Goal: Task Accomplishment & Management: Manage account settings

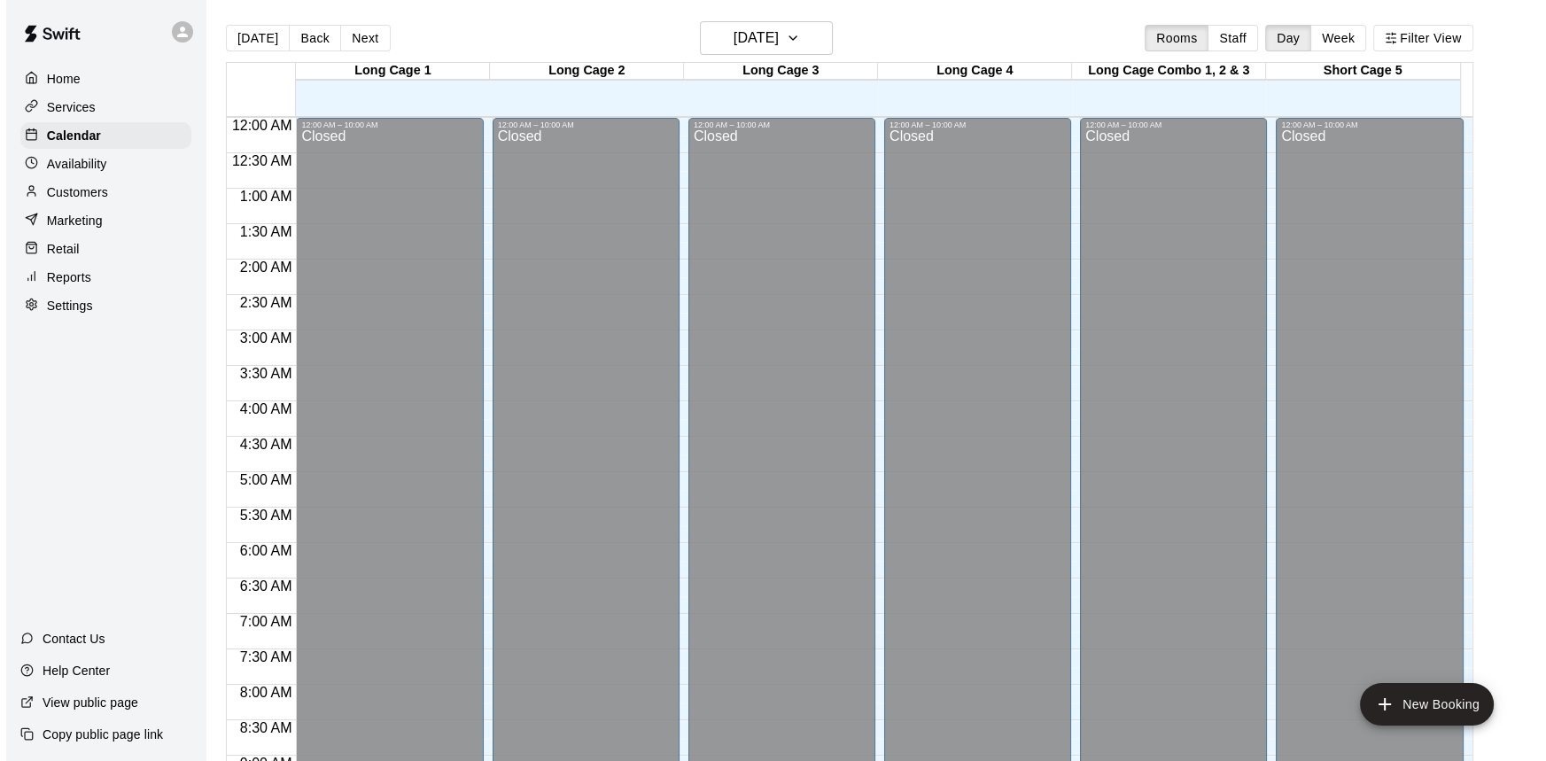
scroll to position [1036, 0]
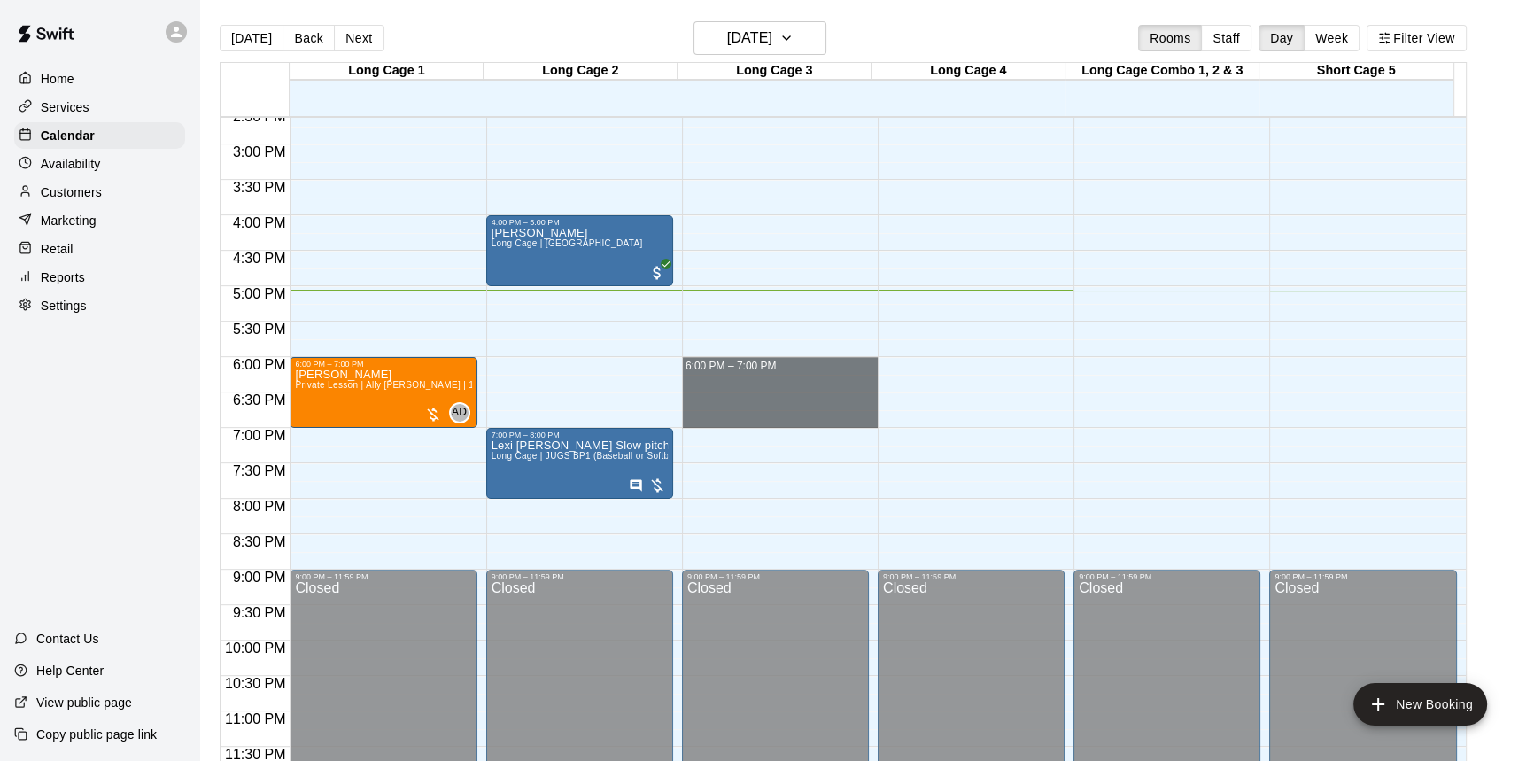
drag, startPoint x: 755, startPoint y: 372, endPoint x: 771, endPoint y: 410, distance: 41.3
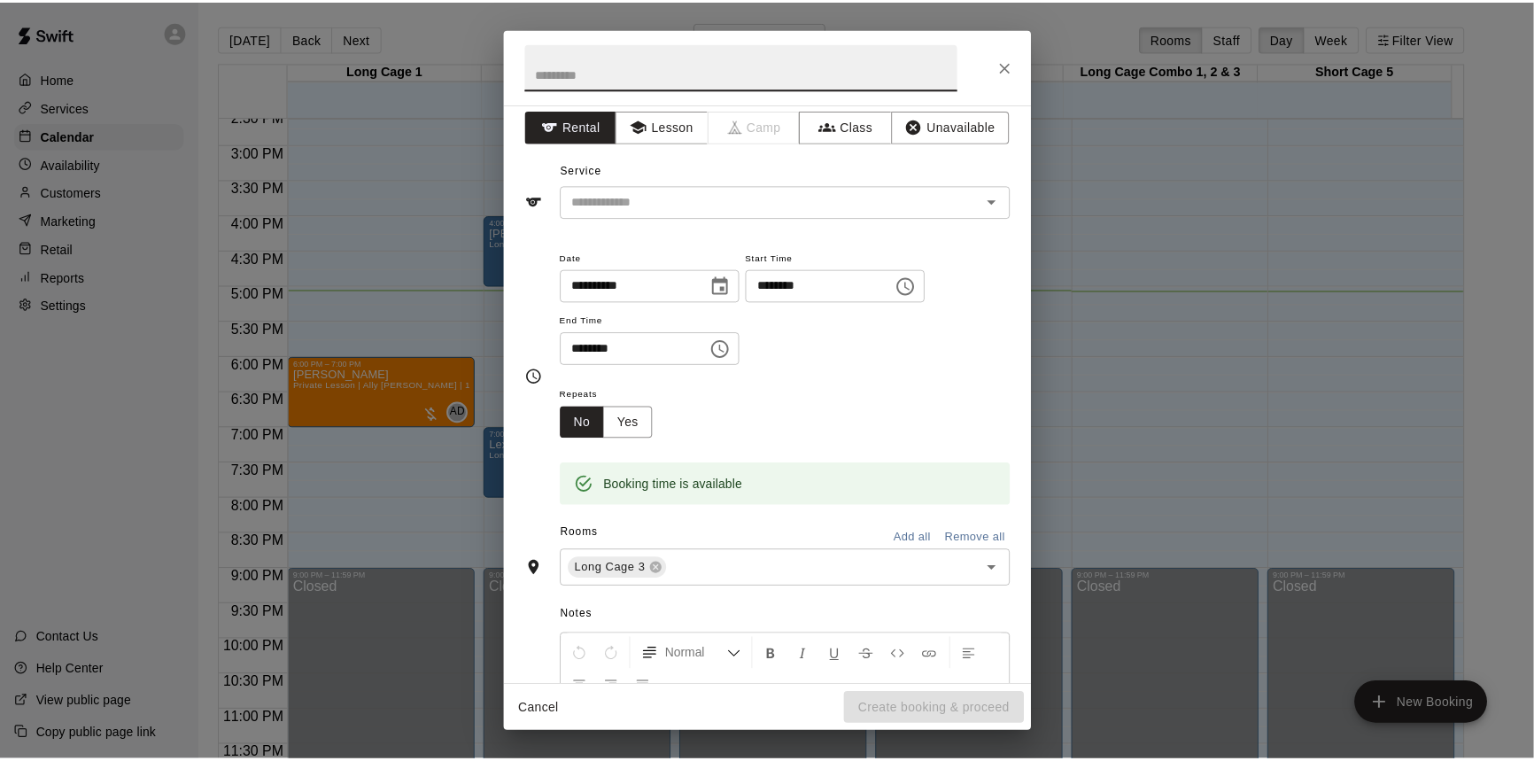
scroll to position [0, 0]
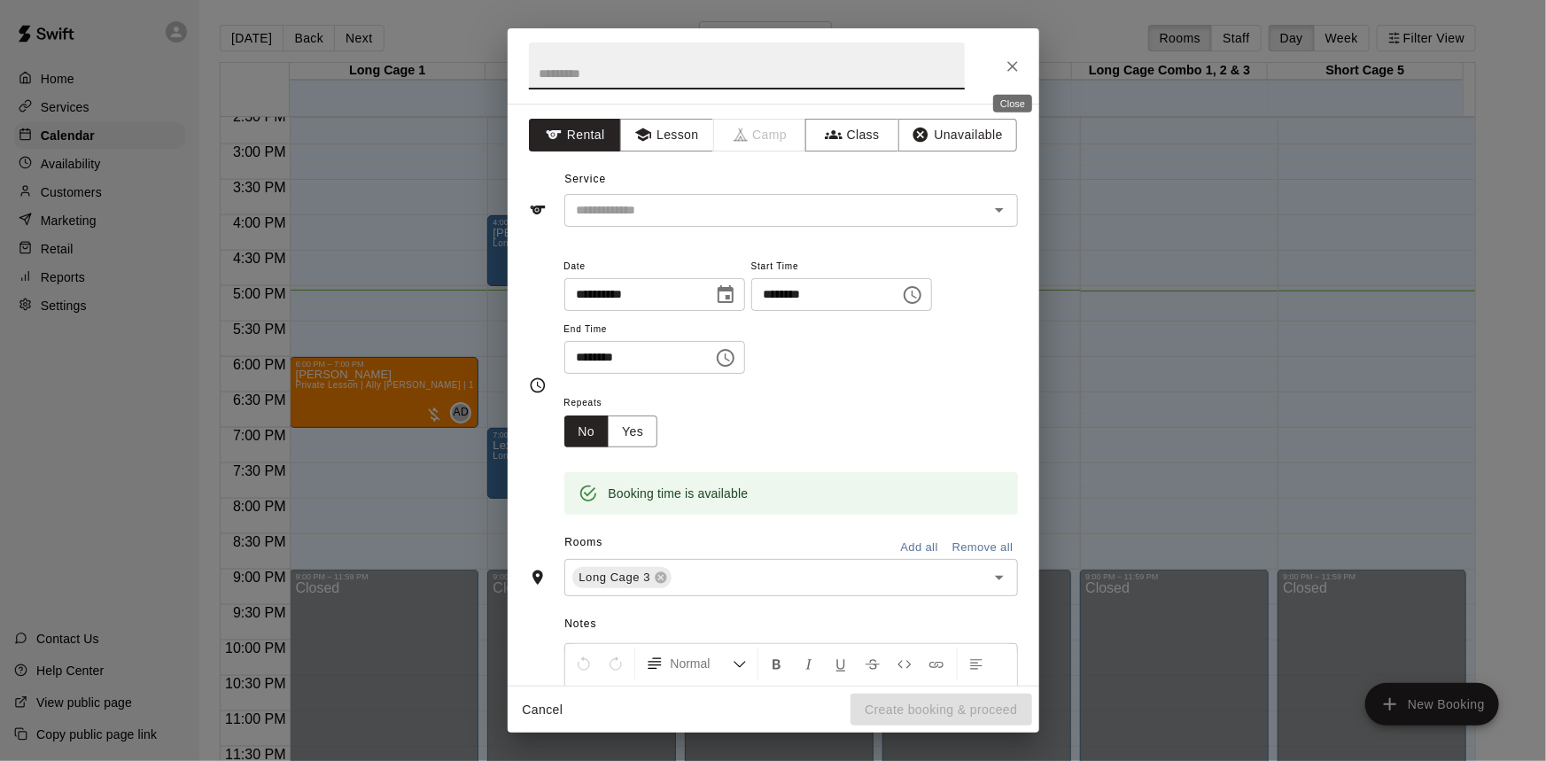
click at [1004, 66] on icon "Close" at bounding box center [1012, 67] width 18 height 18
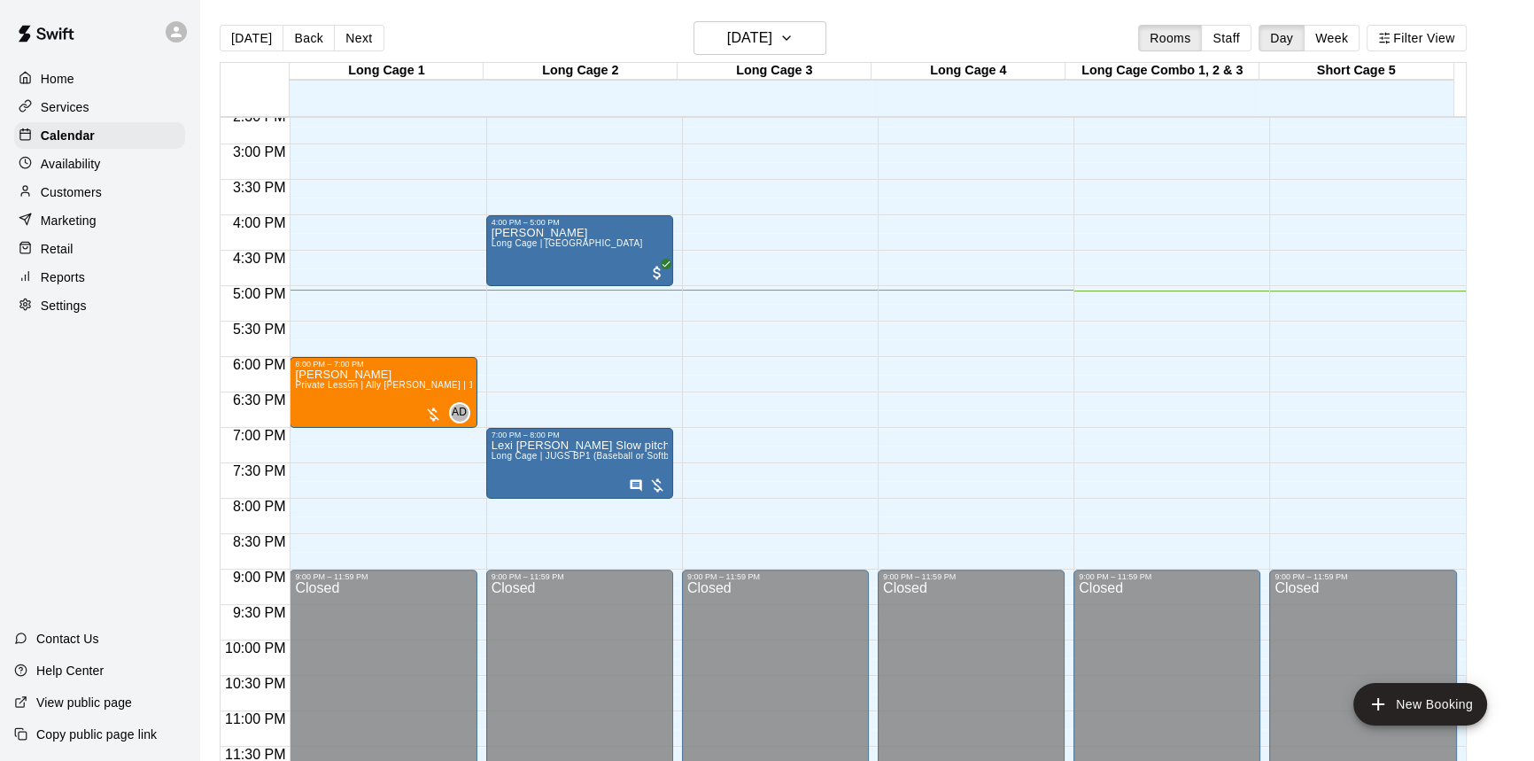
click at [111, 195] on div "Customers" at bounding box center [99, 192] width 171 height 27
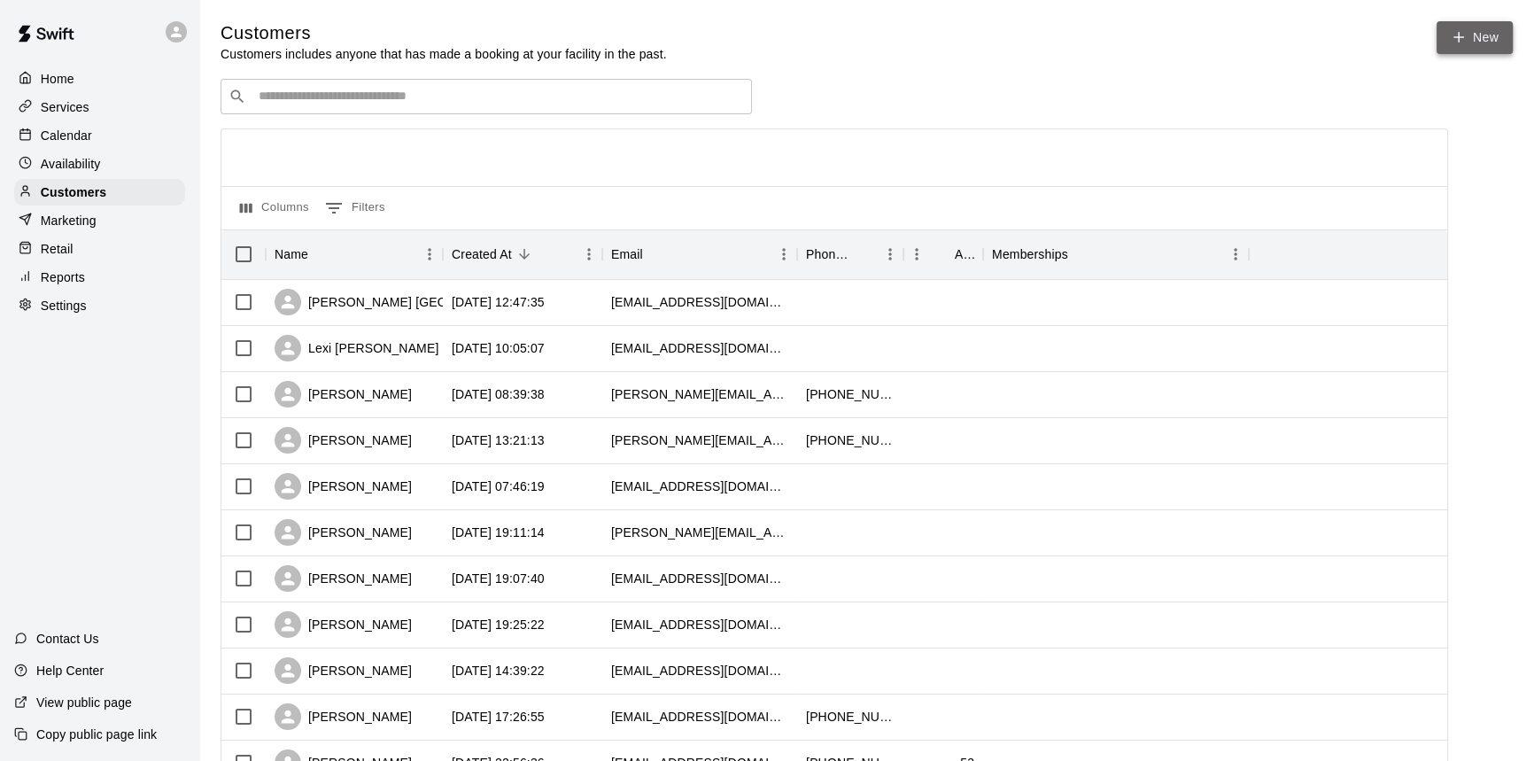
click at [1480, 36] on link "New" at bounding box center [1475, 37] width 76 height 33
select select "**"
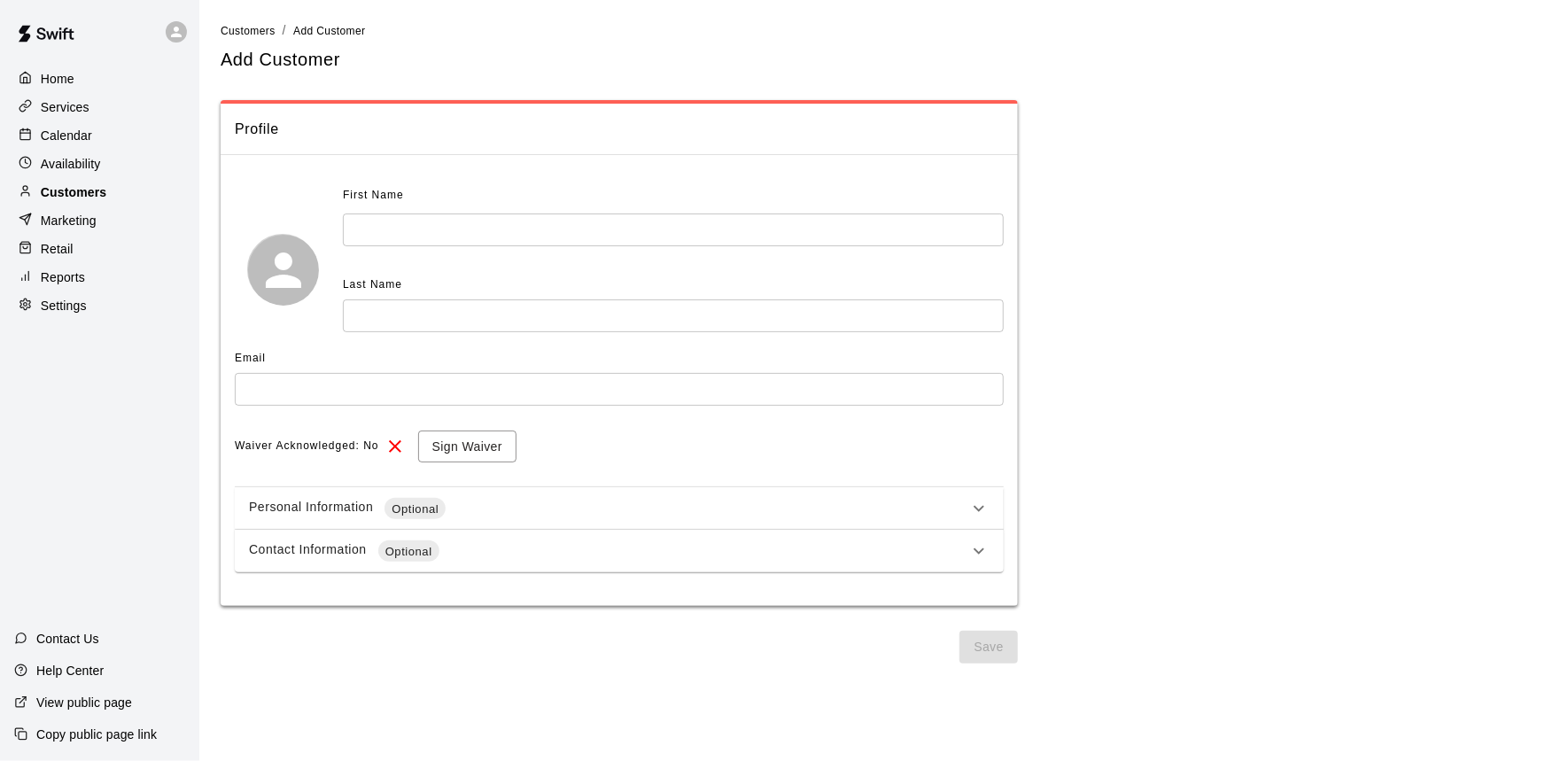
click at [83, 198] on p "Customers" at bounding box center [74, 192] width 66 height 18
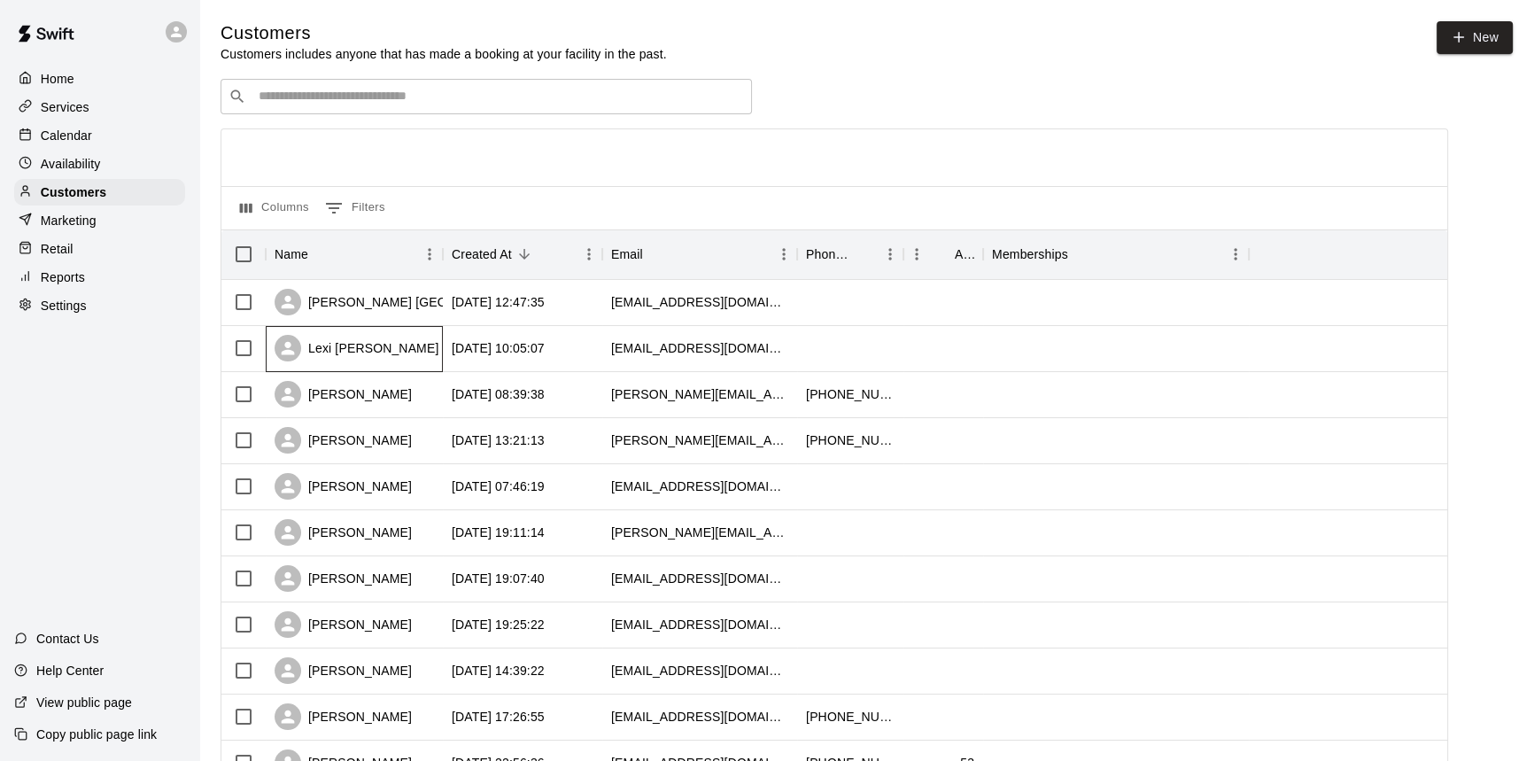
click at [368, 355] on div "Lexi [PERSON_NAME]" at bounding box center [357, 348] width 164 height 27
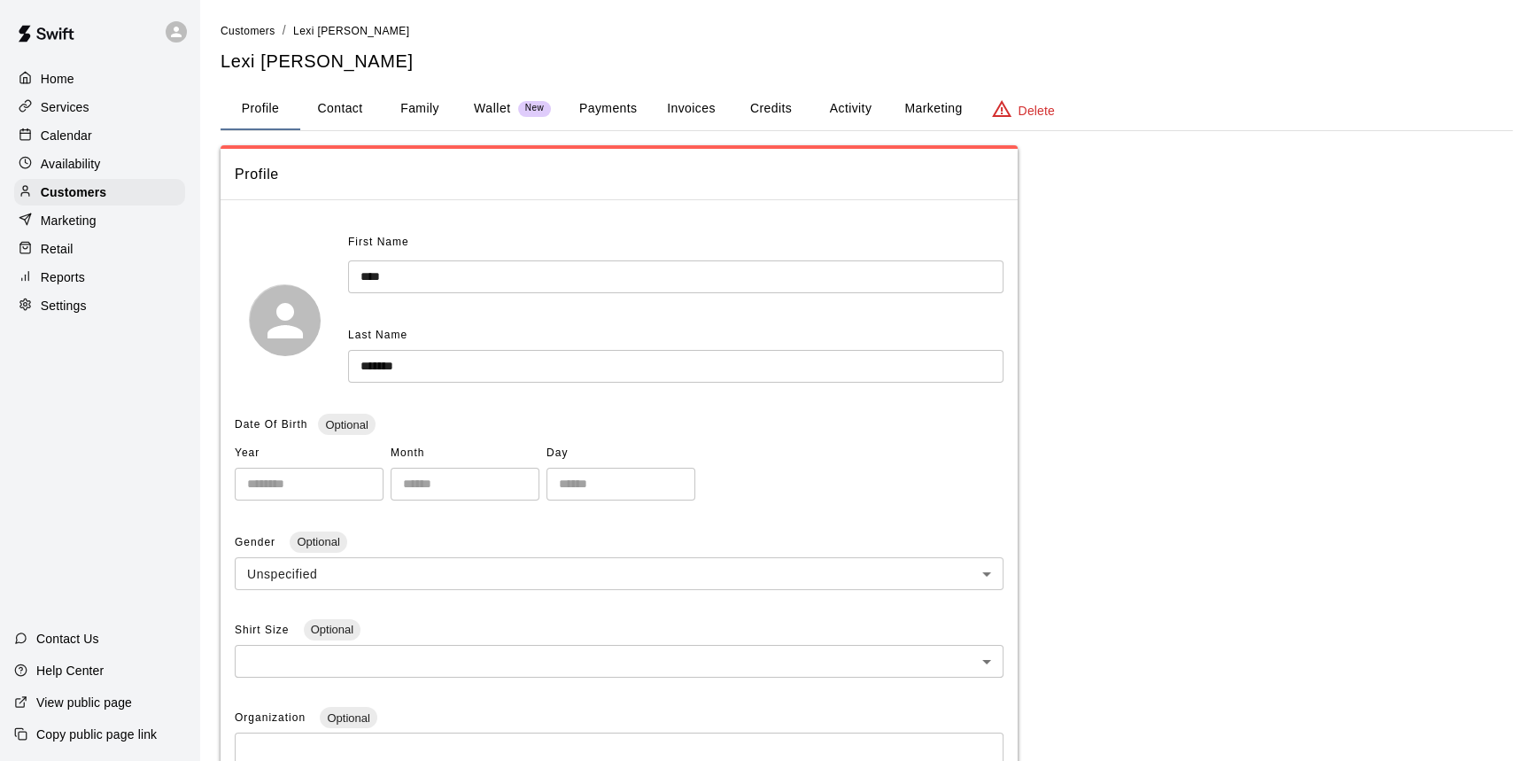
click at [421, 111] on button "Family" at bounding box center [420, 109] width 80 height 43
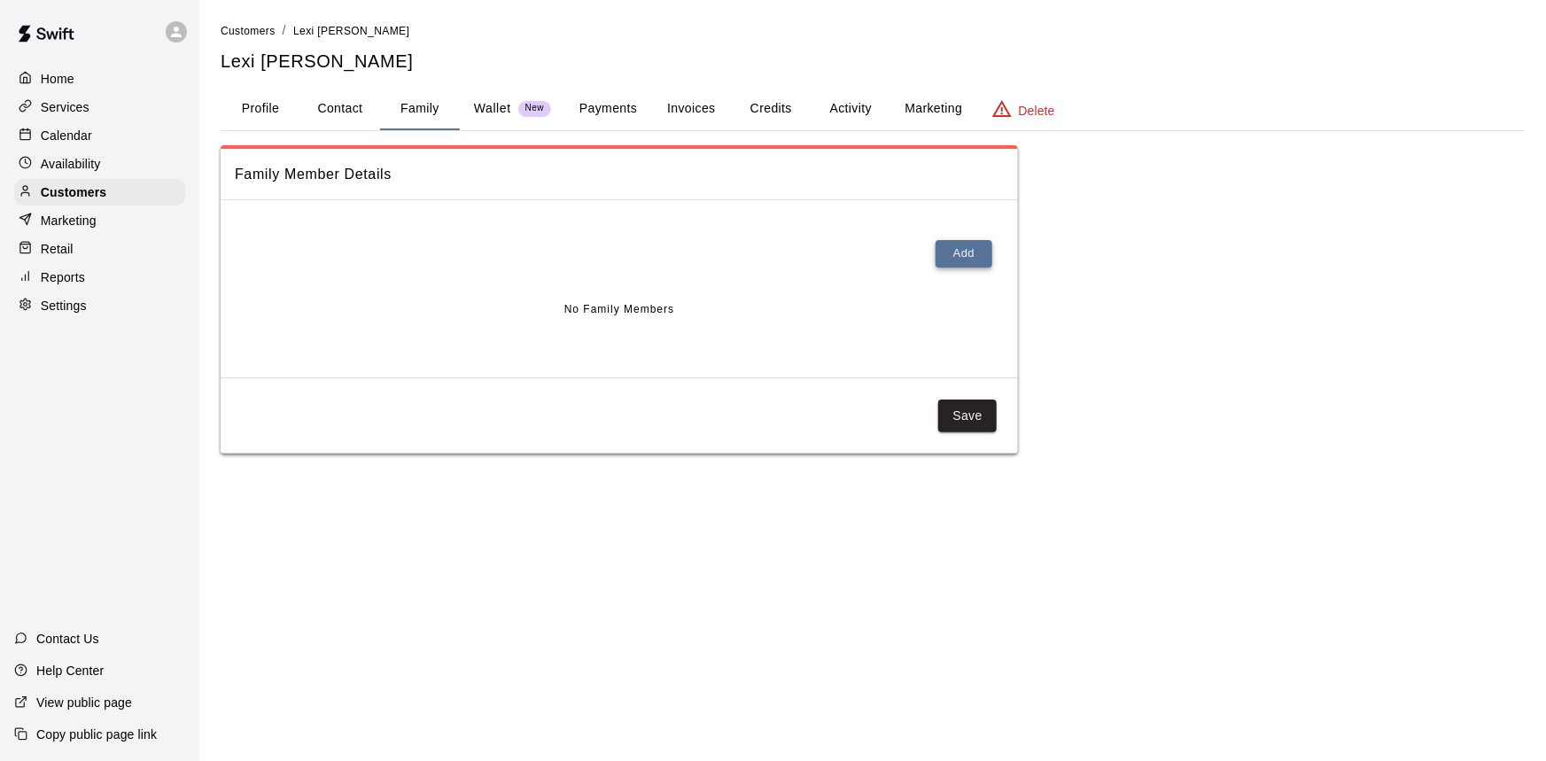
click at [972, 253] on button "Add" at bounding box center [963, 253] width 57 height 27
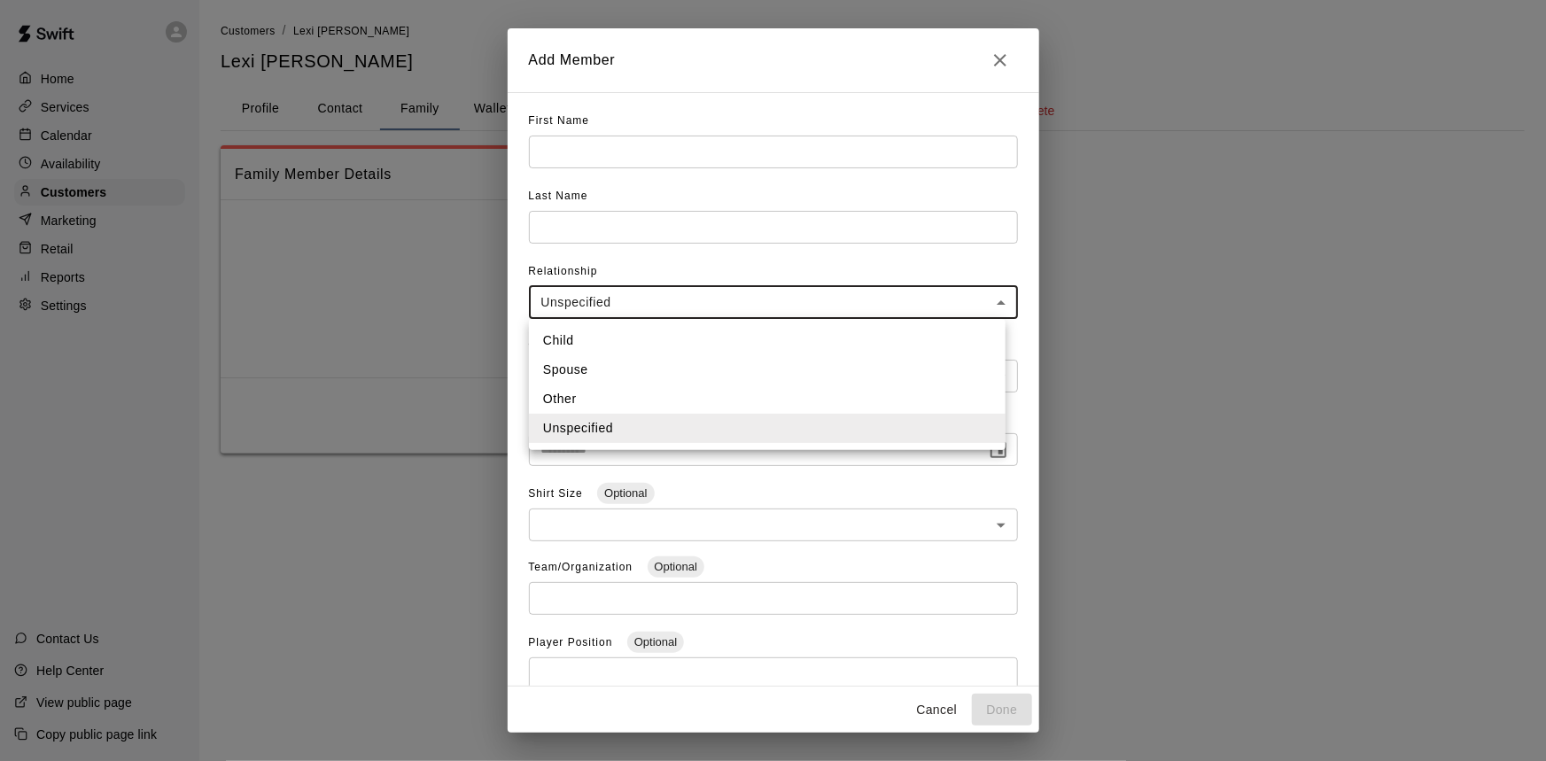
drag, startPoint x: 647, startPoint y: 299, endPoint x: 635, endPoint y: 349, distance: 51.1
click at [647, 301] on body "**********" at bounding box center [773, 244] width 1546 height 489
click at [1028, 261] on div at bounding box center [773, 380] width 1546 height 761
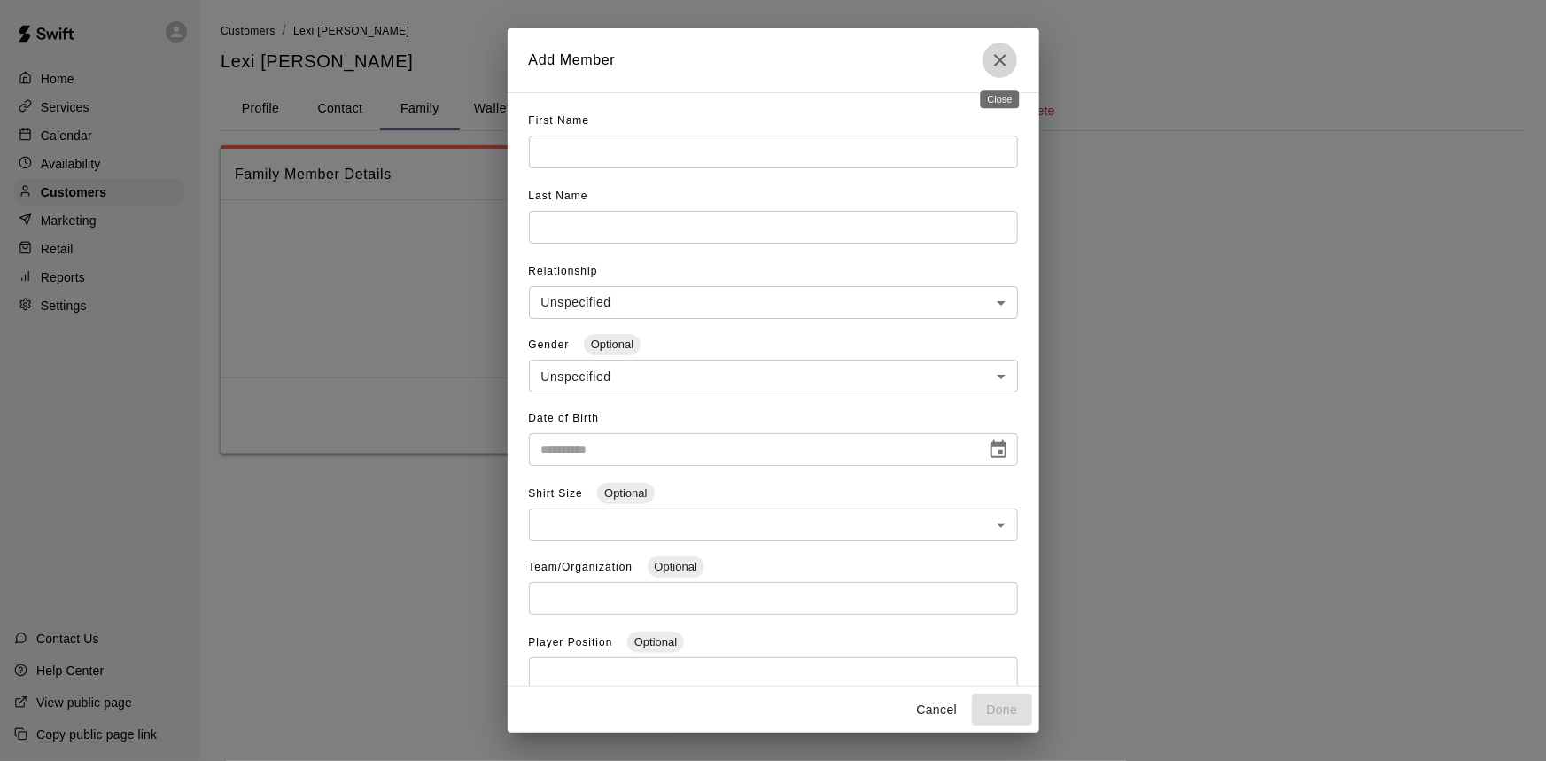
click at [1003, 63] on icon "Close" at bounding box center [1000, 60] width 12 height 12
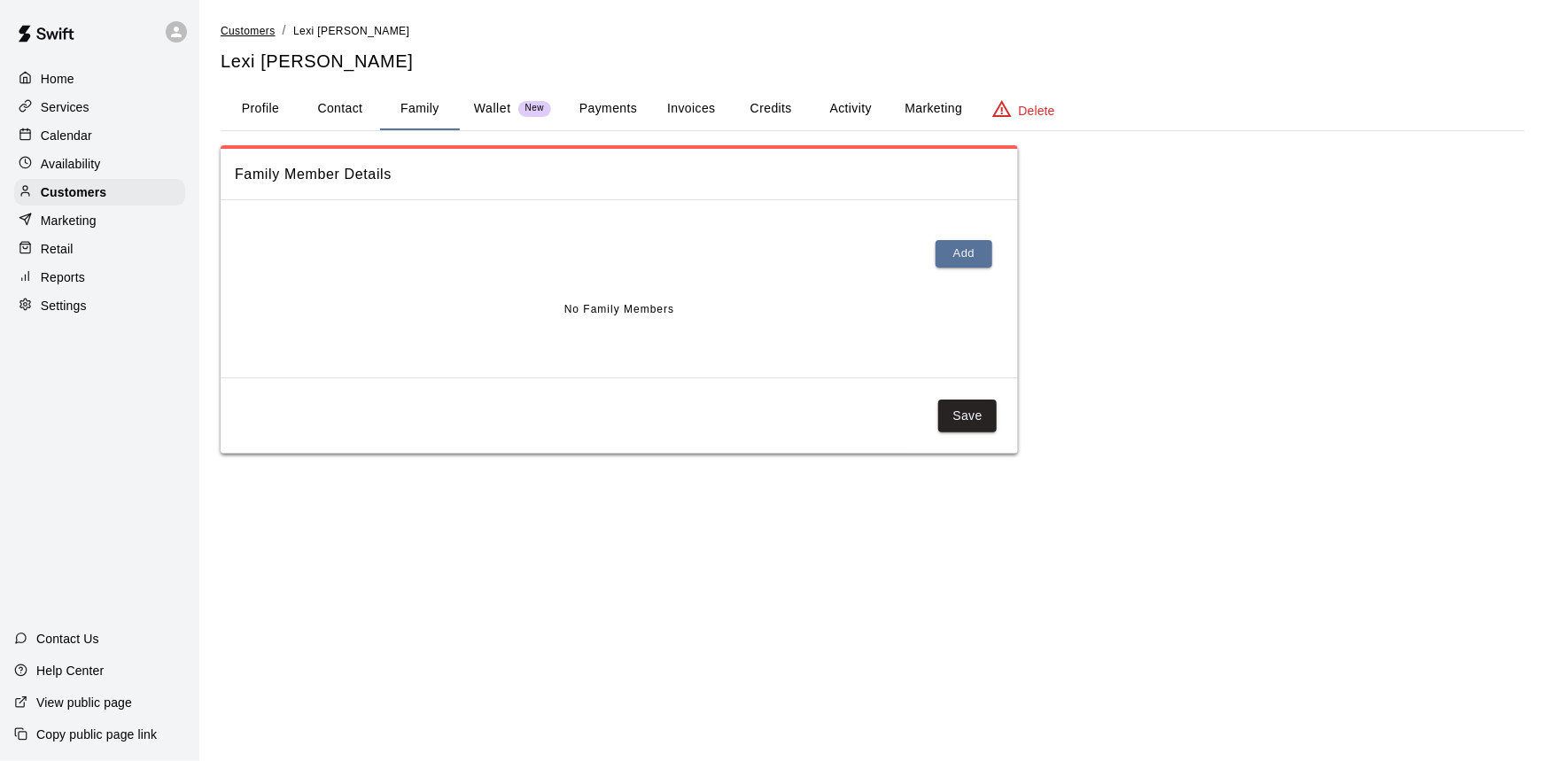
click at [259, 33] on span "Customers" at bounding box center [248, 31] width 55 height 12
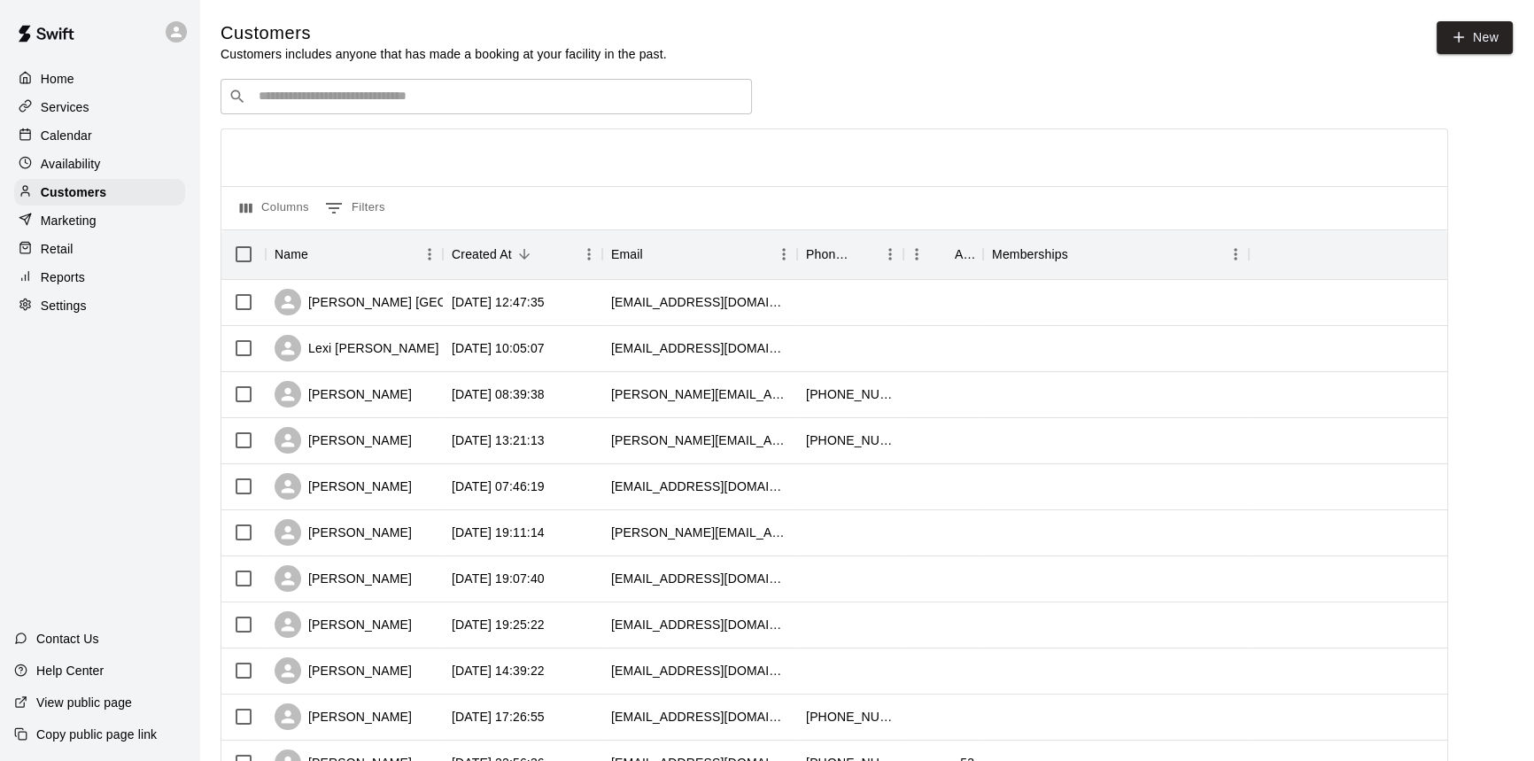
click at [83, 130] on p "Calendar" at bounding box center [66, 136] width 51 height 18
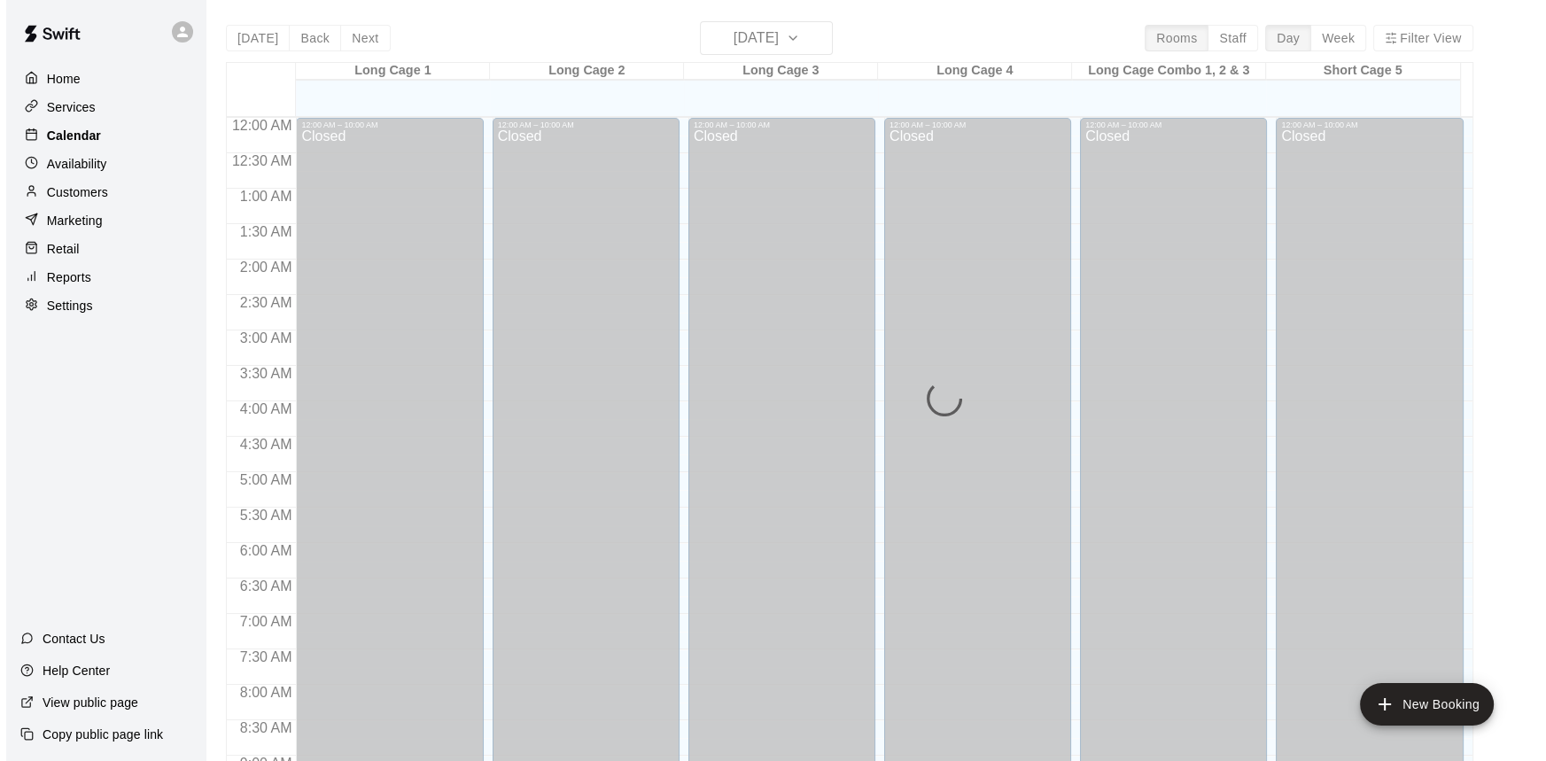
scroll to position [983, 0]
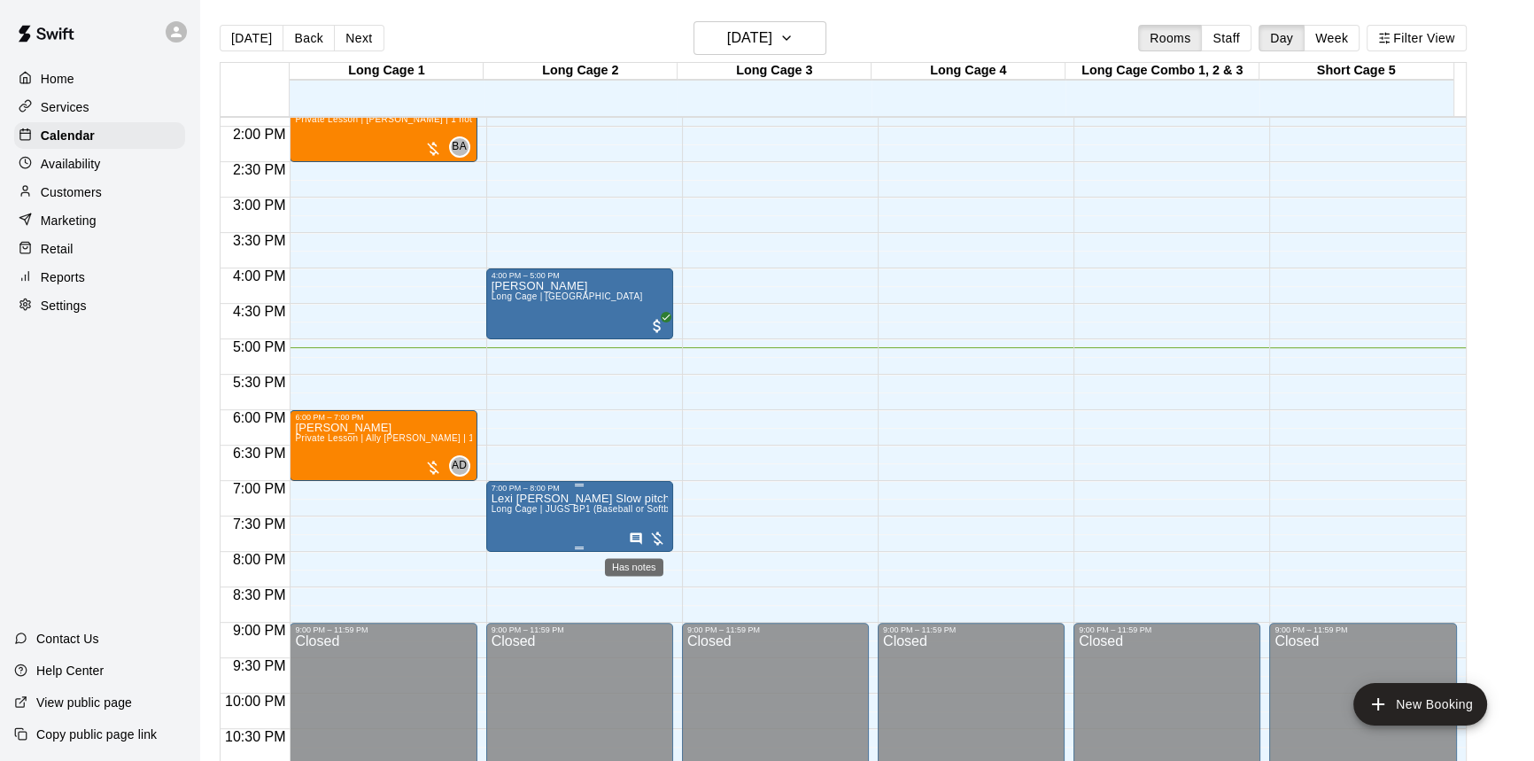
click at [632, 538] on icon "Has notes" at bounding box center [636, 538] width 14 height 14
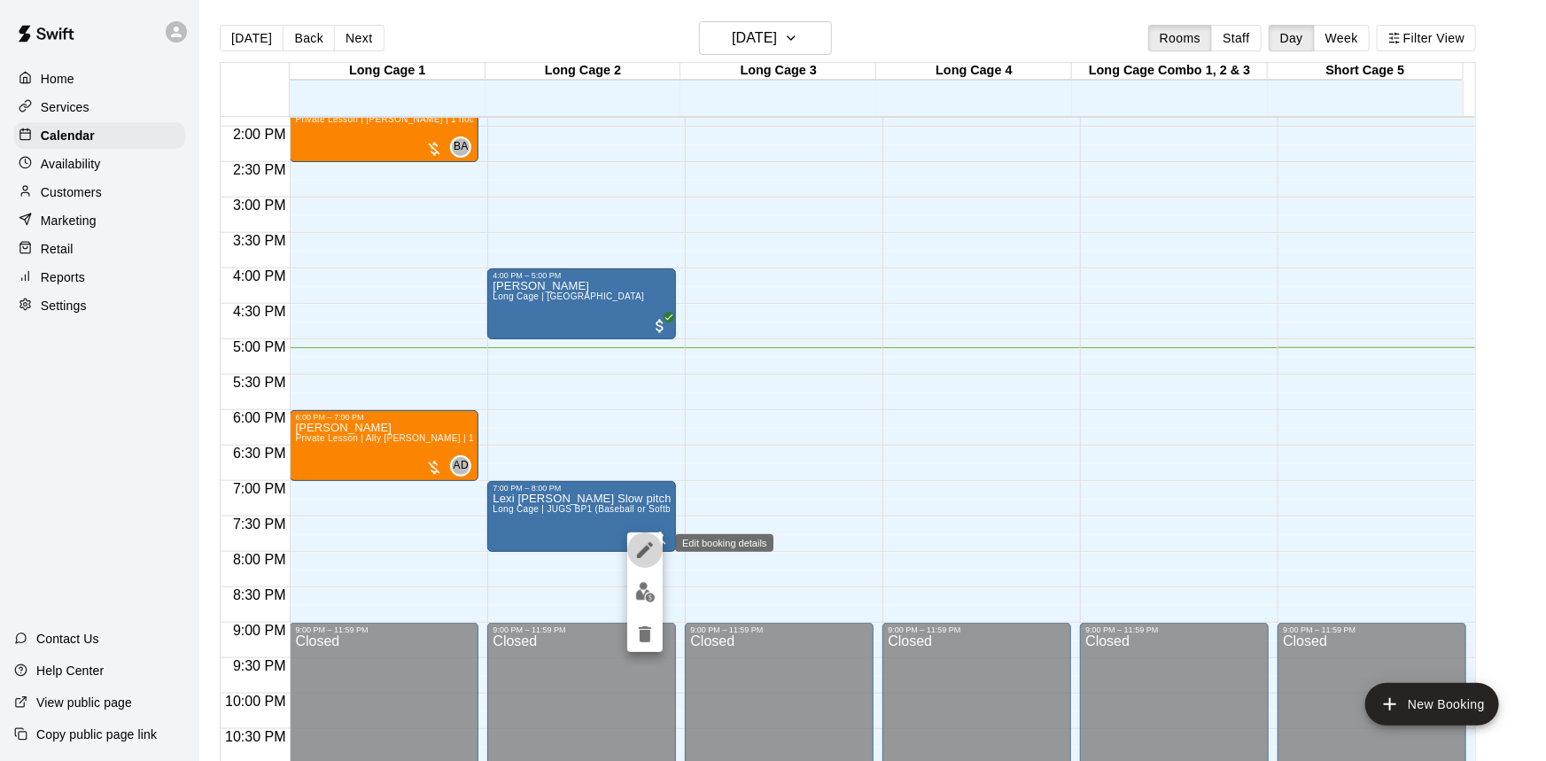
click at [647, 554] on icon "edit" at bounding box center [644, 549] width 21 height 21
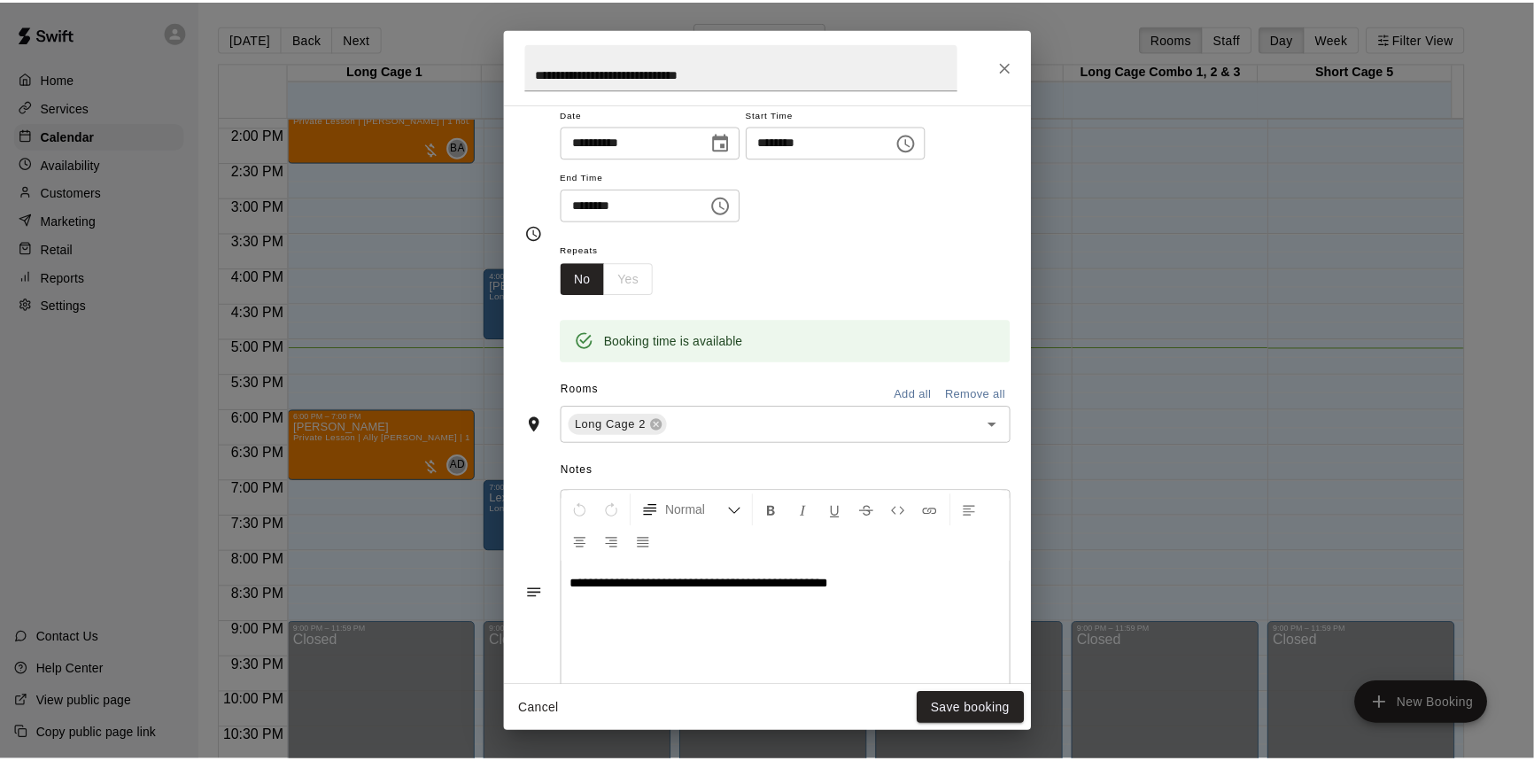
scroll to position [365, 0]
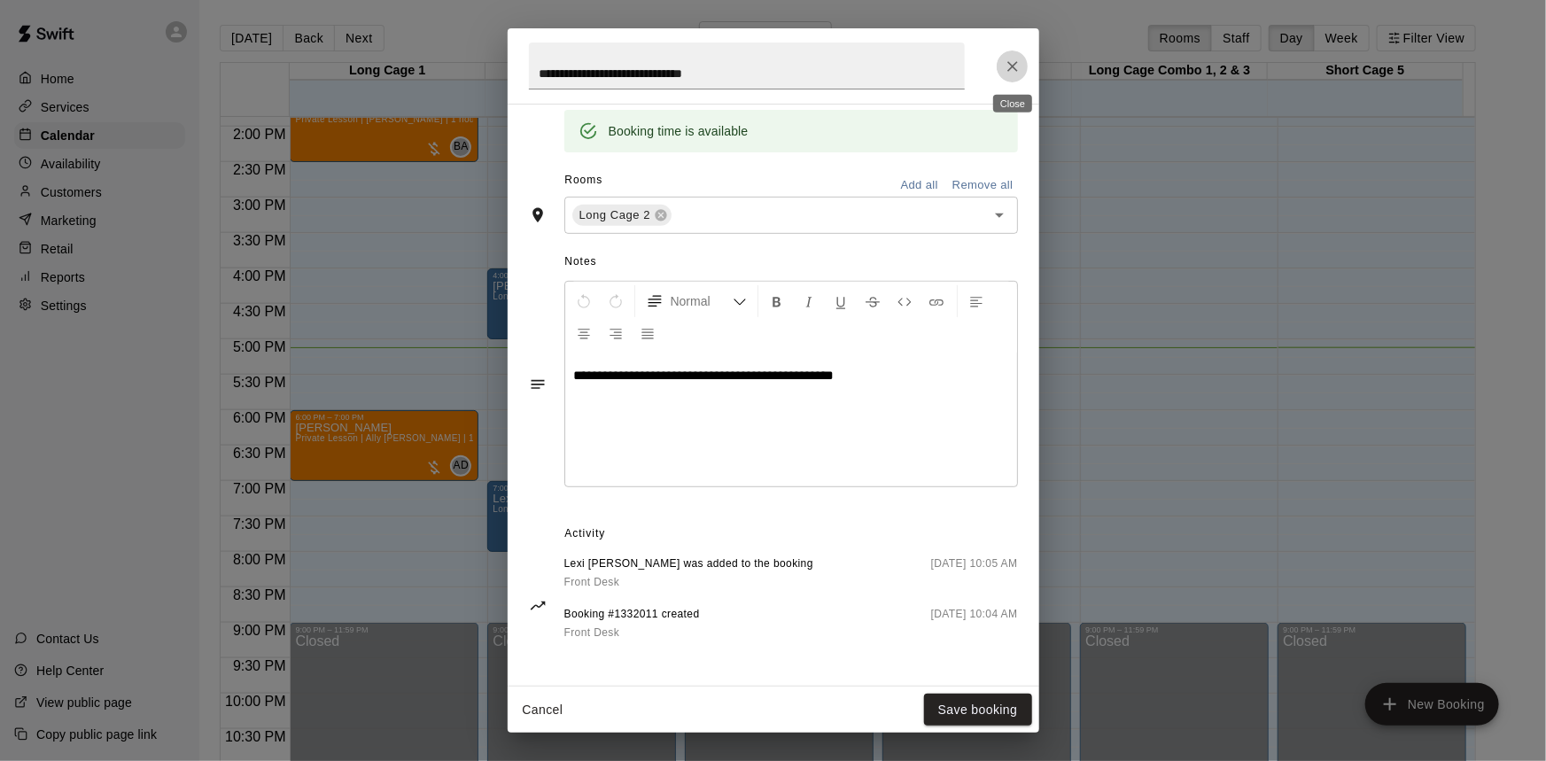
click at [1003, 67] on icon "Close" at bounding box center [1012, 67] width 18 height 18
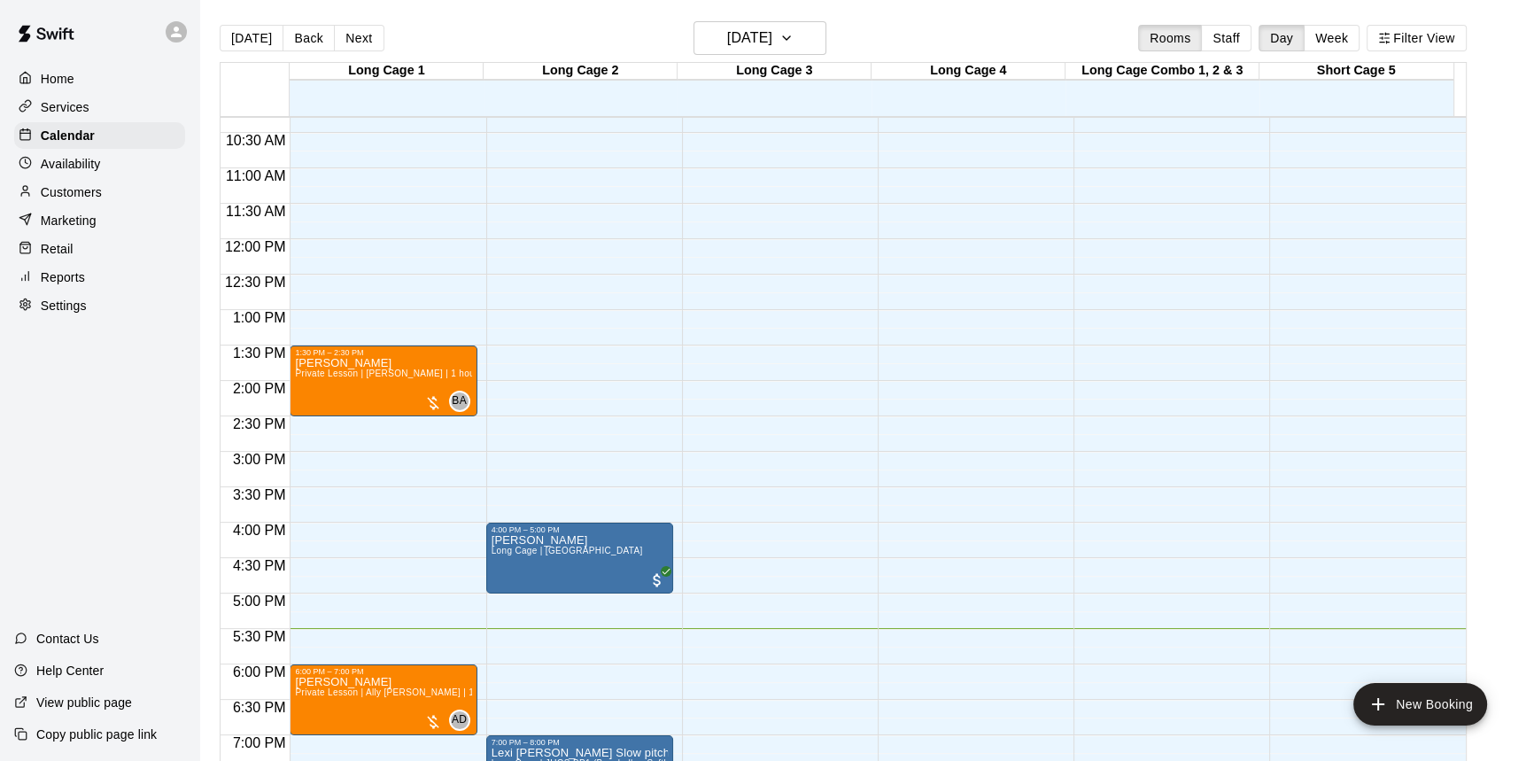
scroll to position [716, 0]
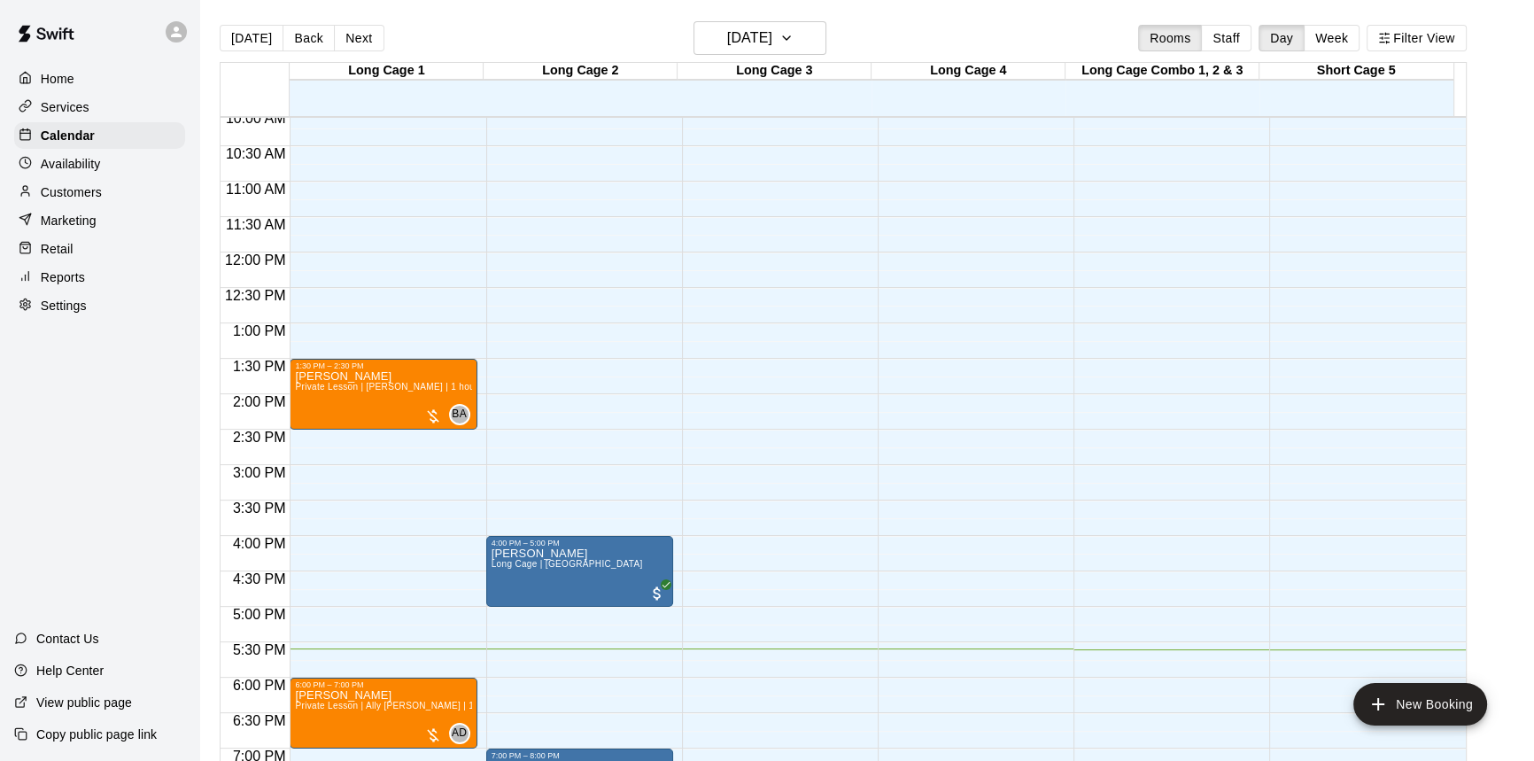
click at [1511, 198] on main "[DATE] Back [DATE][DATE] Rooms Staff Day Week Filter View Long Cage 1 19 Tue Lo…" at bounding box center [866, 401] width 1321 height 761
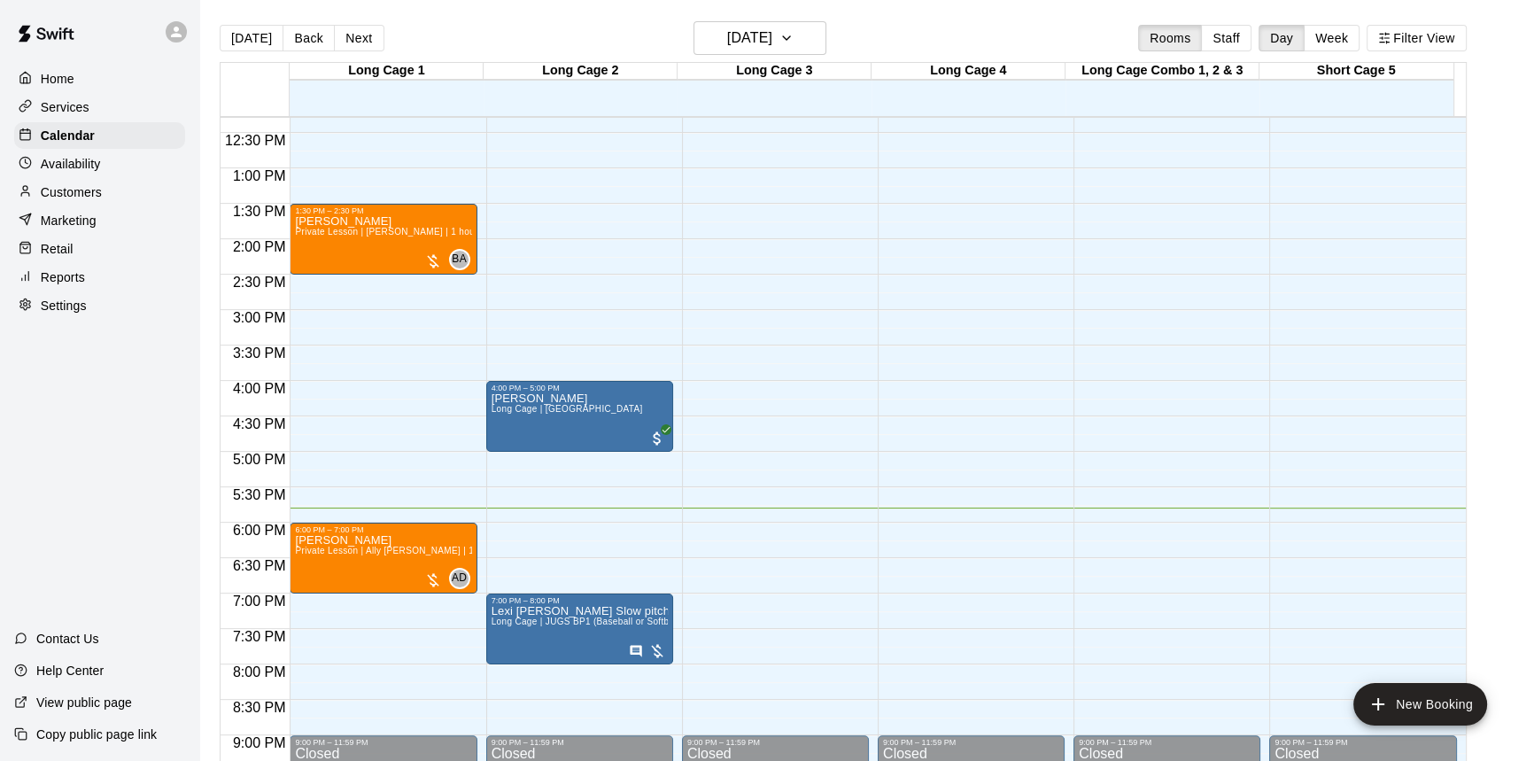
scroll to position [877, 0]
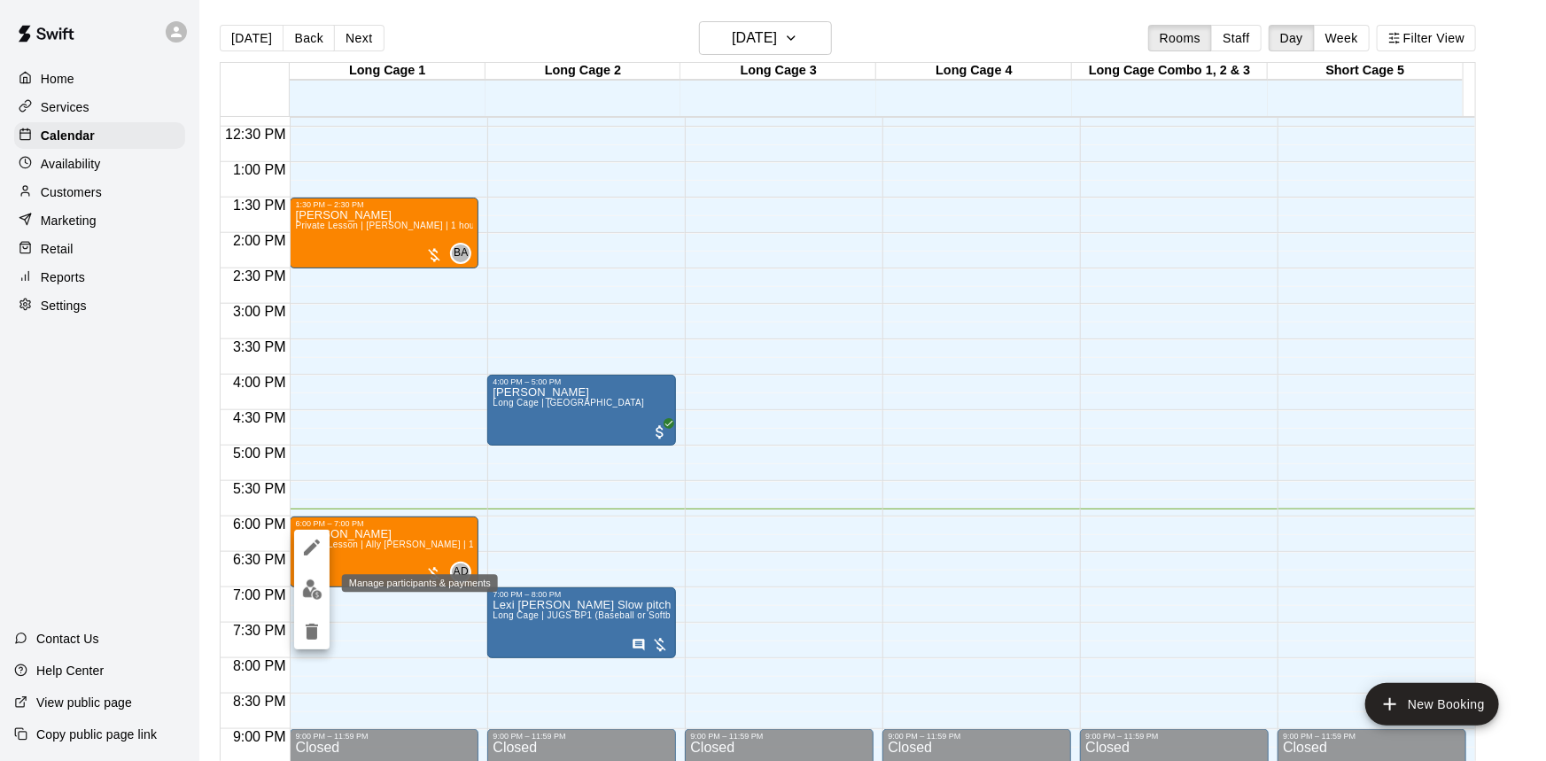
click at [310, 595] on img "edit" at bounding box center [312, 589] width 20 height 20
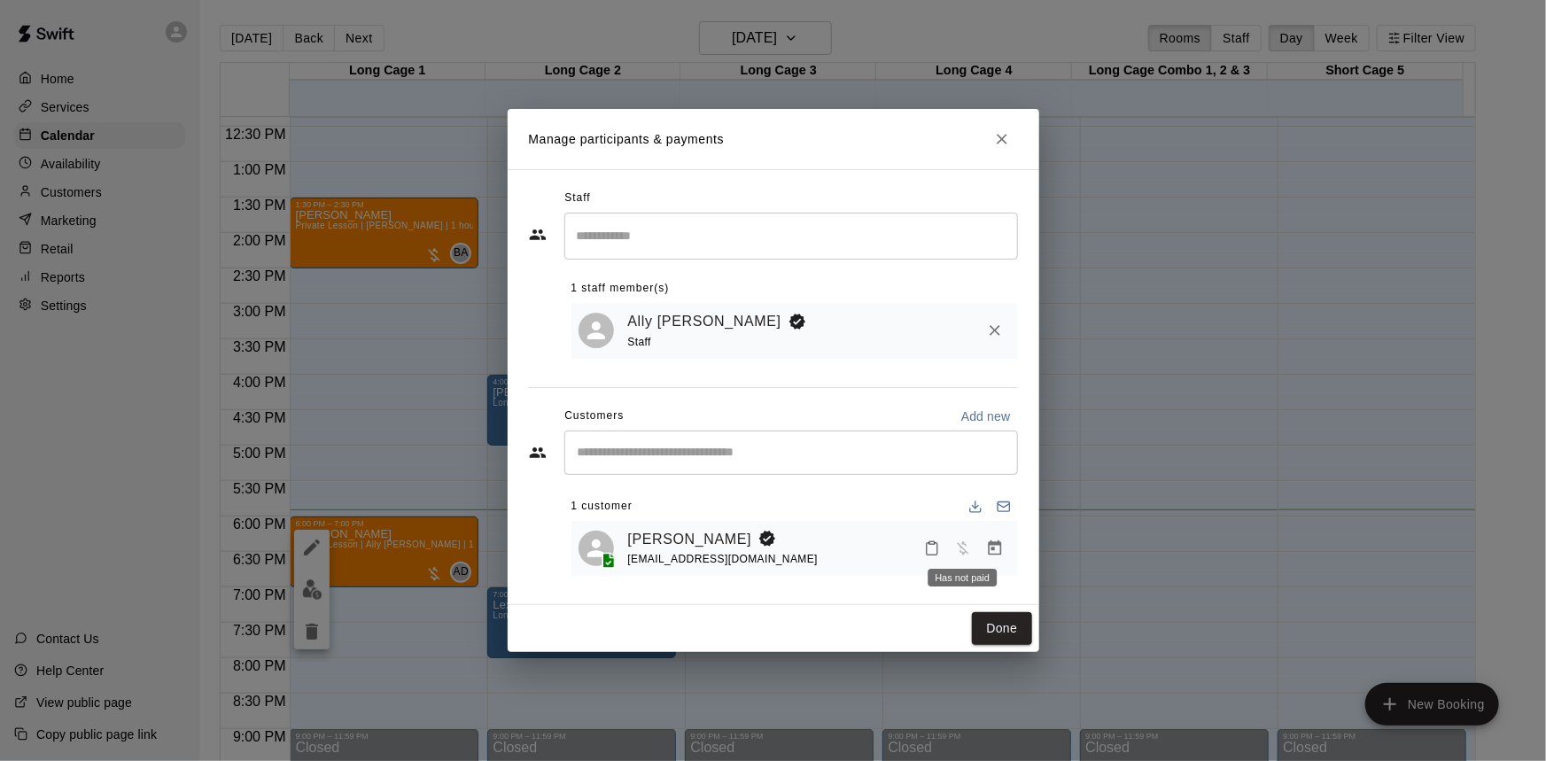
click at [958, 554] on span "Has not paid" at bounding box center [963, 546] width 32 height 15
click at [1004, 136] on icon "Close" at bounding box center [1002, 139] width 18 height 18
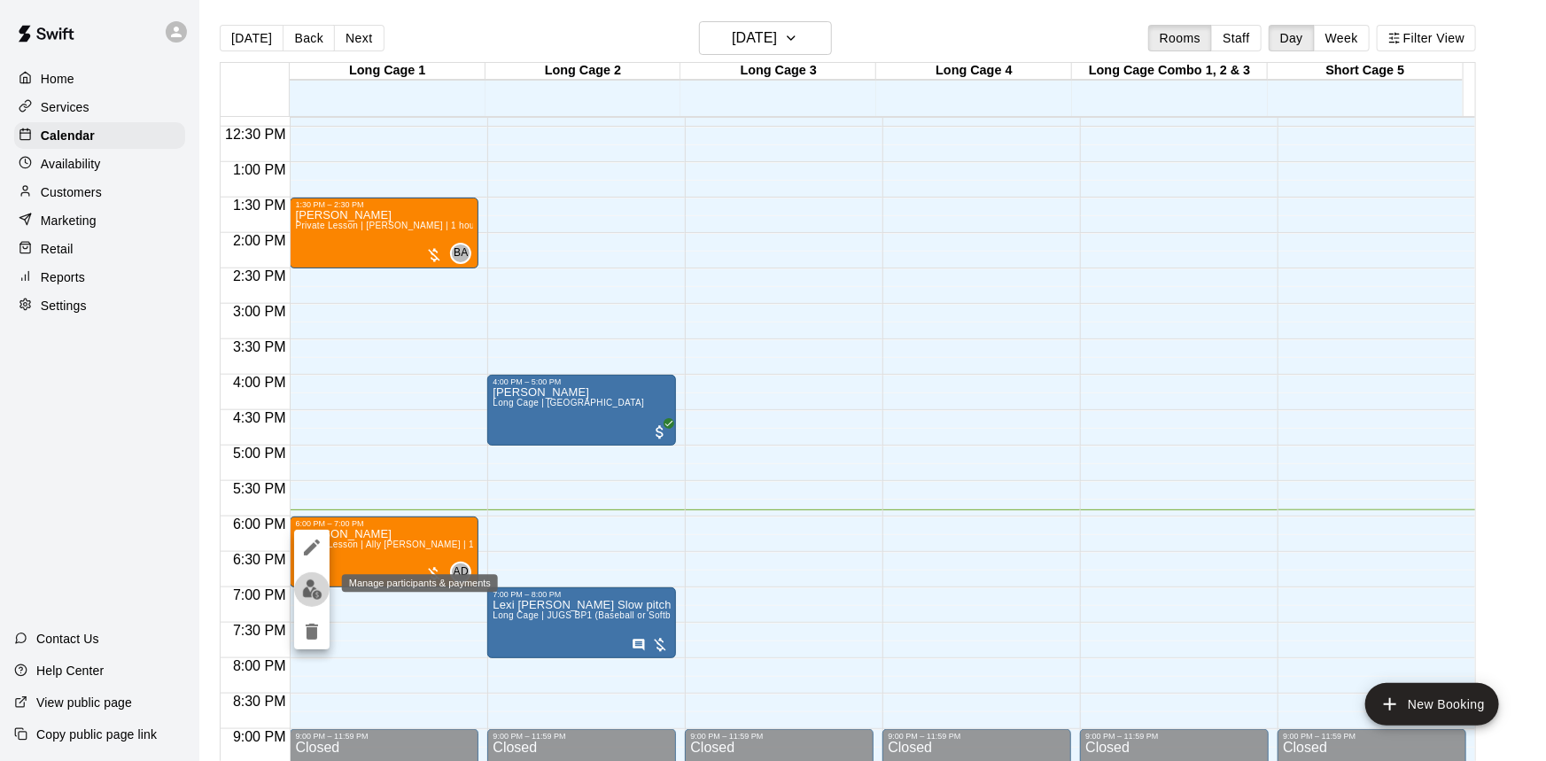
click at [317, 580] on img "edit" at bounding box center [312, 589] width 20 height 20
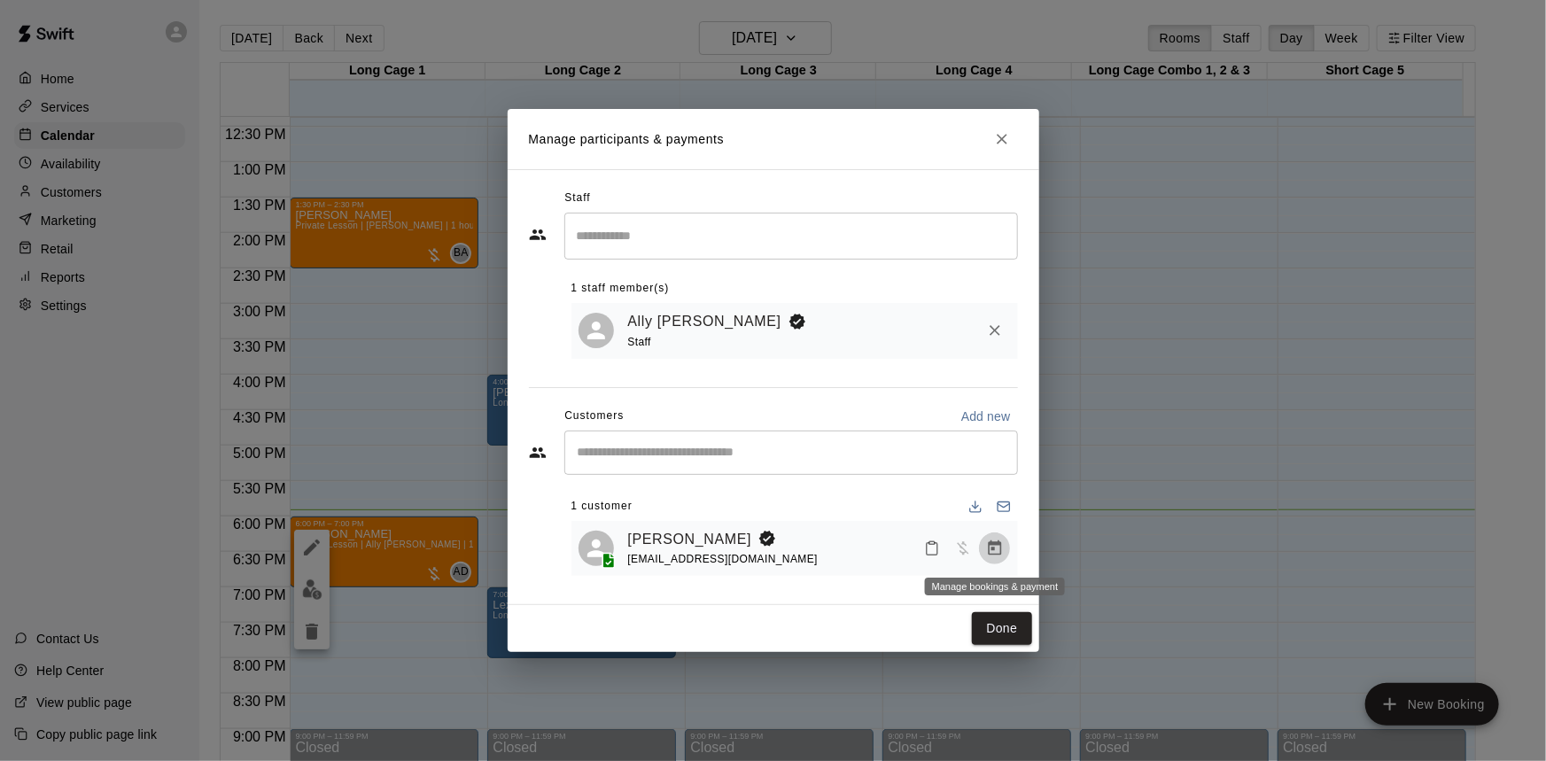
click at [988, 546] on icon "Manage bookings & payment" at bounding box center [994, 547] width 13 height 15
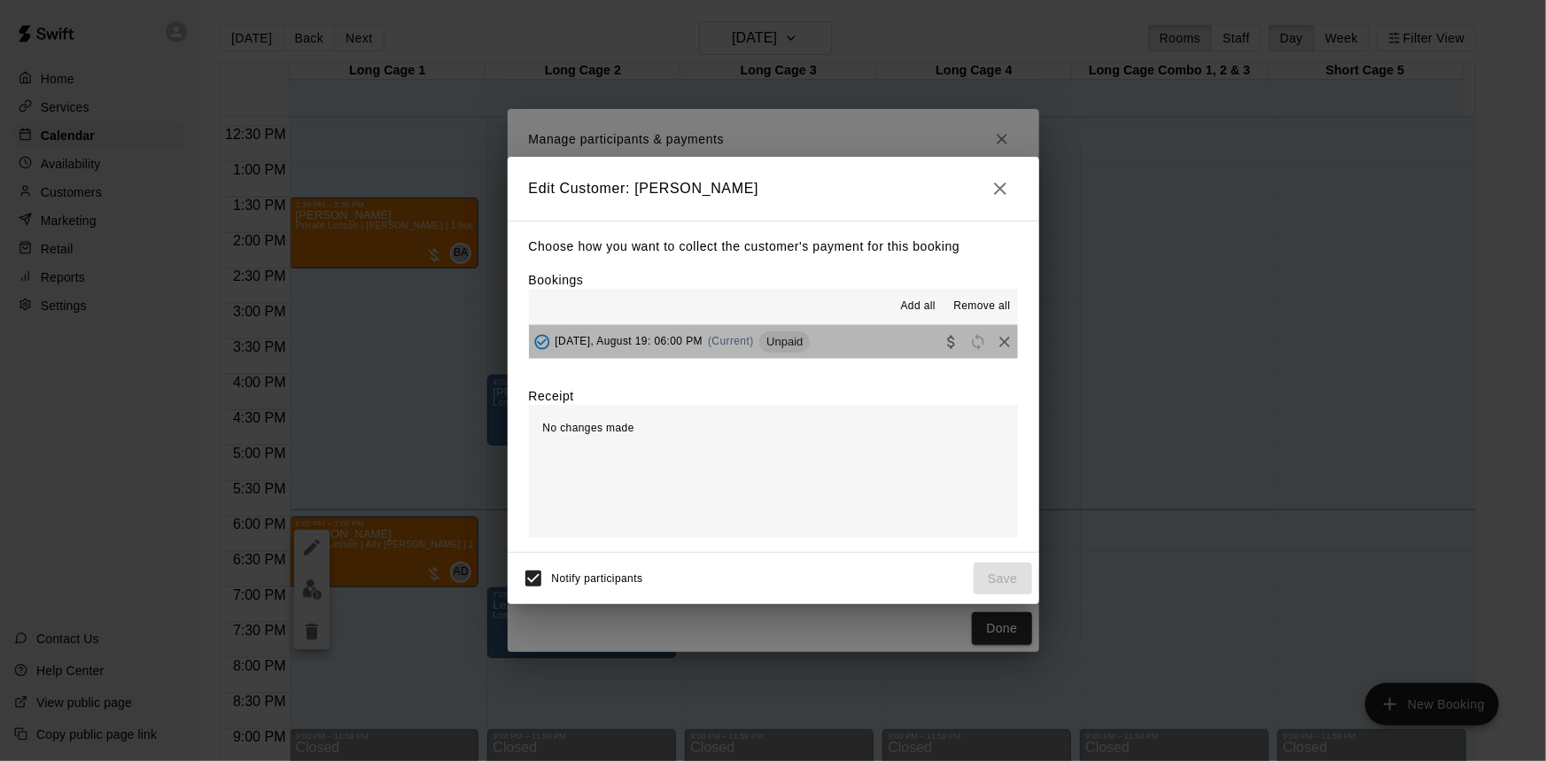
click at [856, 348] on button "Tuesday, August 19: 06:00 PM (Current) Unpaid" at bounding box center [773, 341] width 489 height 33
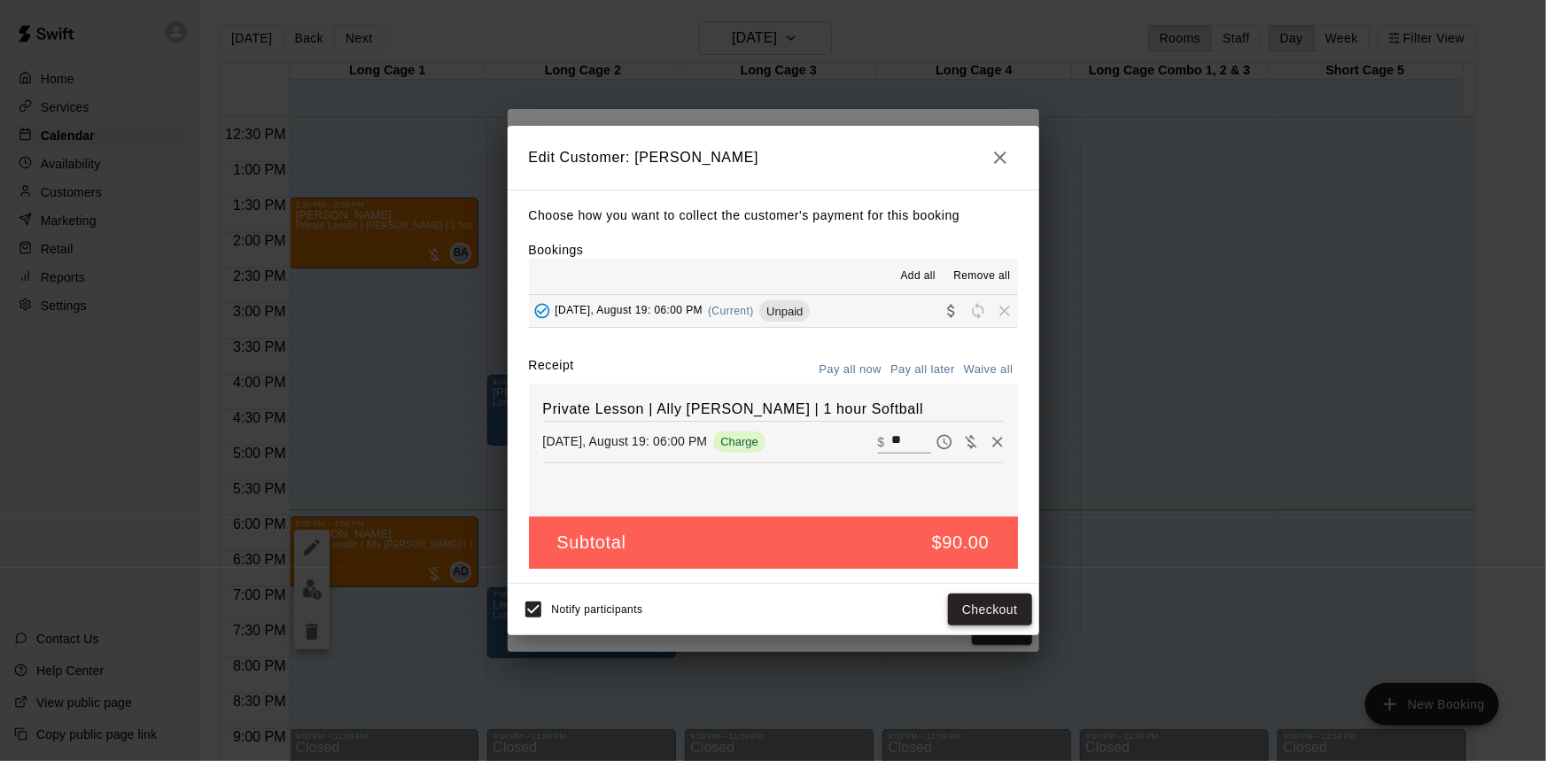
click at [992, 606] on button "Checkout" at bounding box center [989, 609] width 83 height 33
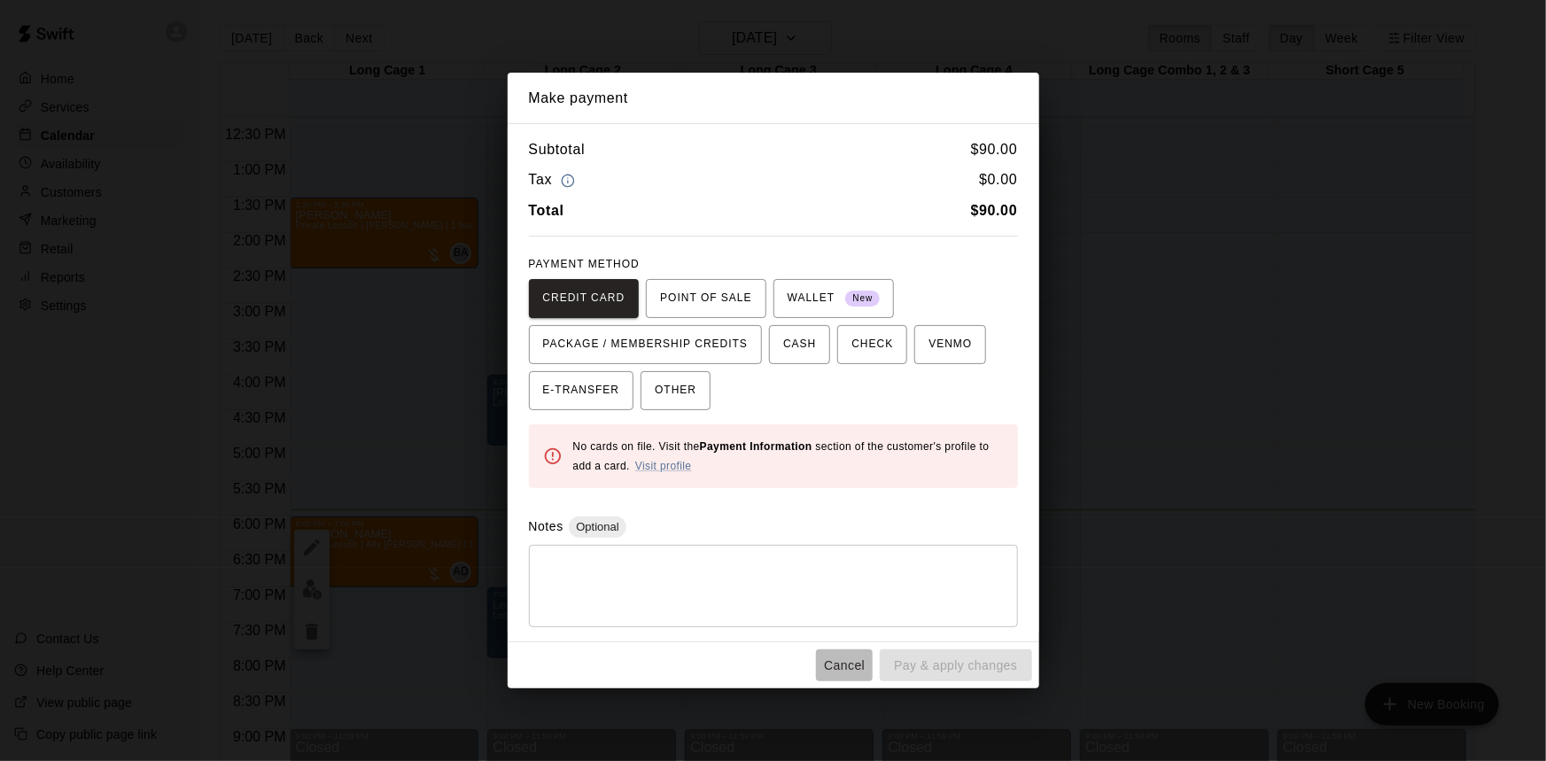
click at [848, 655] on button "Cancel" at bounding box center [844, 665] width 57 height 33
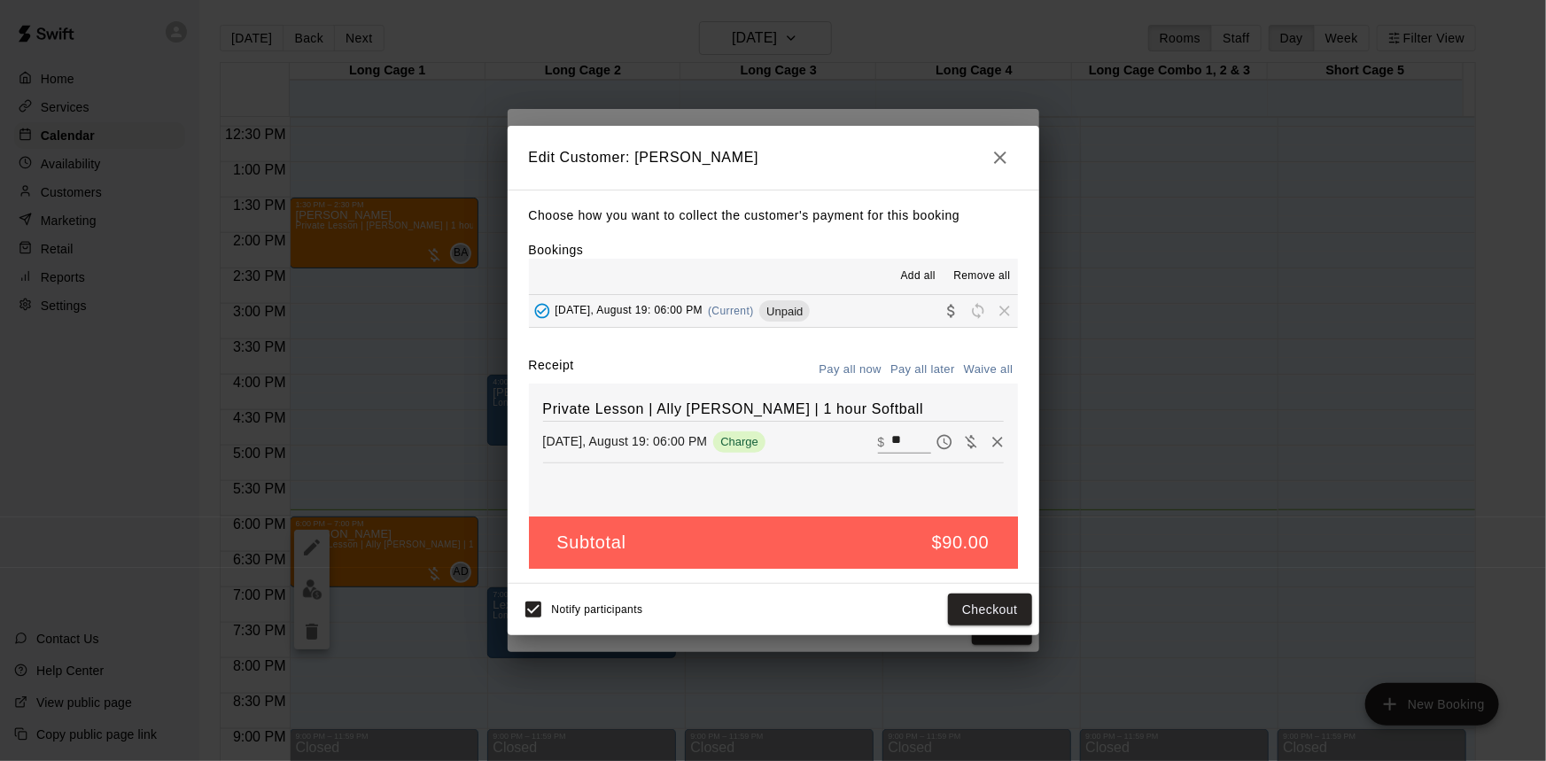
click at [901, 437] on input "**" at bounding box center [910, 441] width 39 height 23
type input "*"
click at [962, 442] on icon "Waive payment" at bounding box center [971, 442] width 18 height 18
type input "*"
click at [1001, 611] on button "Save" at bounding box center [1002, 609] width 58 height 33
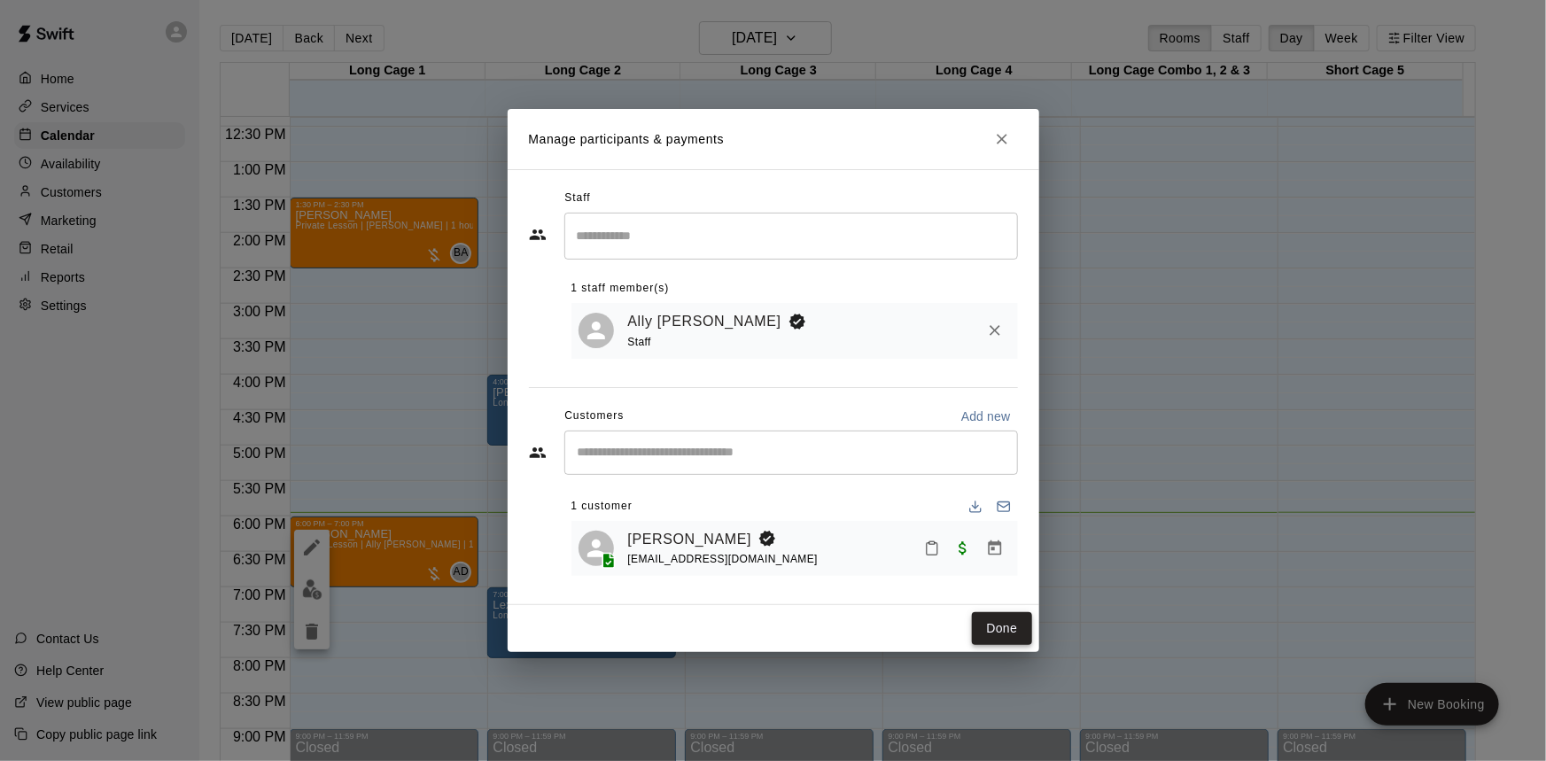
click at [1019, 636] on button "Done" at bounding box center [1001, 628] width 59 height 33
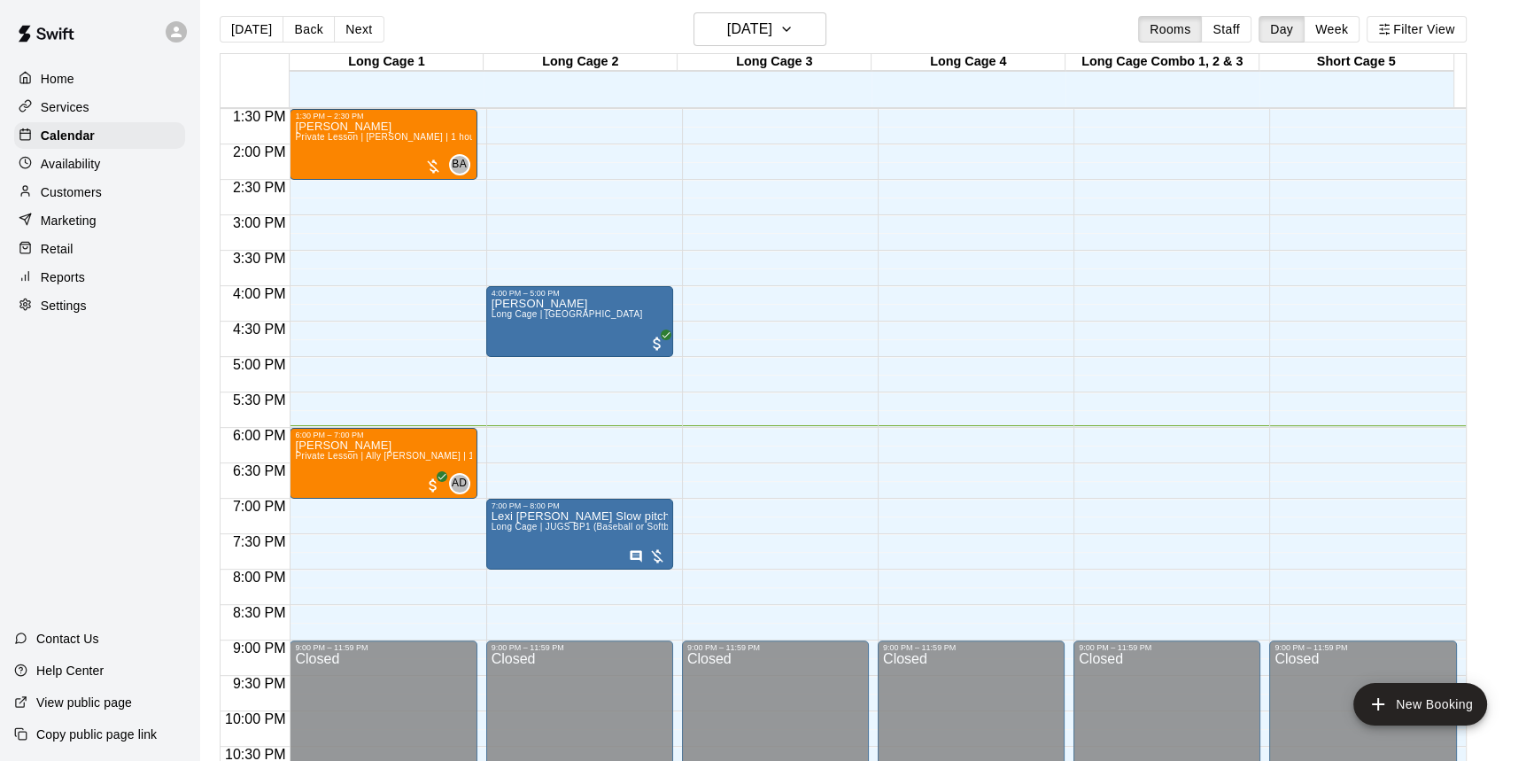
scroll to position [0, 0]
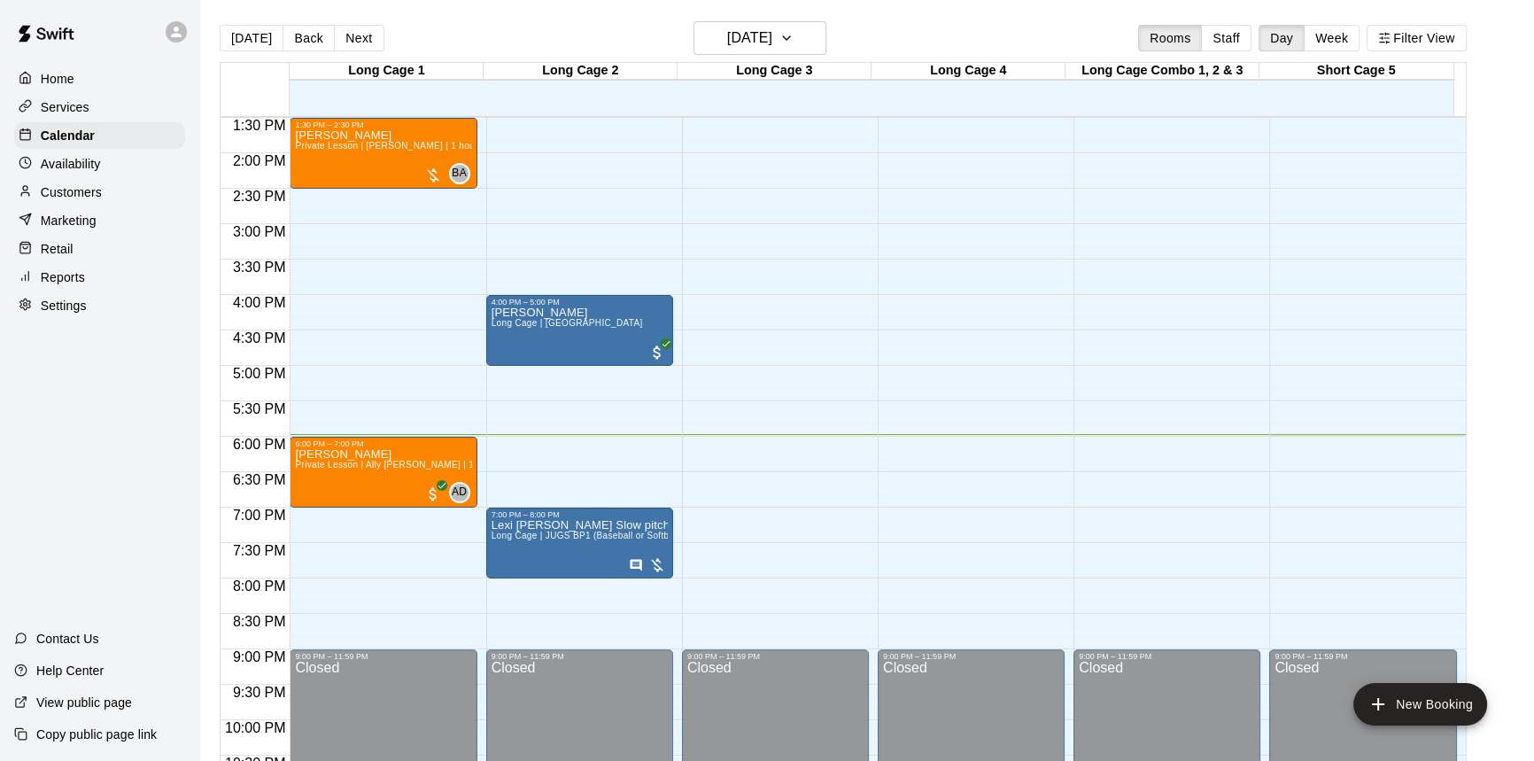
click at [94, 217] on p "Marketing" at bounding box center [69, 221] width 56 height 18
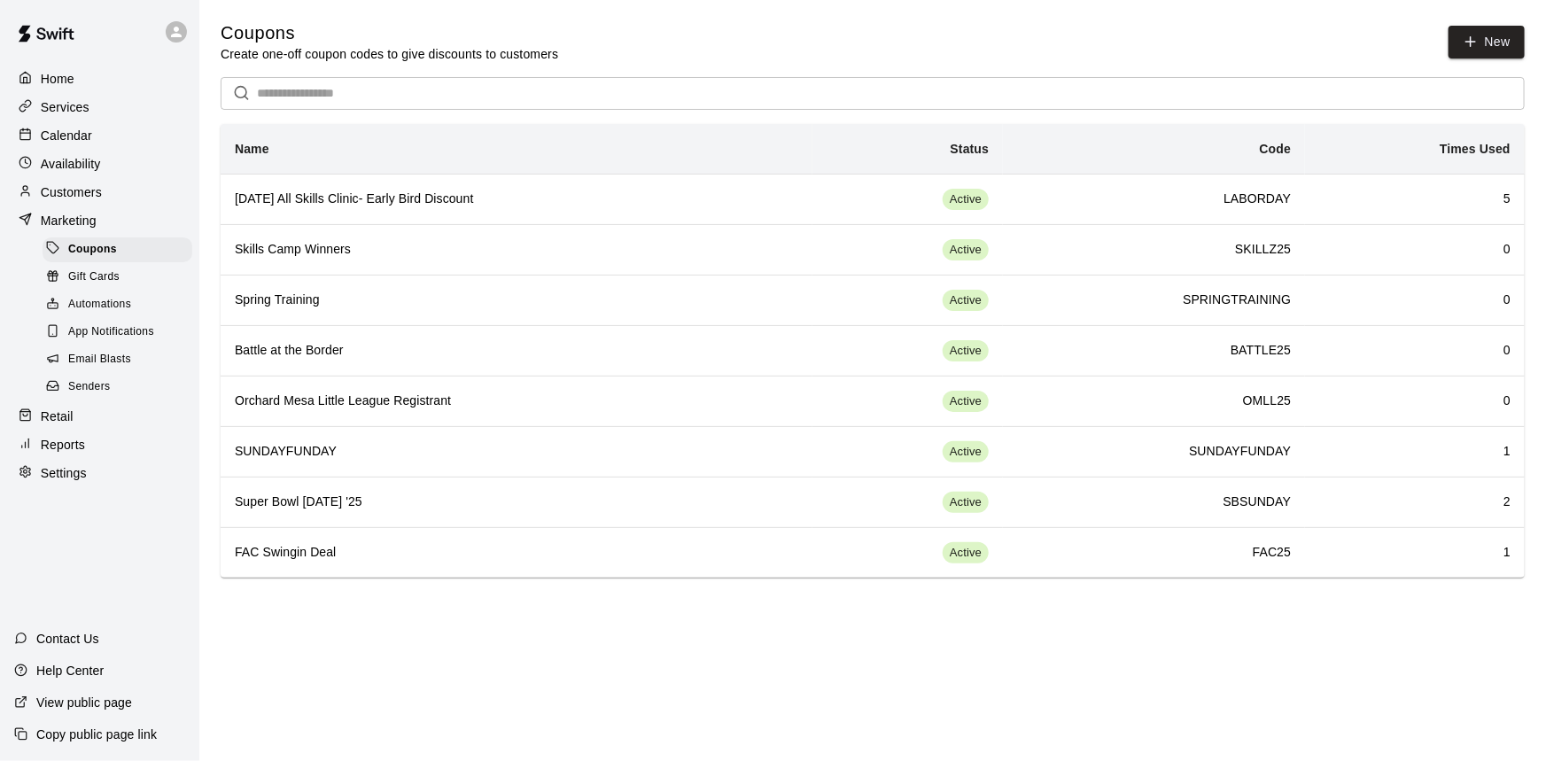
click at [89, 148] on div "Calendar" at bounding box center [99, 135] width 171 height 27
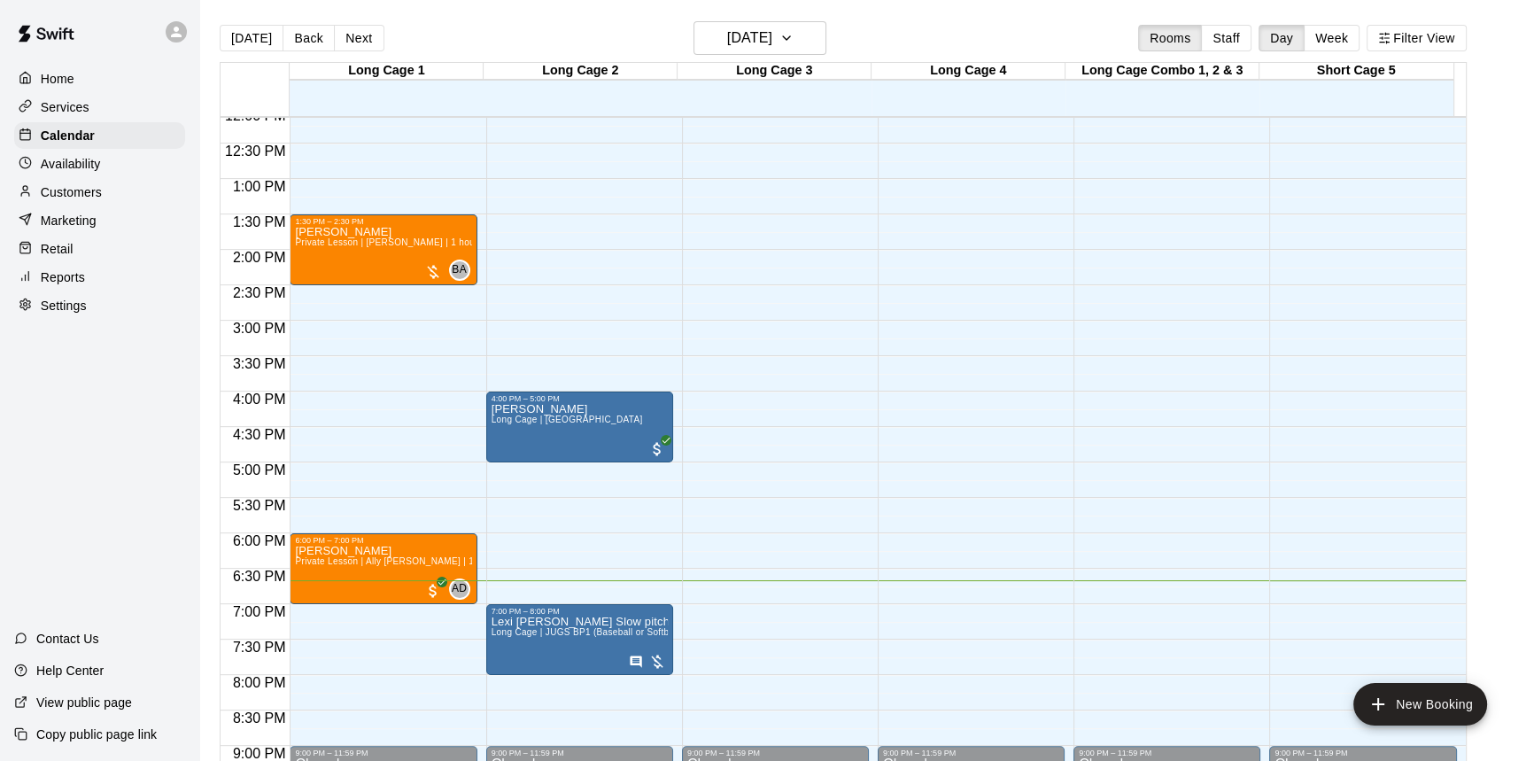
scroll to position [741, 0]
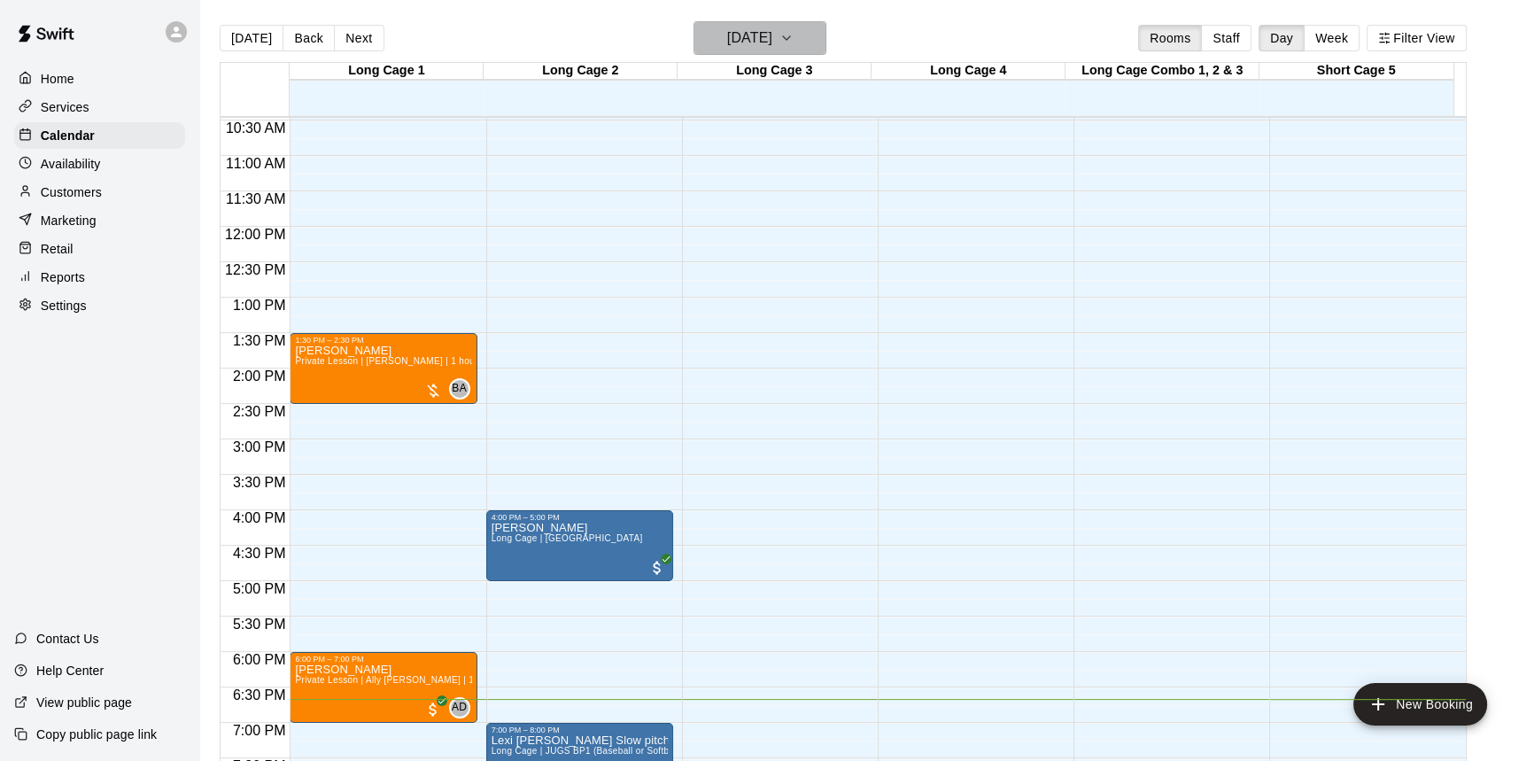
click at [748, 41] on h6 "[DATE]" at bounding box center [749, 38] width 45 height 25
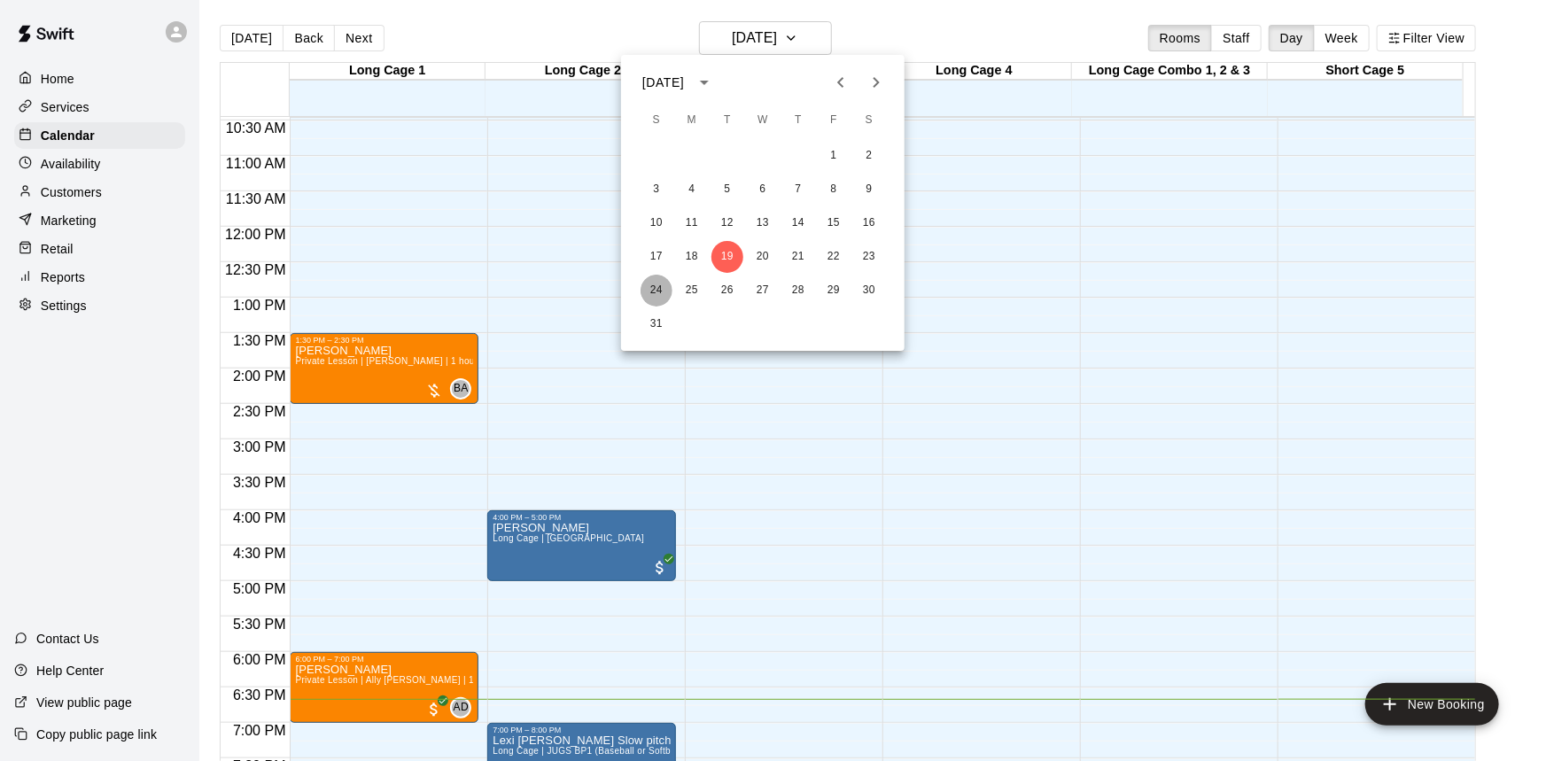
click at [659, 295] on button "24" at bounding box center [656, 291] width 32 height 32
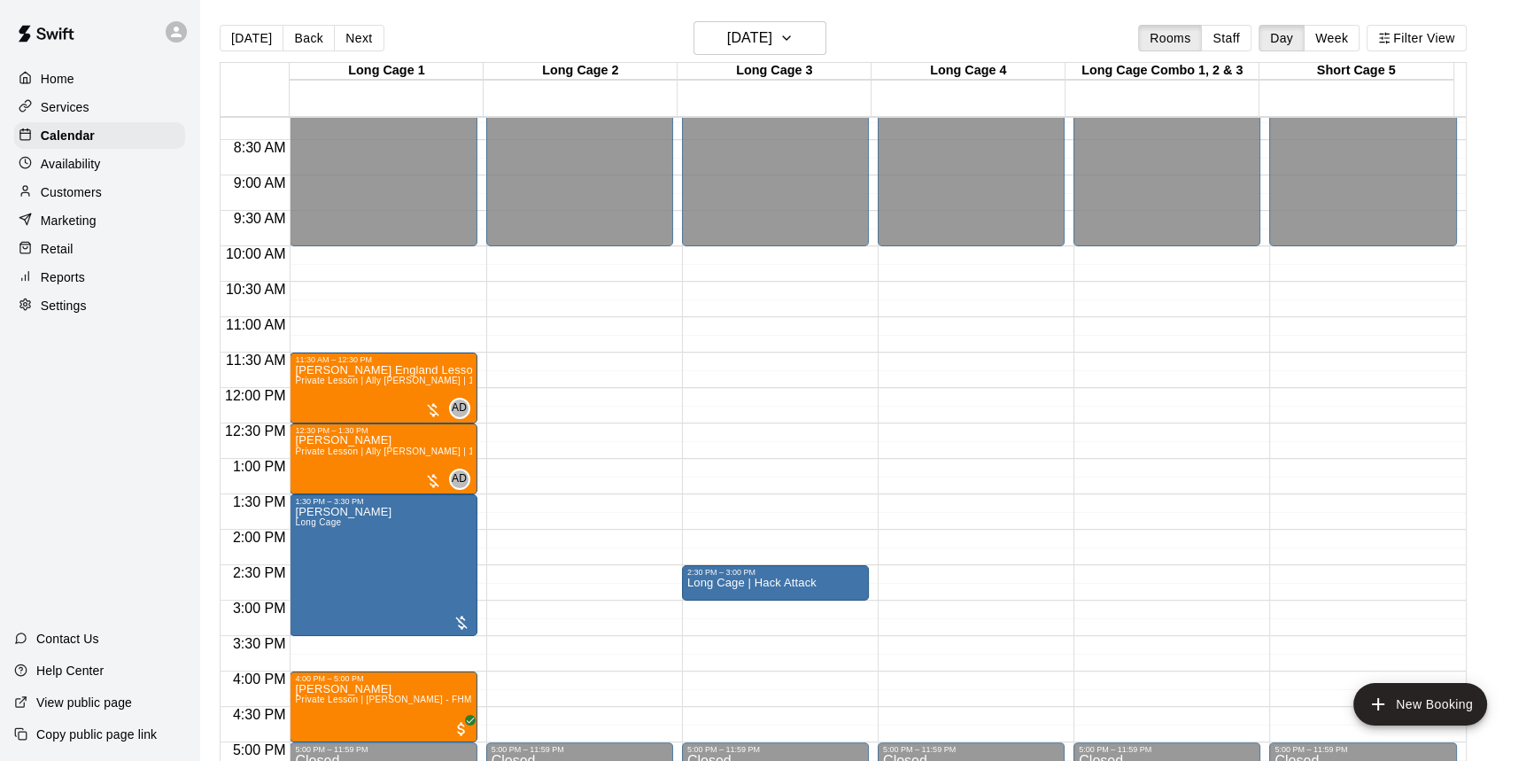
scroll to position [661, 0]
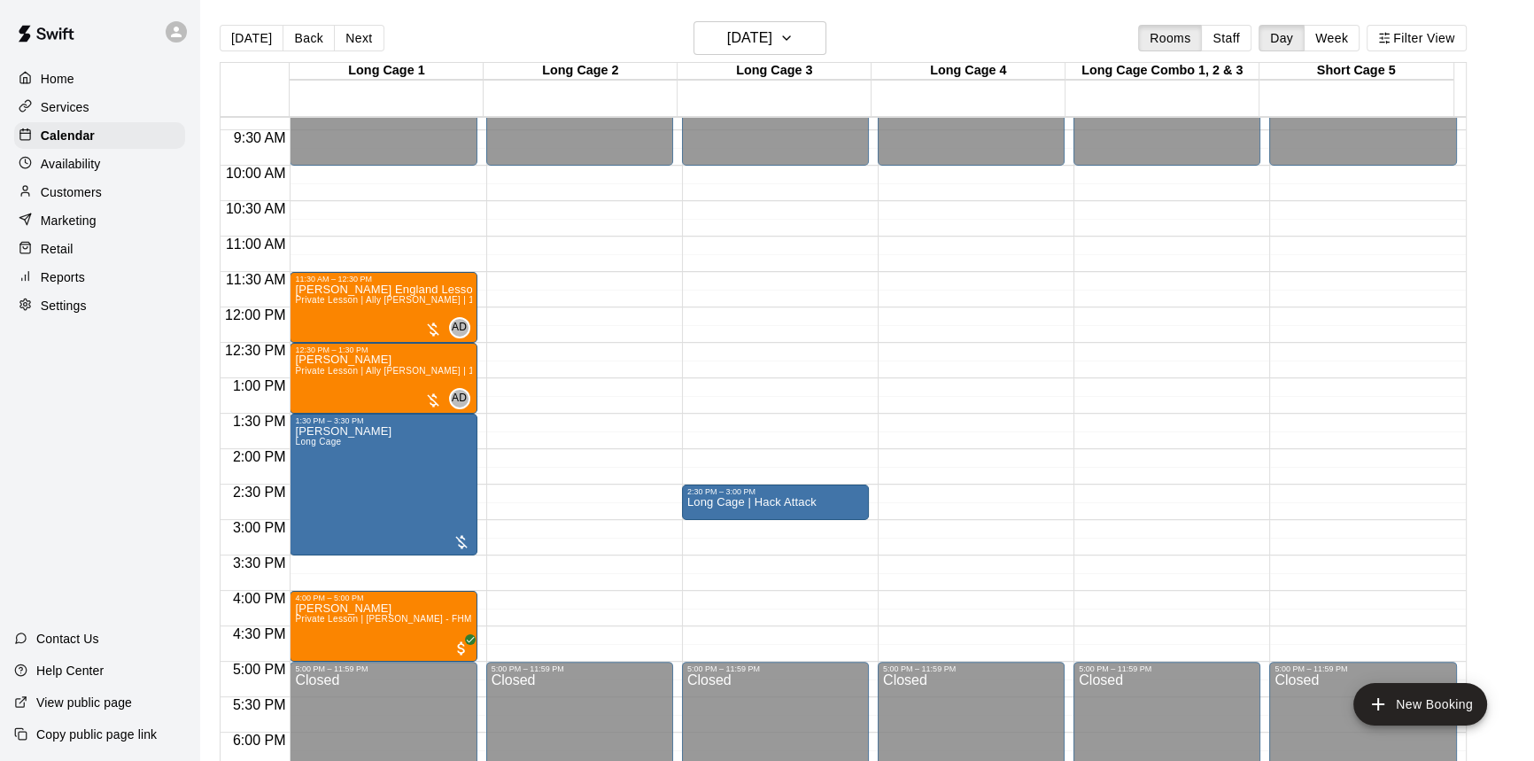
click at [1502, 117] on main "Today Back Next Sunday Aug 24 Rooms Staff Day Week Filter View Long Cage 1 24 S…" at bounding box center [866, 401] width 1321 height 761
click at [772, 29] on h6 "Sunday Aug 24" at bounding box center [749, 38] width 45 height 25
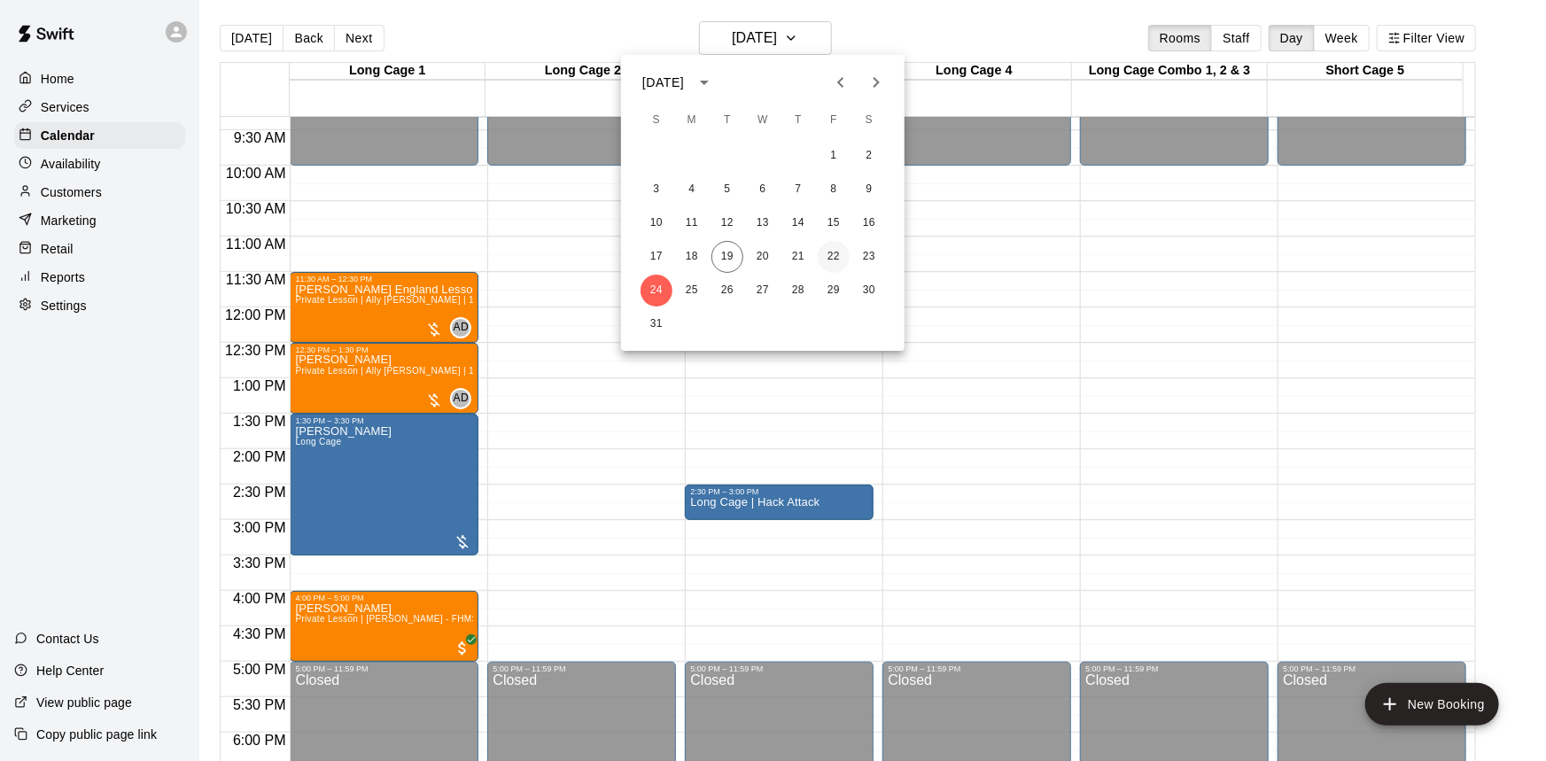
click at [834, 258] on button "22" at bounding box center [833, 257] width 32 height 32
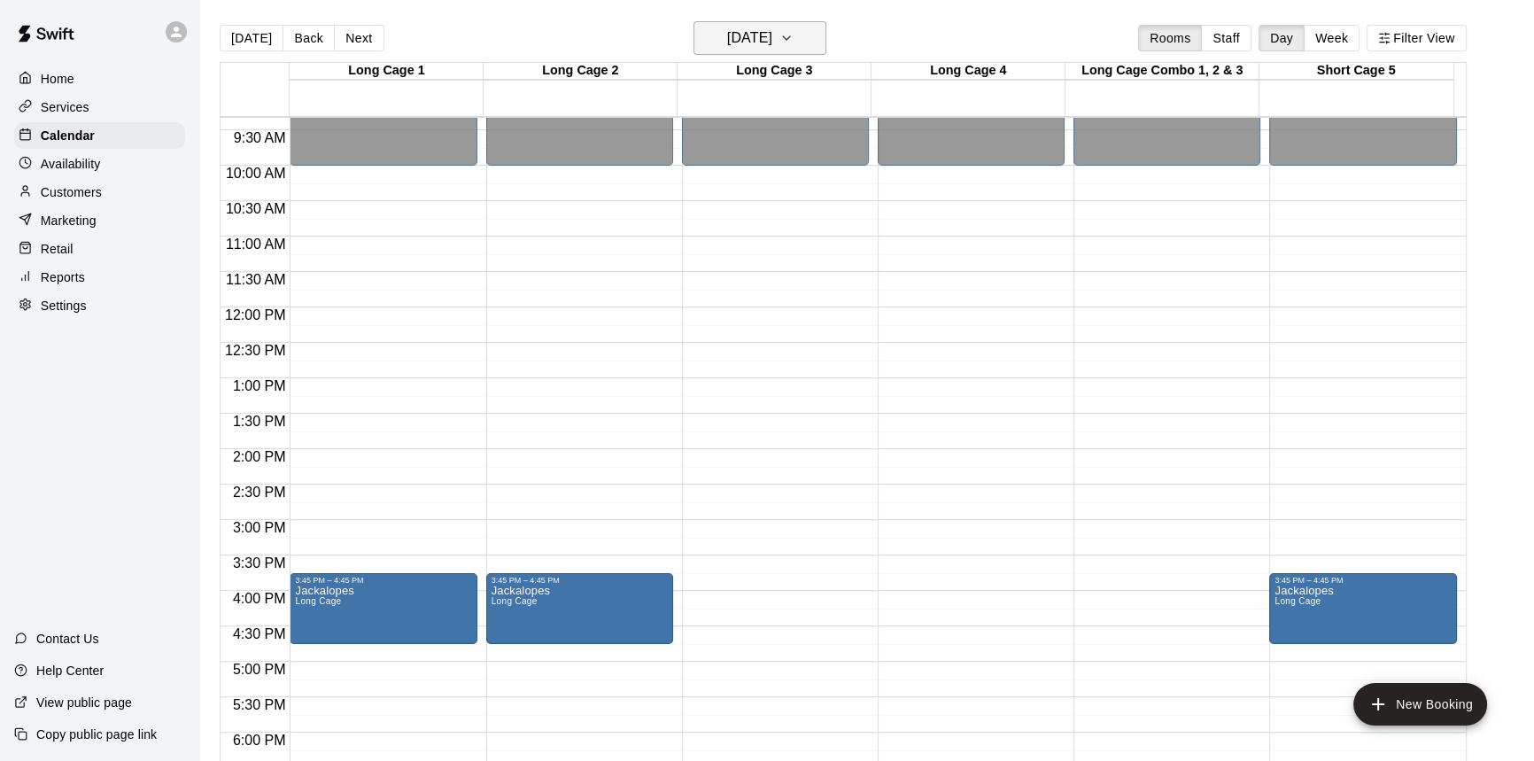
click at [772, 35] on h6 "Friday Aug 22" at bounding box center [749, 38] width 45 height 25
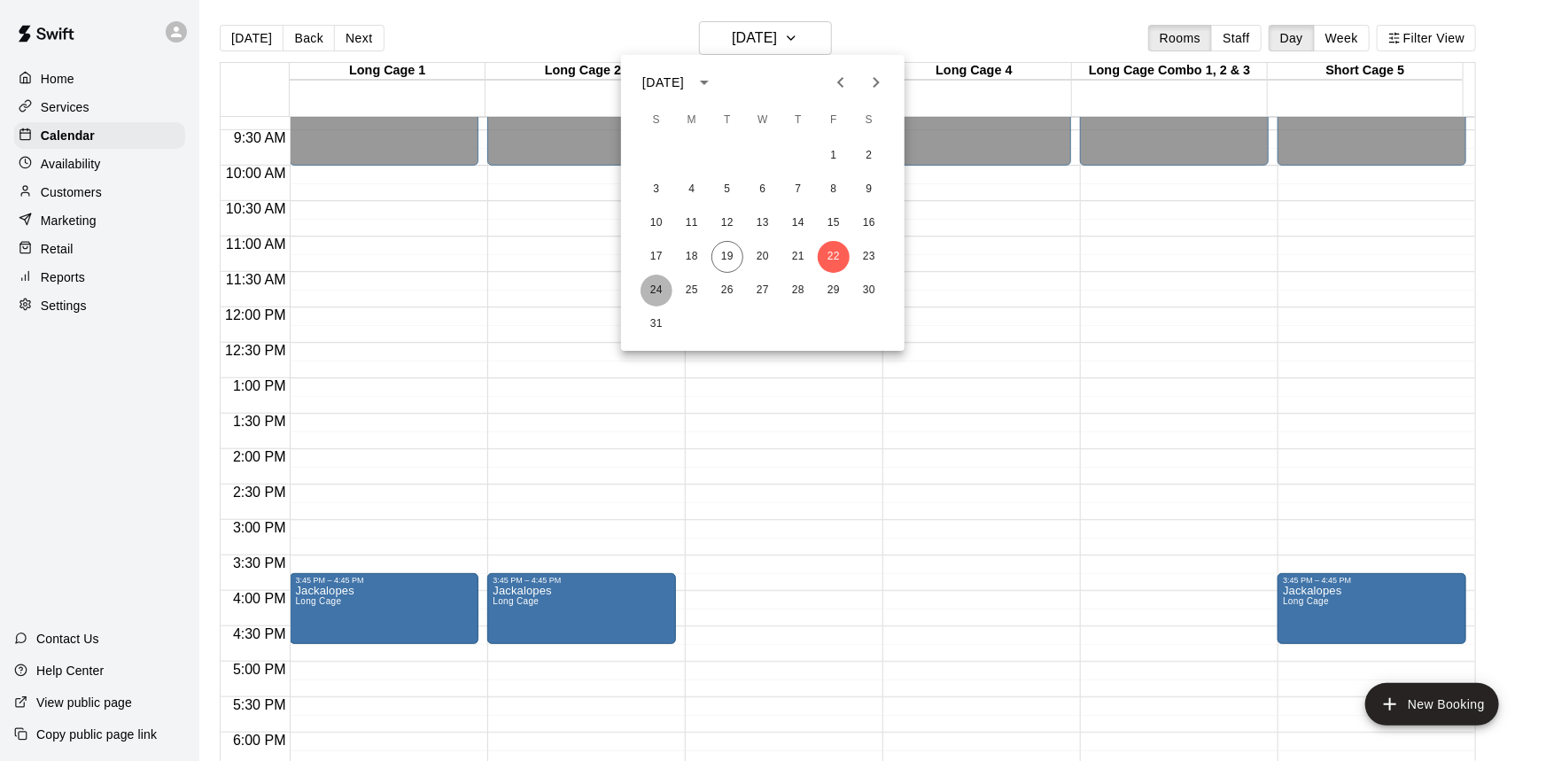
click at [661, 287] on button "24" at bounding box center [656, 291] width 32 height 32
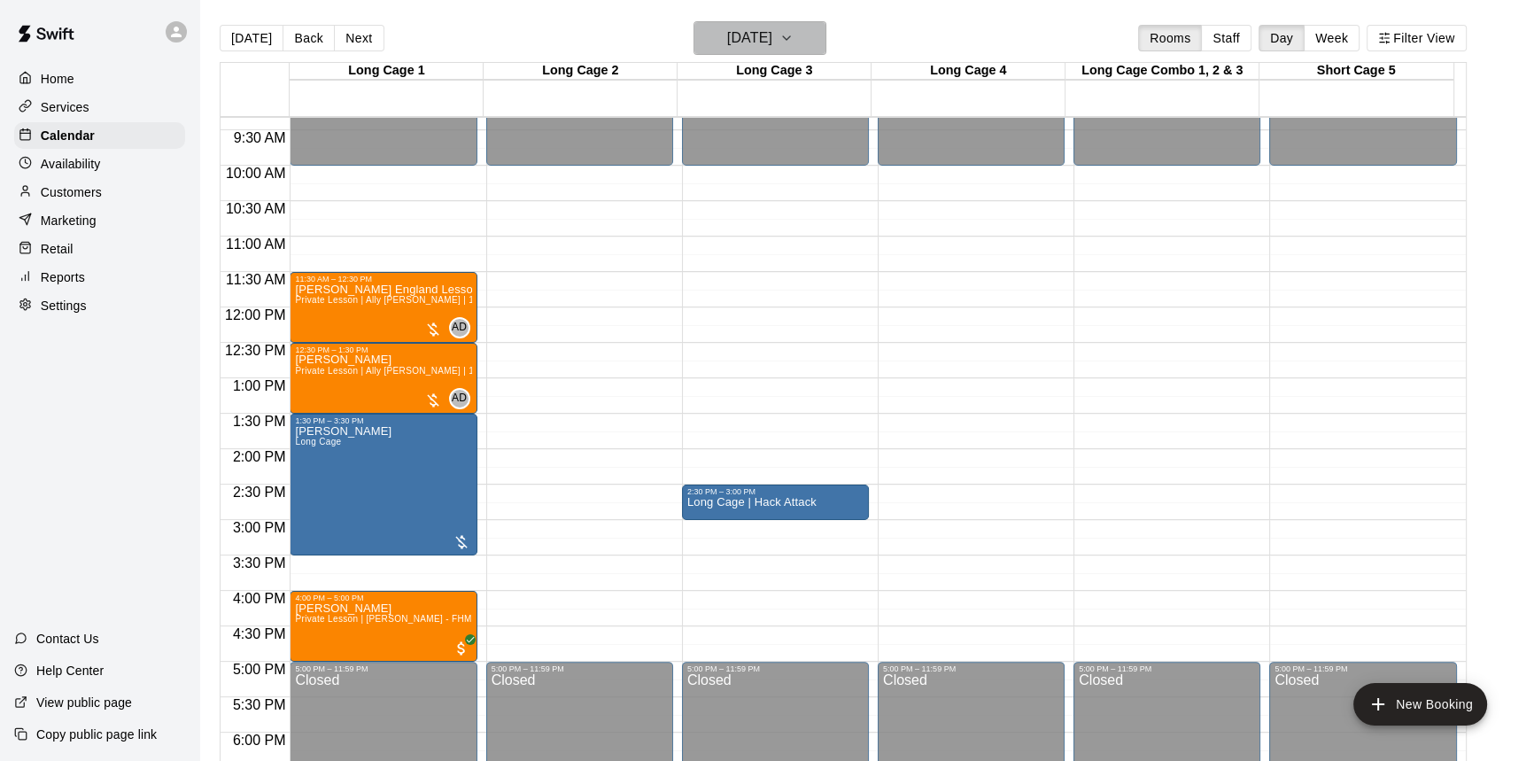
click at [772, 26] on h6 "Sunday Aug 24" at bounding box center [749, 38] width 45 height 25
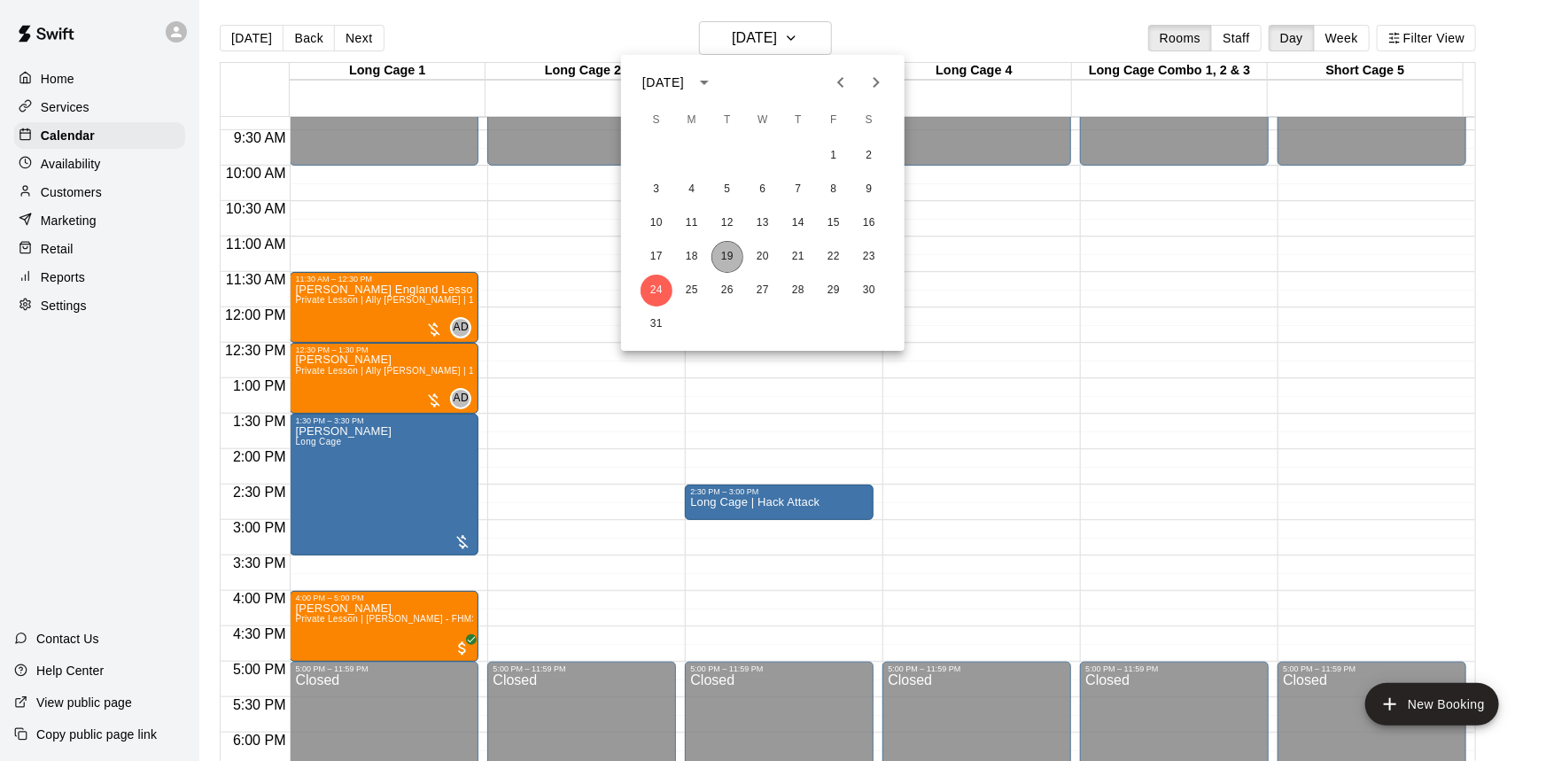
click at [725, 259] on button "19" at bounding box center [727, 257] width 32 height 32
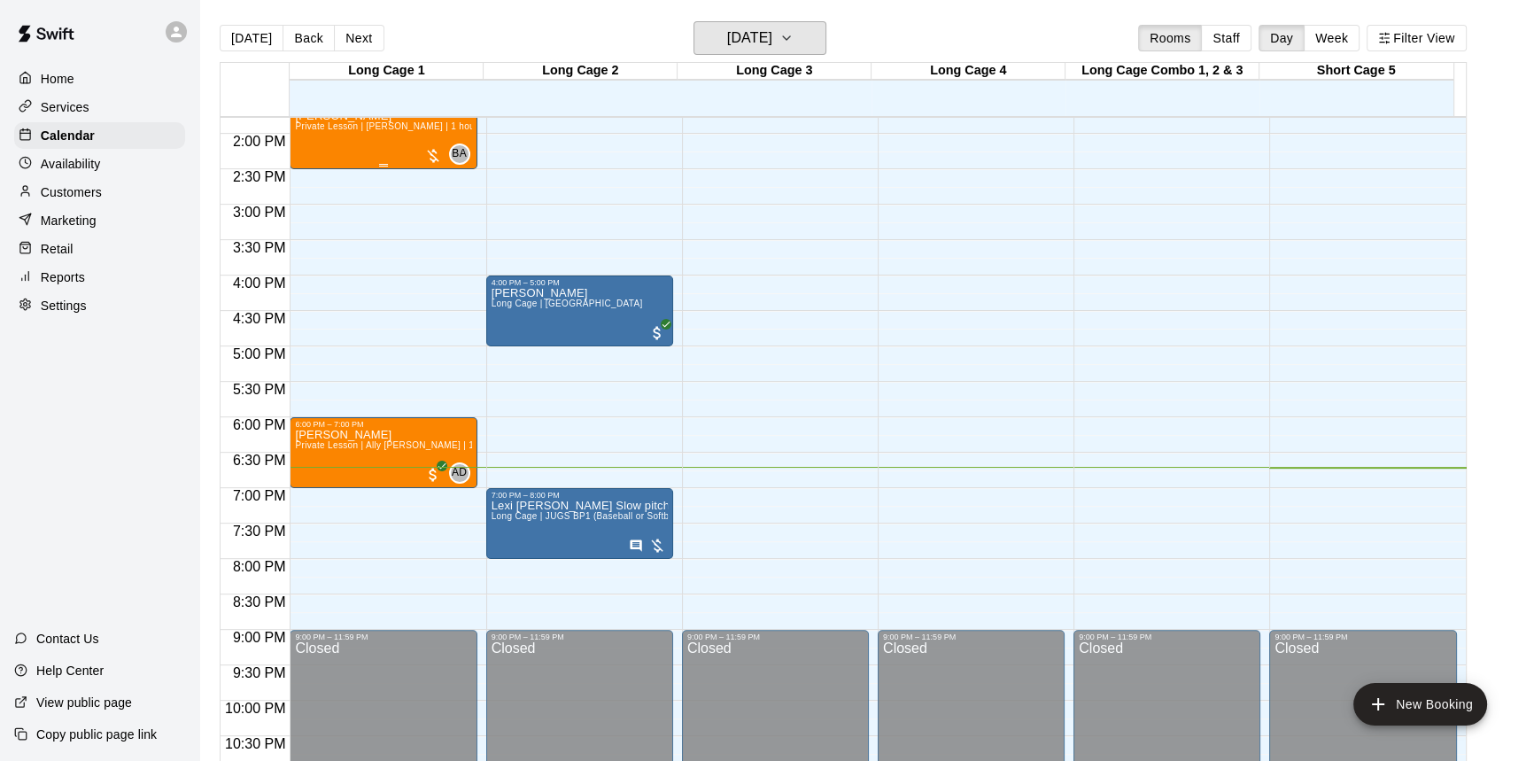
scroll to position [983, 0]
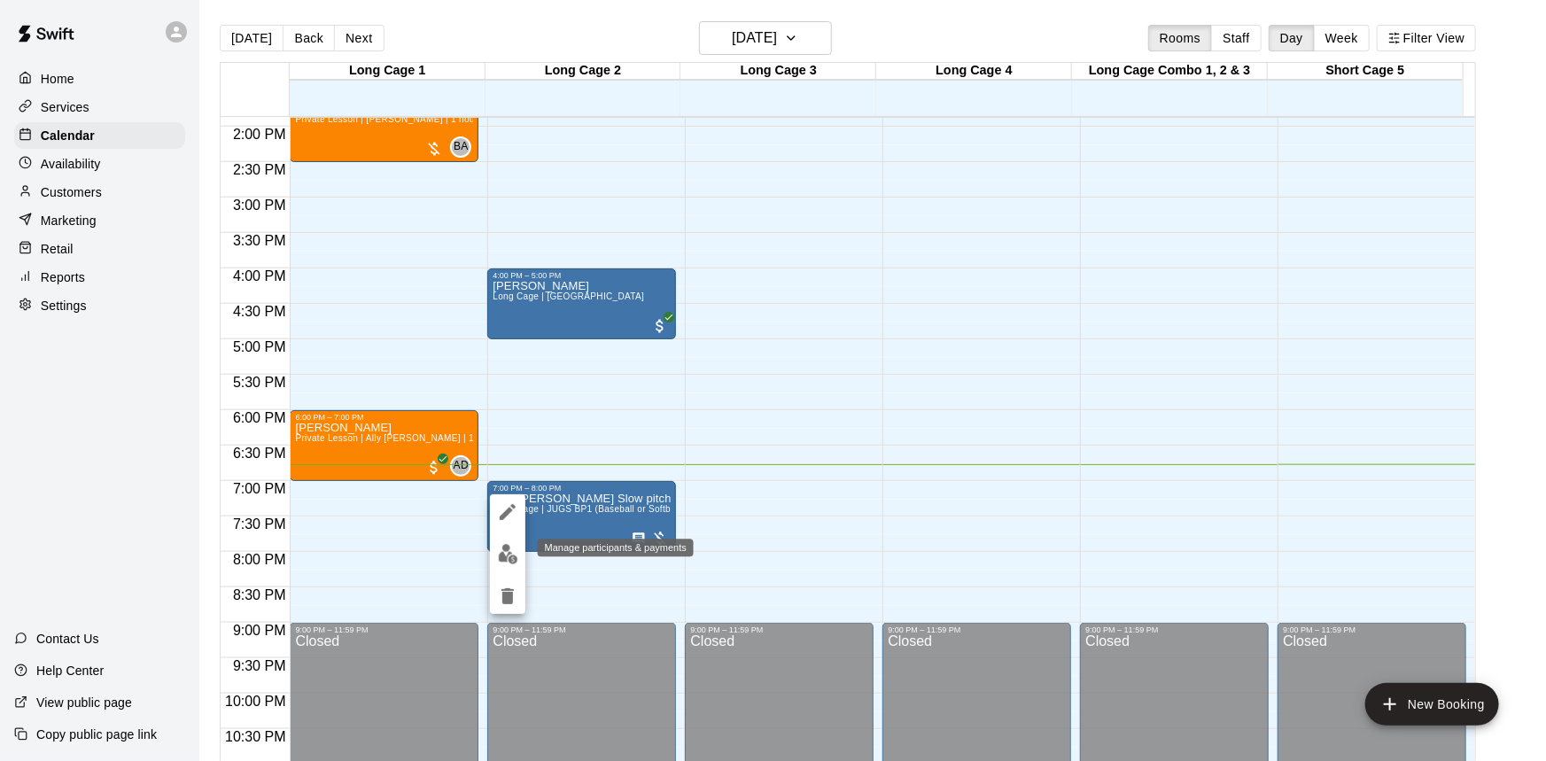
click at [506, 559] on img "edit" at bounding box center [508, 554] width 20 height 20
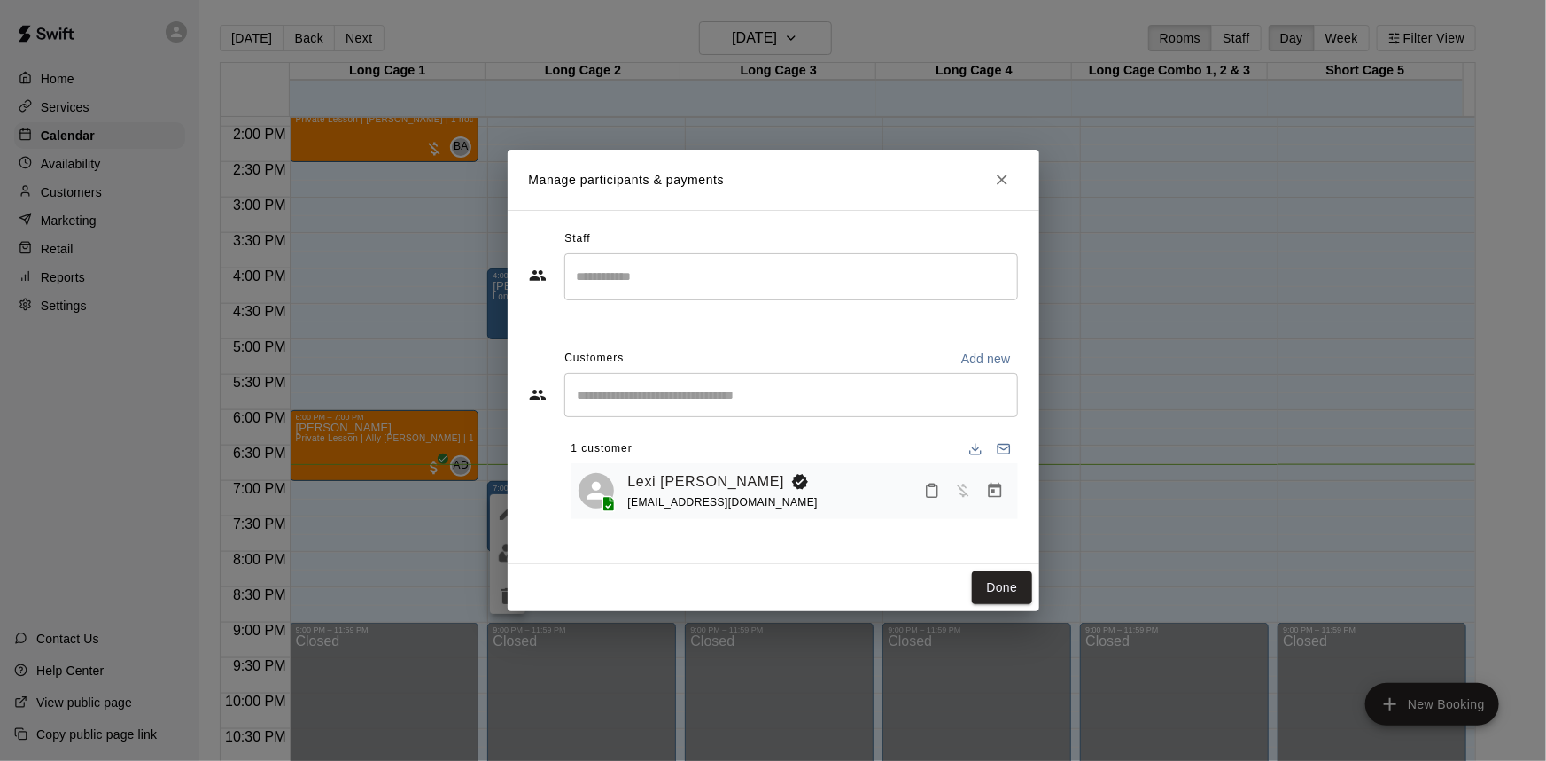
click at [856, 496] on div "Lexi Pantuso lexipantuso@gmail.com" at bounding box center [819, 491] width 383 height 42
click at [994, 492] on icon "Manage bookings & payment" at bounding box center [994, 490] width 13 height 15
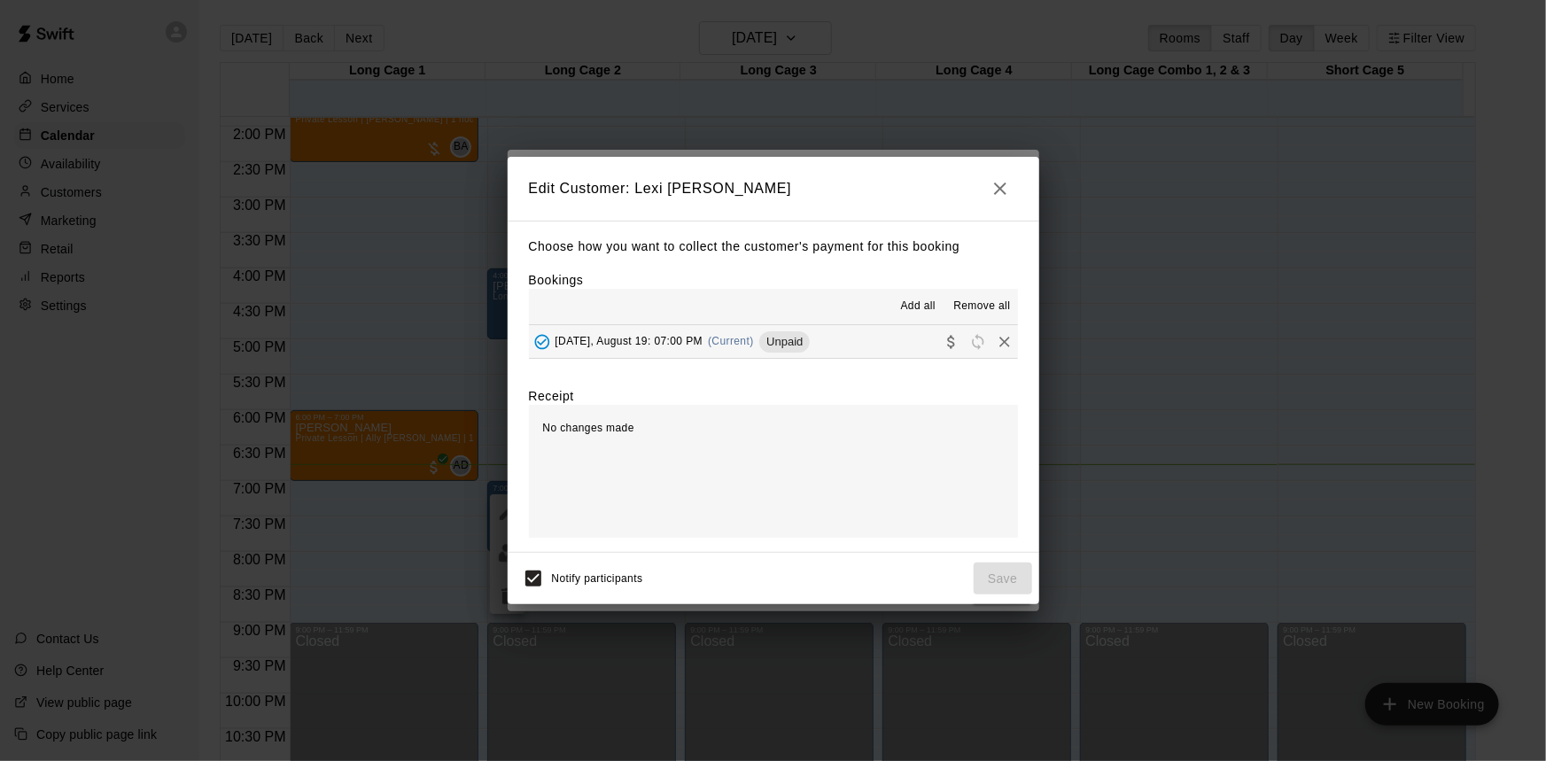
click at [908, 350] on button "Tuesday, August 19: 07:00 PM (Current) Unpaid" at bounding box center [773, 341] width 489 height 33
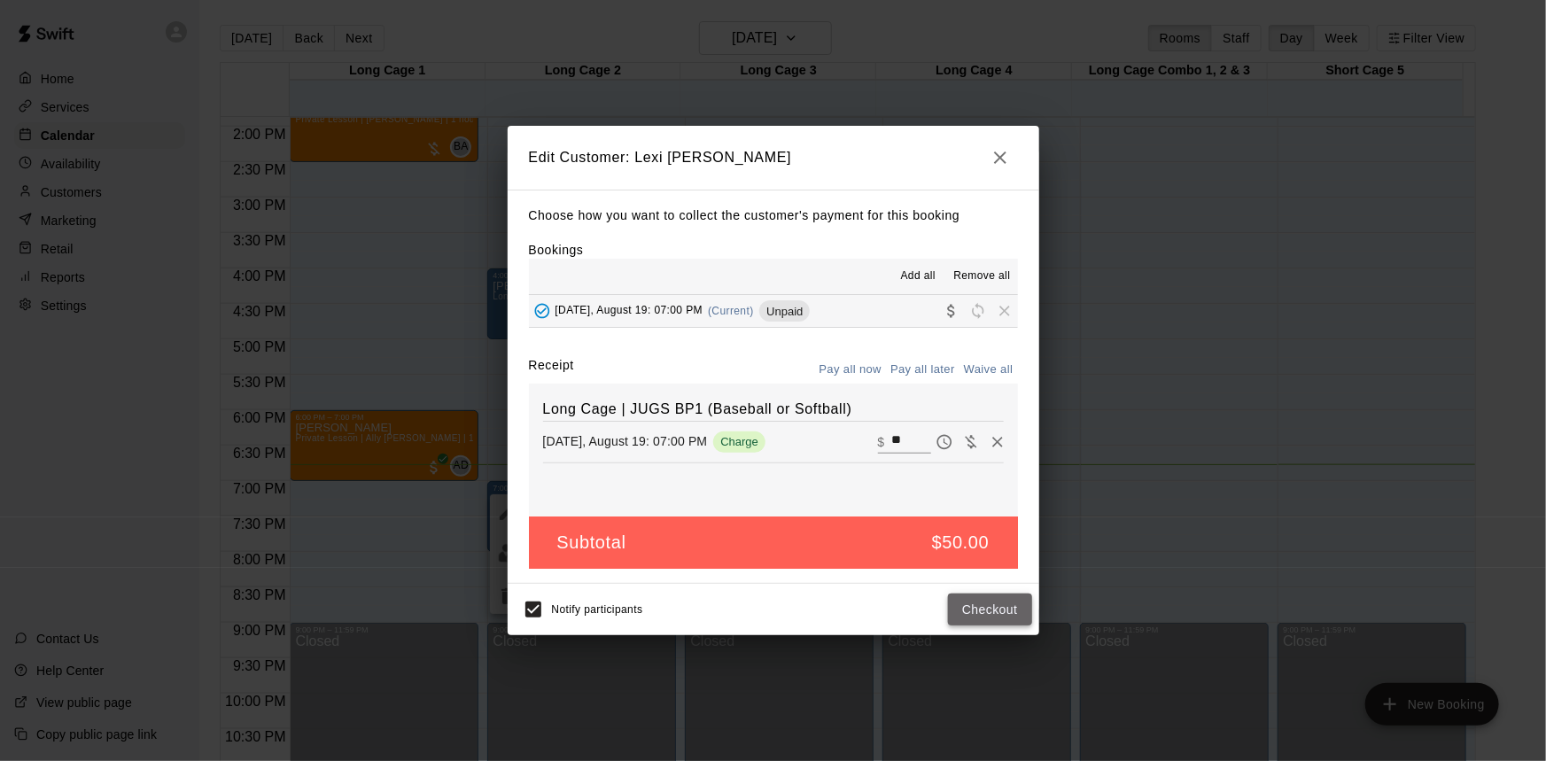
click at [997, 605] on button "Checkout" at bounding box center [989, 609] width 83 height 33
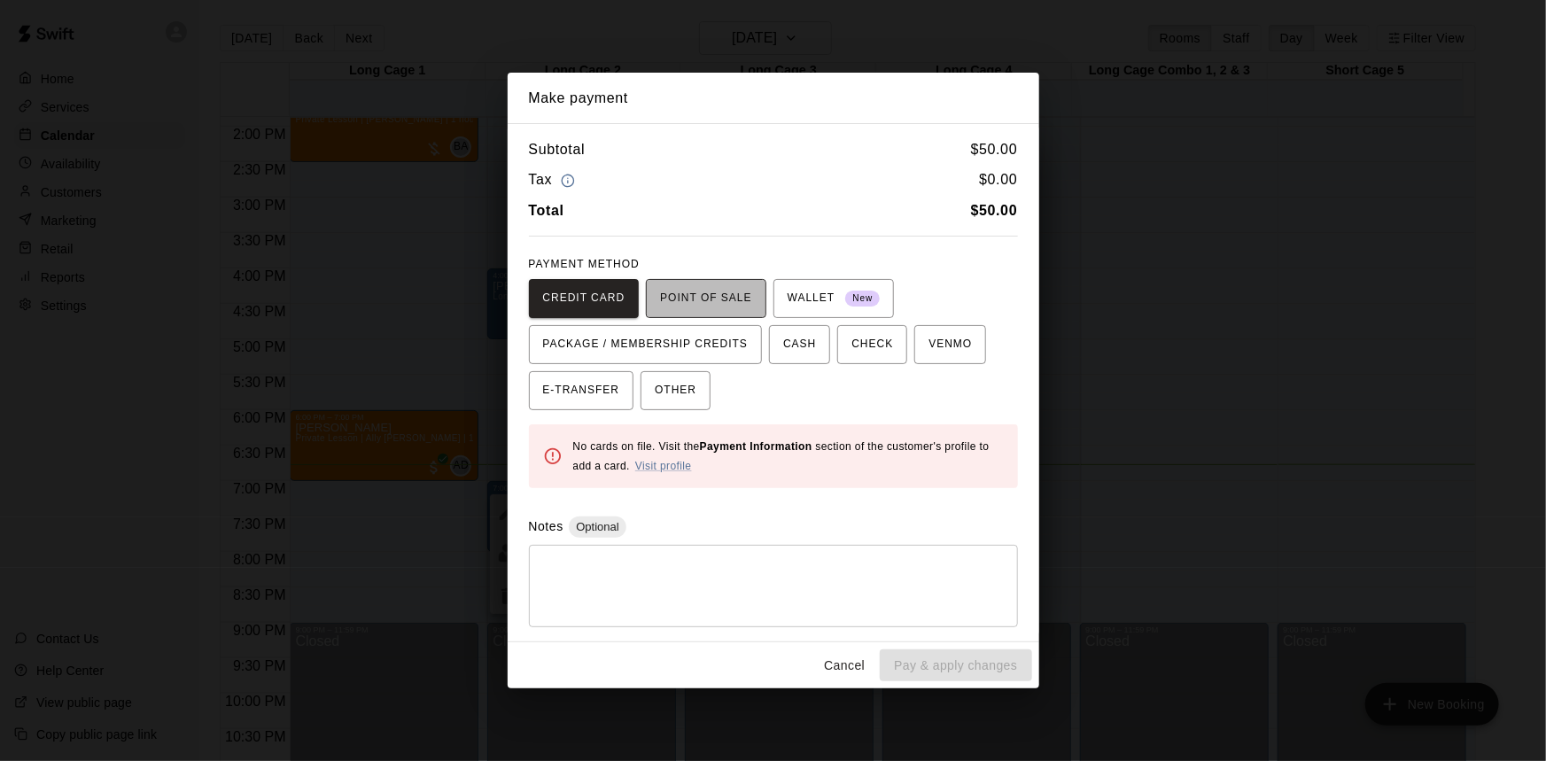
click at [718, 305] on span "POINT OF SALE" at bounding box center [705, 298] width 91 height 28
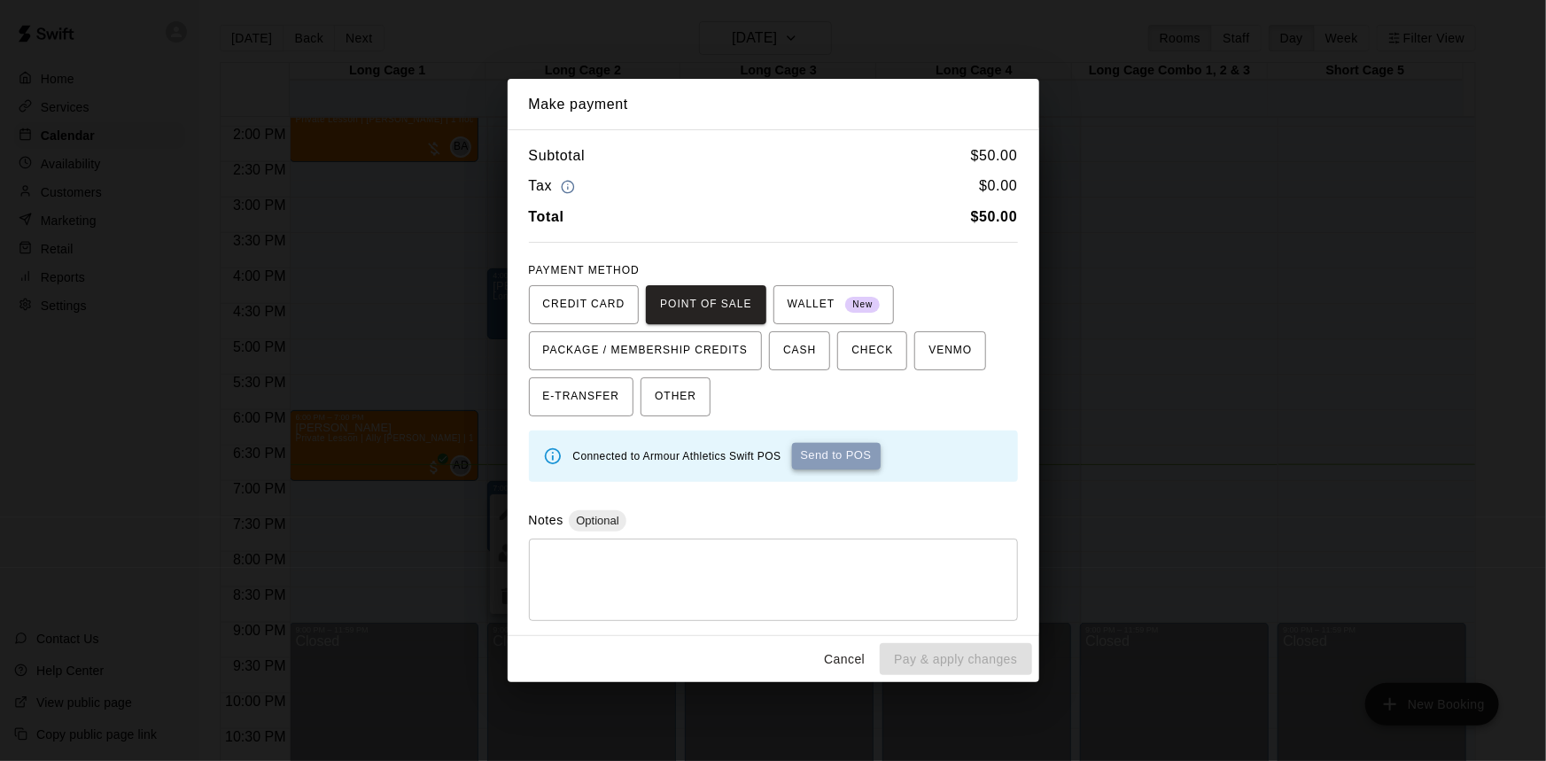
click at [859, 448] on button "Send to POS" at bounding box center [836, 456] width 89 height 27
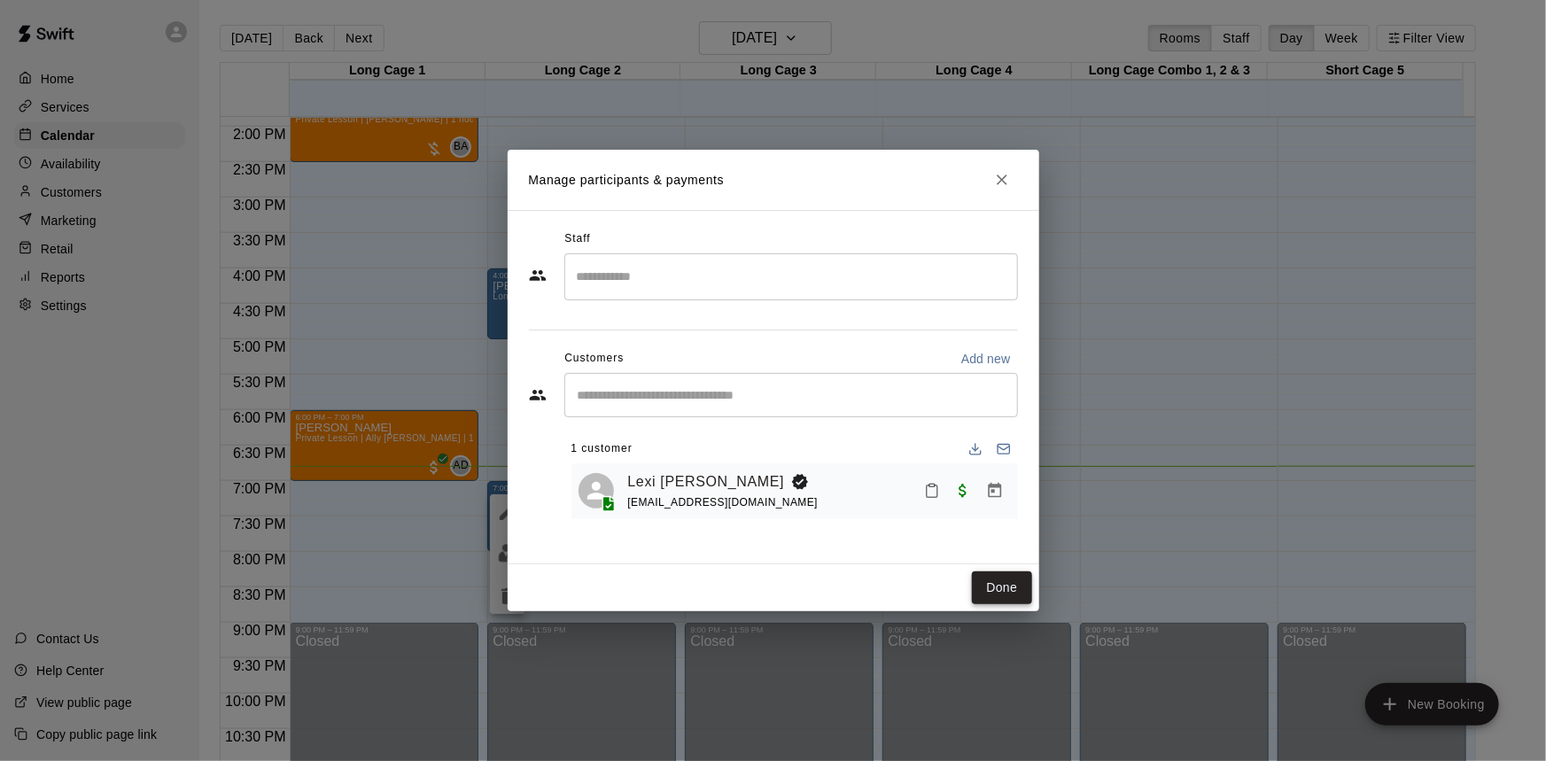
click at [989, 580] on button "Done" at bounding box center [1001, 587] width 59 height 33
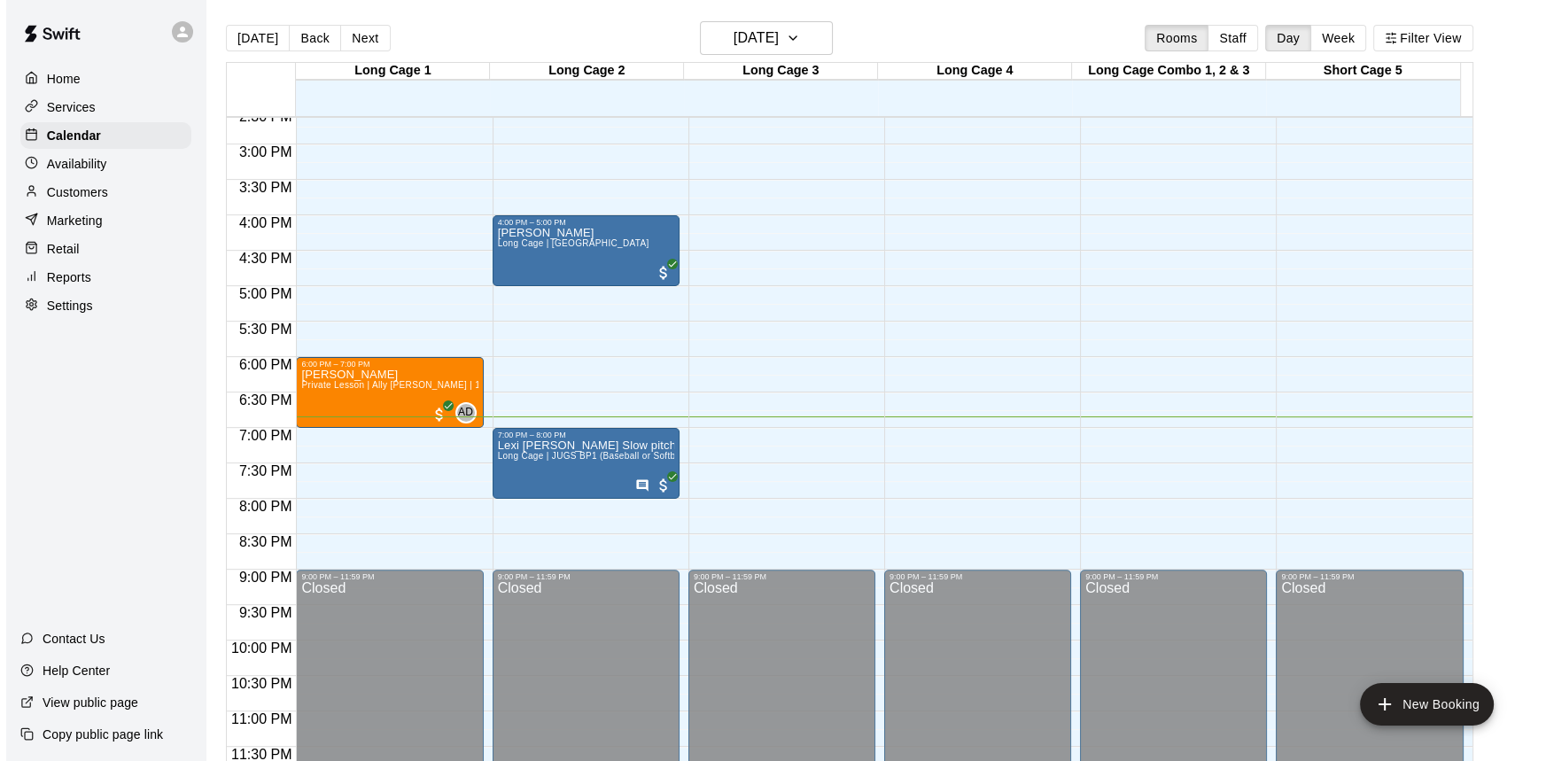
scroll to position [27, 0]
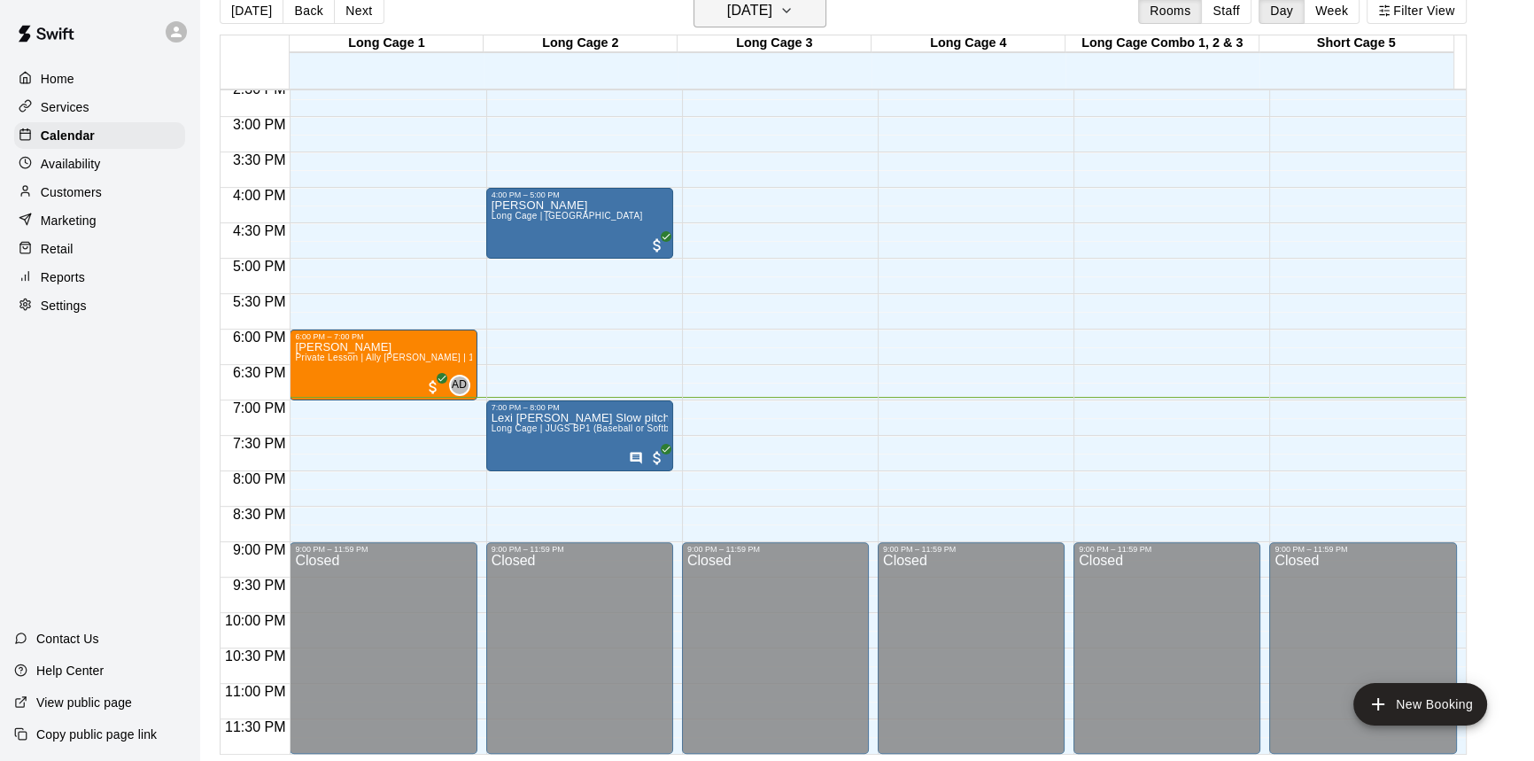
click at [794, 15] on icon "button" at bounding box center [786, 10] width 14 height 21
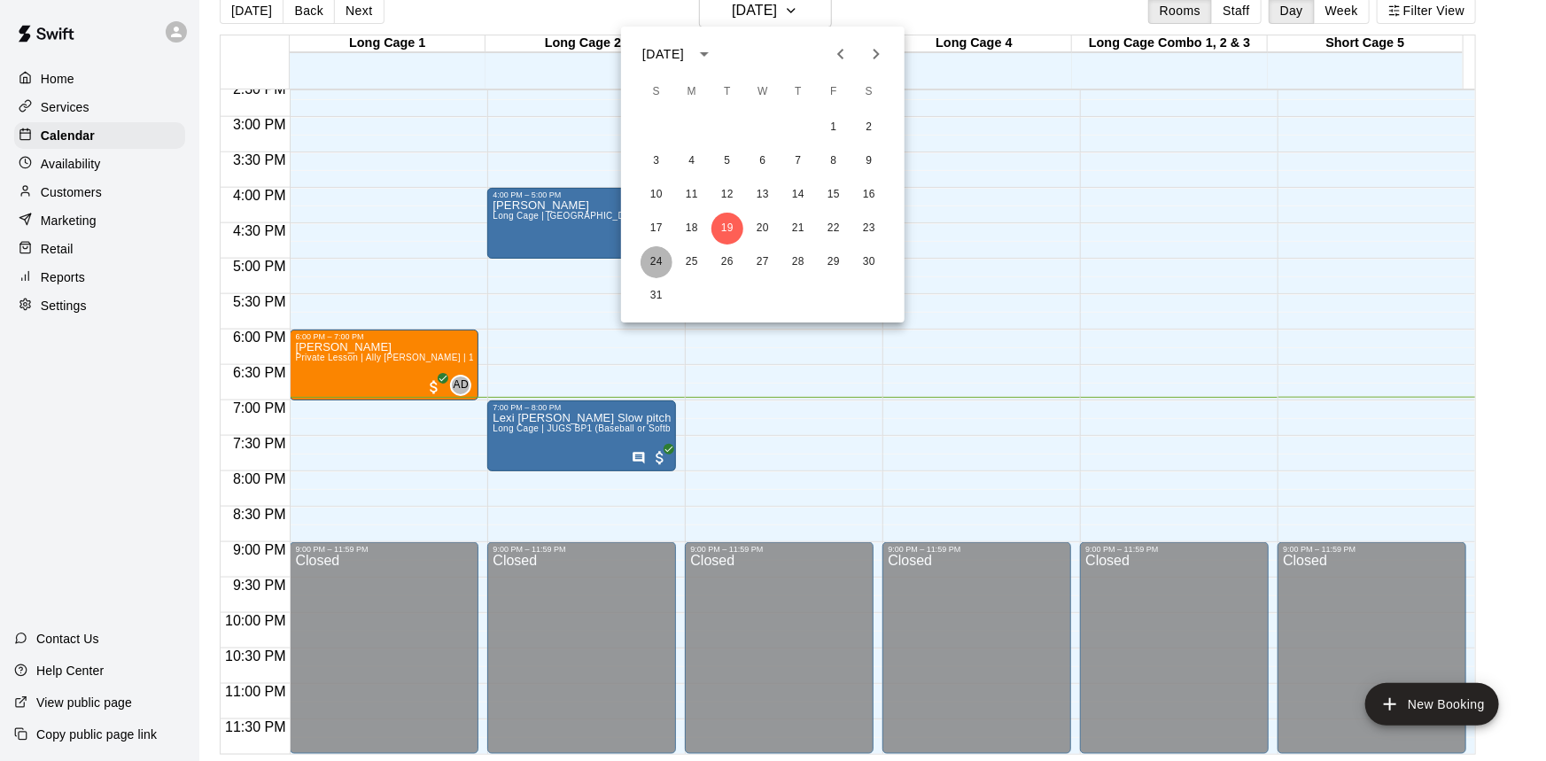
click at [655, 256] on button "24" at bounding box center [656, 262] width 32 height 32
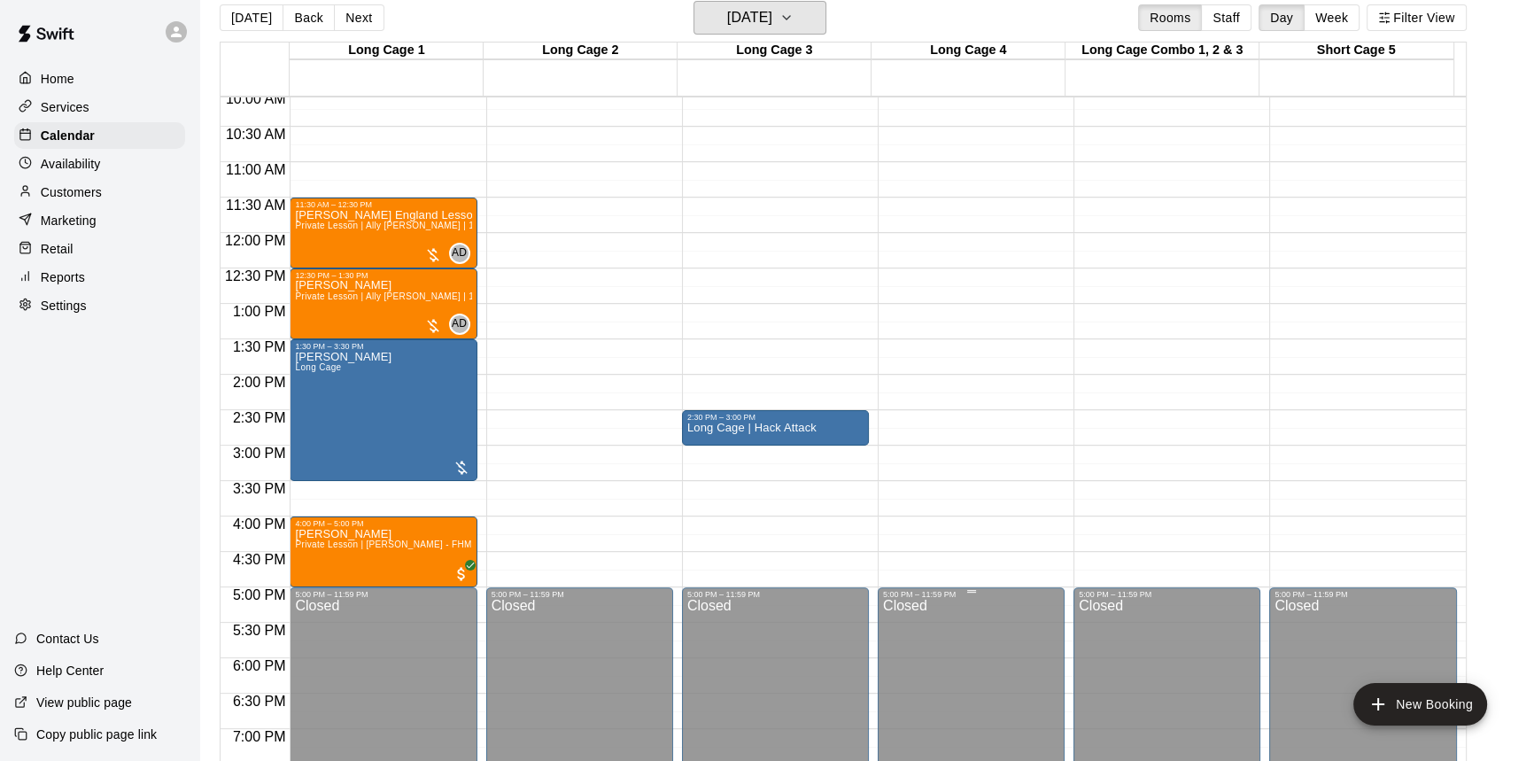
scroll to position [634, 0]
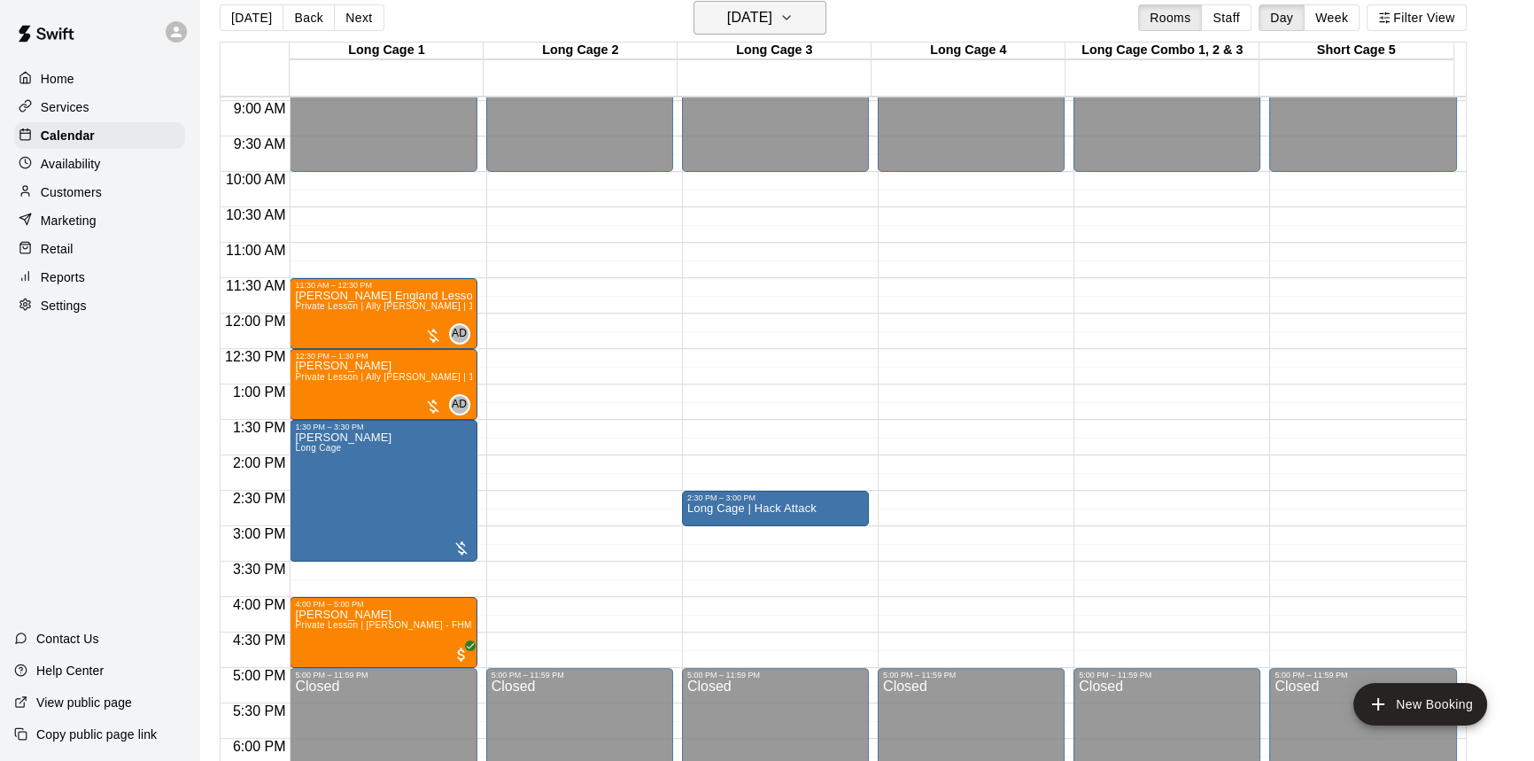
click at [745, 8] on h6 "Sunday Aug 24" at bounding box center [749, 17] width 45 height 25
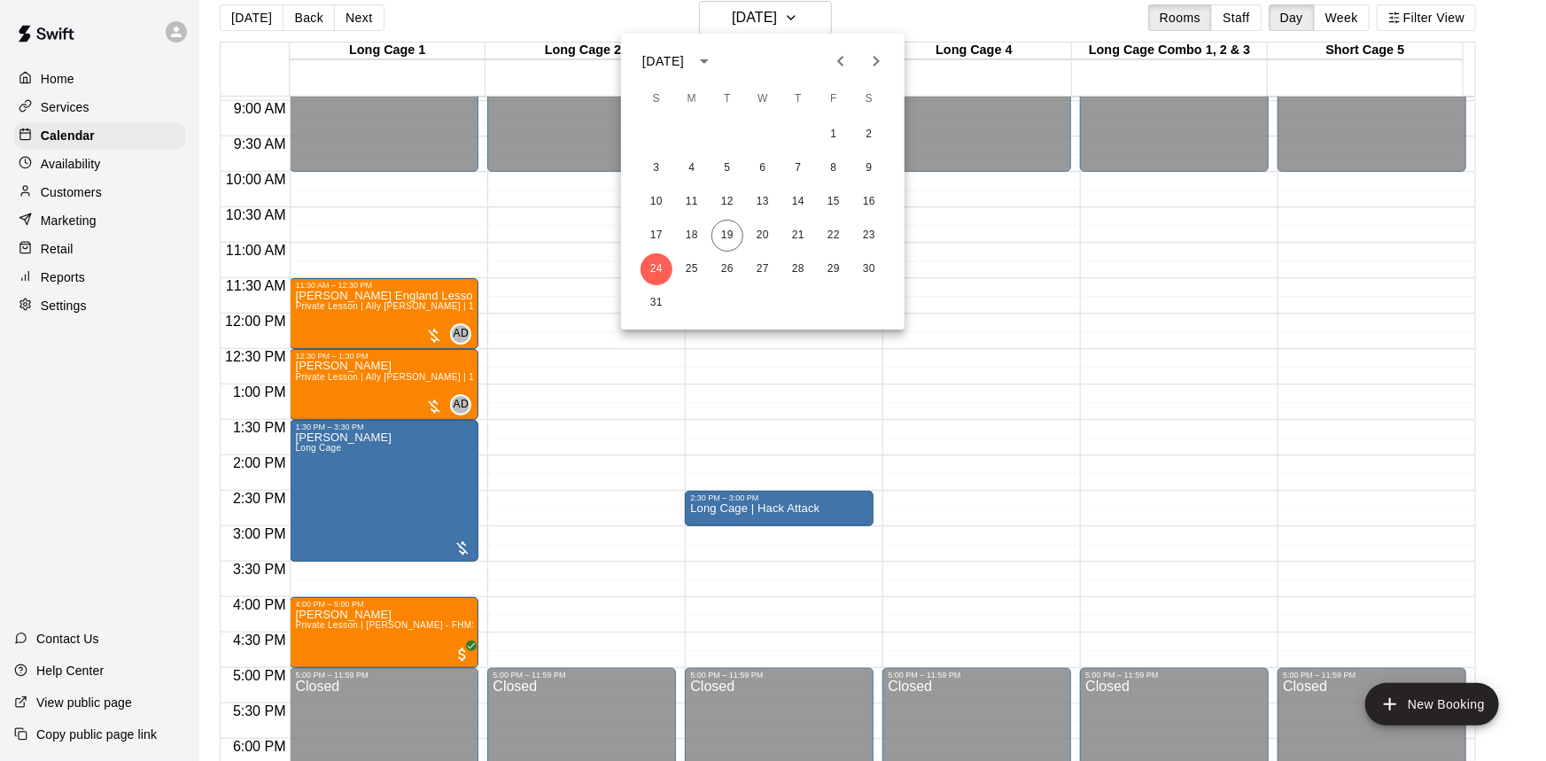
click at [864, 54] on button "Next month" at bounding box center [875, 60] width 35 height 35
click at [735, 136] on button "2" at bounding box center [727, 135] width 32 height 32
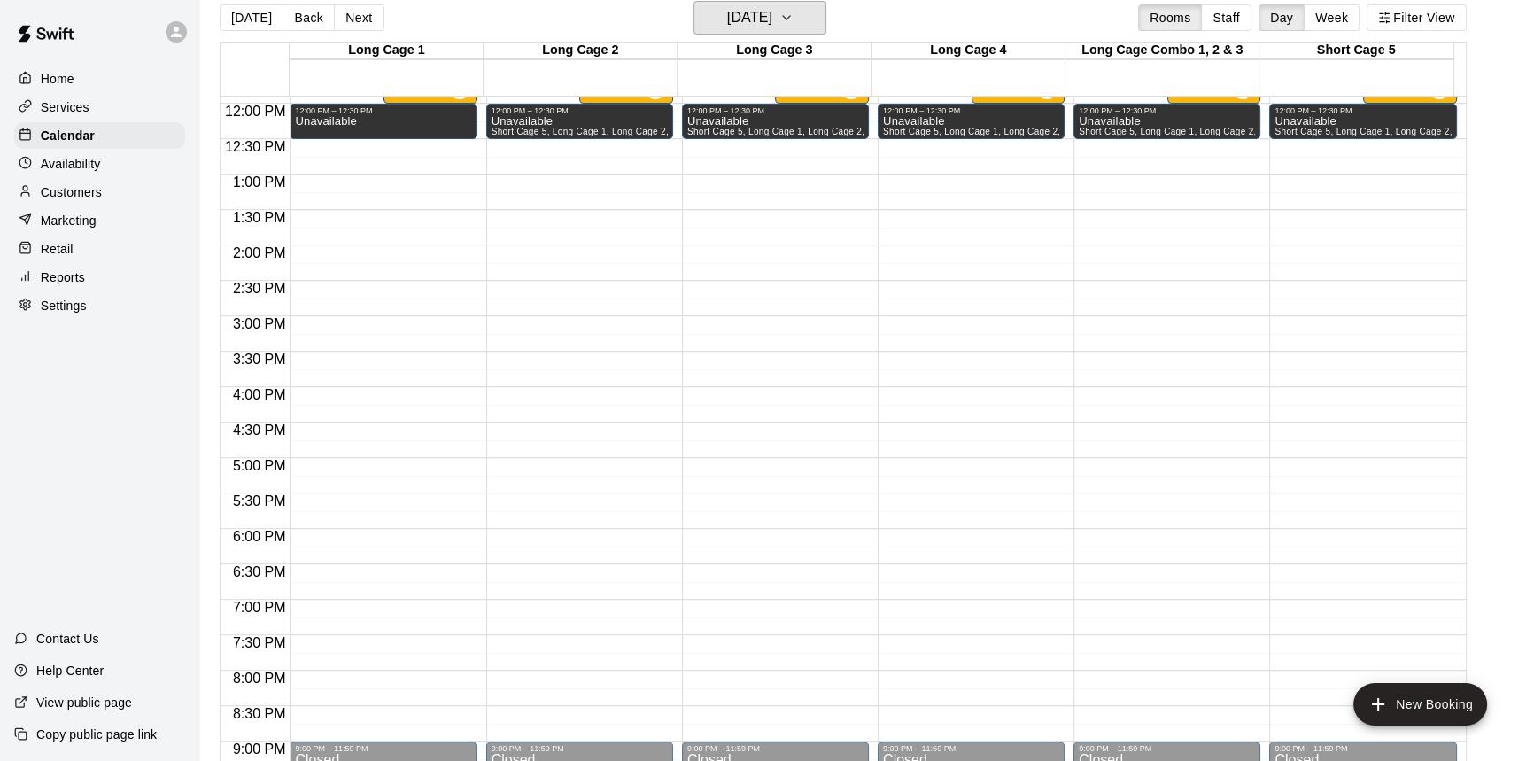
scroll to position [715, 0]
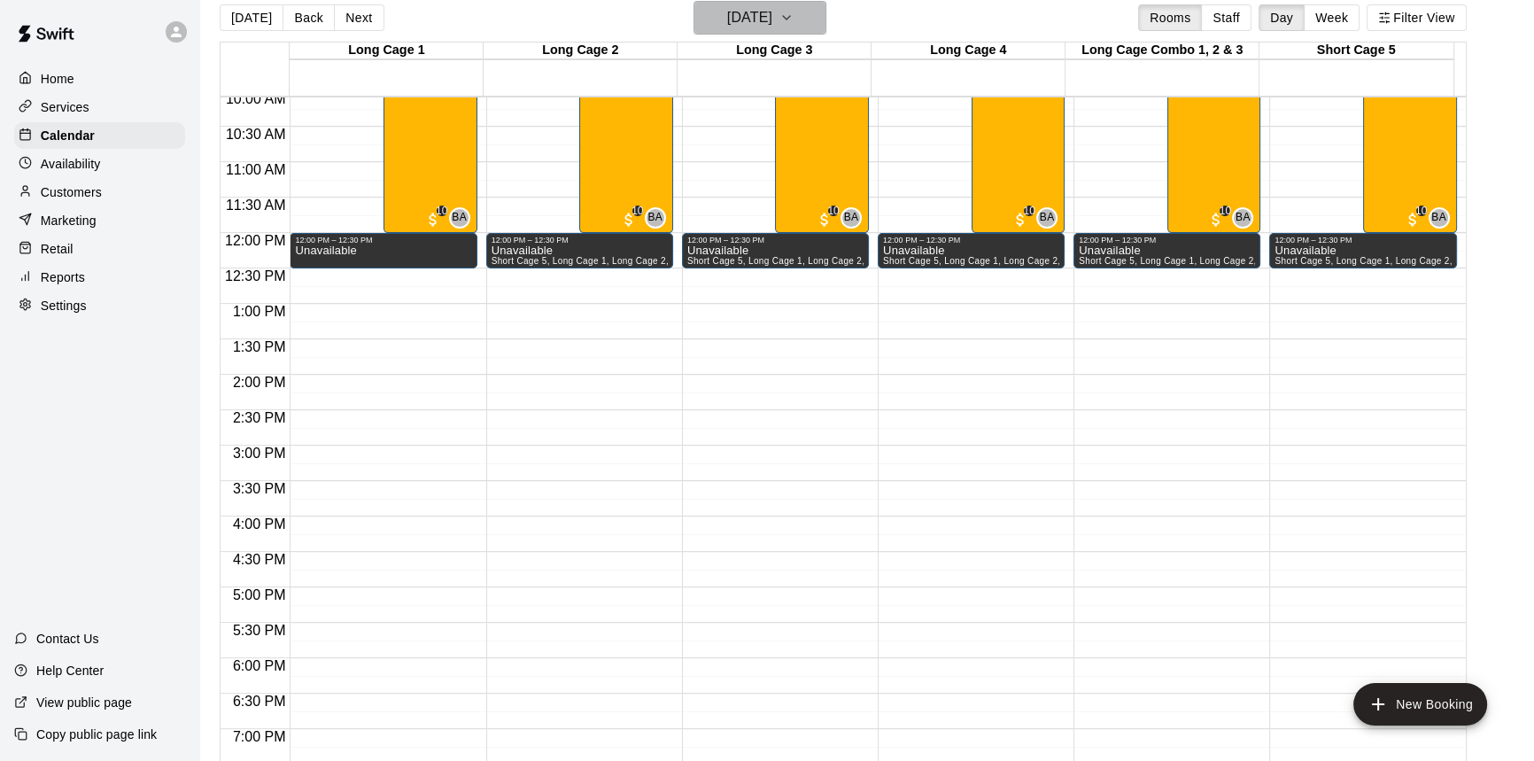
click at [794, 9] on icon "button" at bounding box center [786, 17] width 14 height 21
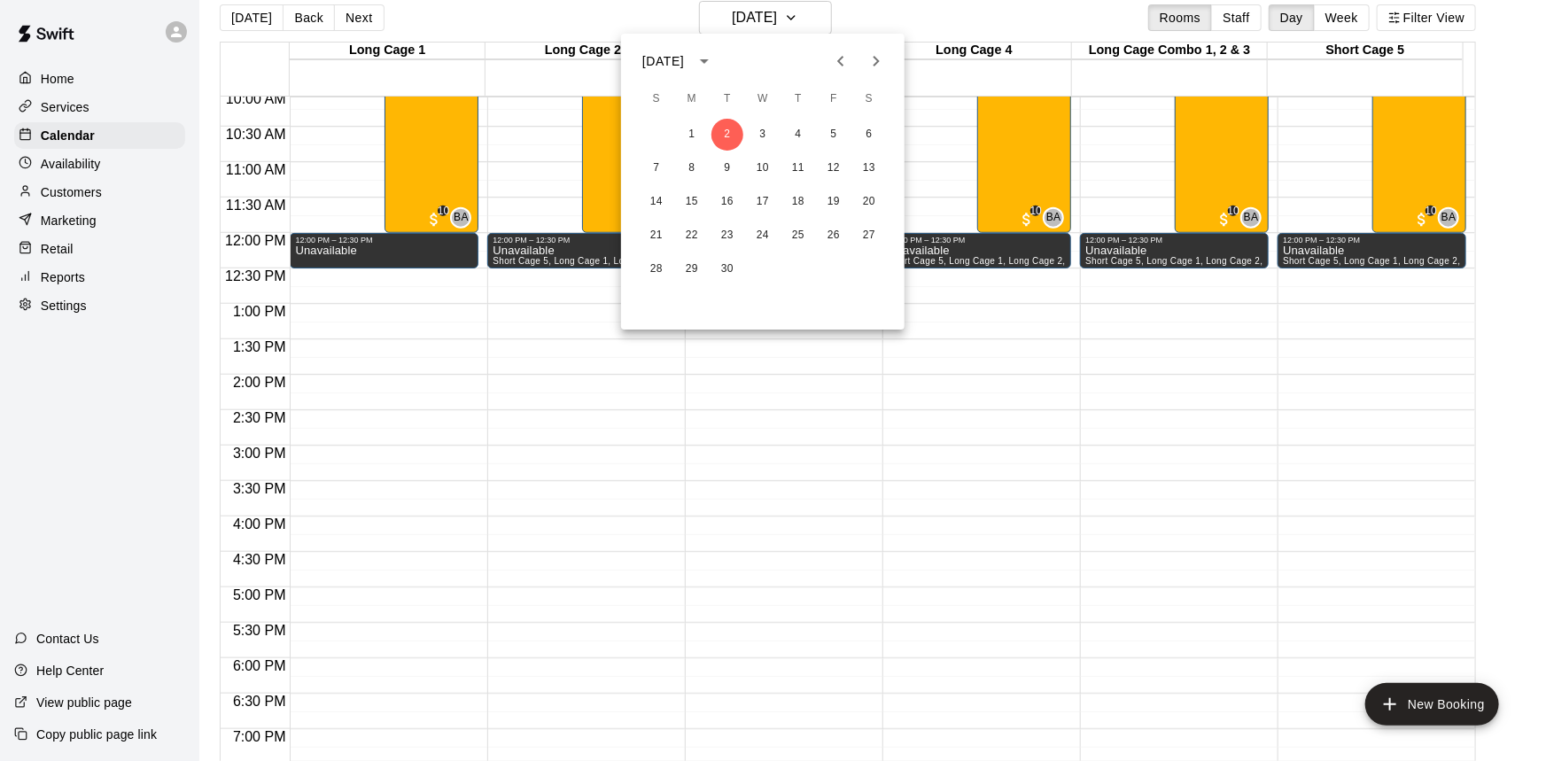
click at [837, 61] on icon "Previous month" at bounding box center [840, 61] width 6 height 11
click at [724, 228] on button "19" at bounding box center [727, 236] width 32 height 32
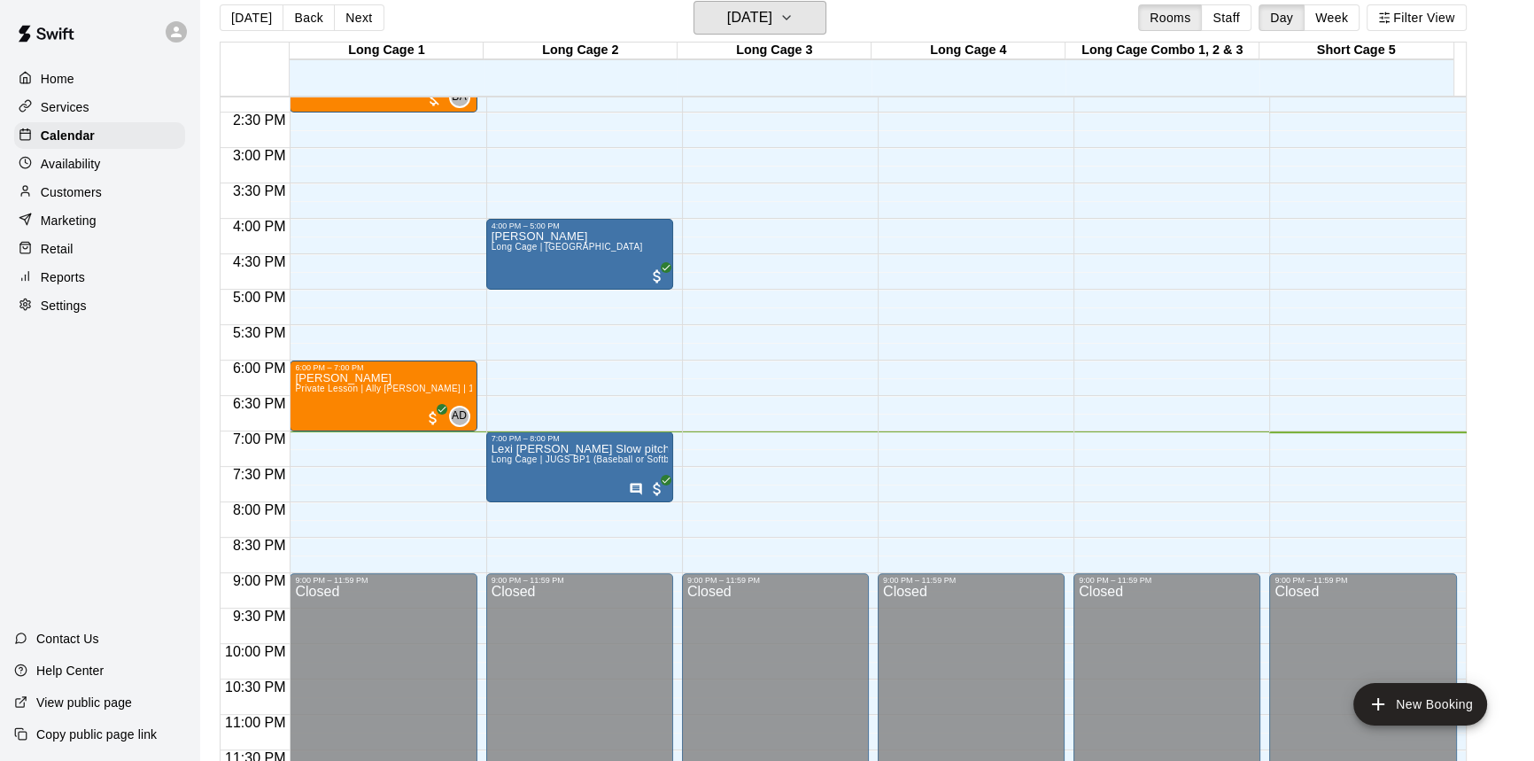
scroll to position [1036, 0]
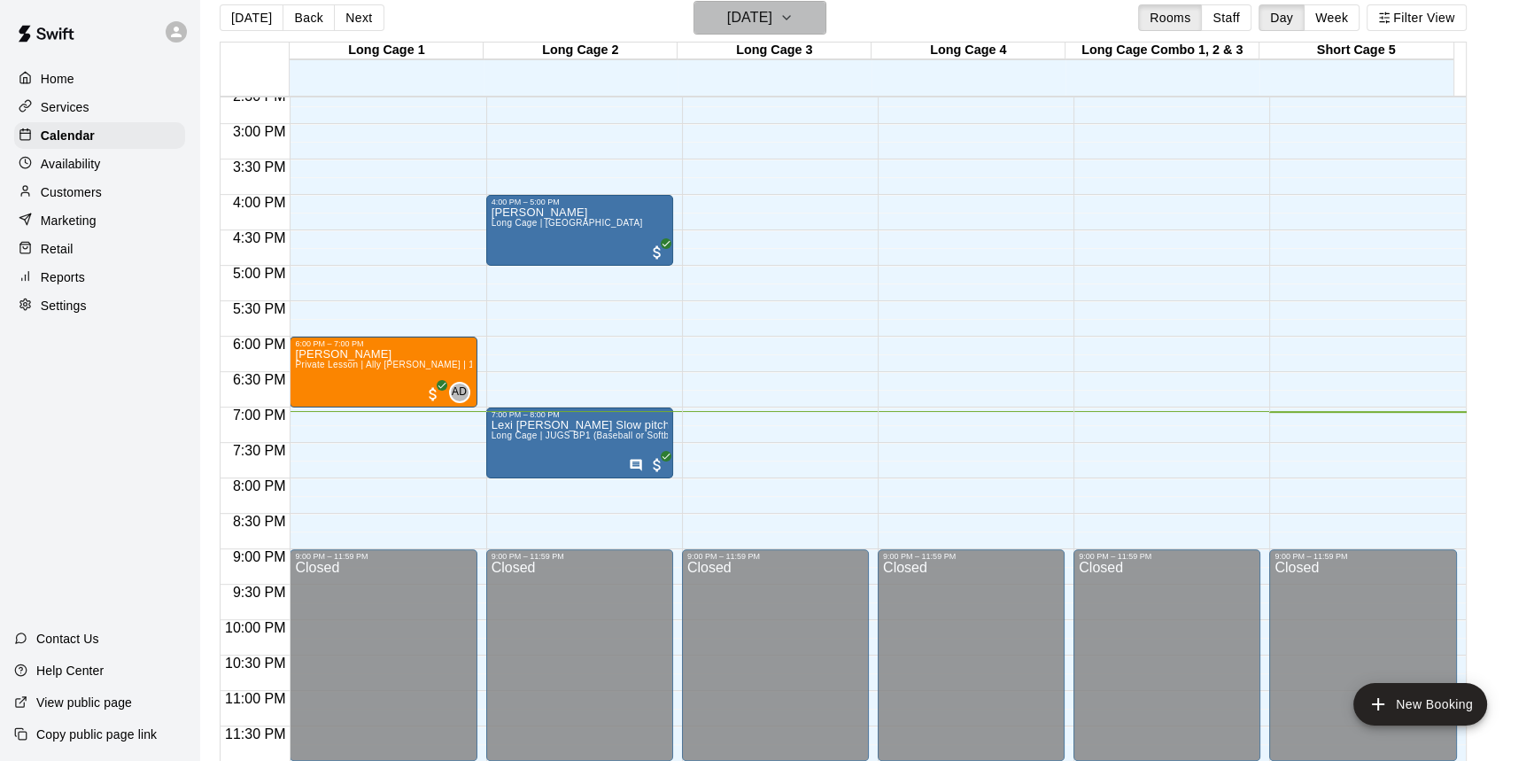
click at [772, 14] on h6 "[DATE]" at bounding box center [749, 17] width 45 height 25
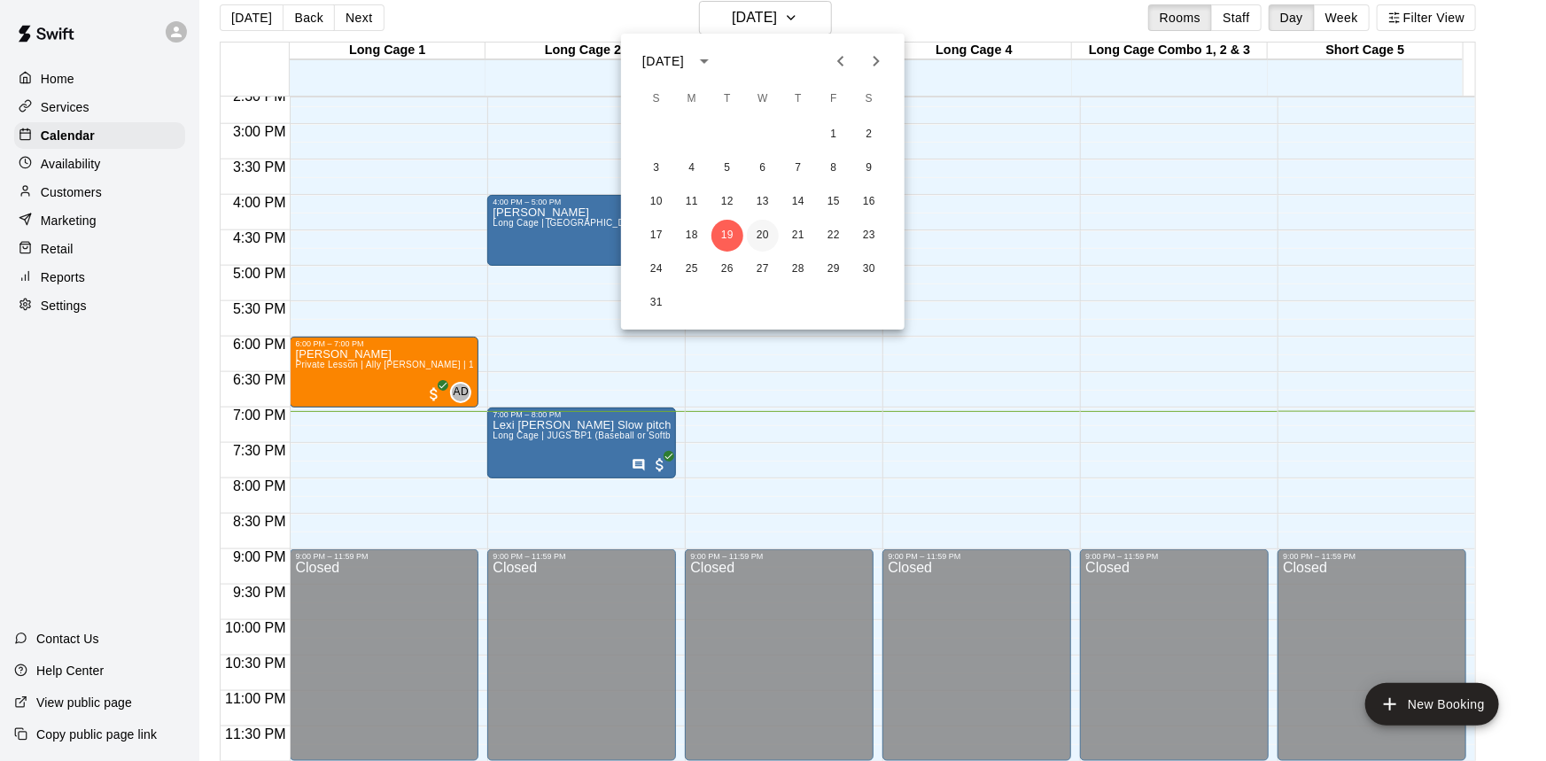
click at [763, 228] on button "20" at bounding box center [763, 236] width 32 height 32
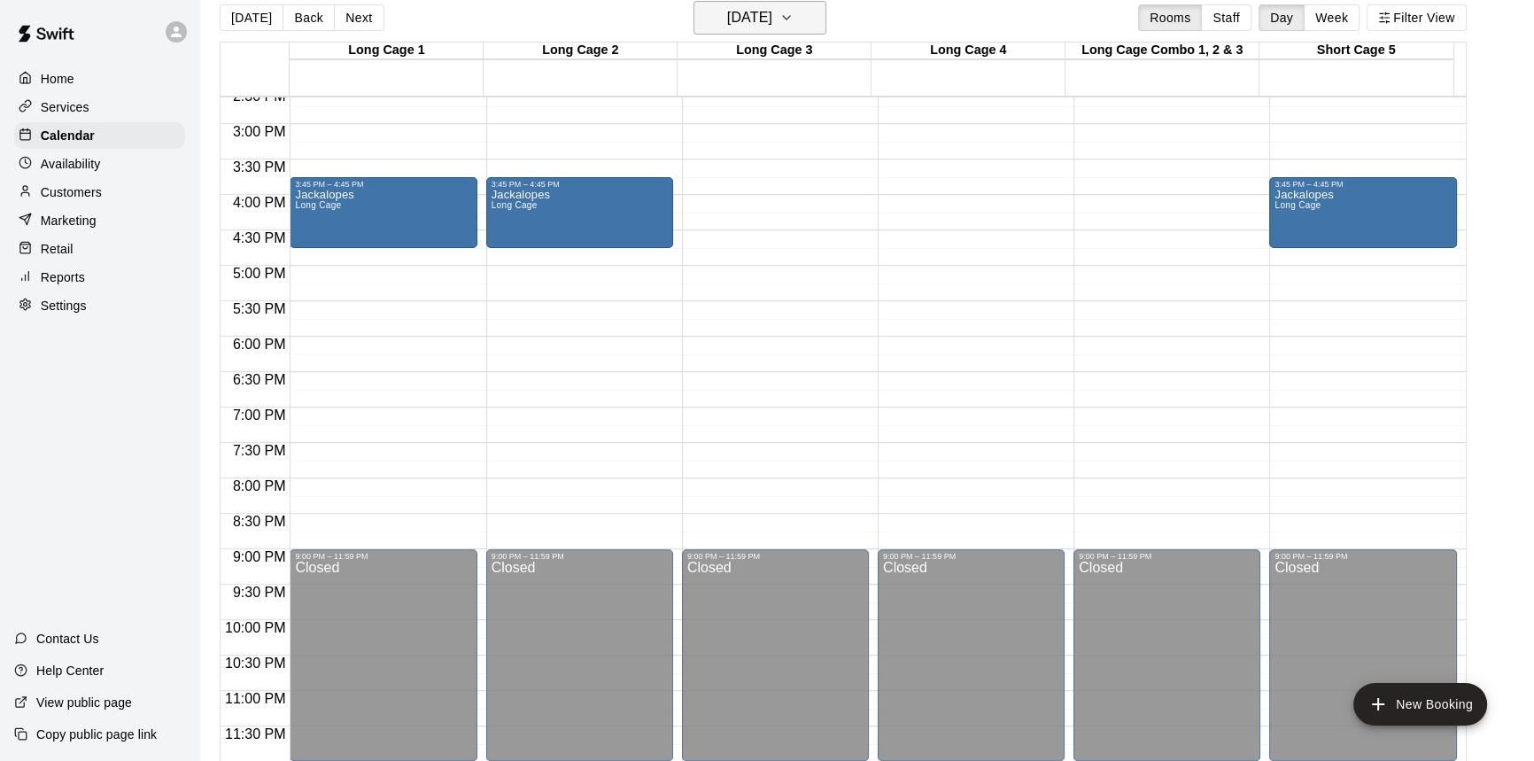
click at [772, 26] on h6 "Wednesday Aug 20" at bounding box center [749, 17] width 45 height 25
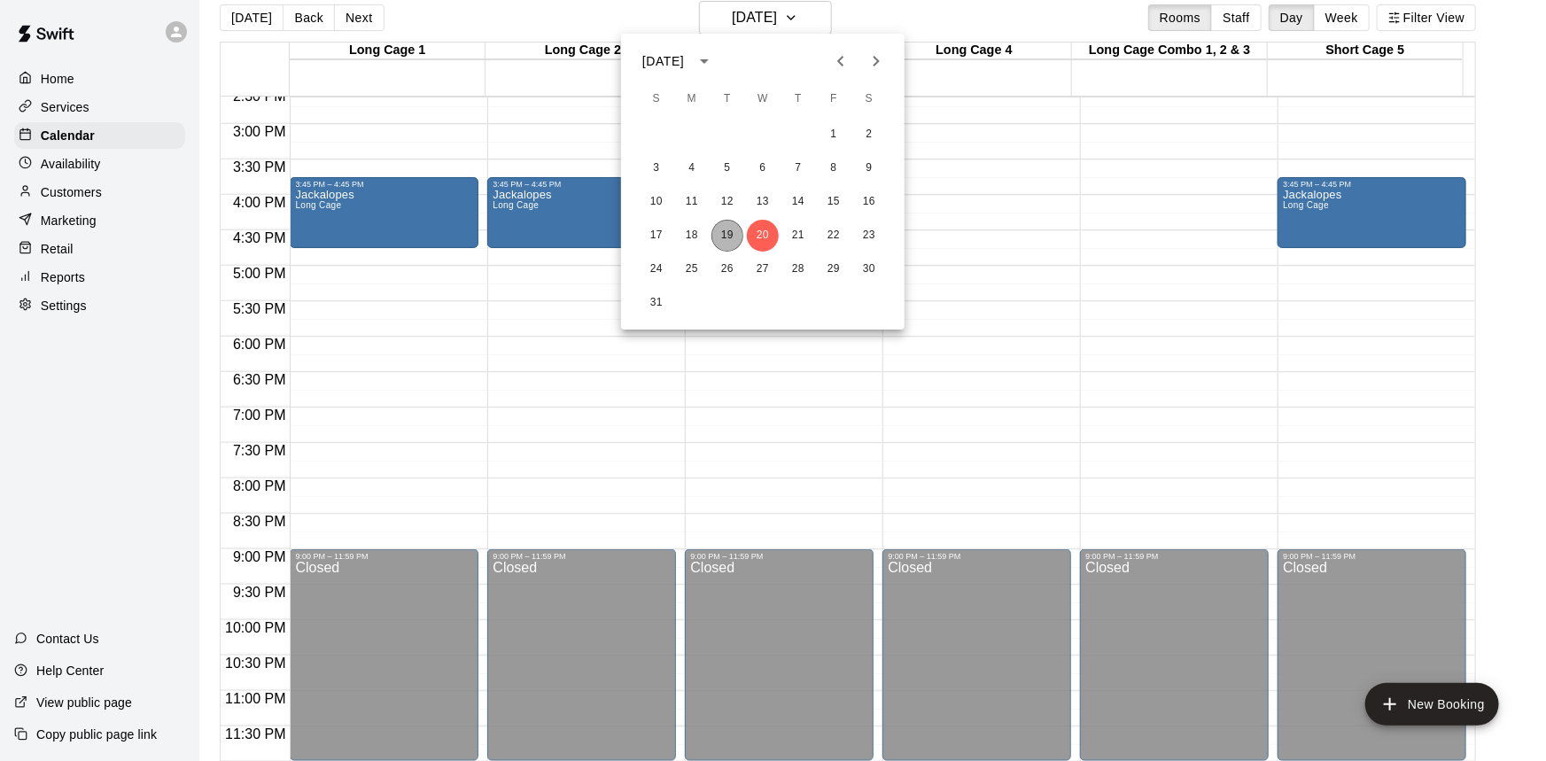
click at [727, 229] on button "19" at bounding box center [727, 236] width 32 height 32
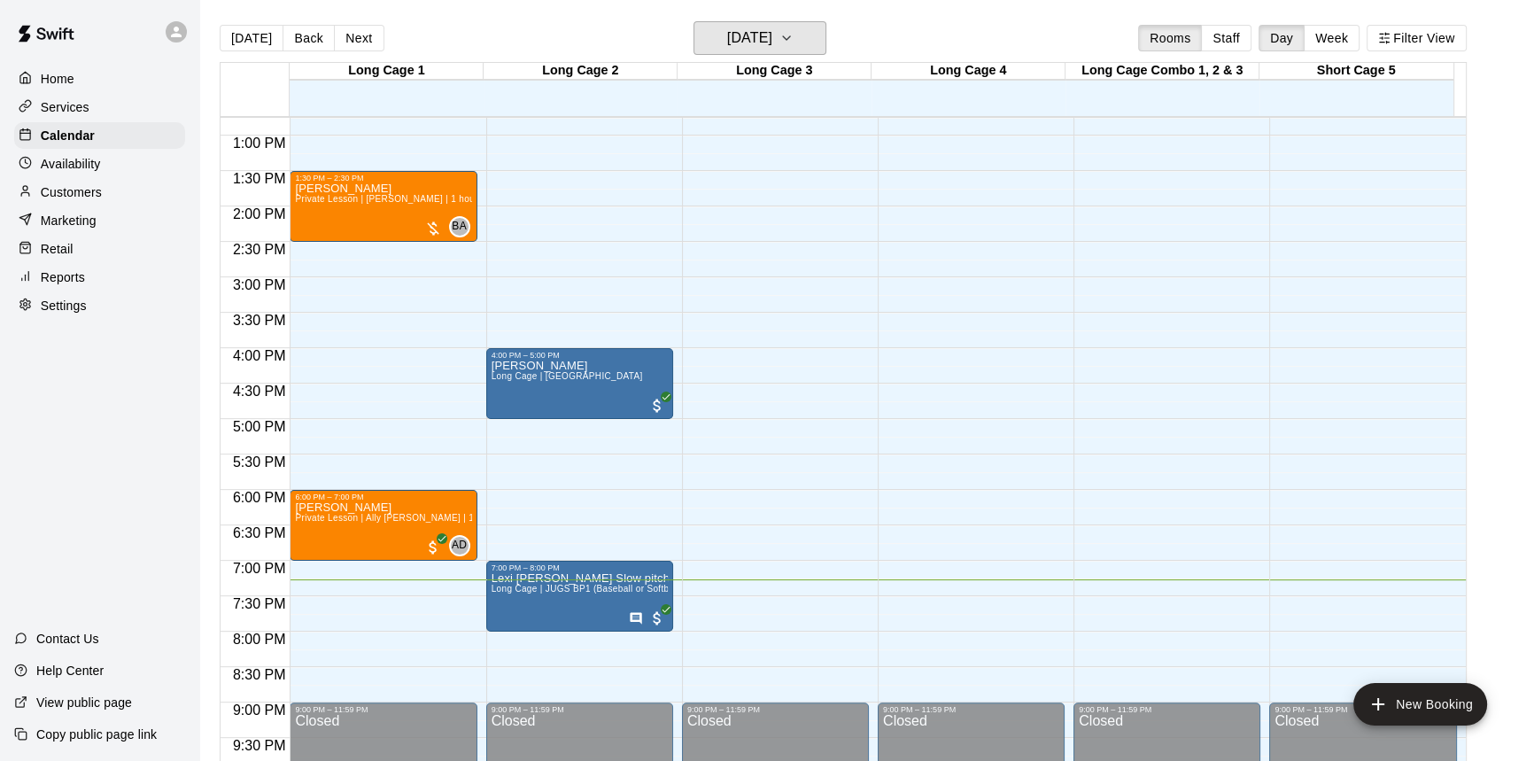
scroll to position [911, 0]
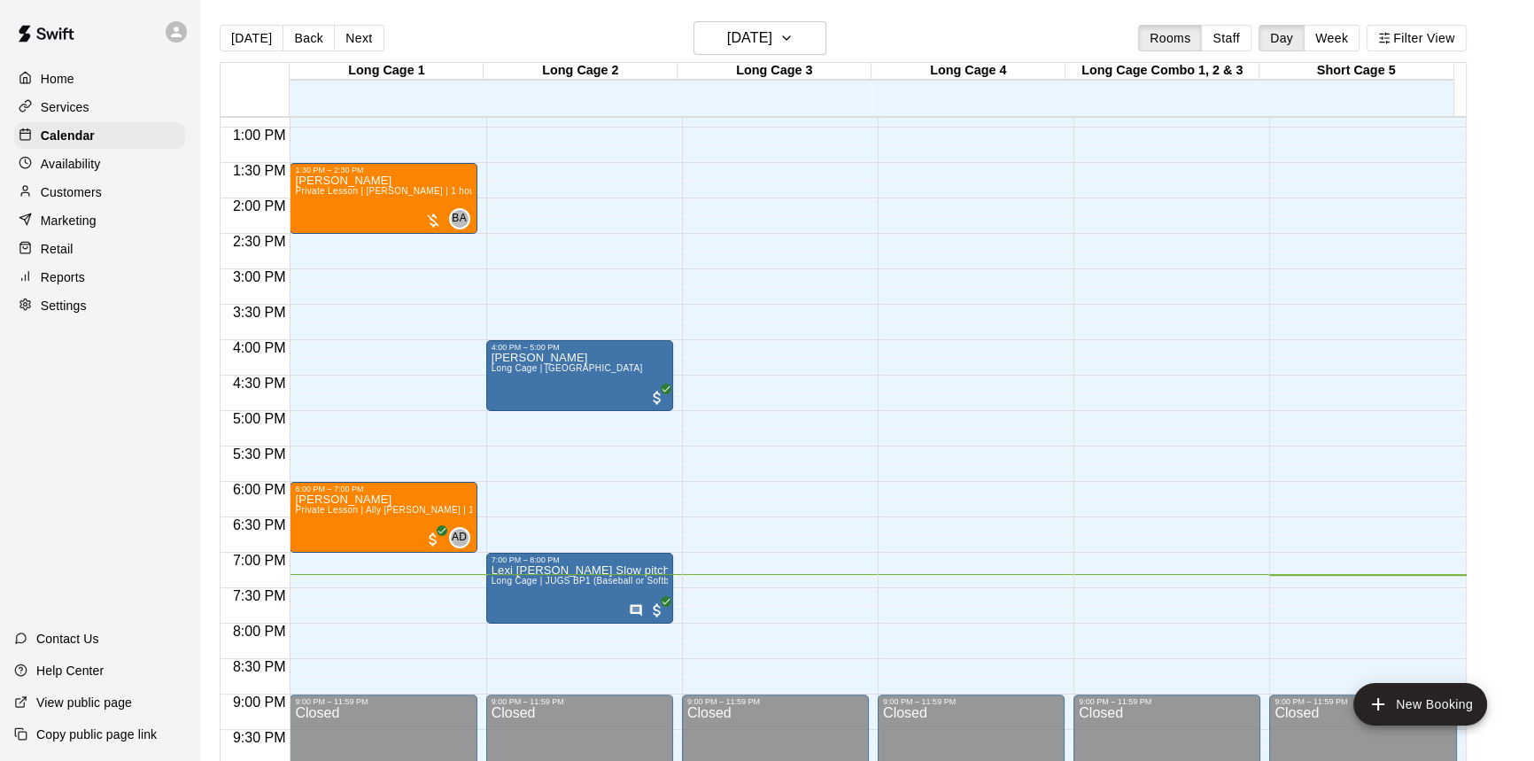
click at [141, 163] on div "Availability" at bounding box center [99, 164] width 171 height 27
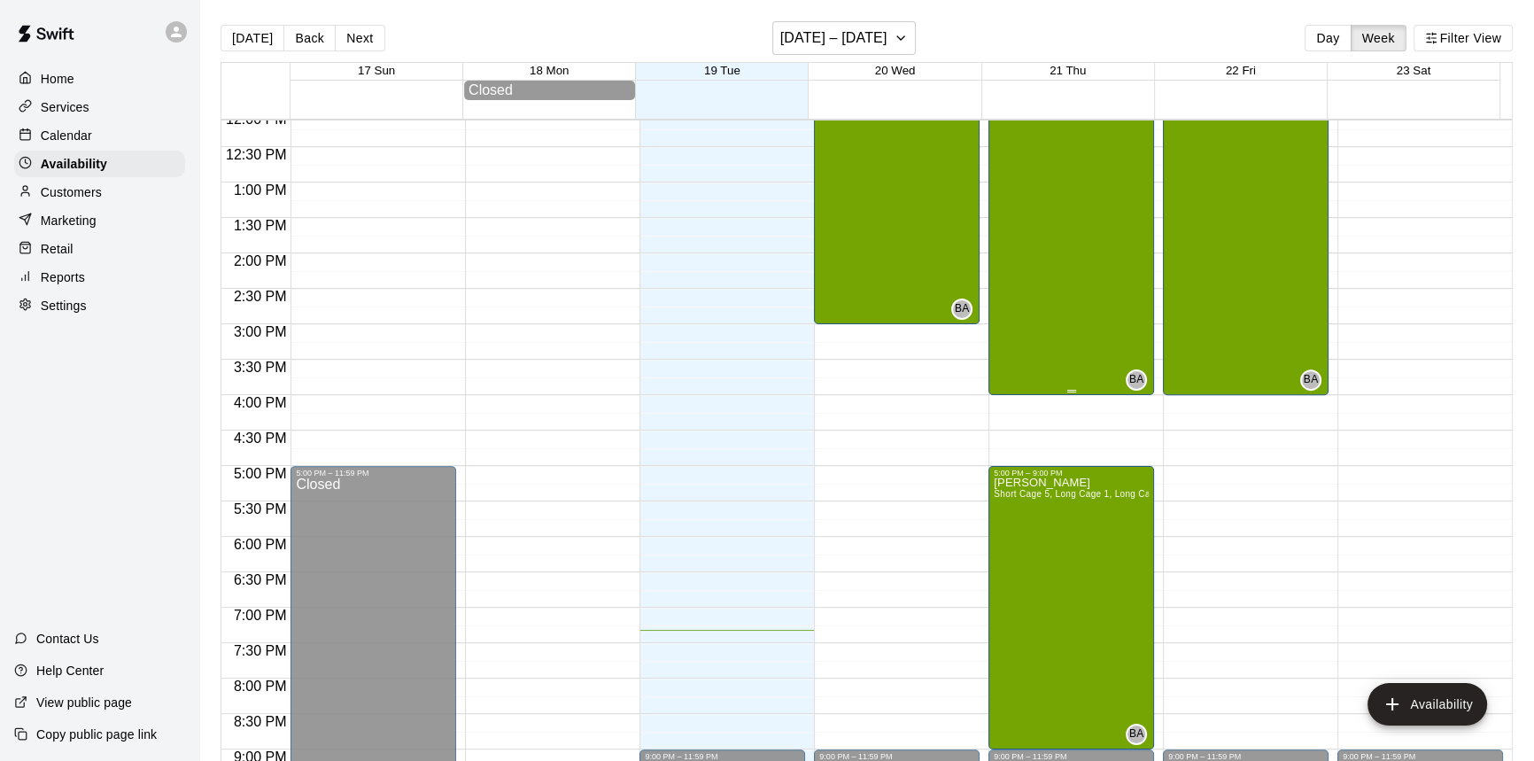
scroll to position [880, 0]
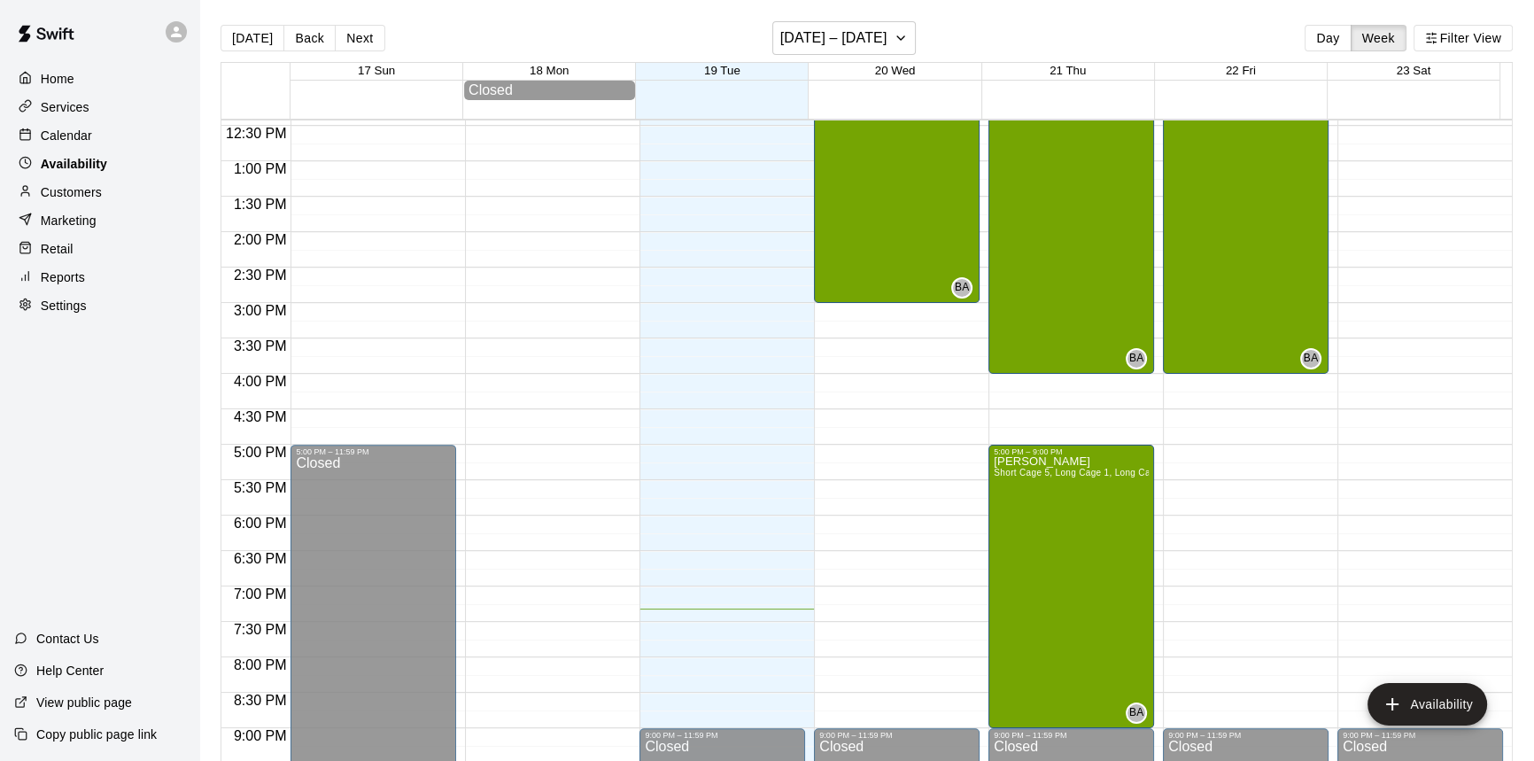
click at [112, 167] on div "Availability" at bounding box center [99, 164] width 171 height 27
click at [91, 196] on p "Customers" at bounding box center [71, 192] width 61 height 18
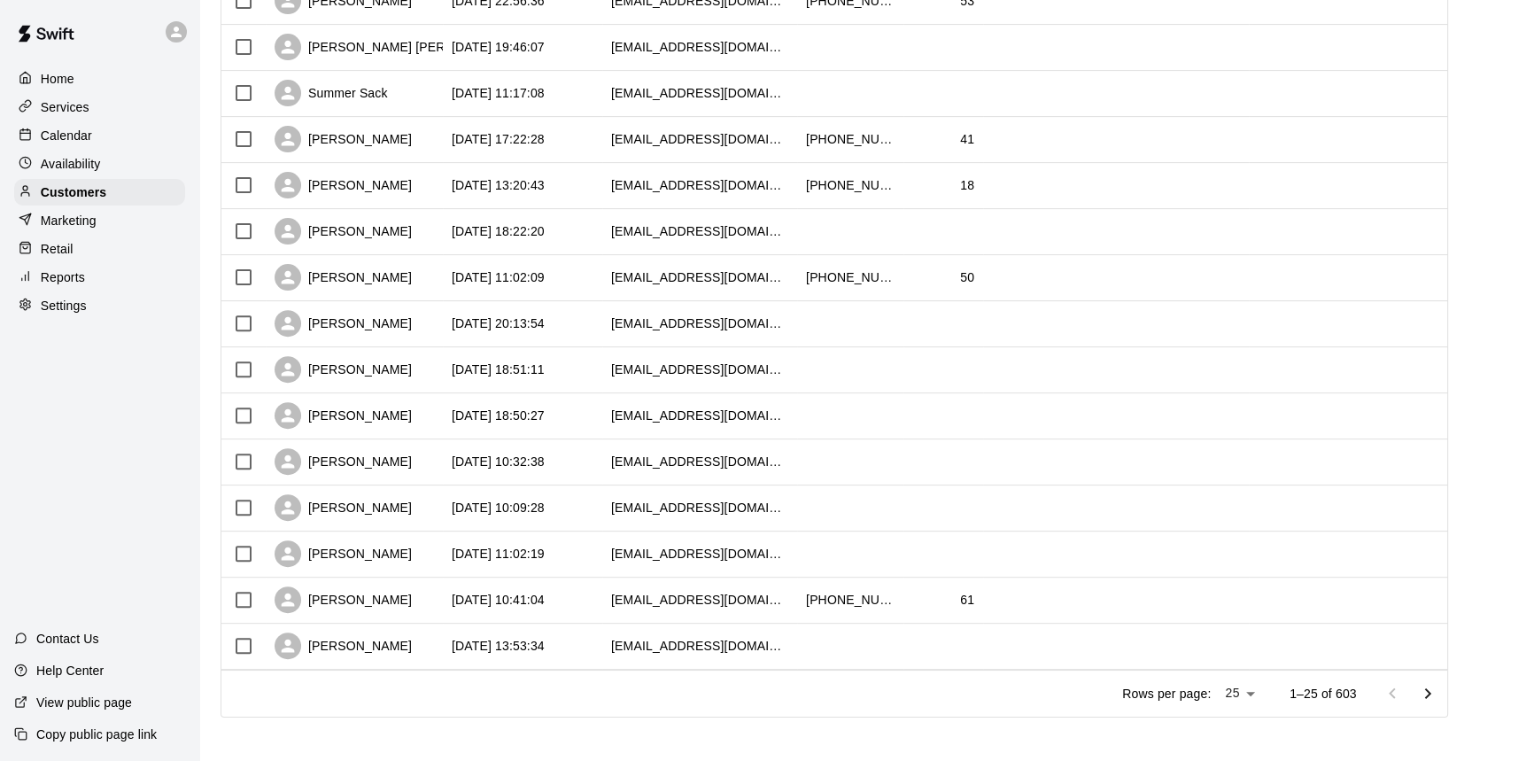
scroll to position [770, 0]
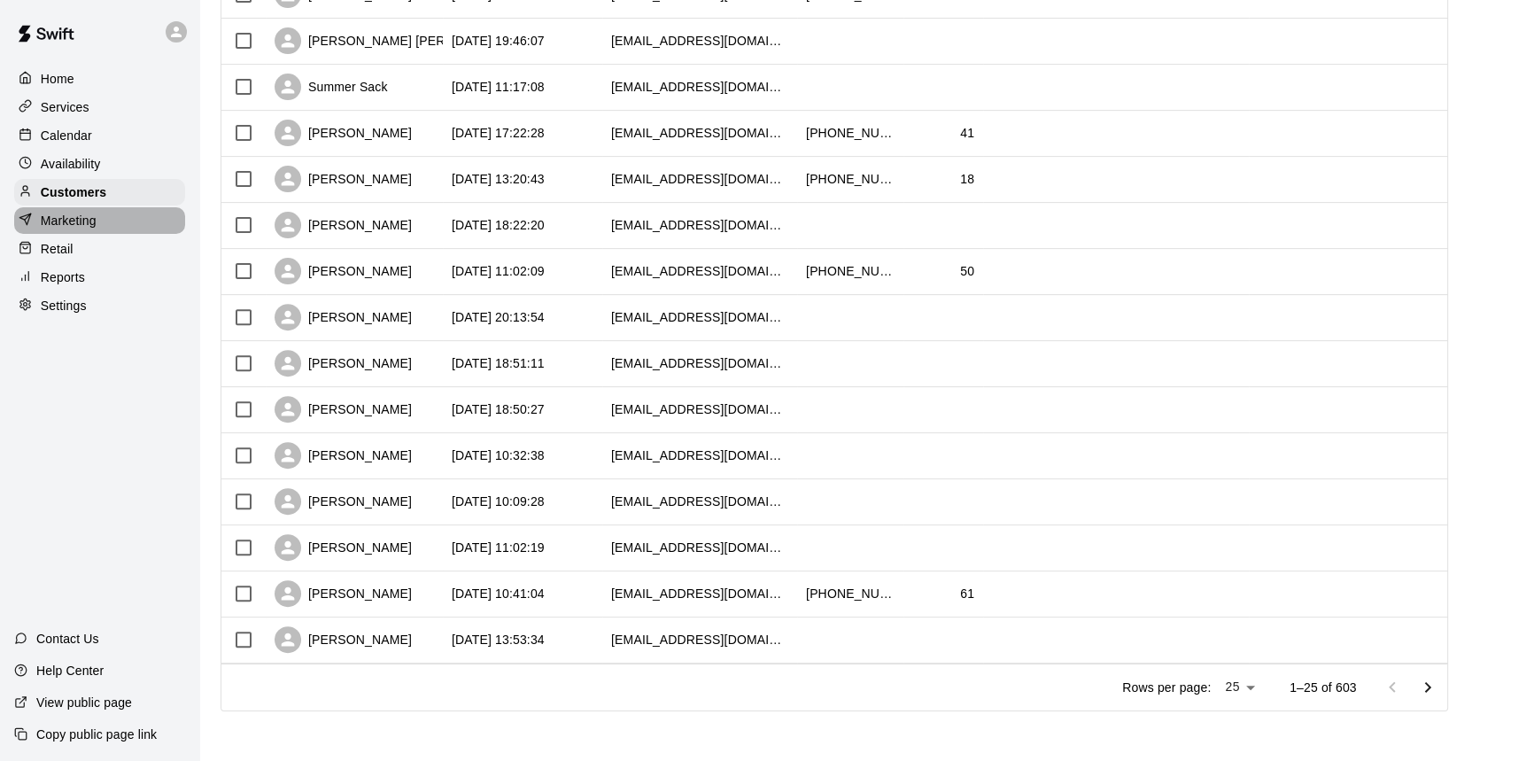
click at [74, 219] on p "Marketing" at bounding box center [69, 221] width 56 height 18
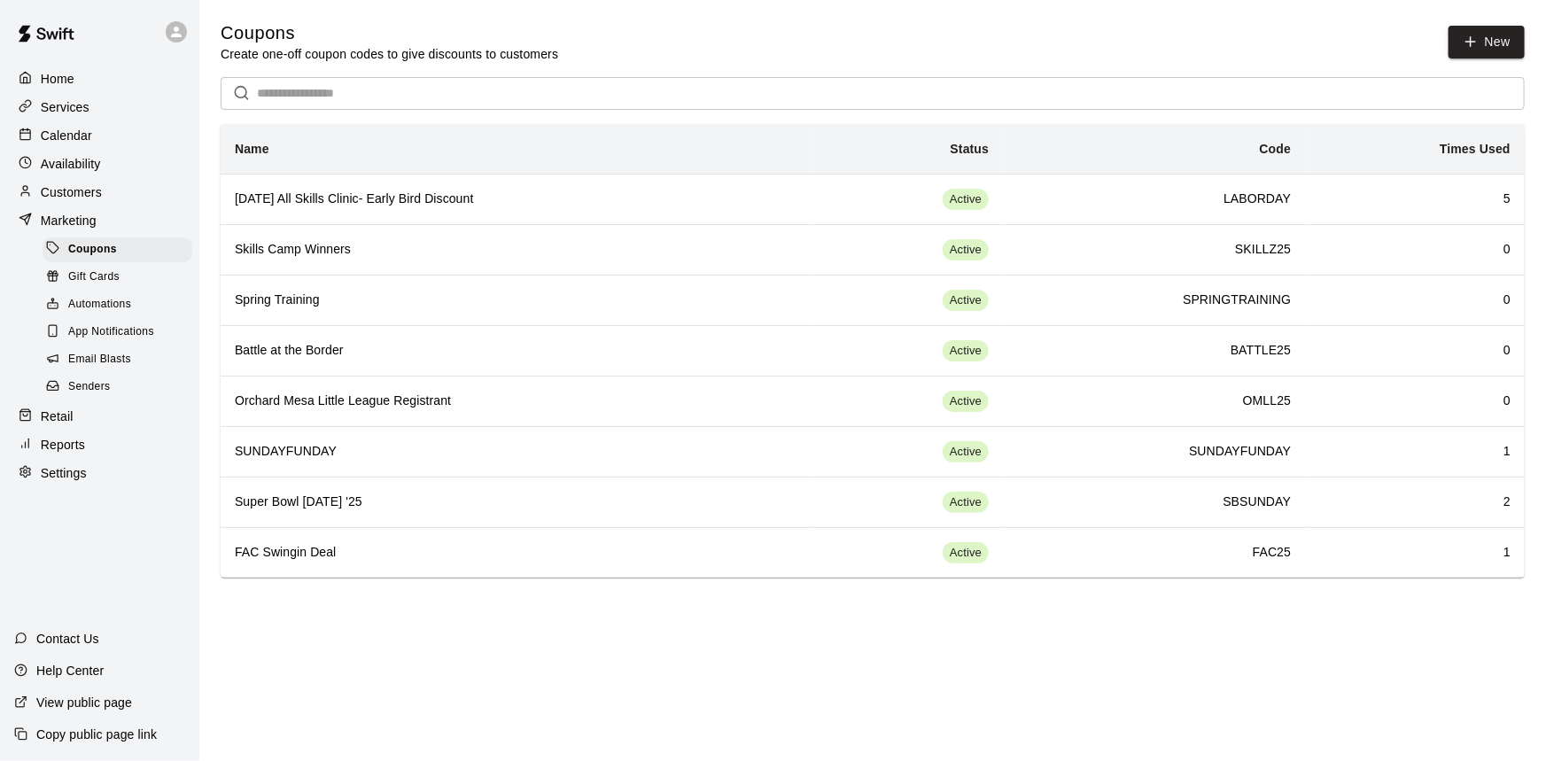
click at [85, 143] on p "Calendar" at bounding box center [66, 136] width 51 height 18
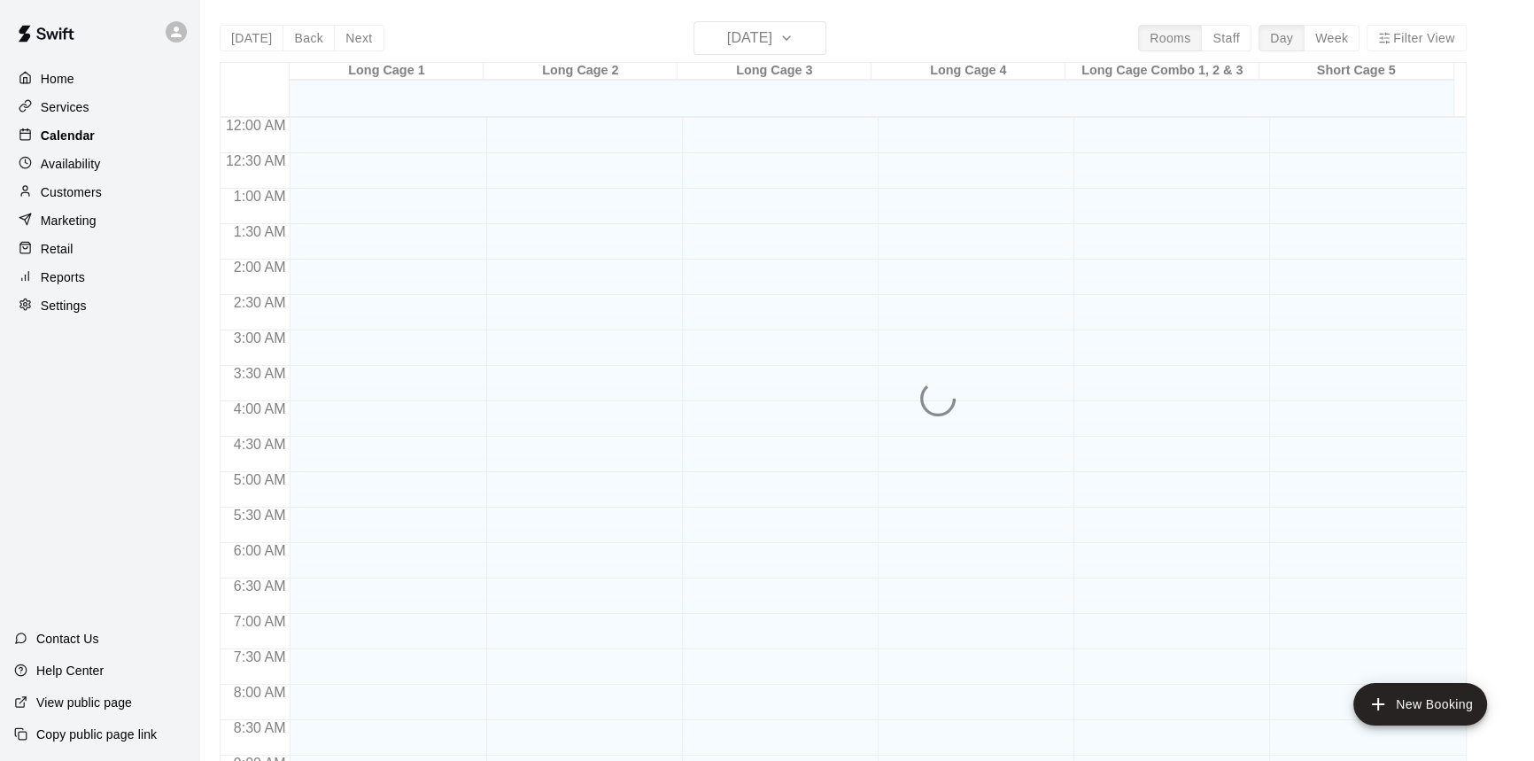
scroll to position [983, 0]
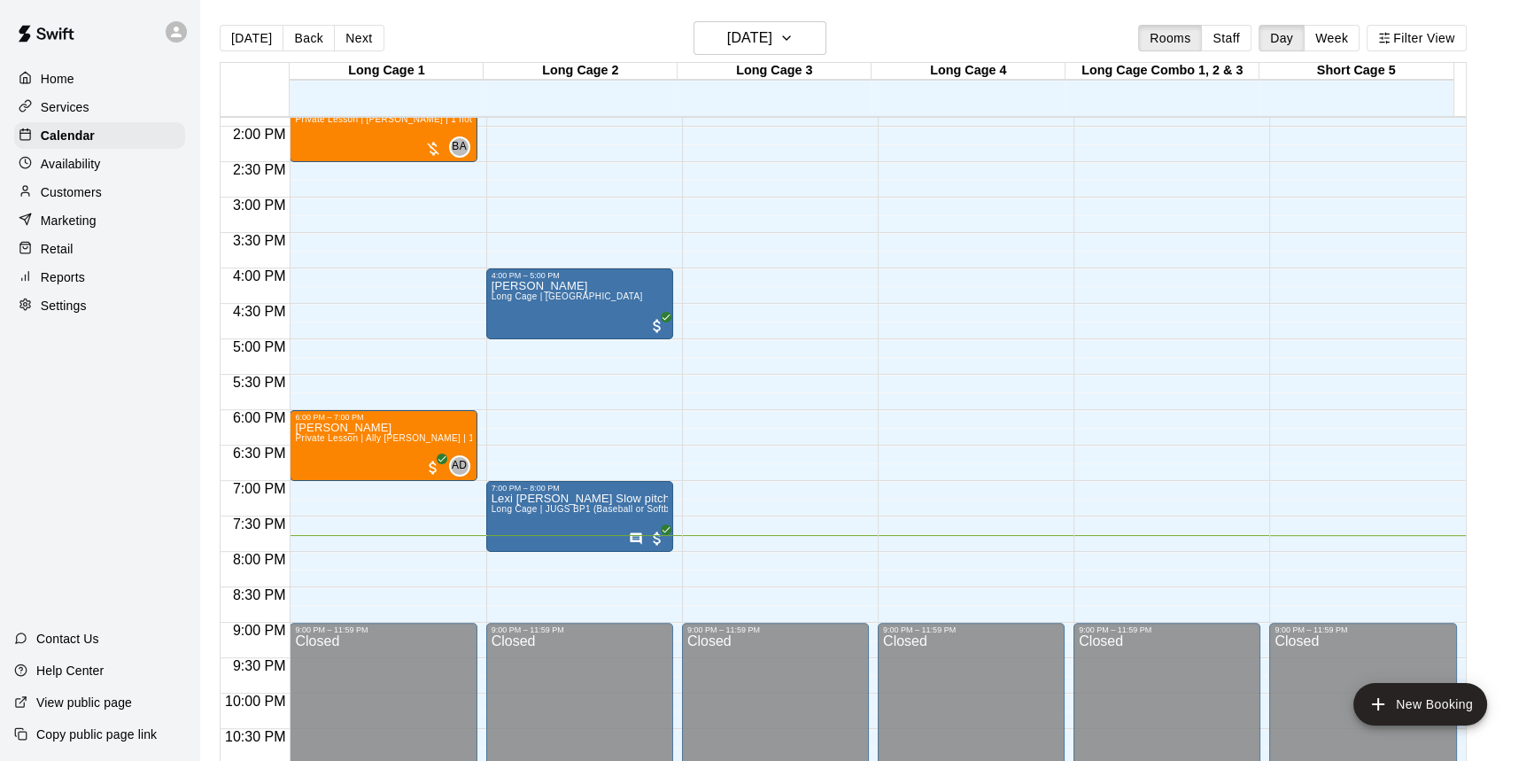
click at [125, 169] on div "Availability" at bounding box center [99, 164] width 171 height 27
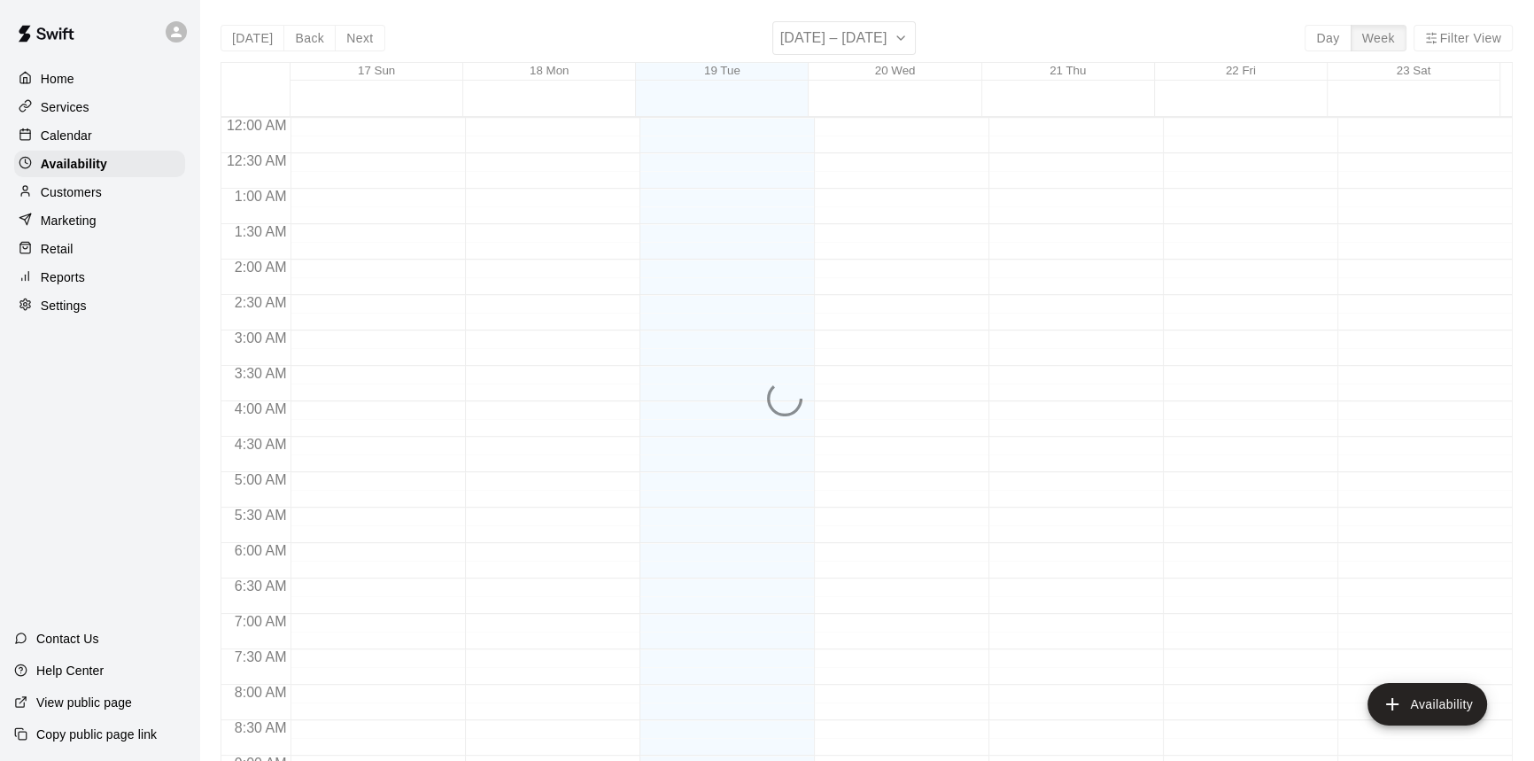
scroll to position [1036, 0]
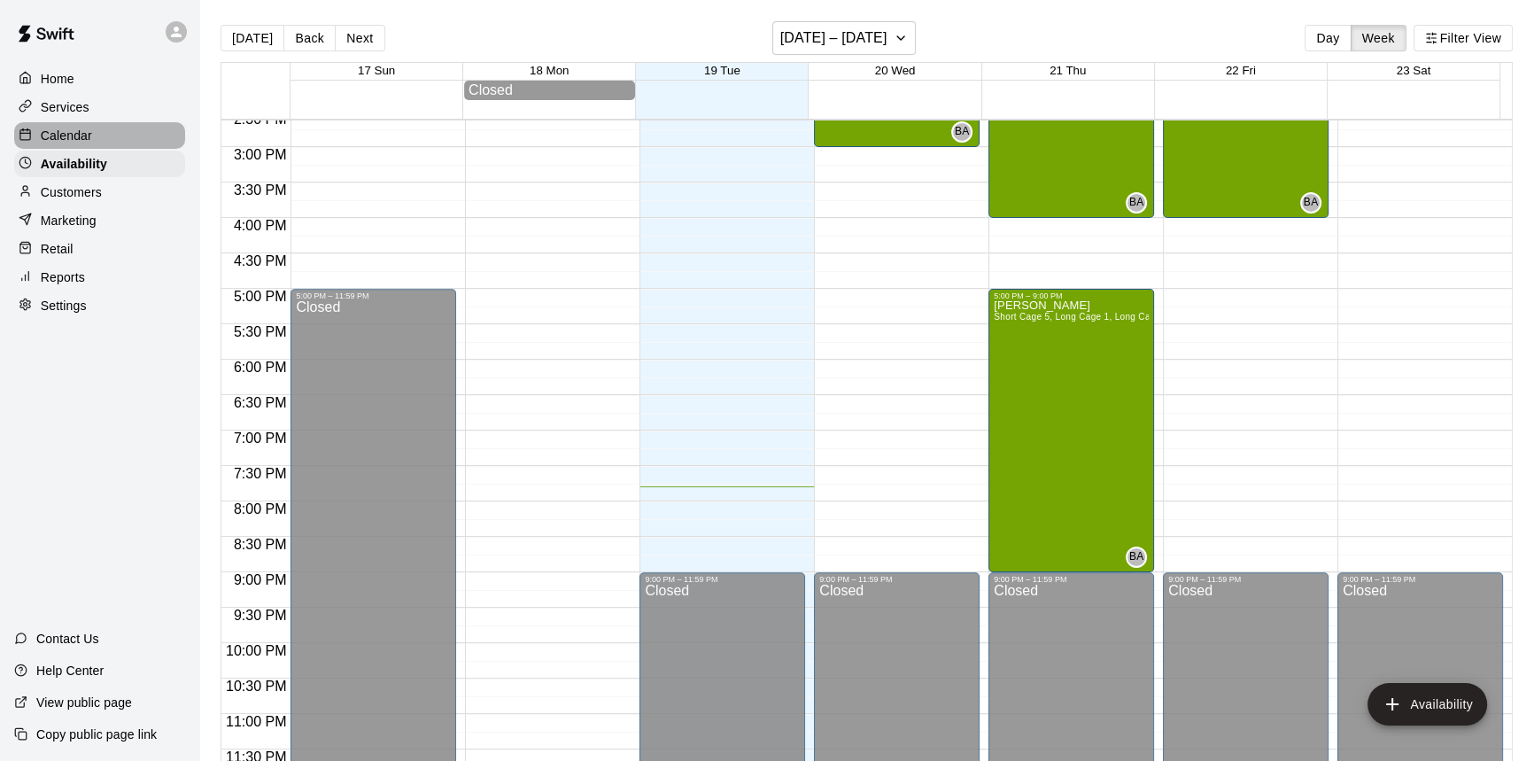
click at [132, 134] on div "Calendar" at bounding box center [99, 135] width 171 height 27
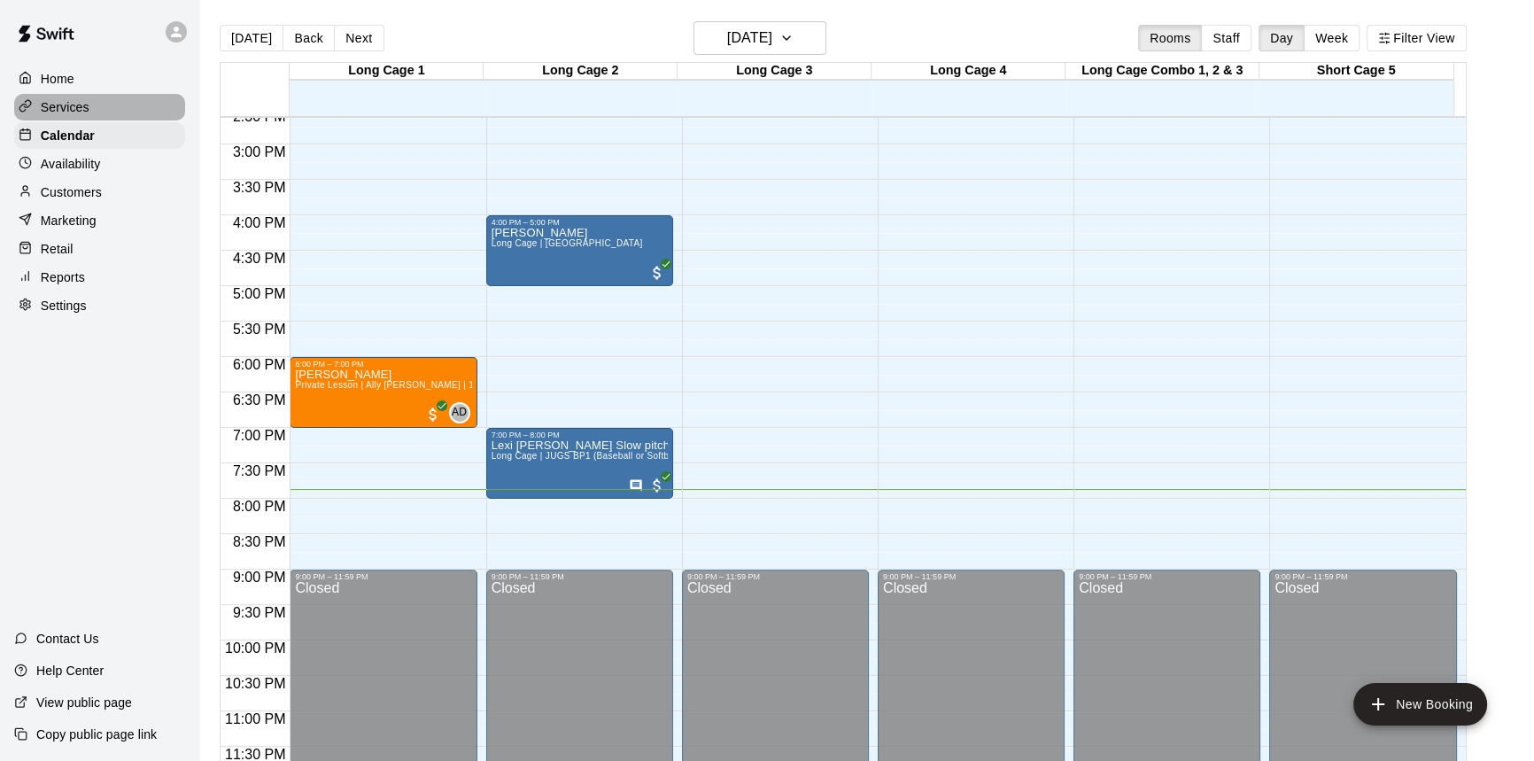
click at [77, 114] on p "Services" at bounding box center [65, 107] width 49 height 18
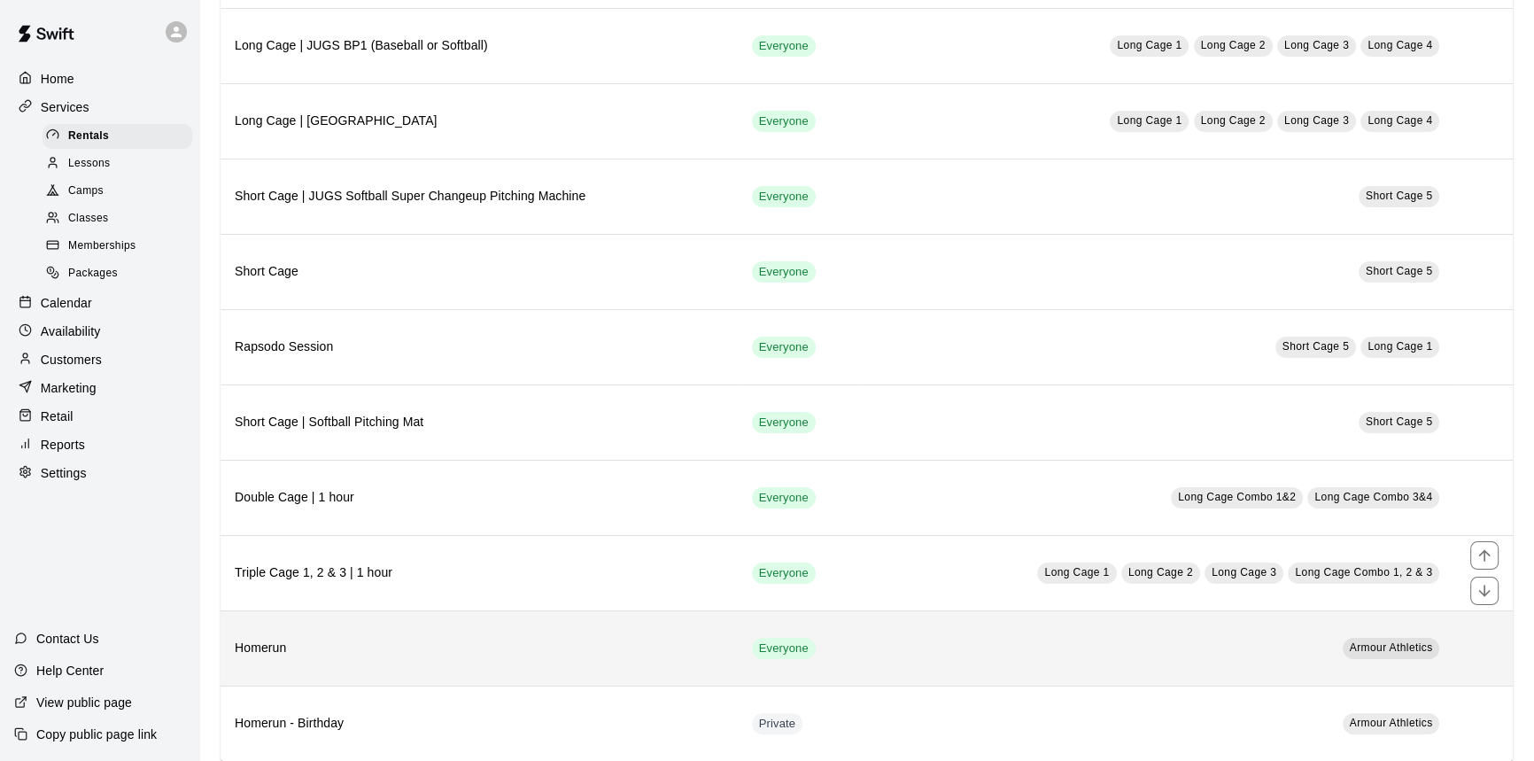
scroll to position [402, 0]
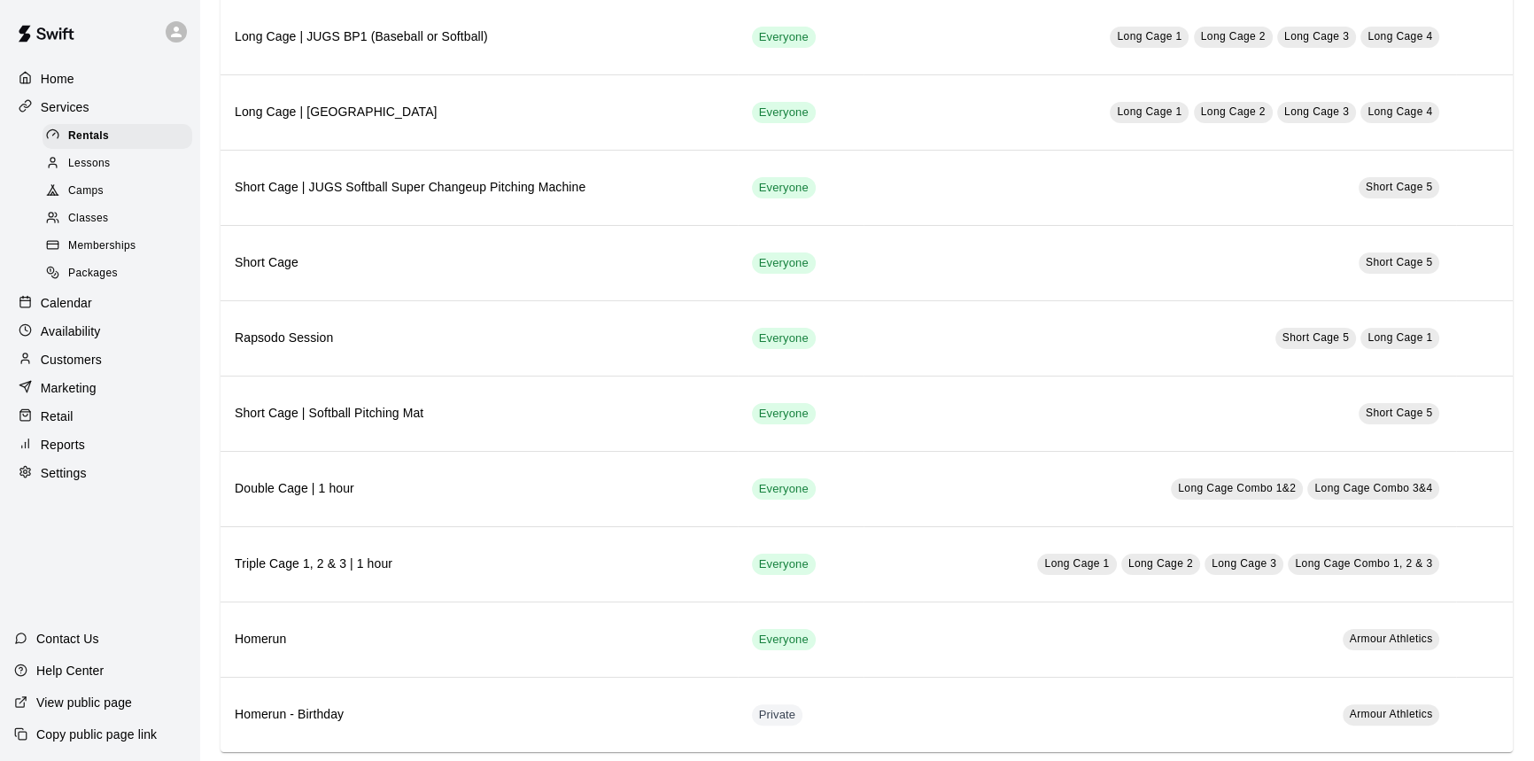
click at [113, 302] on div "Calendar" at bounding box center [99, 303] width 171 height 27
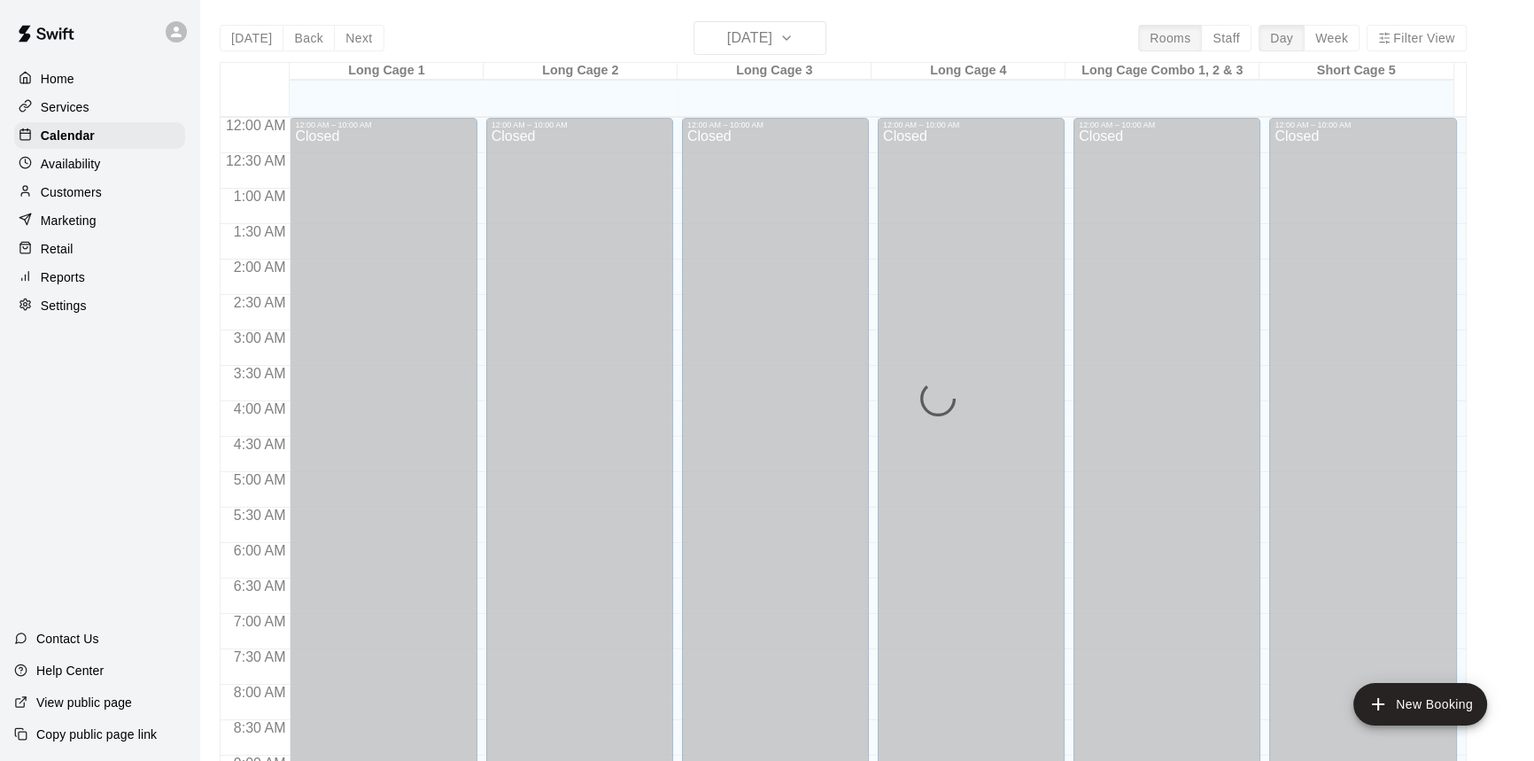
scroll to position [983, 0]
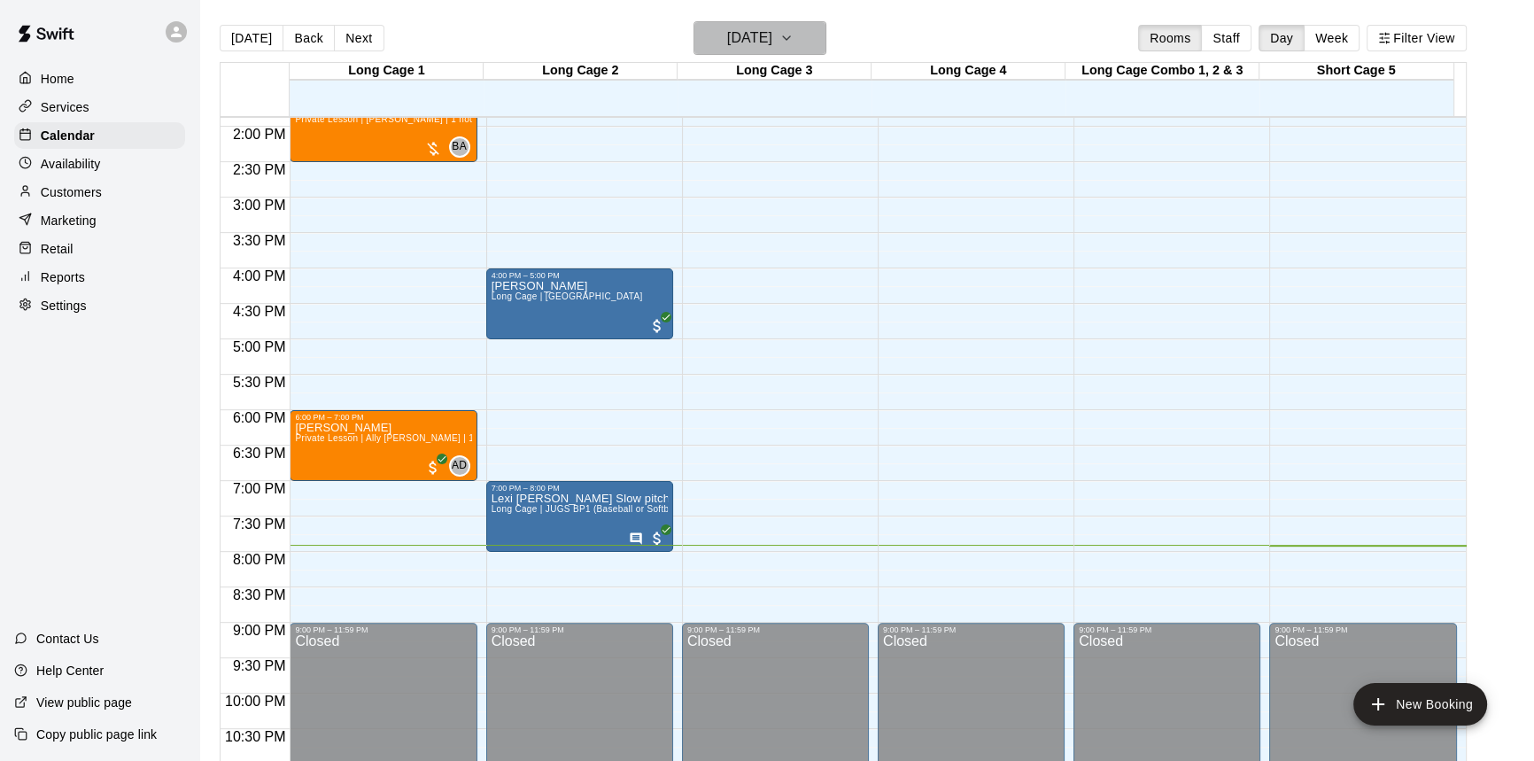
click at [794, 45] on icon "button" at bounding box center [786, 37] width 14 height 21
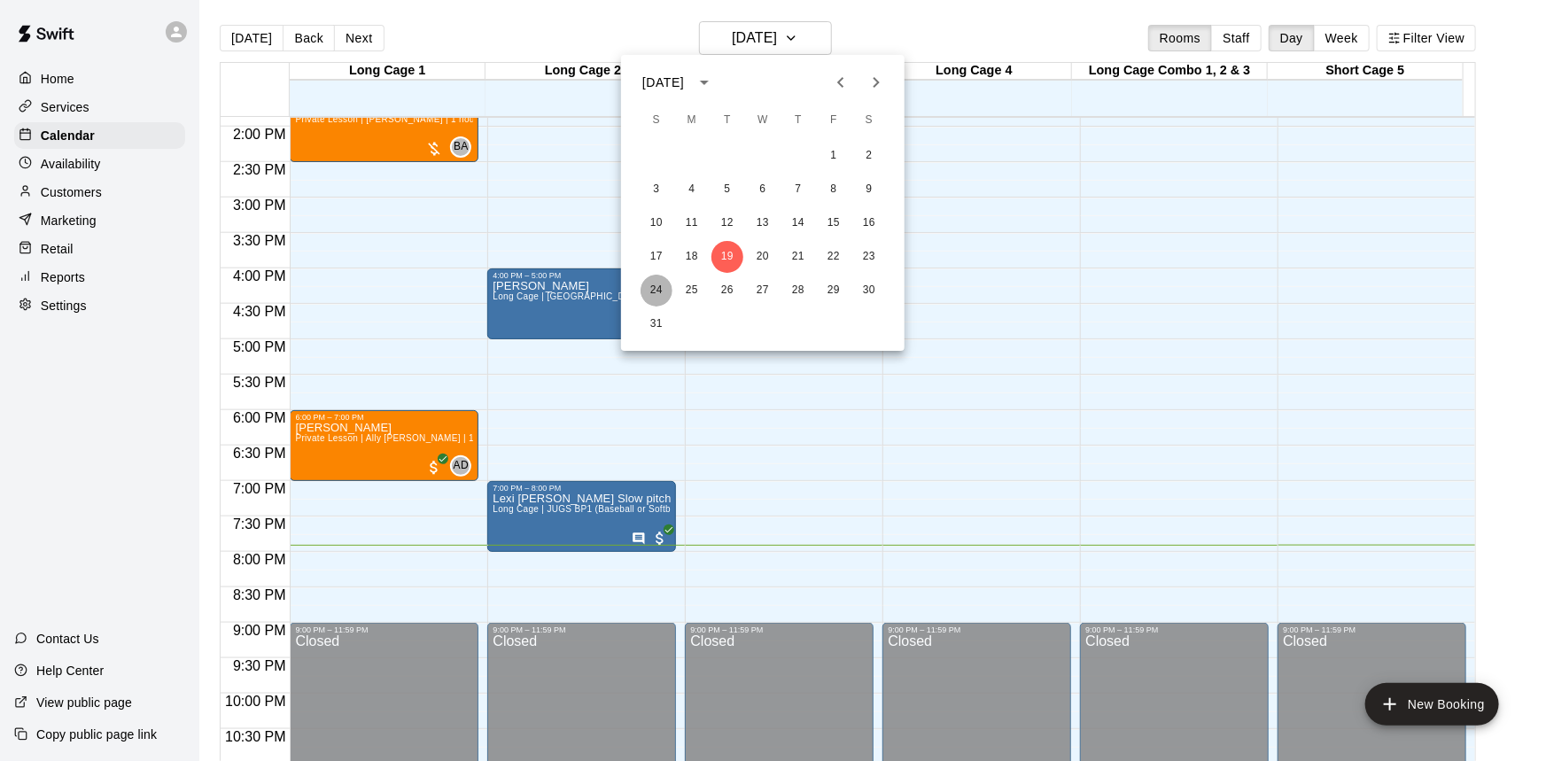
click at [654, 283] on button "24" at bounding box center [656, 291] width 32 height 32
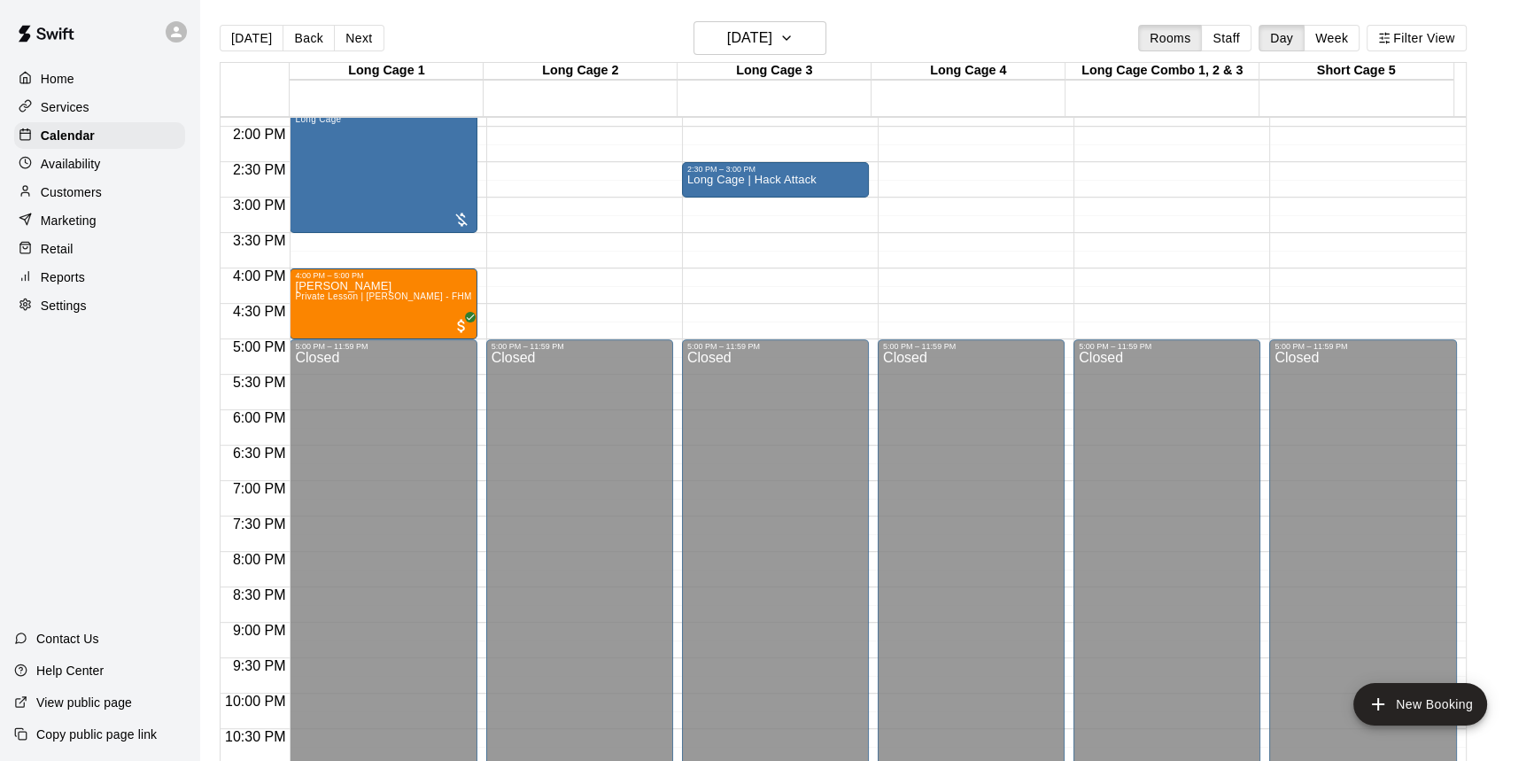
drag, startPoint x: 1532, startPoint y: 306, endPoint x: 1544, endPoint y: 257, distance: 50.1
click at [1533, 257] on html "Home Services Calendar Availability Customers Marketing Retail Reports Settings…" at bounding box center [767, 394] width 1534 height 789
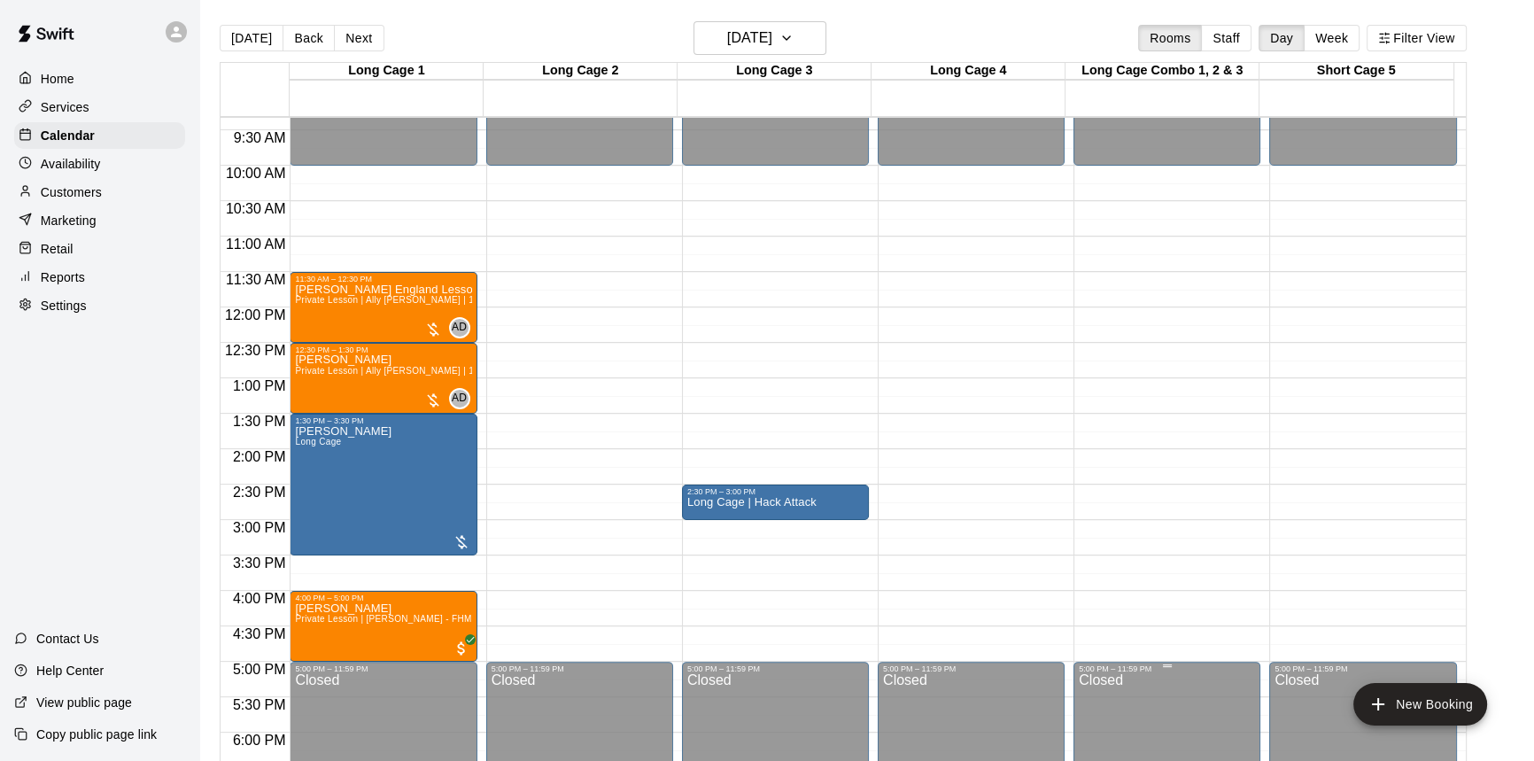
scroll to position [634, 0]
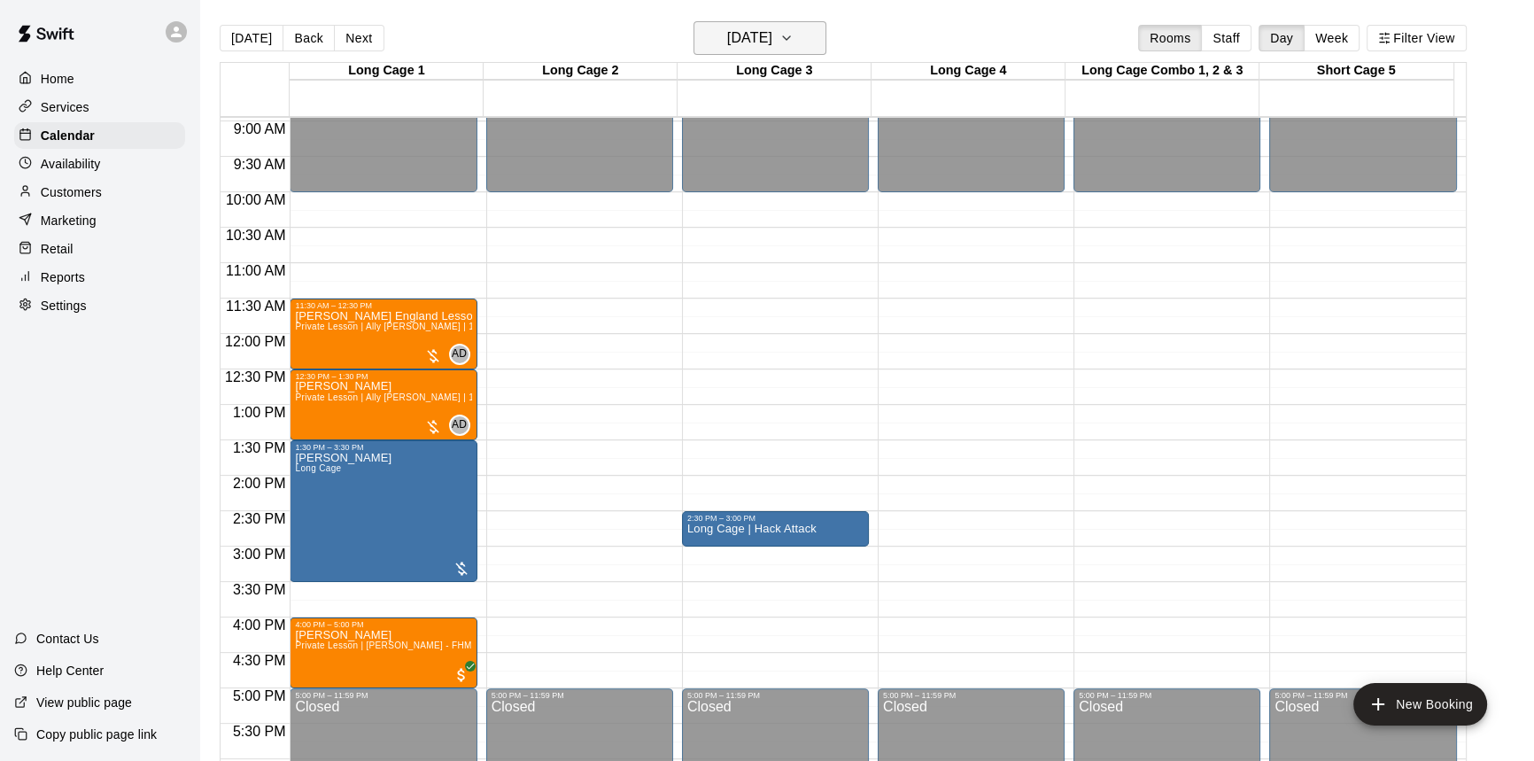
click at [765, 35] on h6 "Sunday Aug 24" at bounding box center [749, 38] width 45 height 25
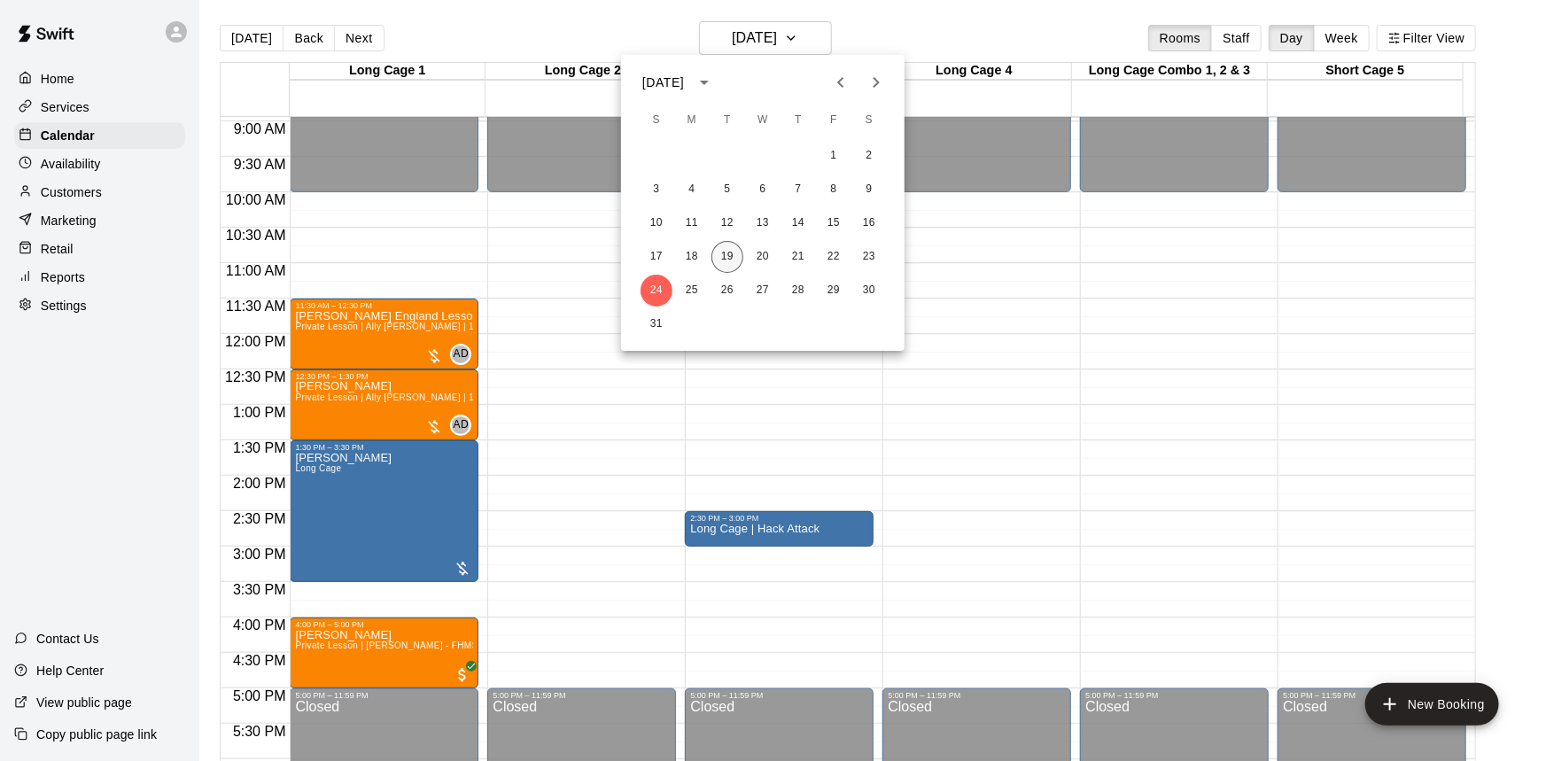
click at [736, 256] on button "19" at bounding box center [727, 257] width 32 height 32
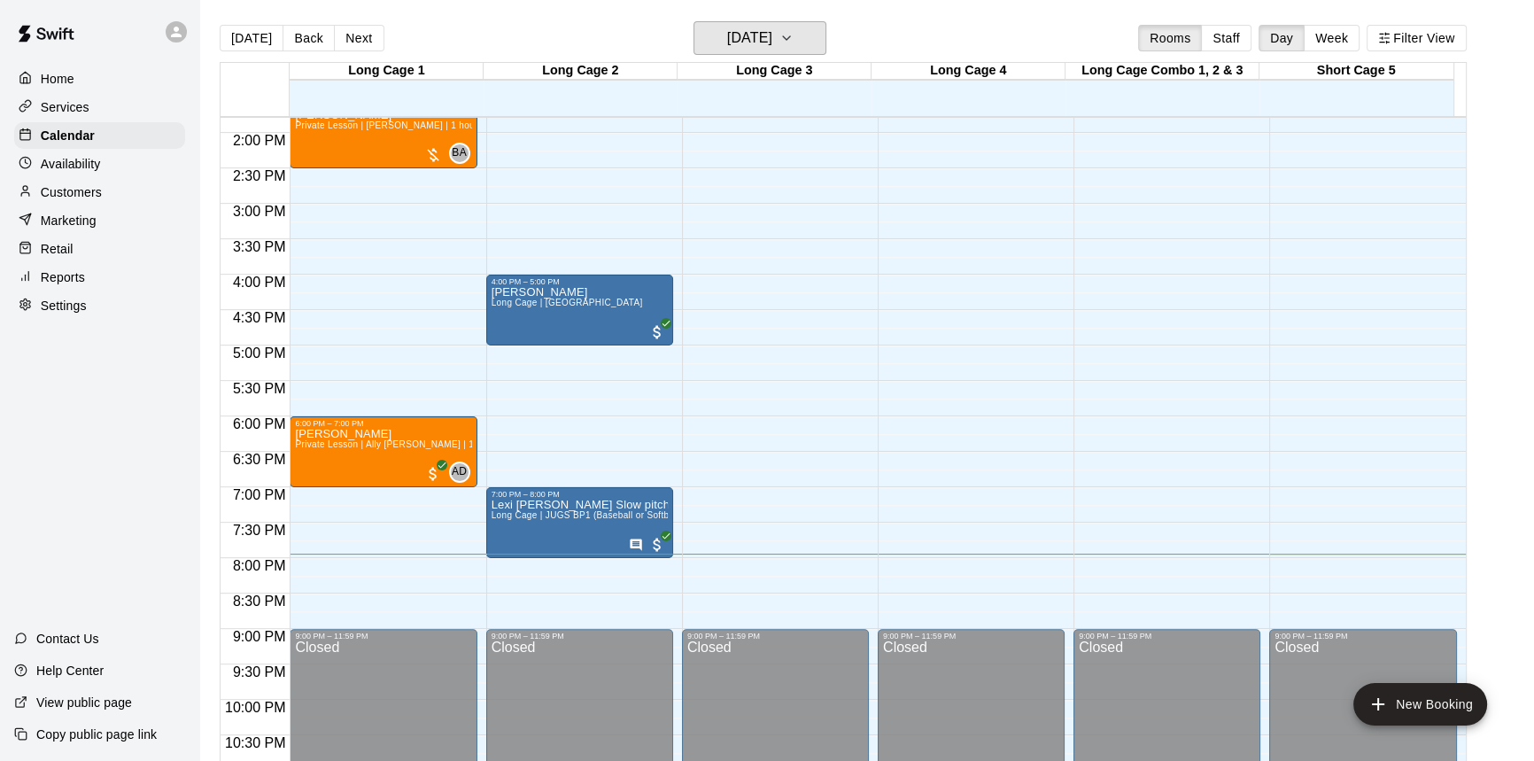
scroll to position [27, 0]
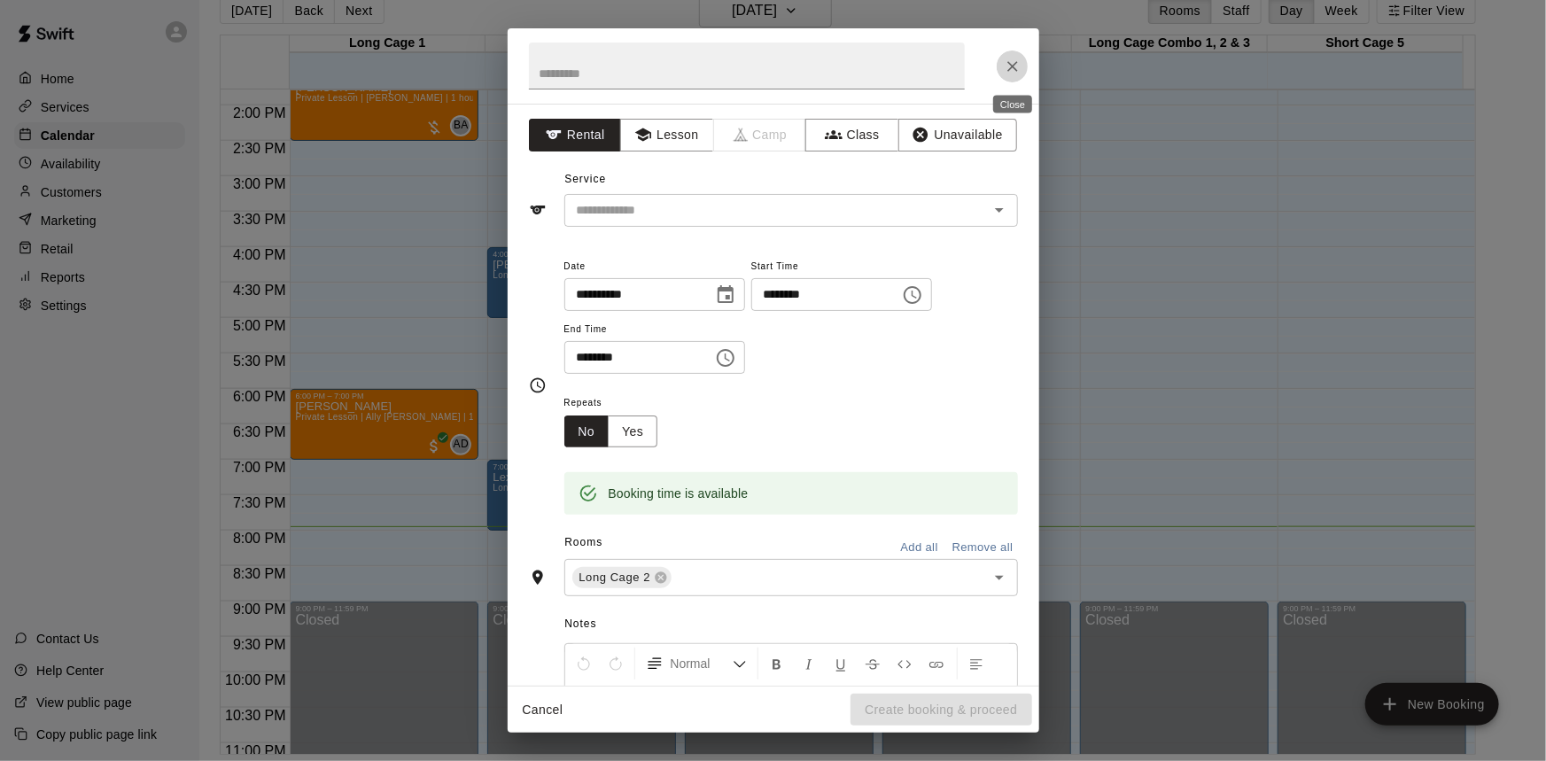
click at [1012, 71] on icon "Close" at bounding box center [1012, 67] width 18 height 18
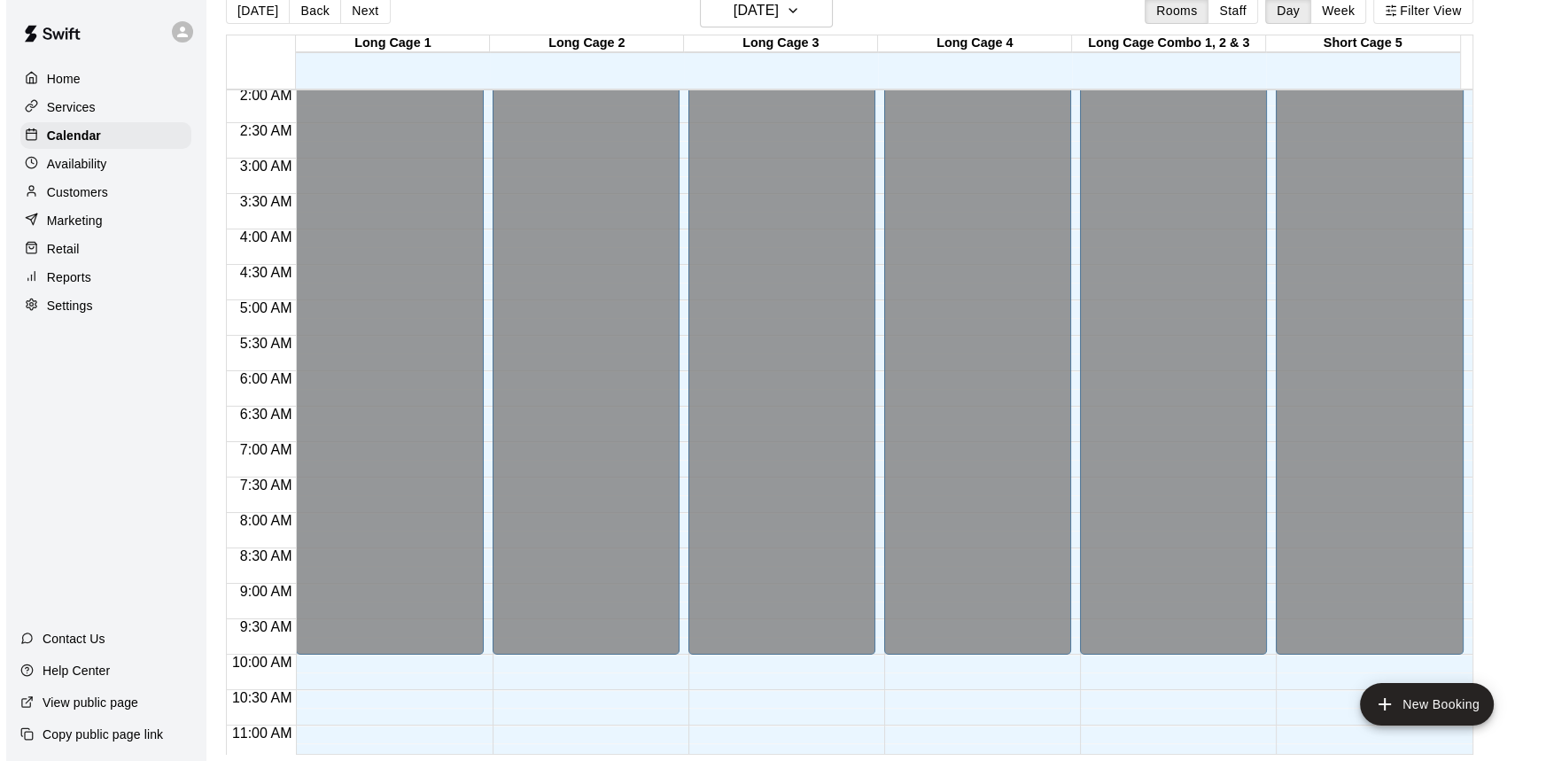
scroll to position [0, 0]
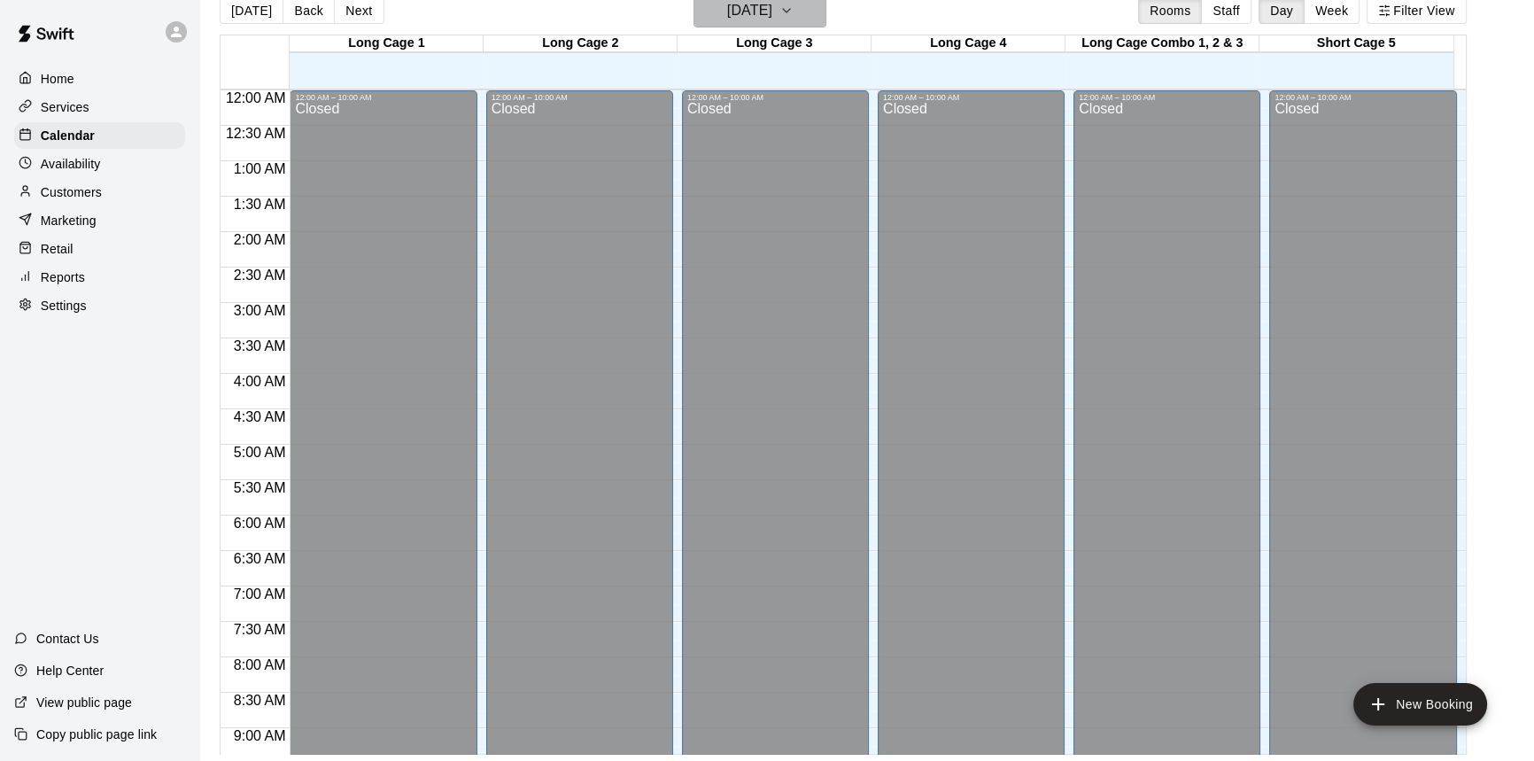
click at [809, 12] on button "[DATE]" at bounding box center [759, 11] width 133 height 34
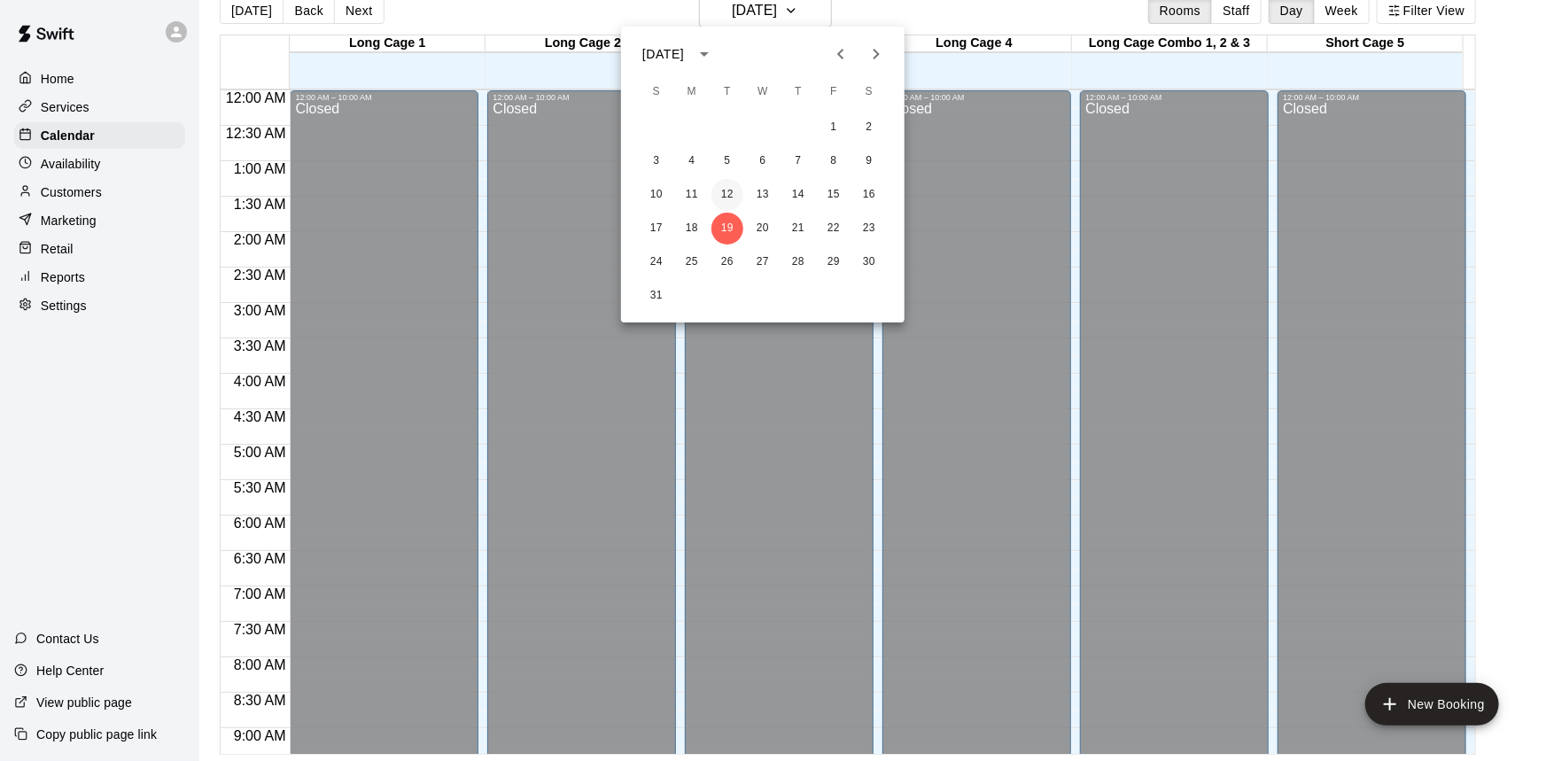
click at [732, 189] on button "12" at bounding box center [727, 195] width 32 height 32
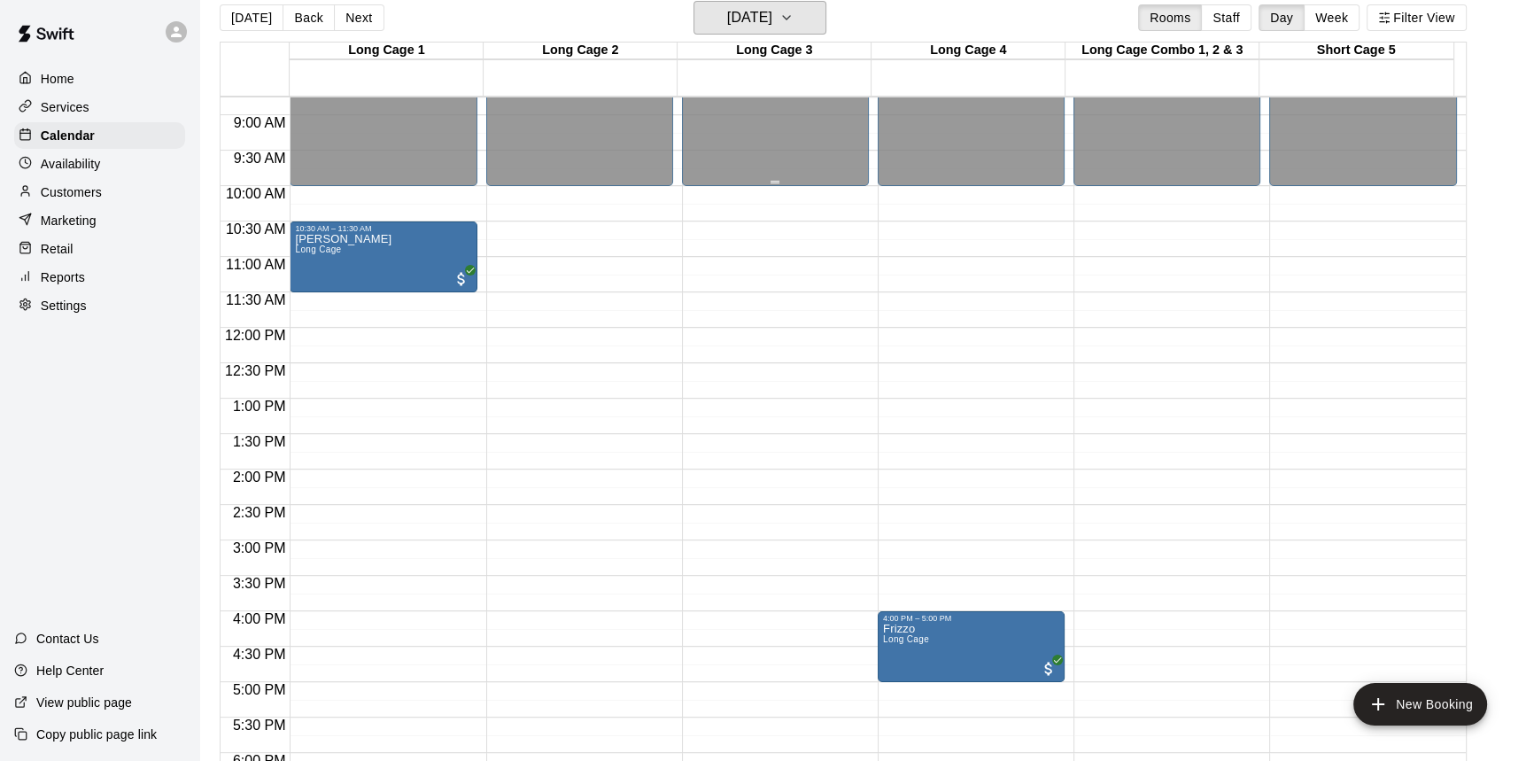
scroll to position [474, 0]
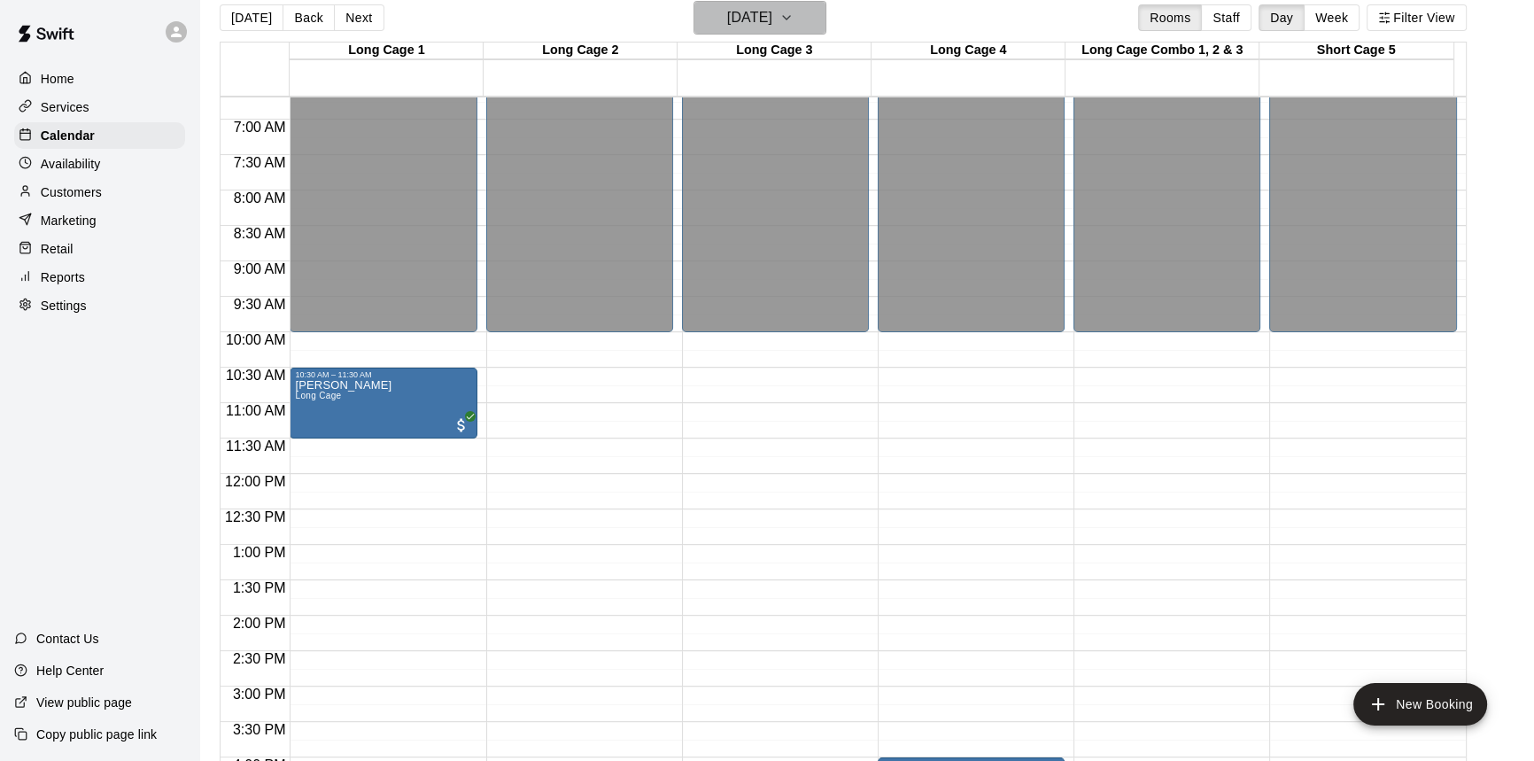
click at [772, 14] on h6 "Tuesday Aug 12" at bounding box center [749, 17] width 45 height 25
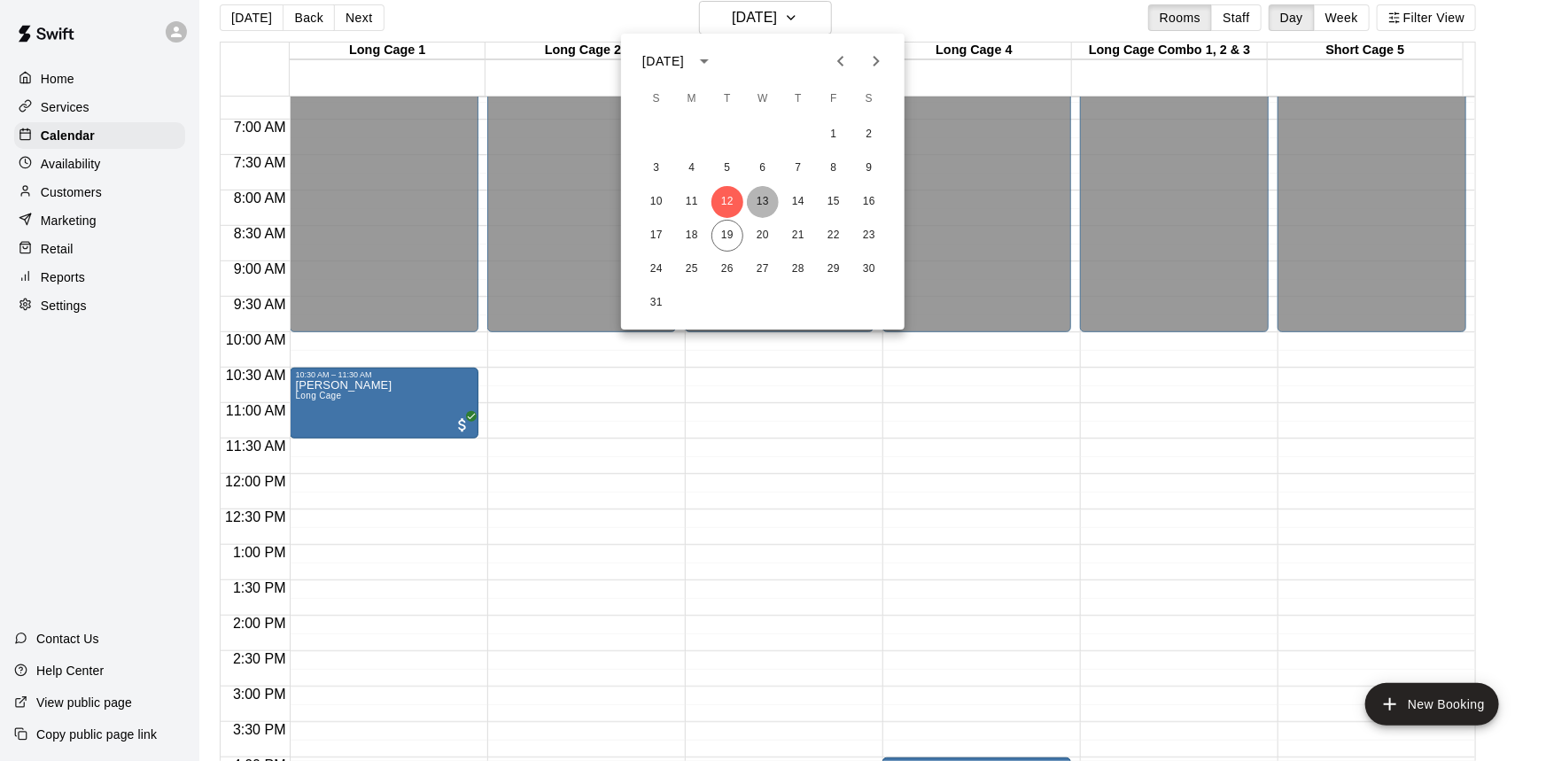
click at [774, 200] on button "13" at bounding box center [763, 202] width 32 height 32
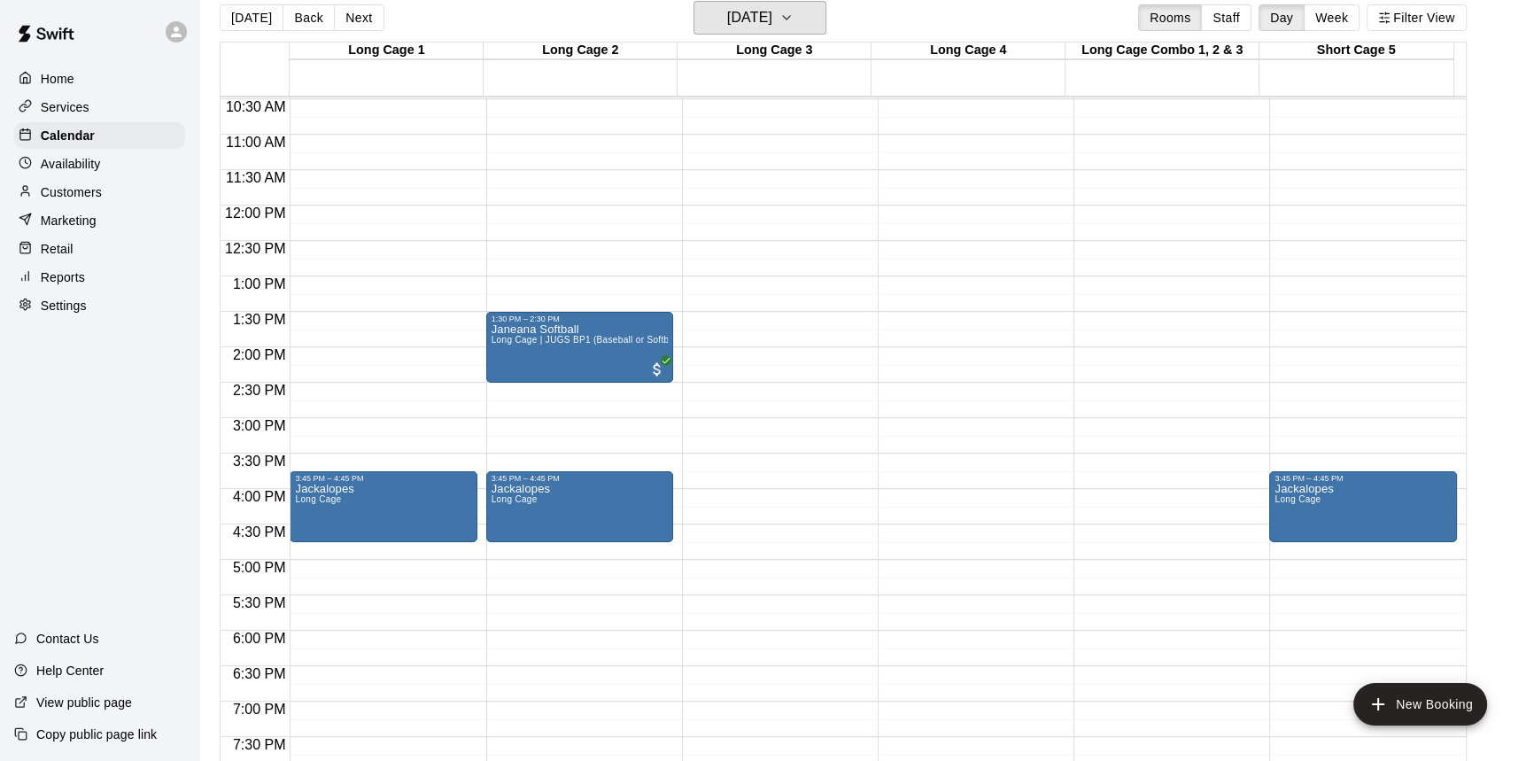
scroll to position [709, 0]
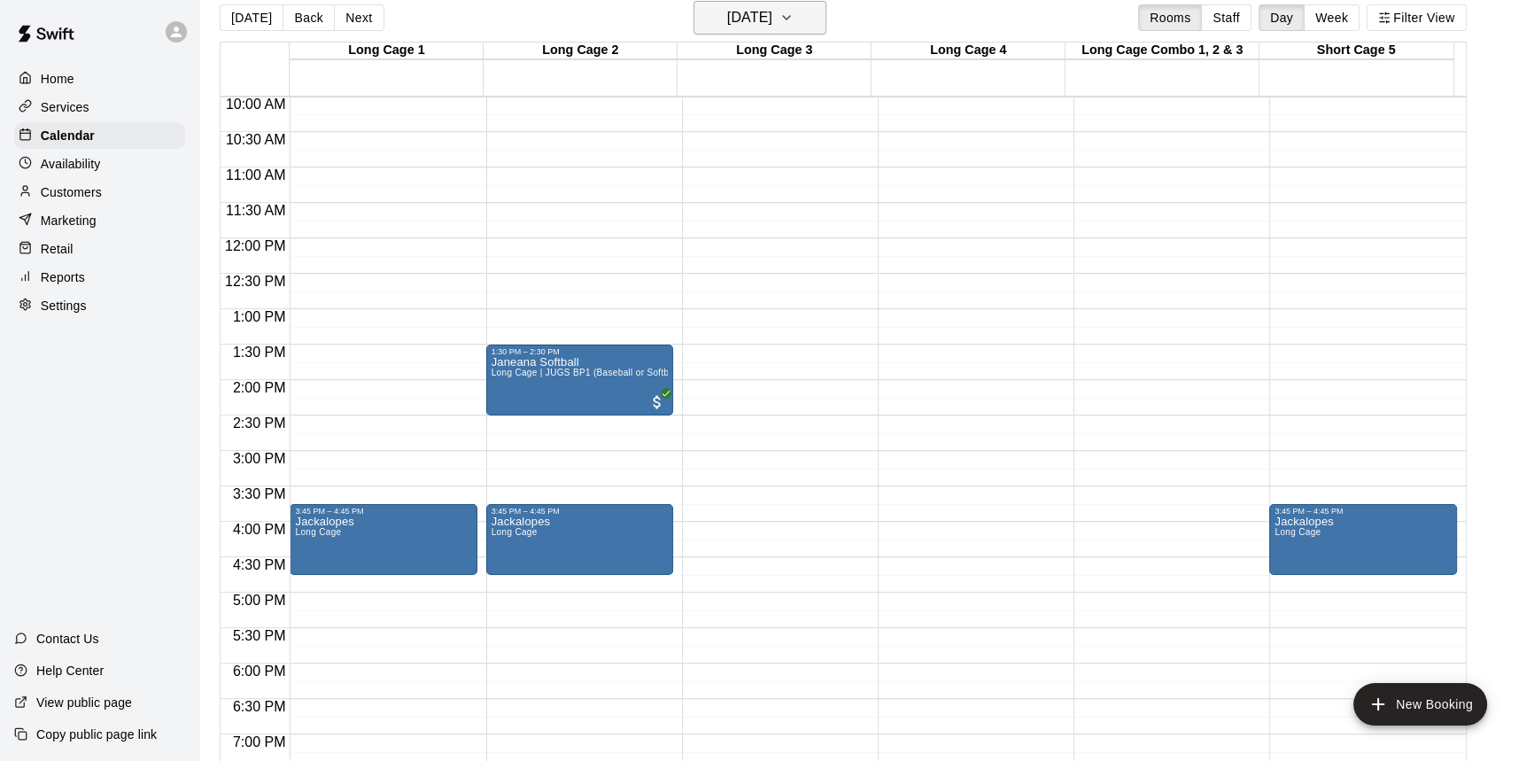
click at [794, 12] on icon "button" at bounding box center [786, 17] width 14 height 21
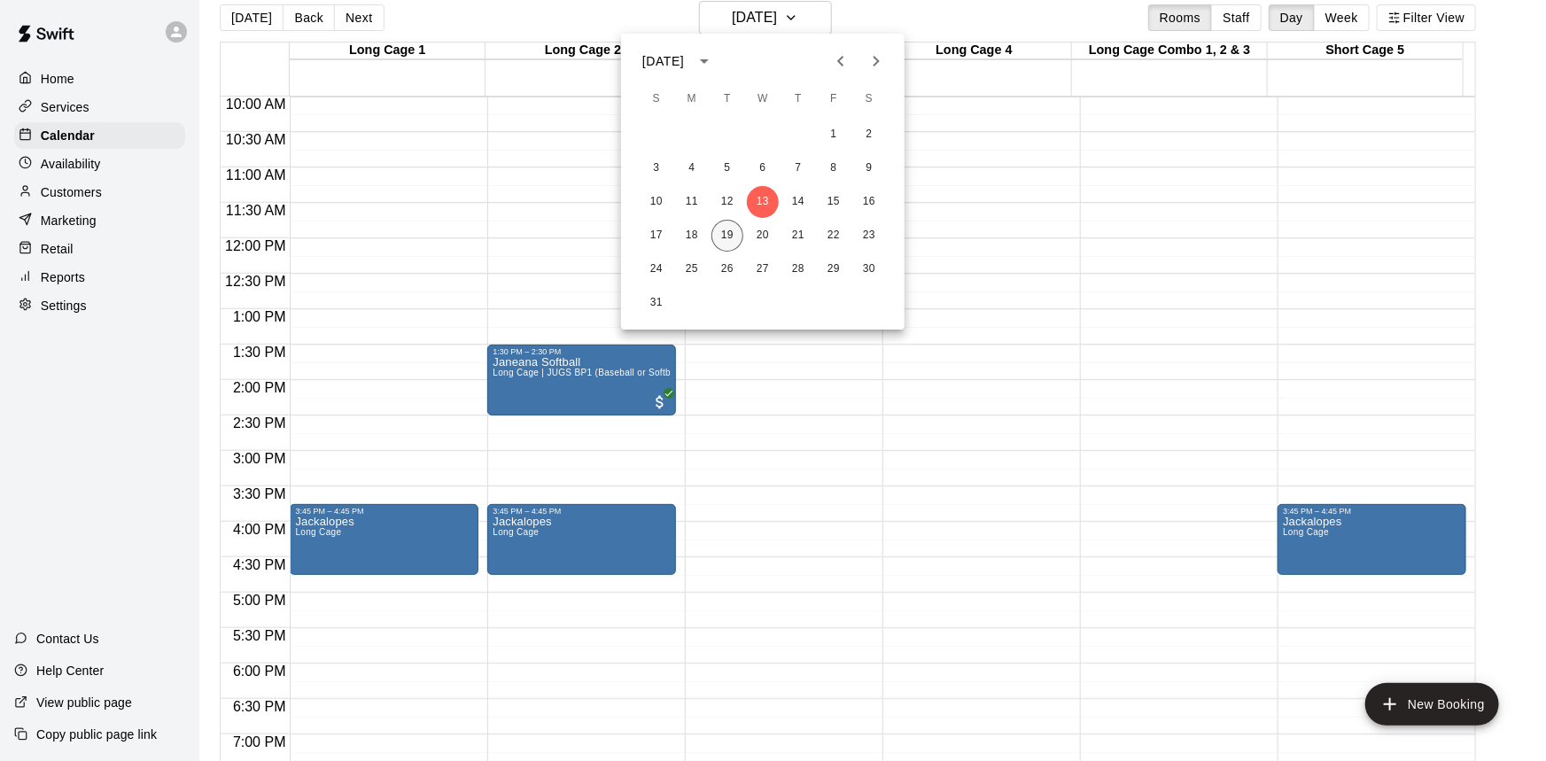
click at [732, 230] on button "19" at bounding box center [727, 236] width 32 height 32
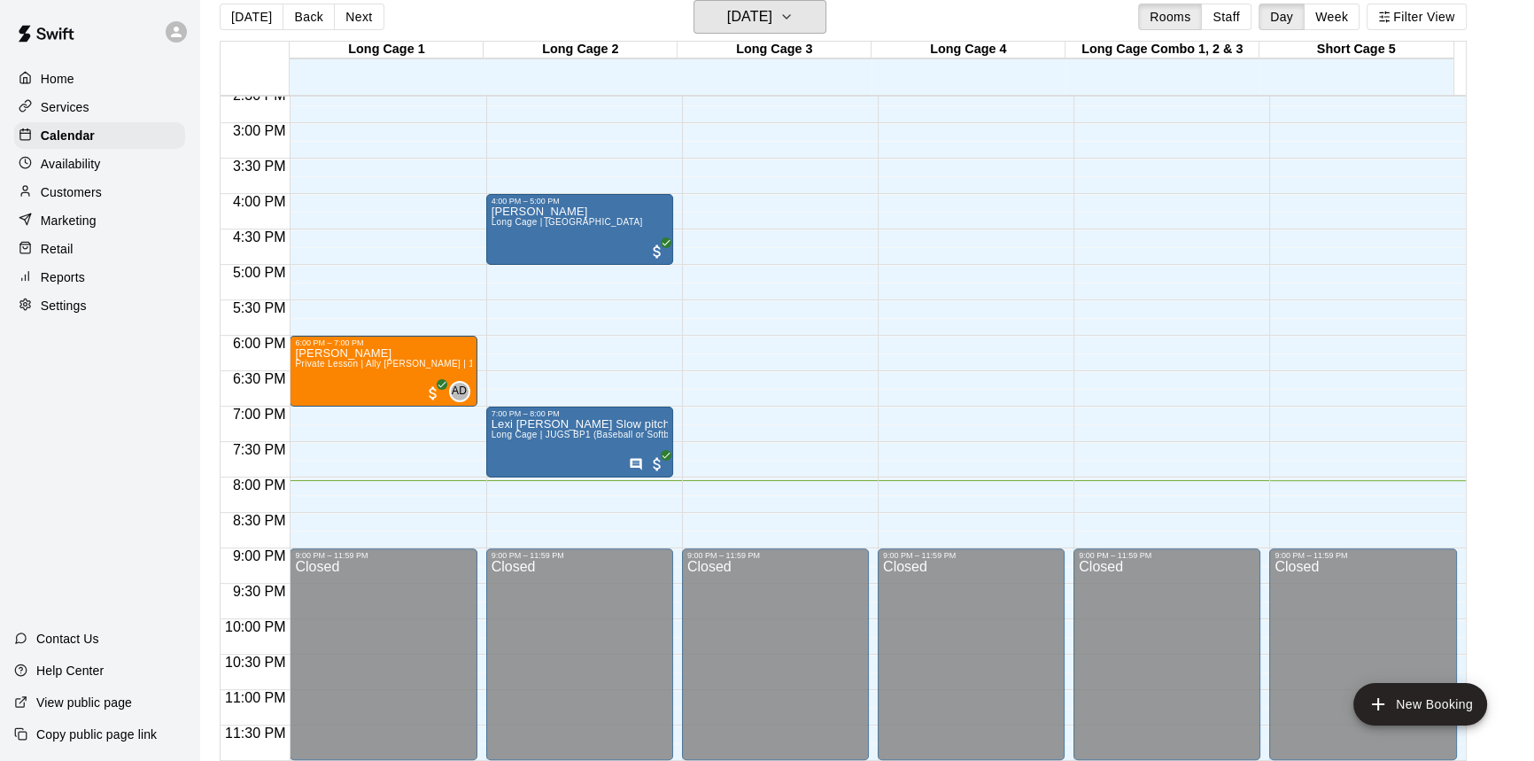
scroll to position [27, 0]
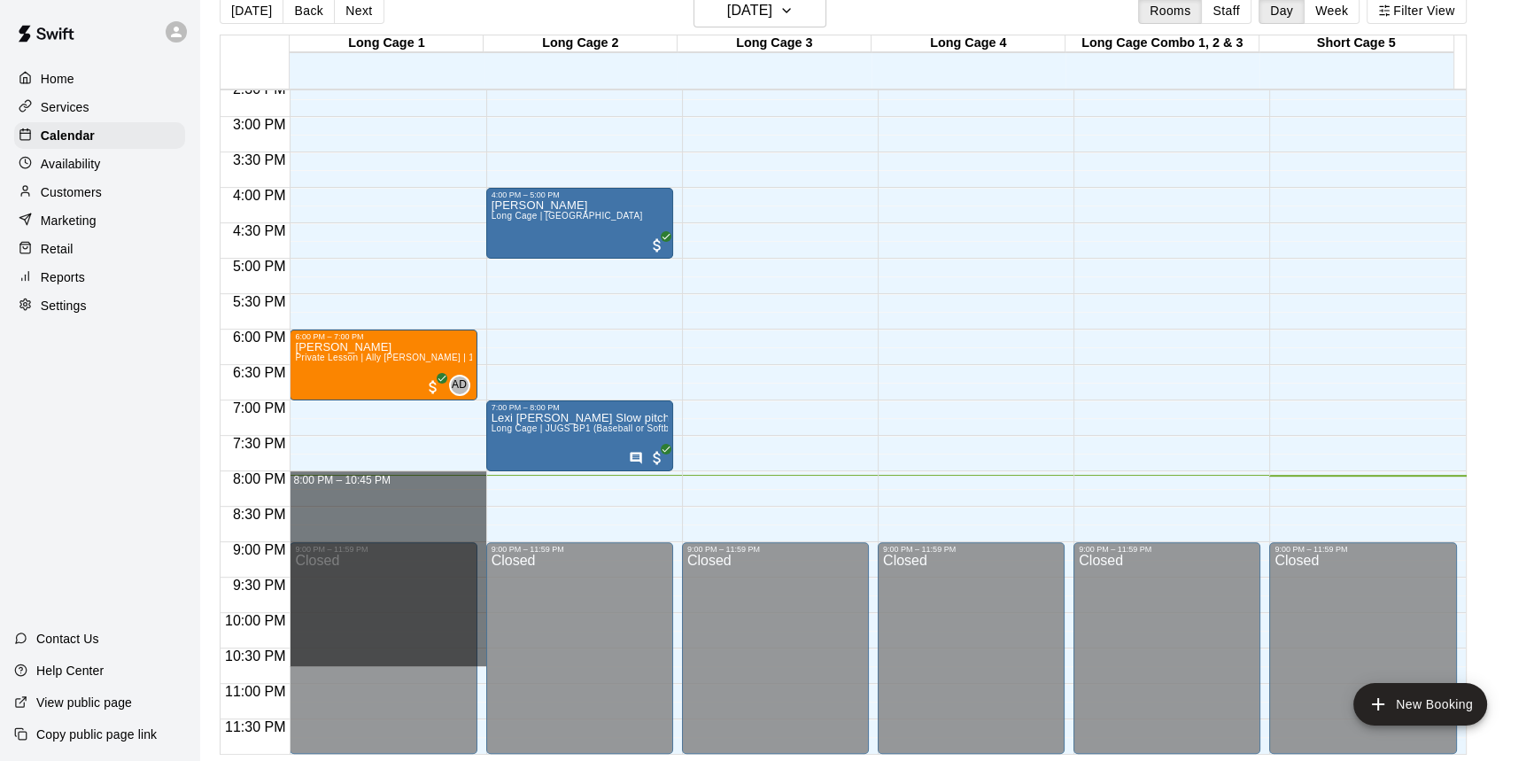
drag, startPoint x: 457, startPoint y: 472, endPoint x: 429, endPoint y: 653, distance: 182.9
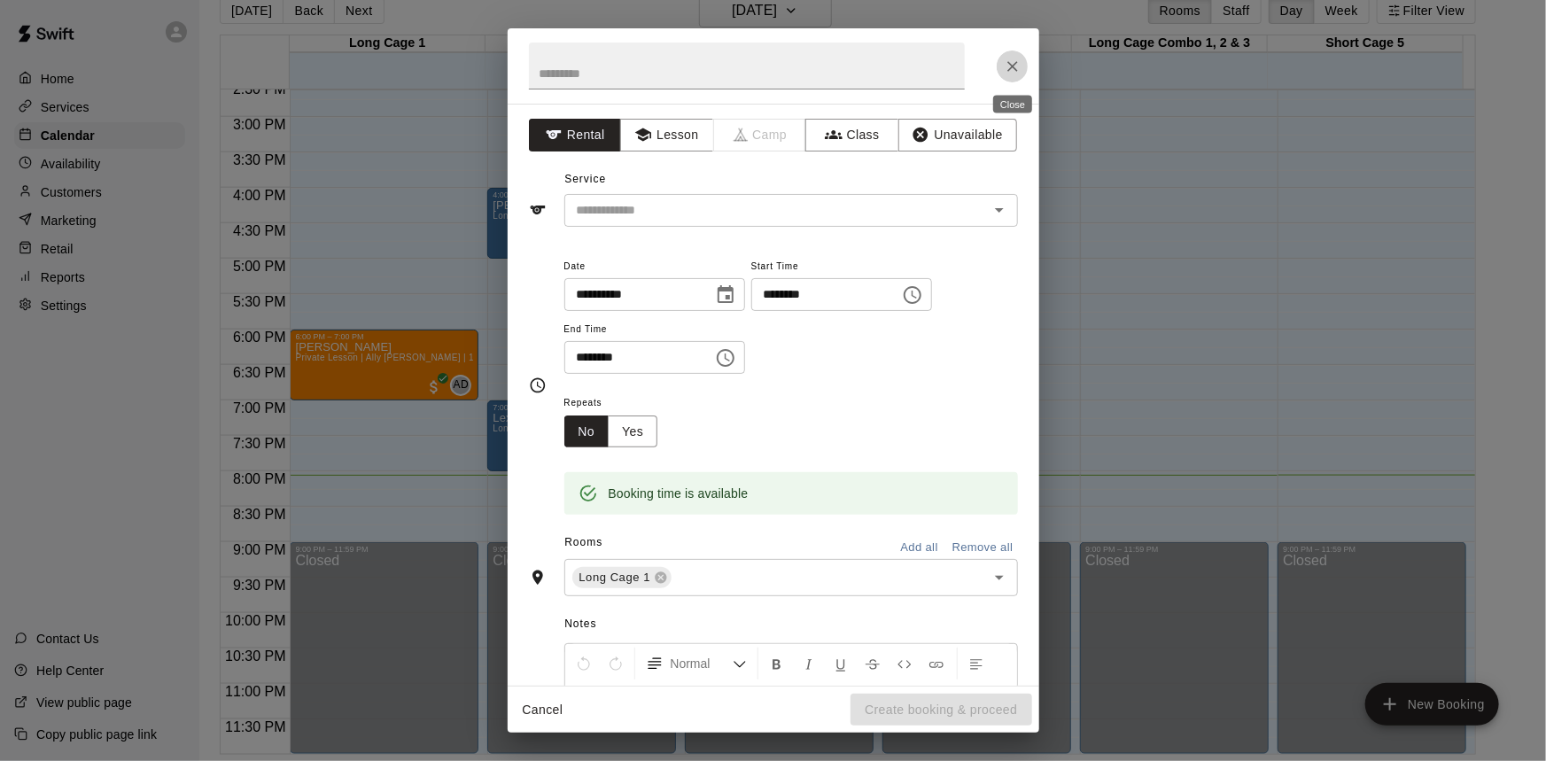
click at [1018, 65] on icon "Close" at bounding box center [1012, 67] width 18 height 18
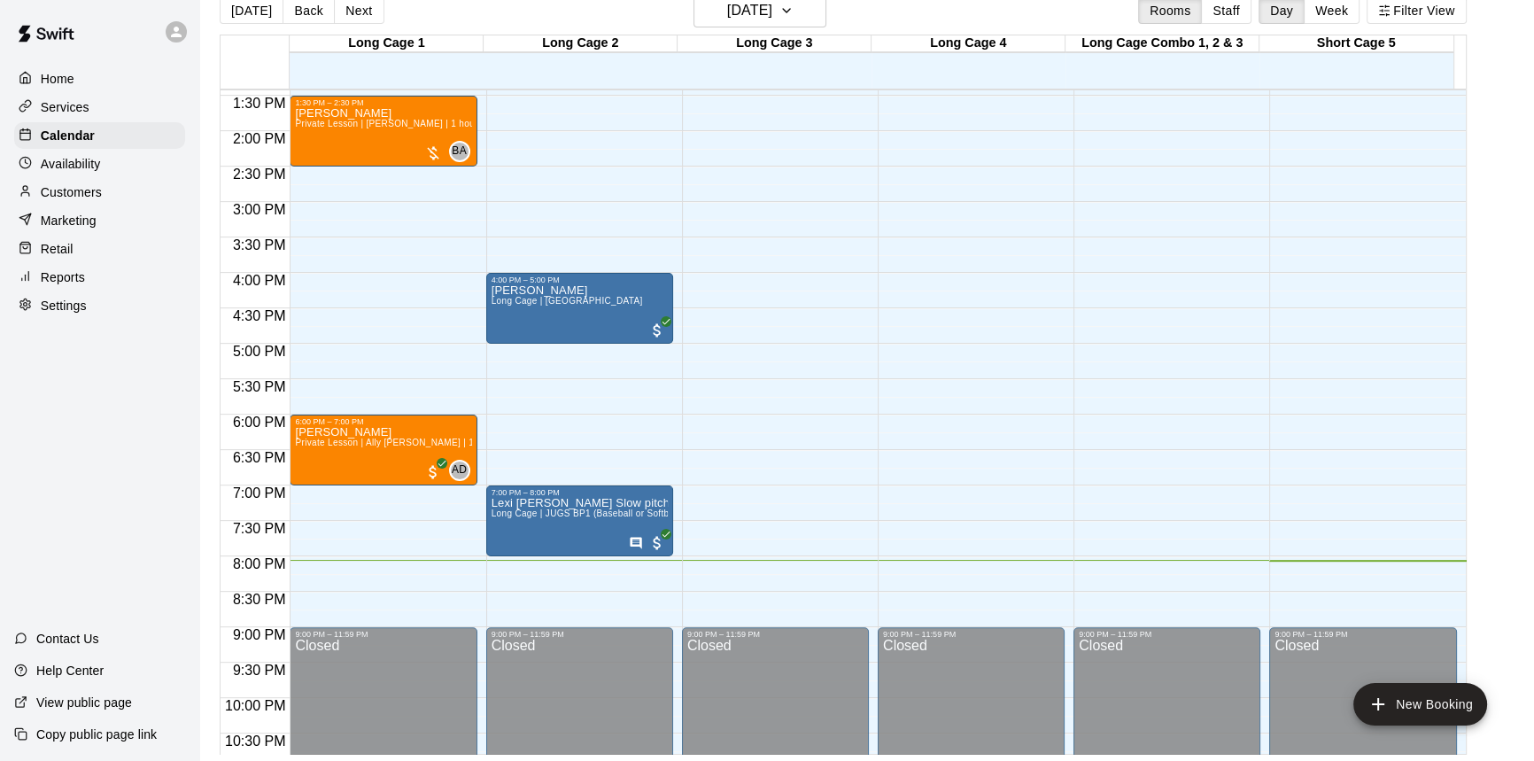
scroll to position [1036, 0]
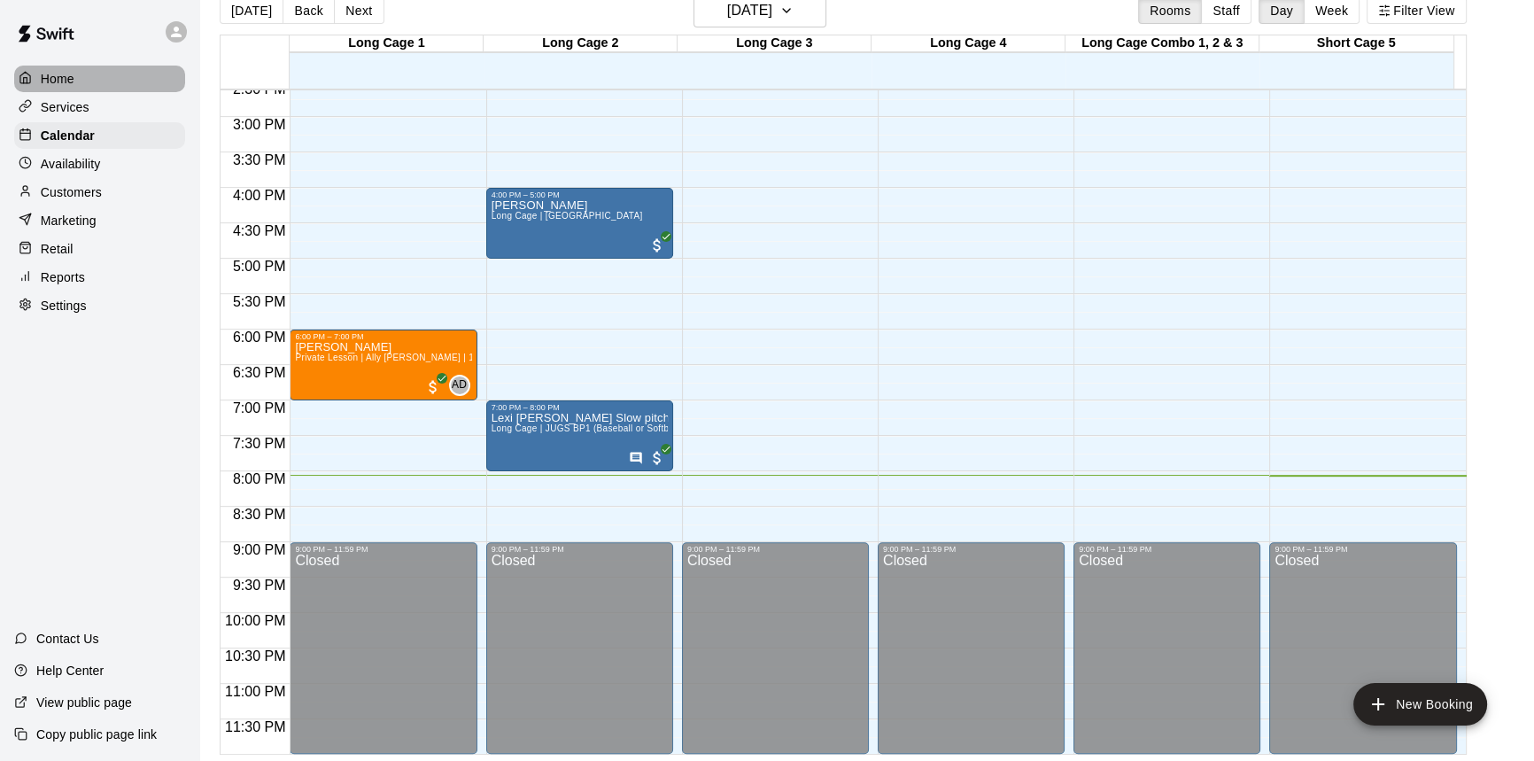
click at [107, 81] on div "Home" at bounding box center [99, 79] width 171 height 27
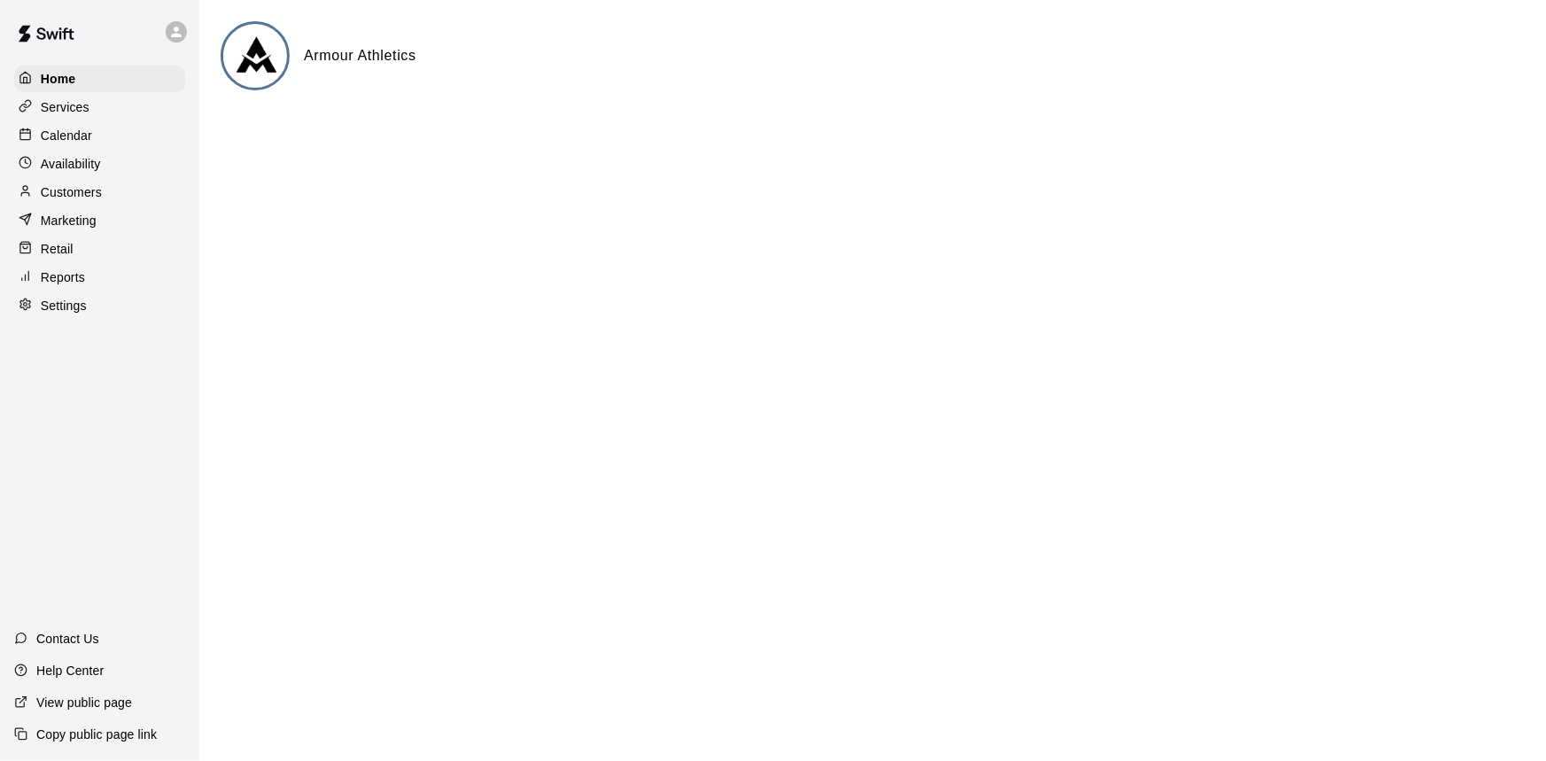
click at [96, 111] on div "Services" at bounding box center [99, 107] width 171 height 27
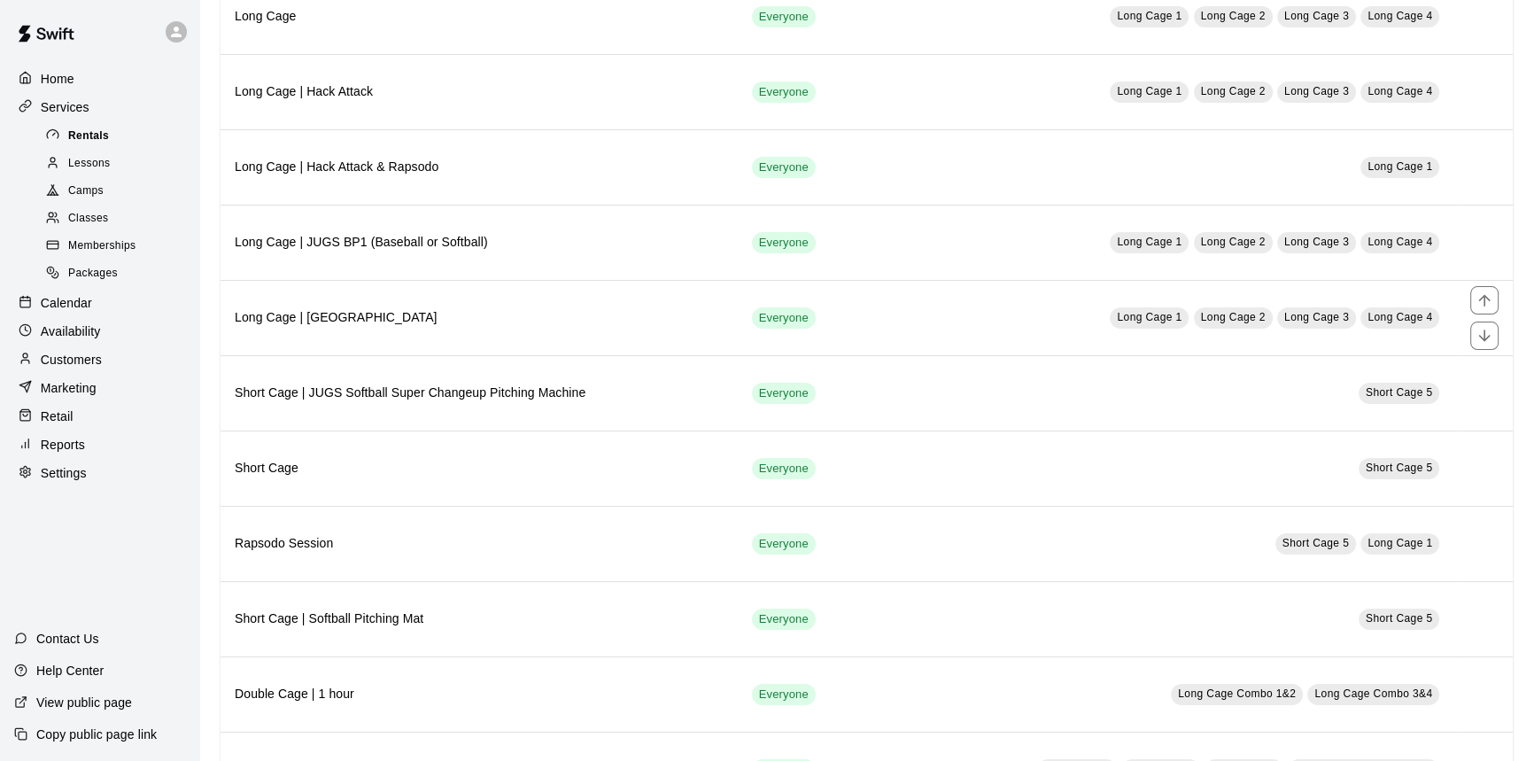
scroll to position [241, 0]
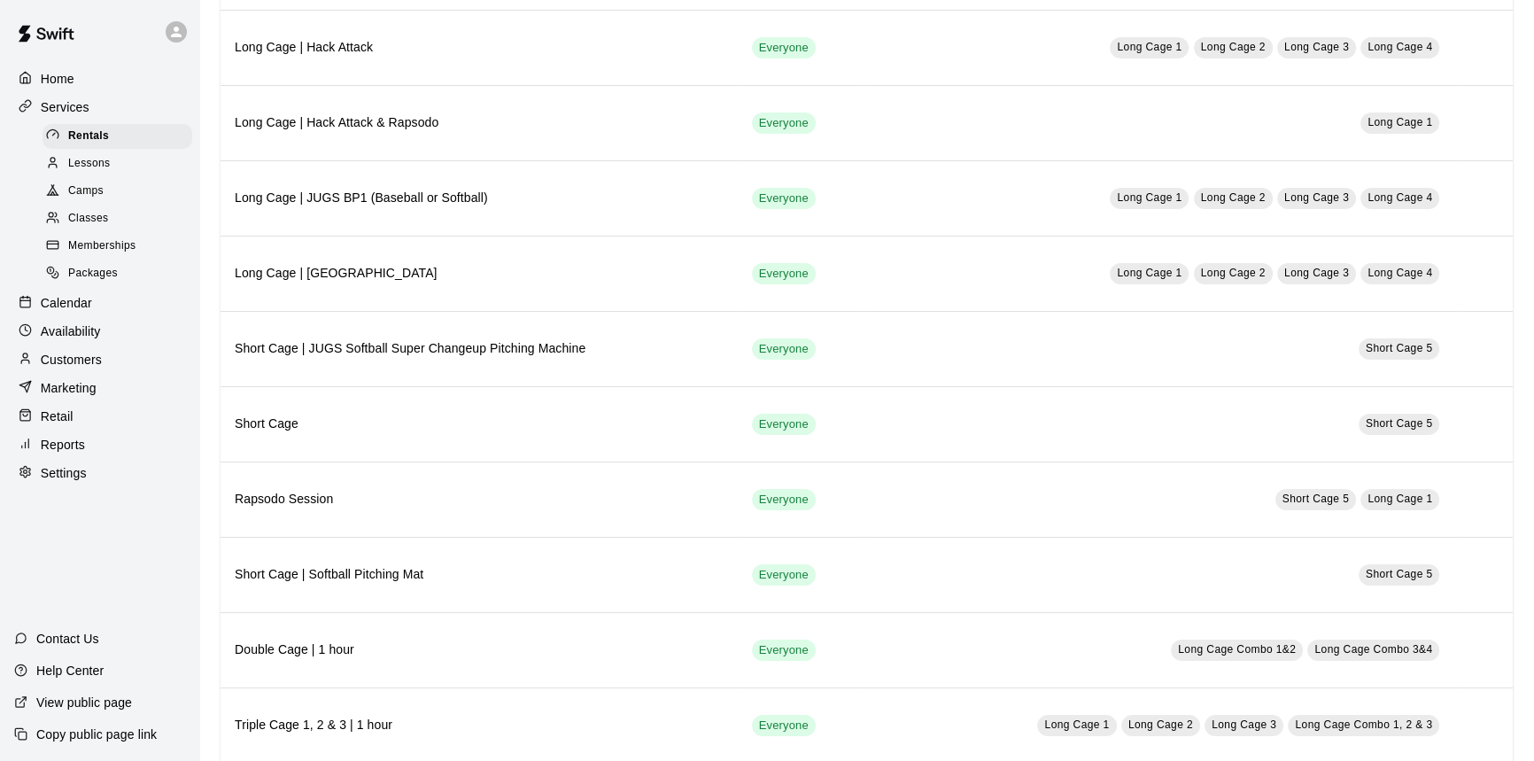
click at [111, 159] on div "Lessons" at bounding box center [118, 163] width 150 height 25
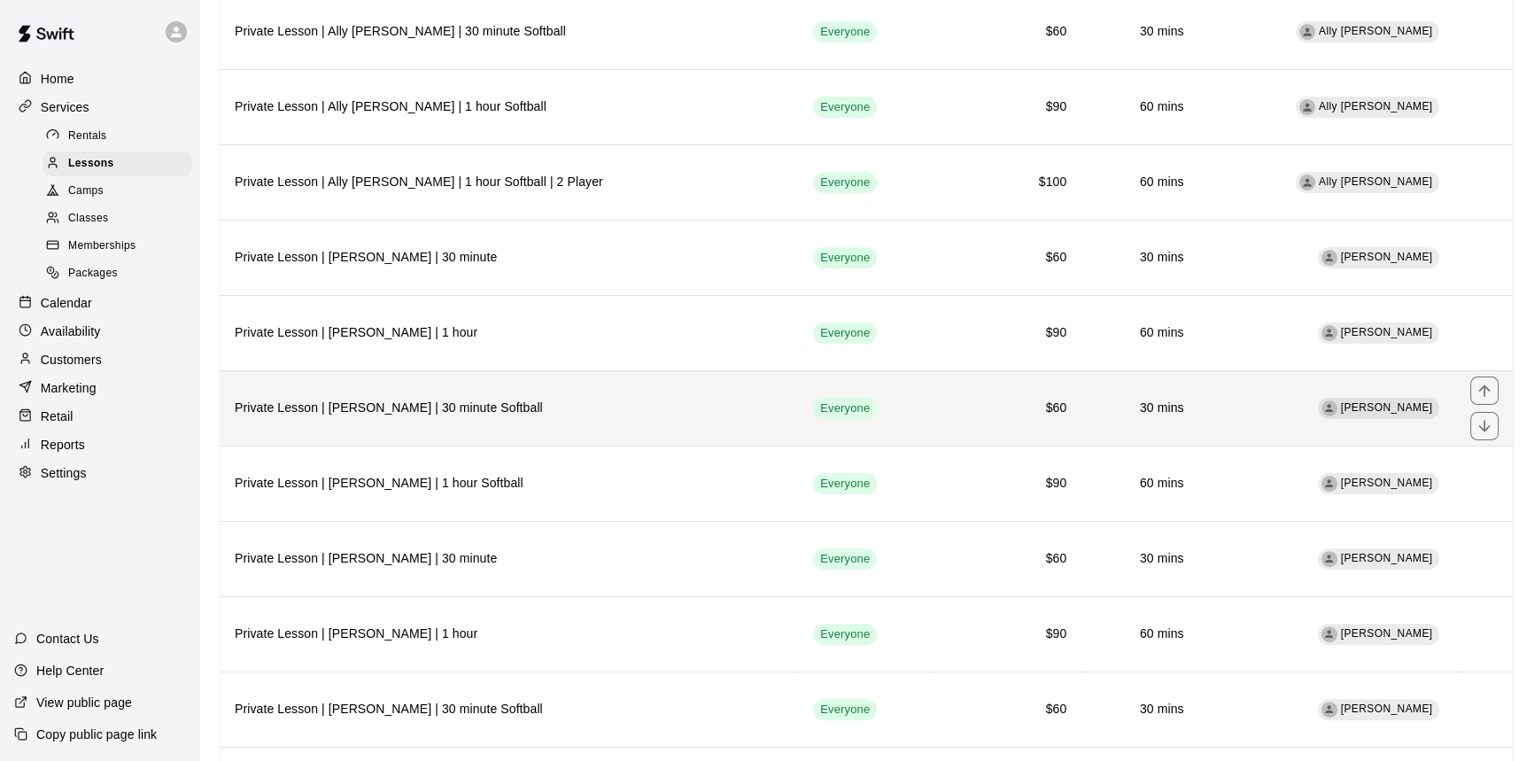
scroll to position [644, 0]
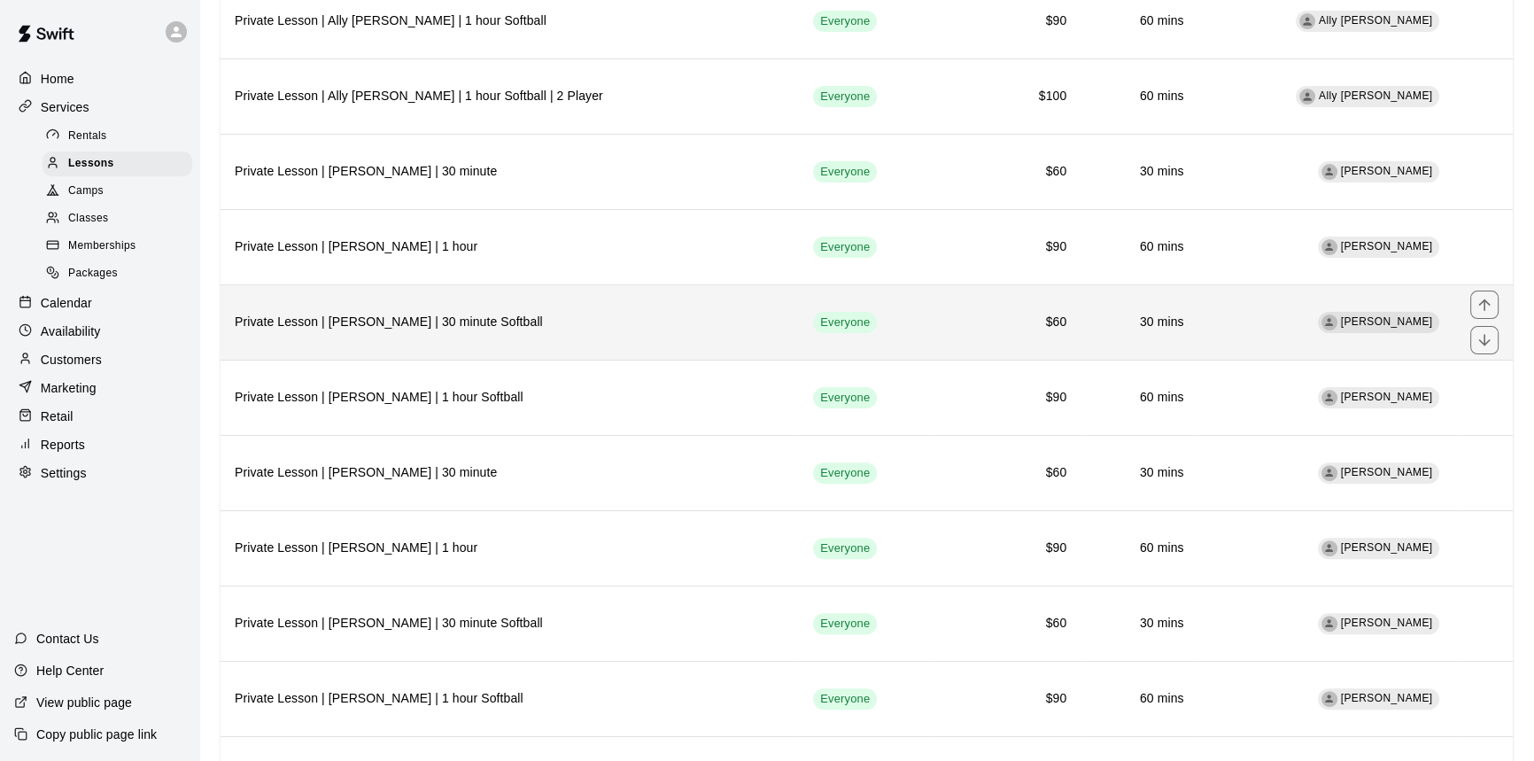
click at [1236, 315] on td "[PERSON_NAME]" at bounding box center [1327, 321] width 258 height 75
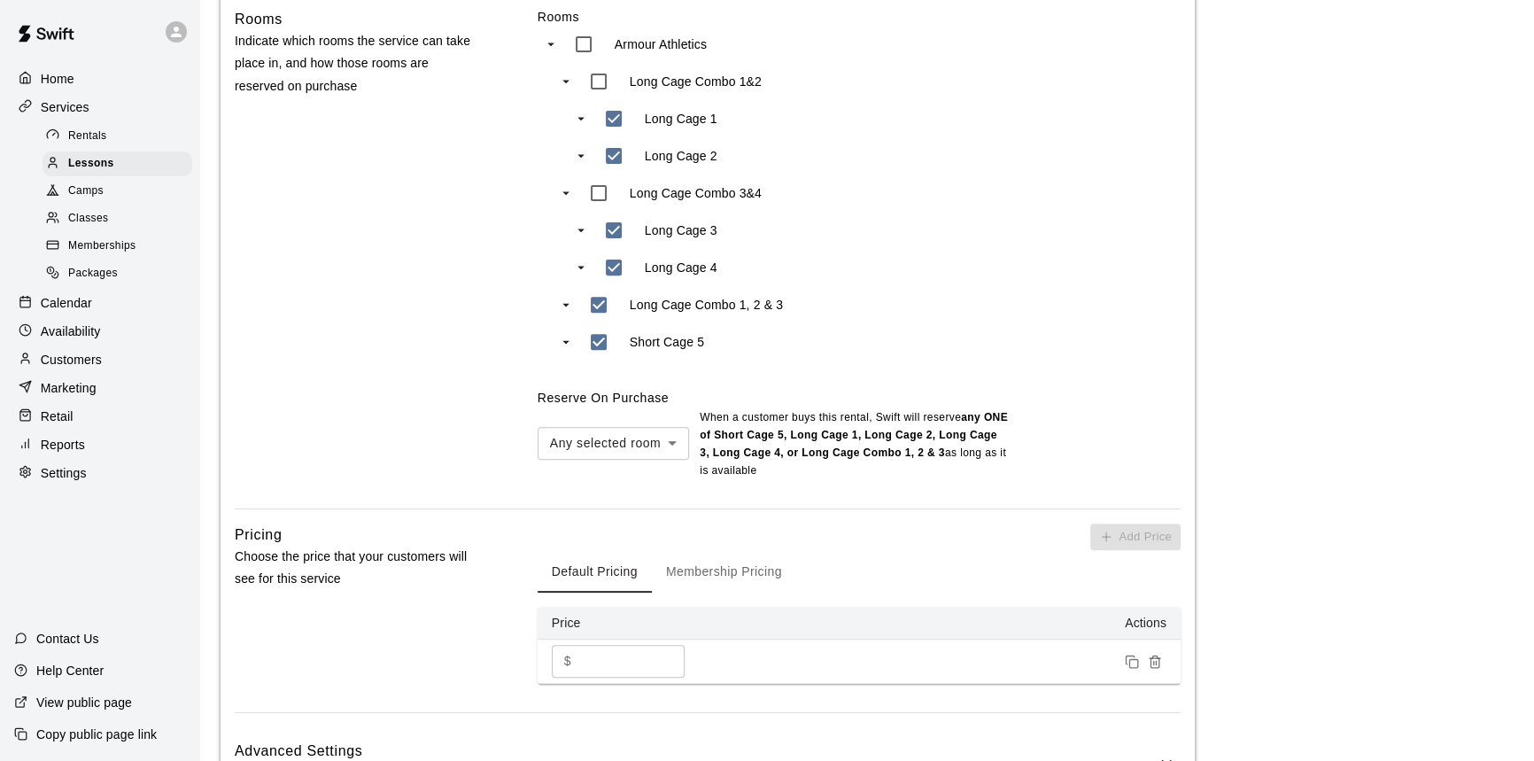
scroll to position [768, 0]
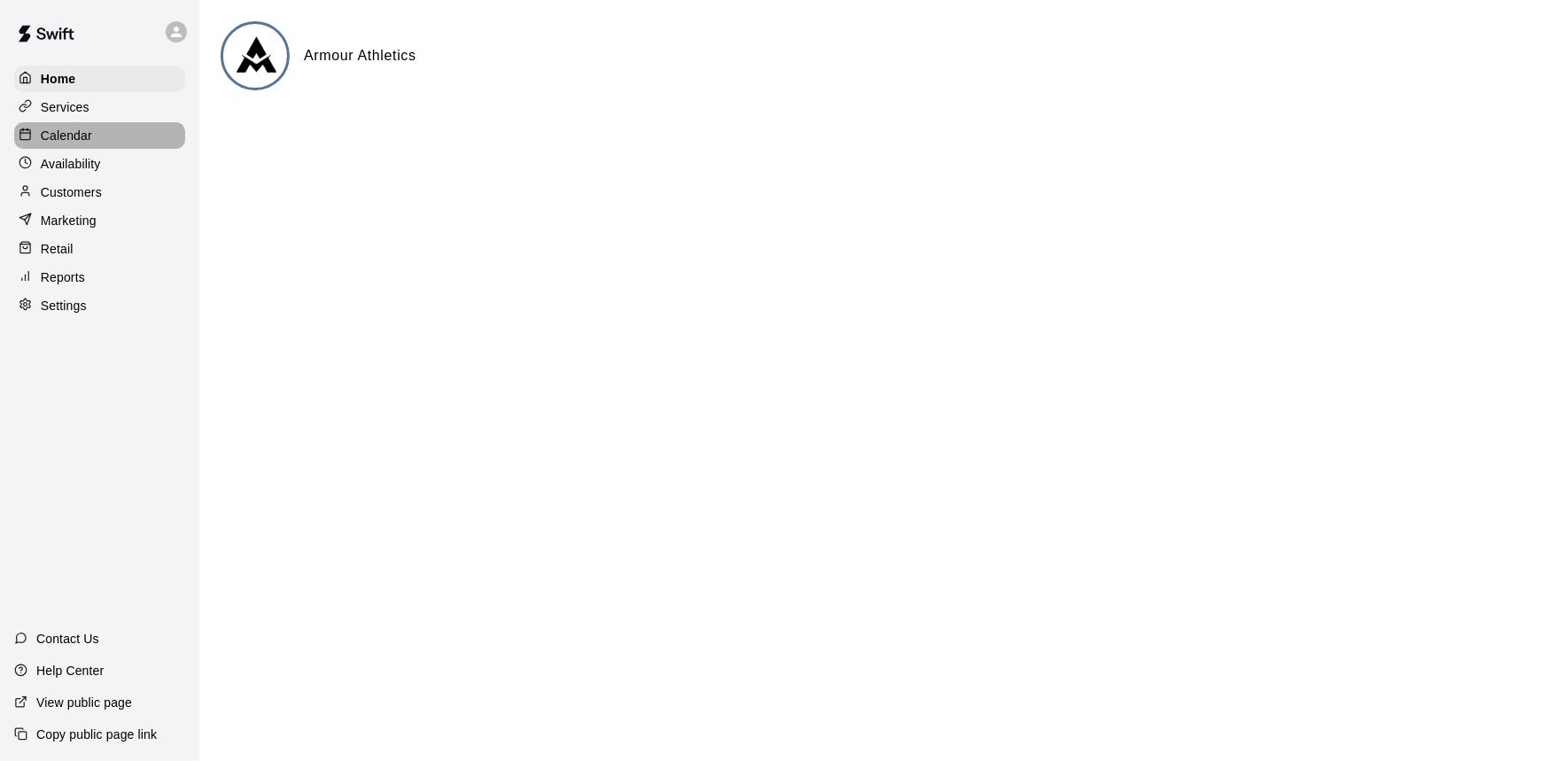
click at [95, 137] on div "Calendar" at bounding box center [99, 135] width 171 height 27
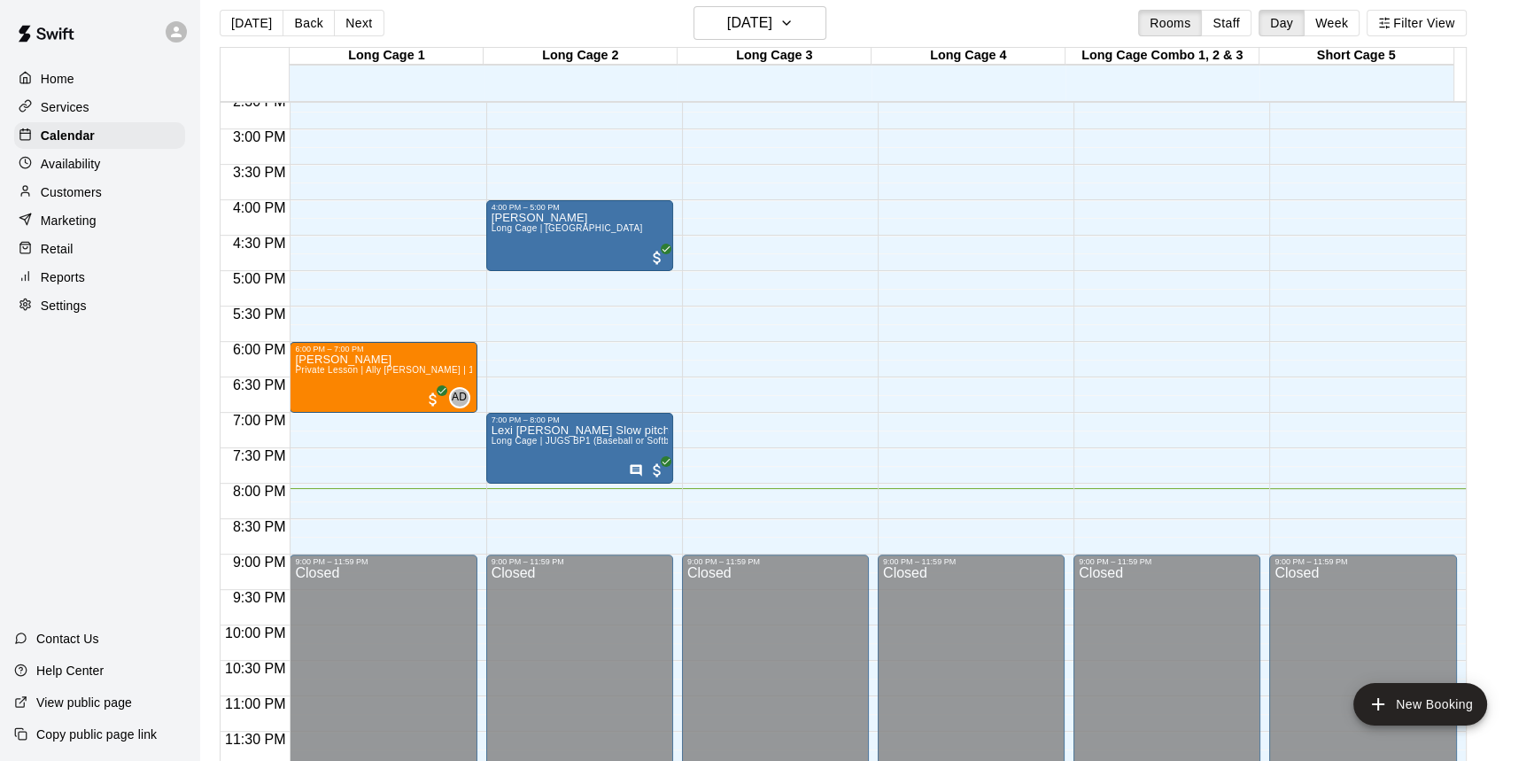
scroll to position [27, 0]
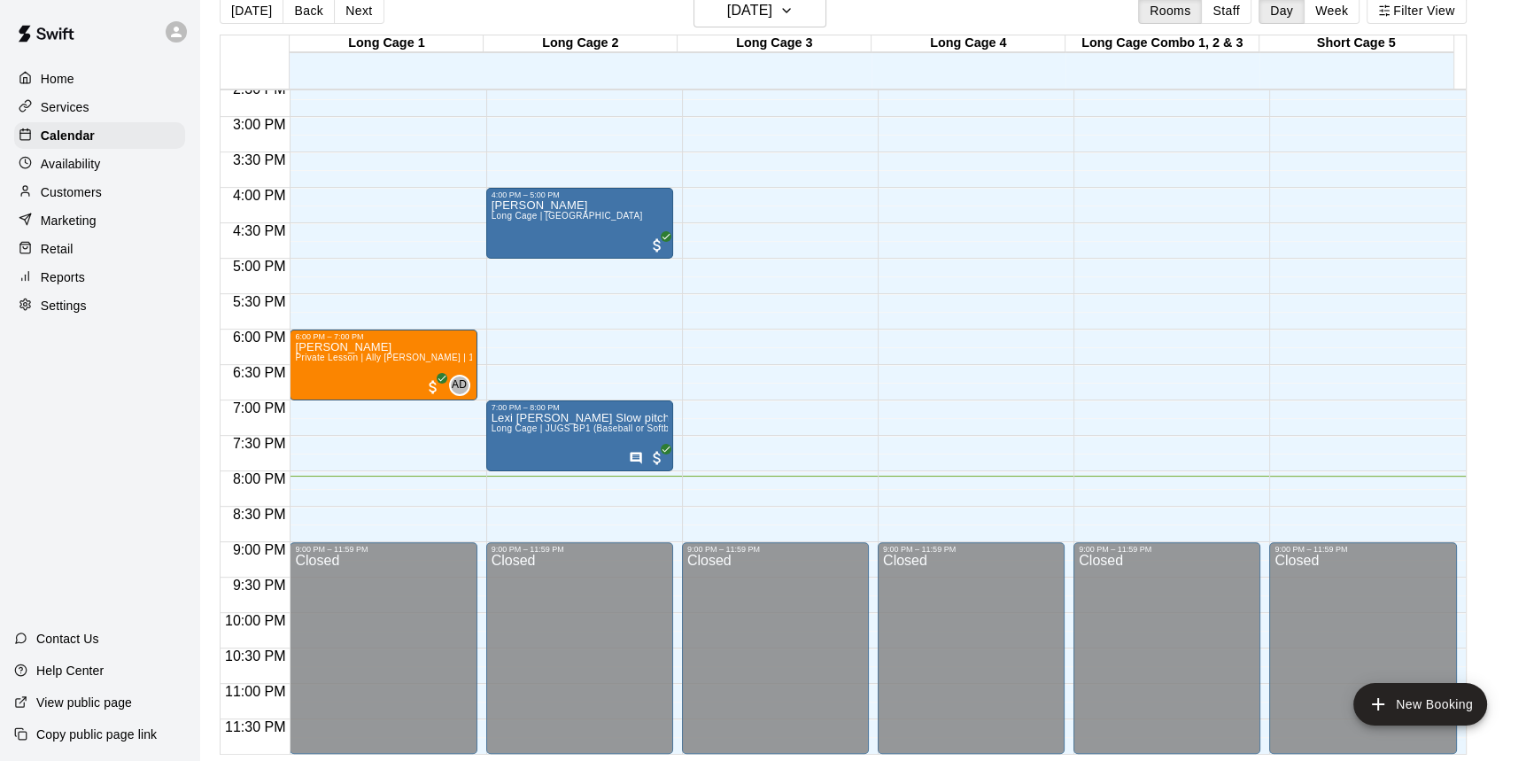
drag, startPoint x: 809, startPoint y: 484, endPoint x: 857, endPoint y: 487, distance: 48.8
drag, startPoint x: 857, startPoint y: 487, endPoint x: 1507, endPoint y: 406, distance: 654.3
click at [1507, 406] on main "[DATE] Back [DATE][DATE] Rooms Staff Day Week Filter View Long Cage 1 19 Tue Lo…" at bounding box center [866, 374] width 1321 height 761
drag, startPoint x: 1507, startPoint y: 406, endPoint x: 1514, endPoint y: 455, distance: 50.1
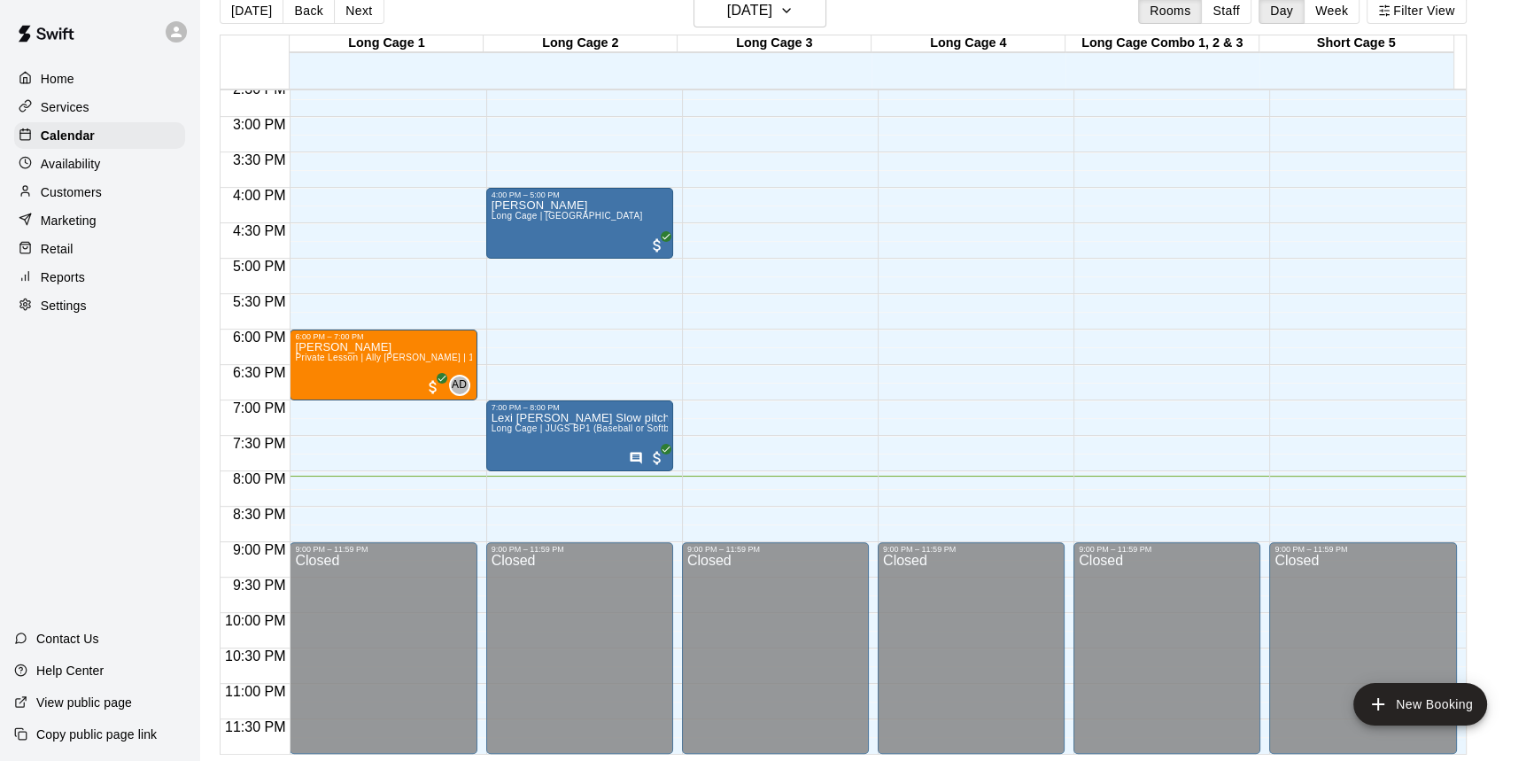
click at [1514, 455] on main "[DATE] Back [DATE][DATE] Rooms Staff Day Week Filter View Long Cage 1 19 Tue Lo…" at bounding box center [866, 374] width 1321 height 761
click at [1510, 422] on main "[DATE] Back [DATE][DATE] Rooms Staff Day Week Filter View Long Cage 1 19 Tue Lo…" at bounding box center [866, 374] width 1321 height 761
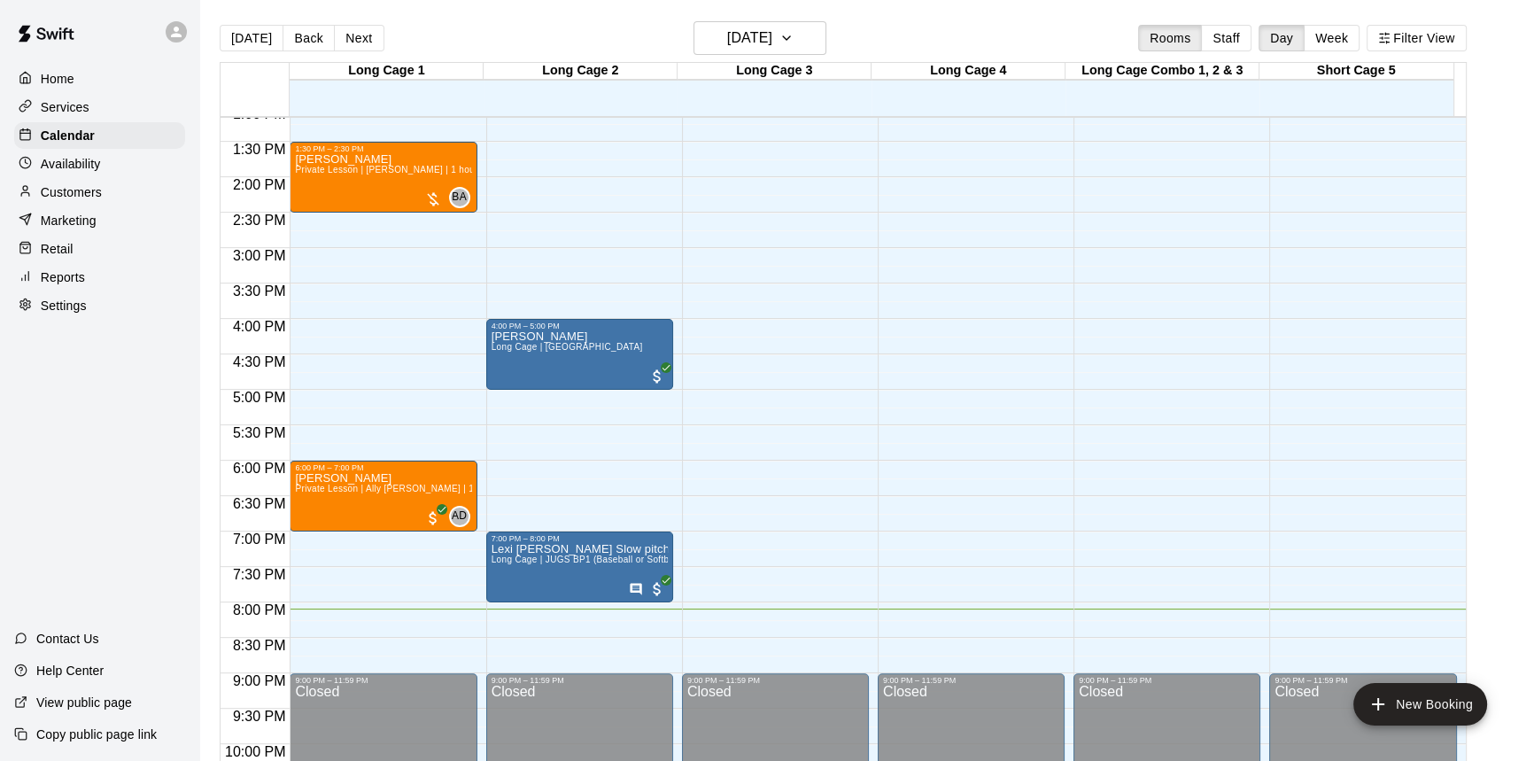
scroll to position [1036, 0]
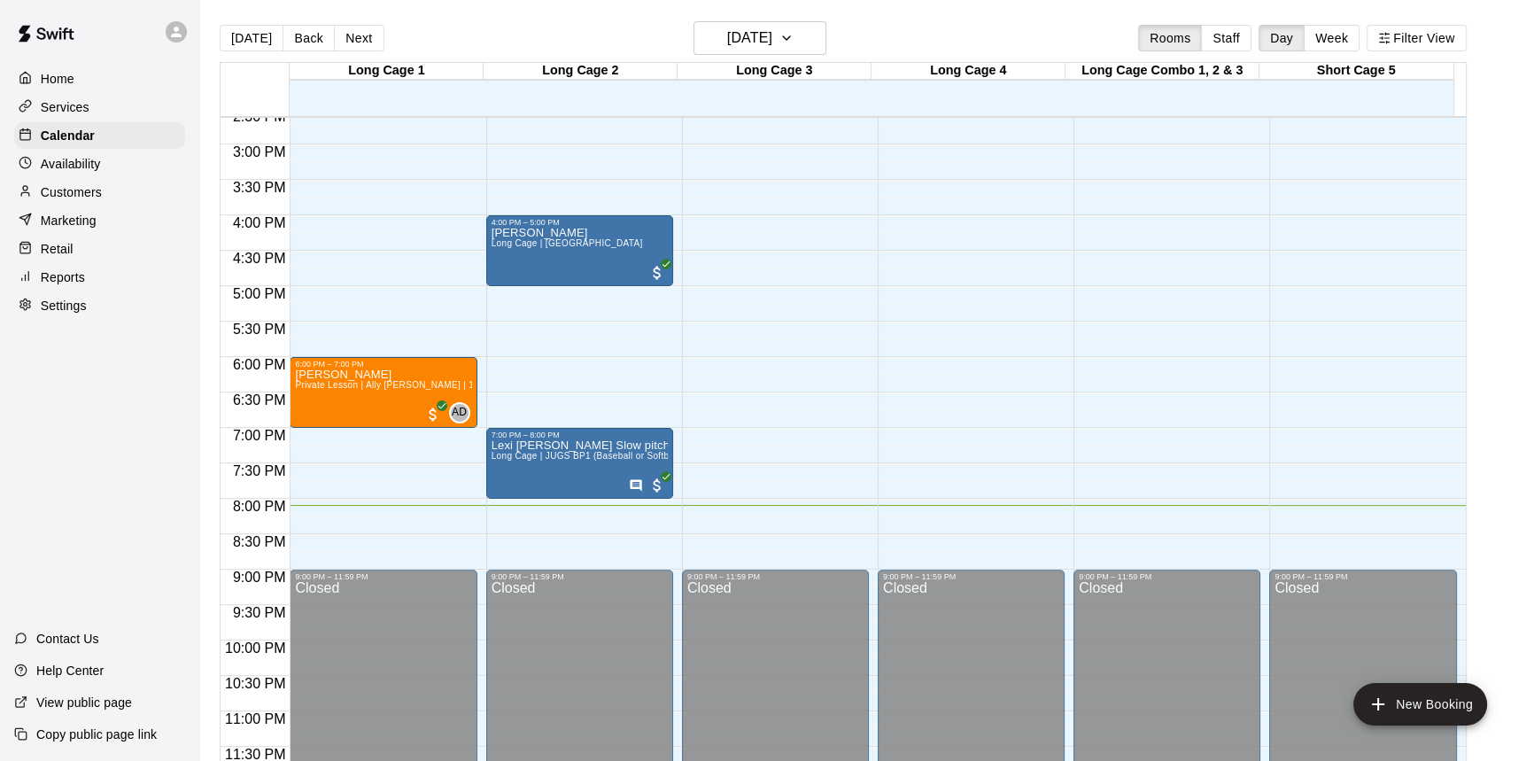
click at [678, 519] on div at bounding box center [584, 525] width 195 height 18
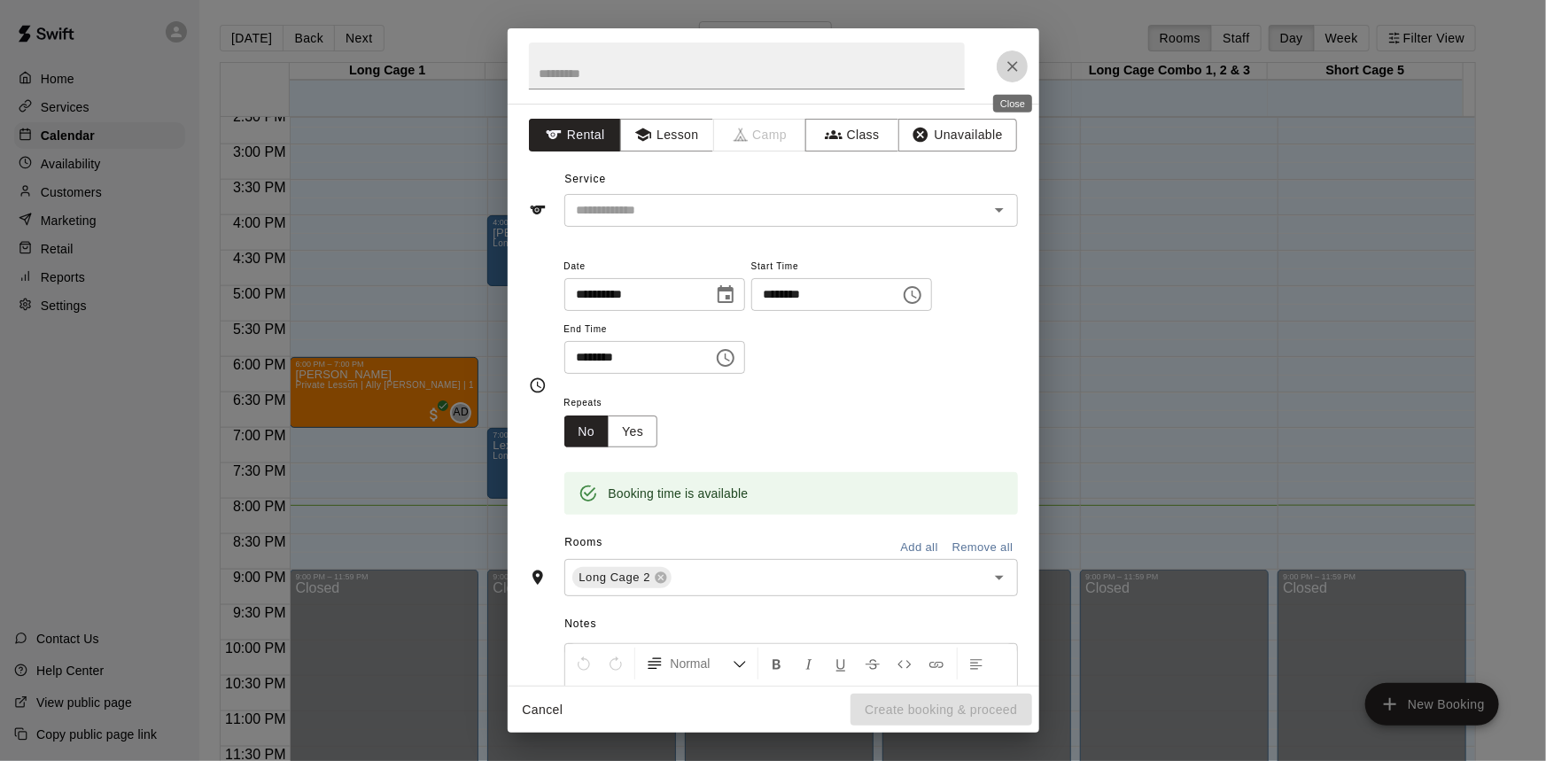
click at [1000, 67] on button "Close" at bounding box center [1012, 66] width 32 height 32
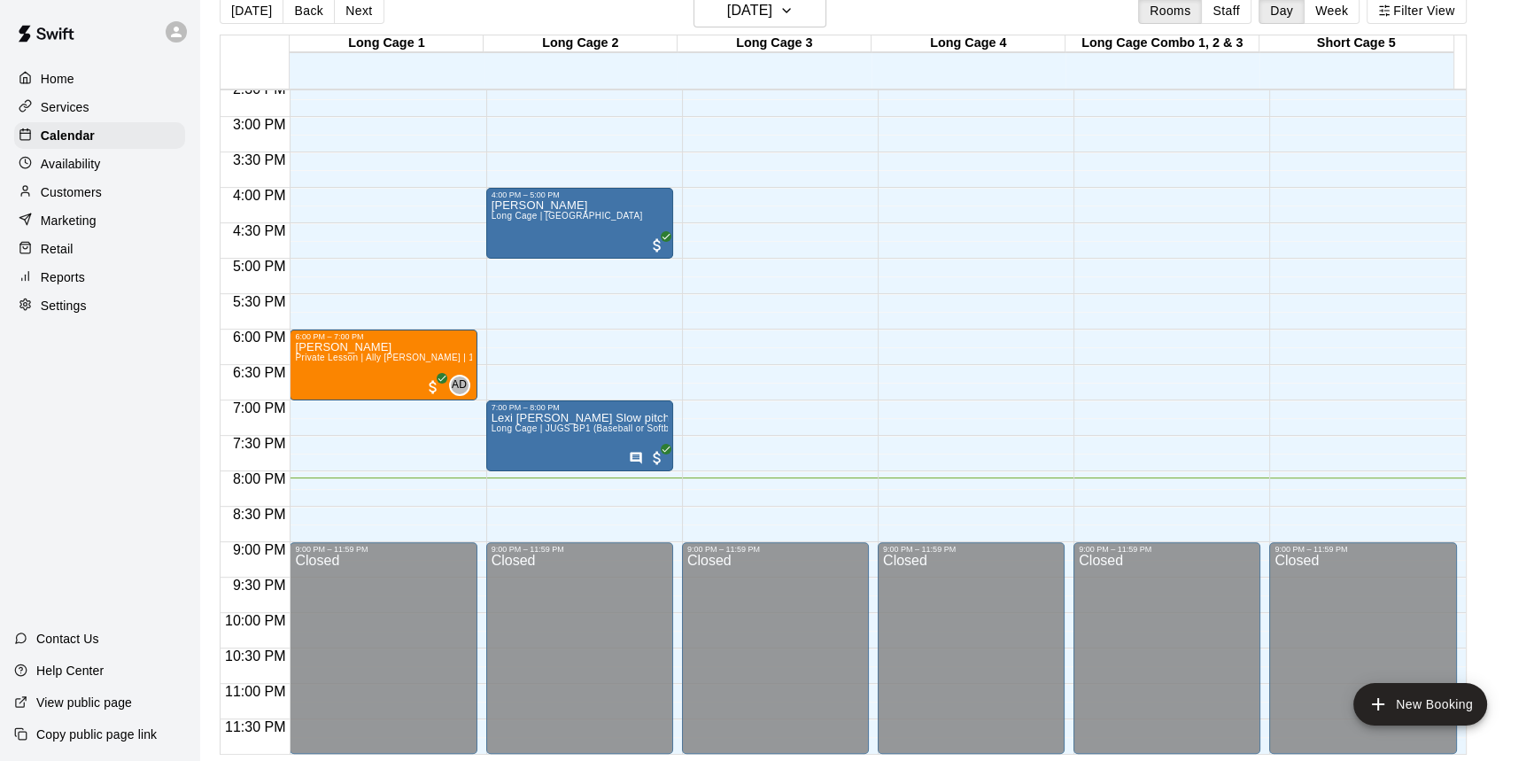
scroll to position [0, 0]
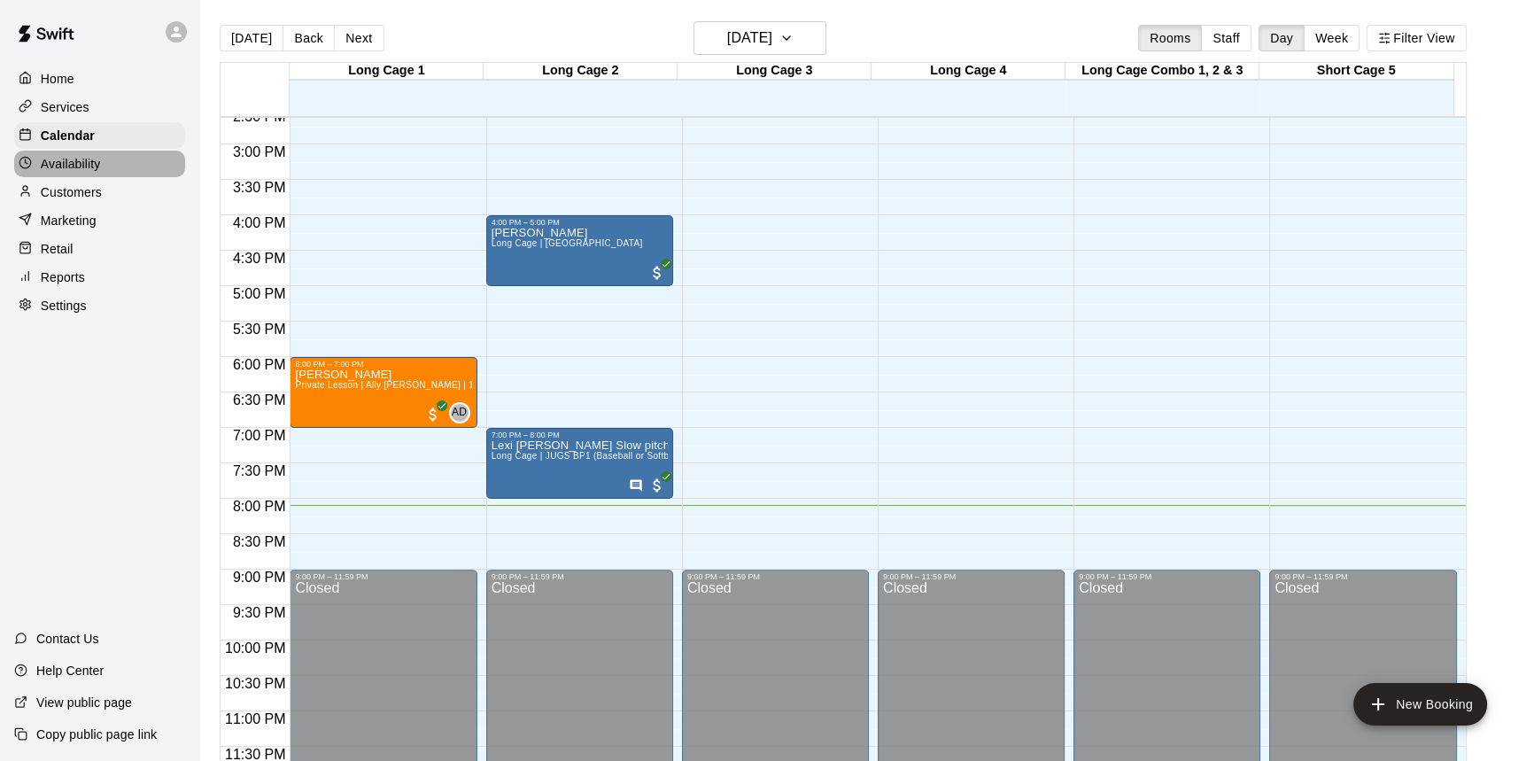
click at [93, 180] on div "Home Services Calendar Availability Customers Marketing Retail Reports Settings" at bounding box center [99, 192] width 199 height 257
click at [100, 175] on div "Availability" at bounding box center [99, 164] width 171 height 27
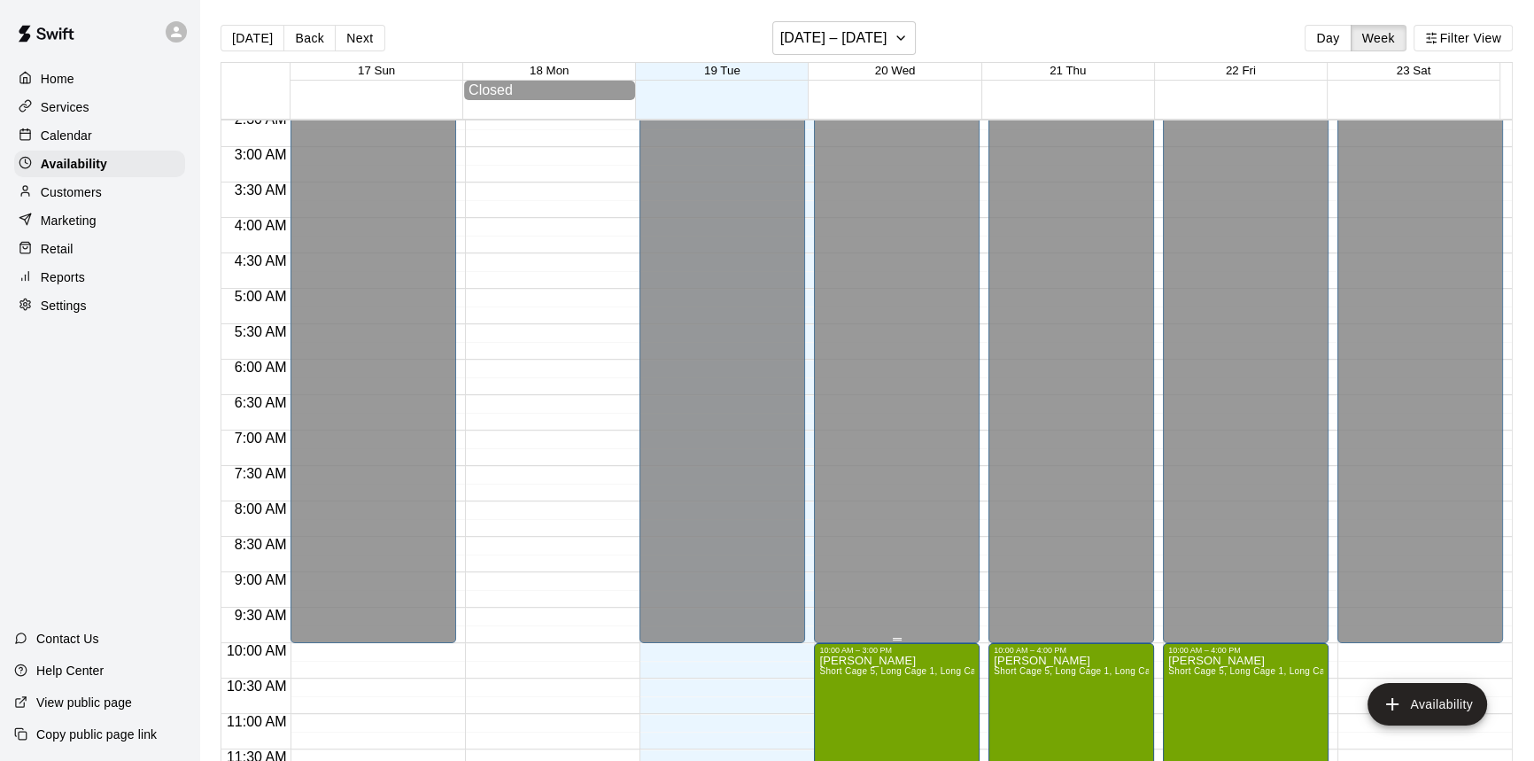
scroll to position [151, 0]
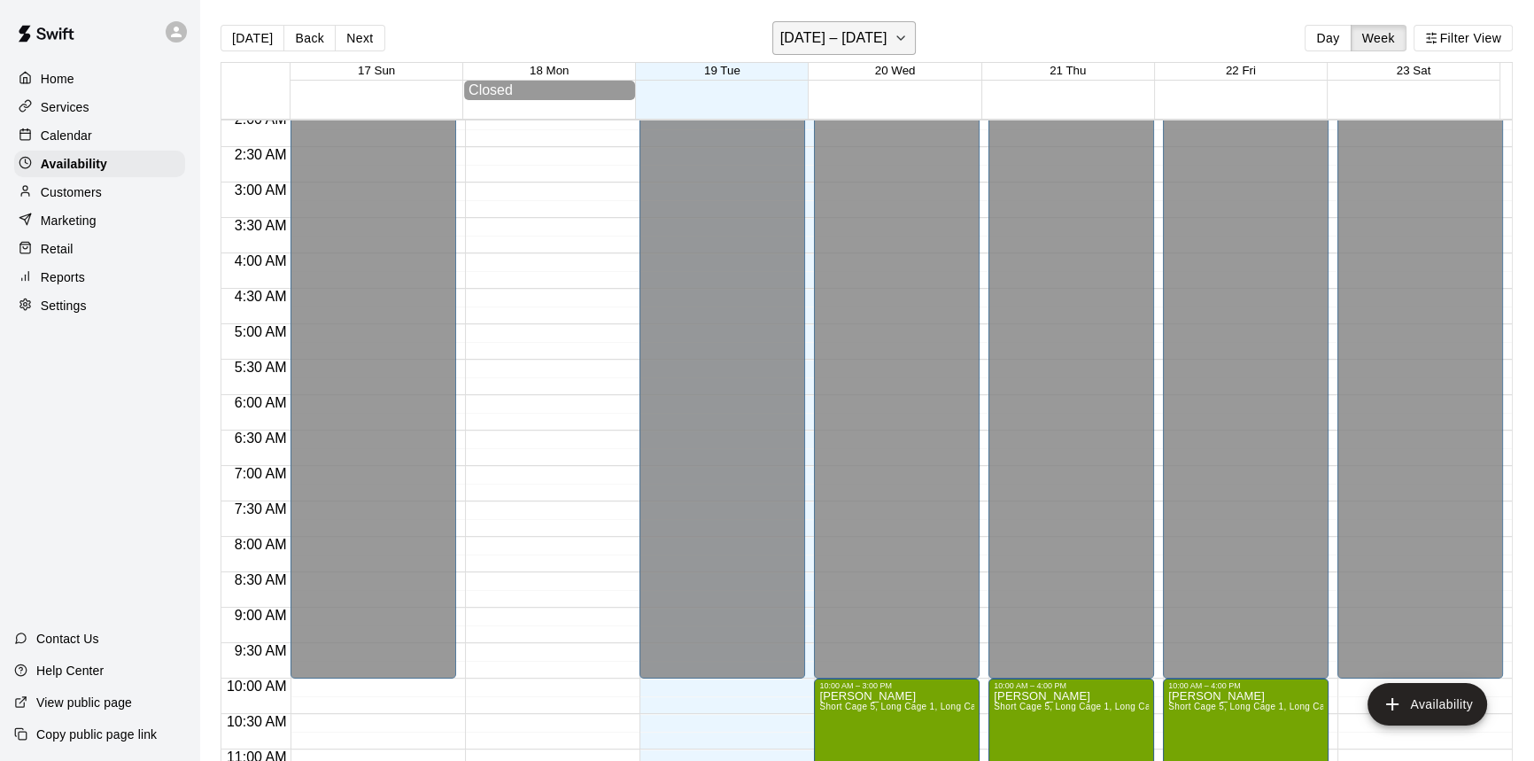
click at [858, 38] on h6 "[DATE] – [DATE]" at bounding box center [833, 38] width 107 height 25
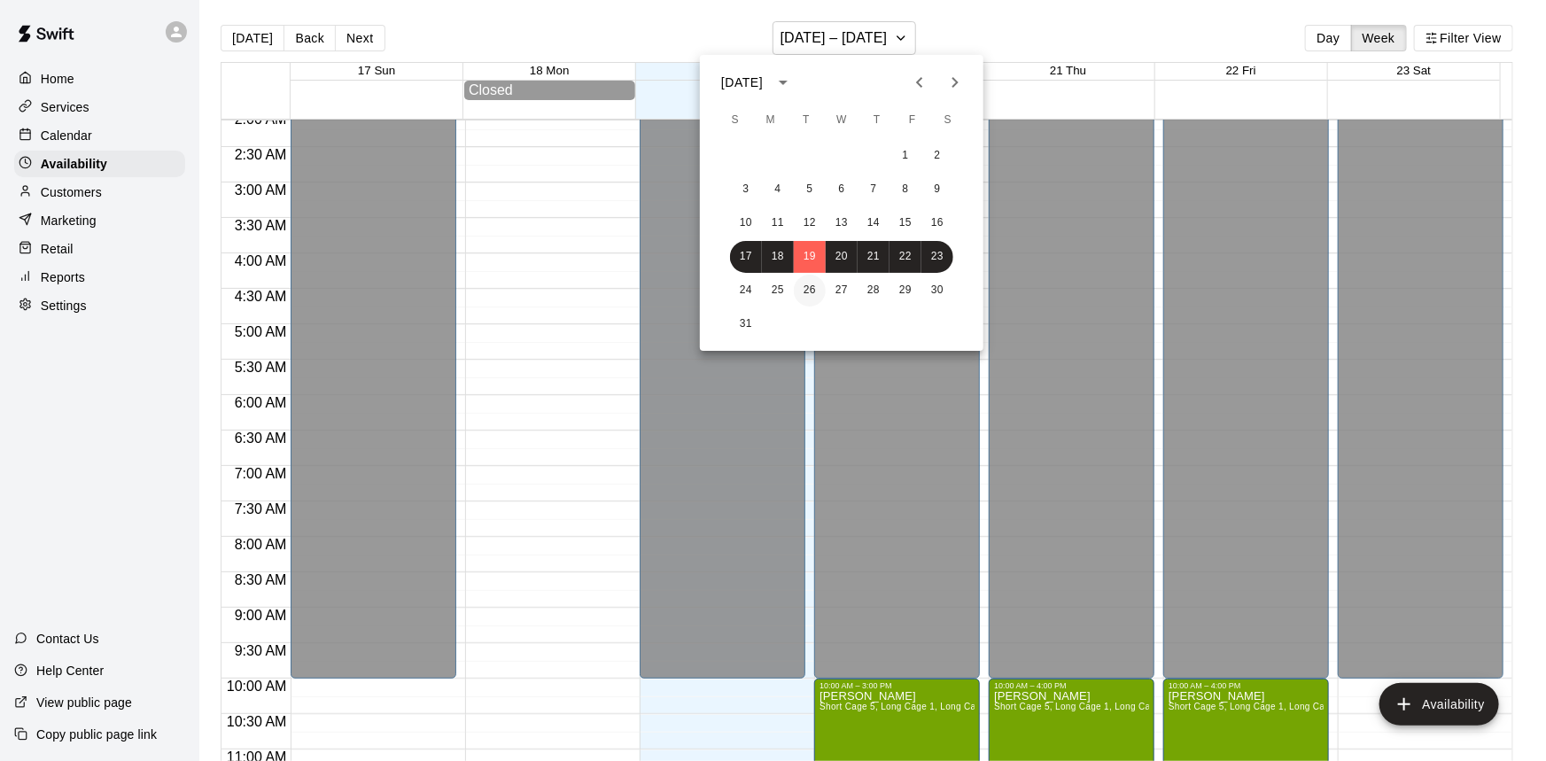
click at [817, 294] on button "26" at bounding box center [810, 291] width 32 height 32
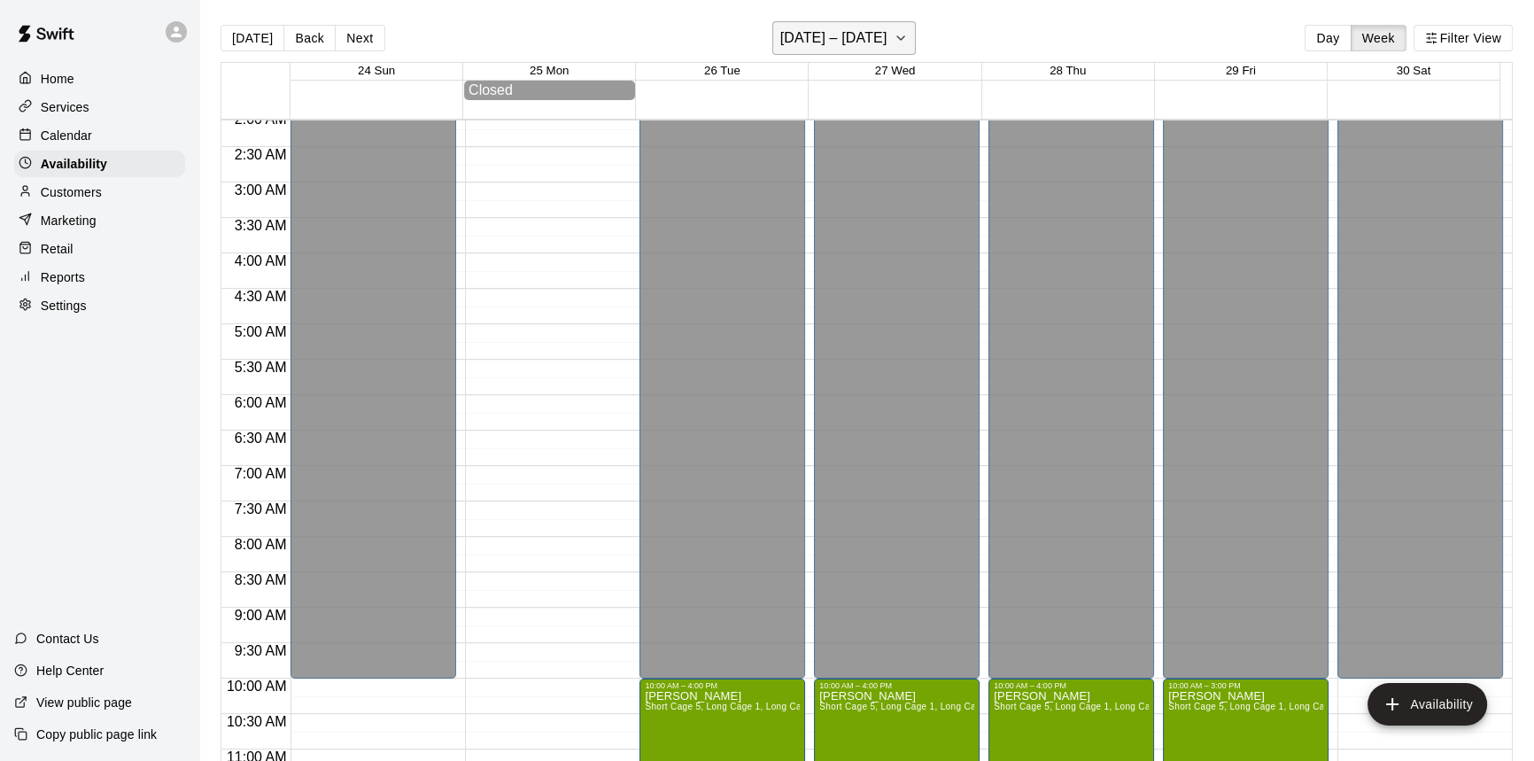
click at [878, 35] on h6 "[DATE] – [DATE]" at bounding box center [833, 38] width 107 height 25
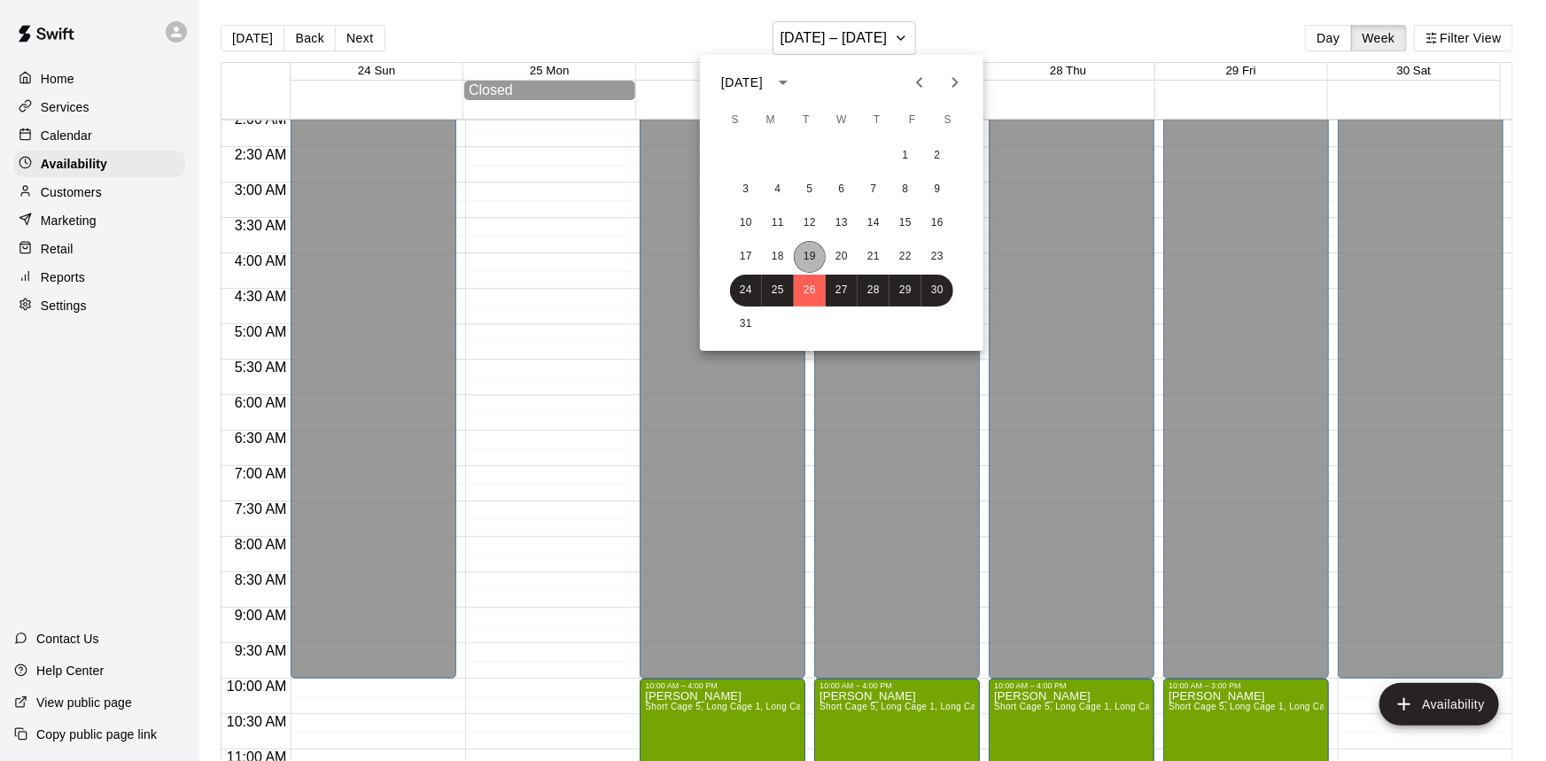
click at [804, 256] on button "19" at bounding box center [810, 257] width 32 height 32
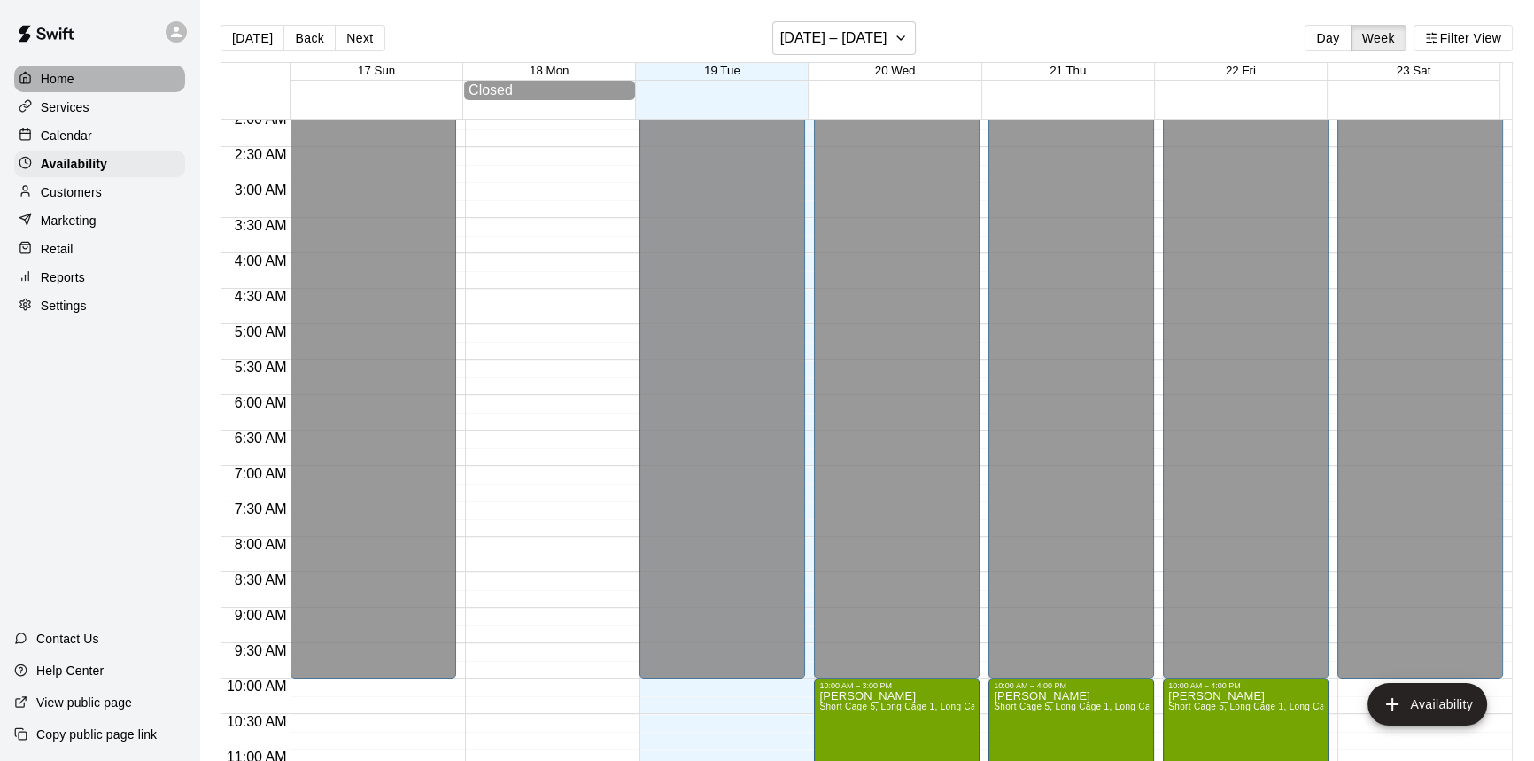
click at [80, 81] on div "Home" at bounding box center [99, 79] width 171 height 27
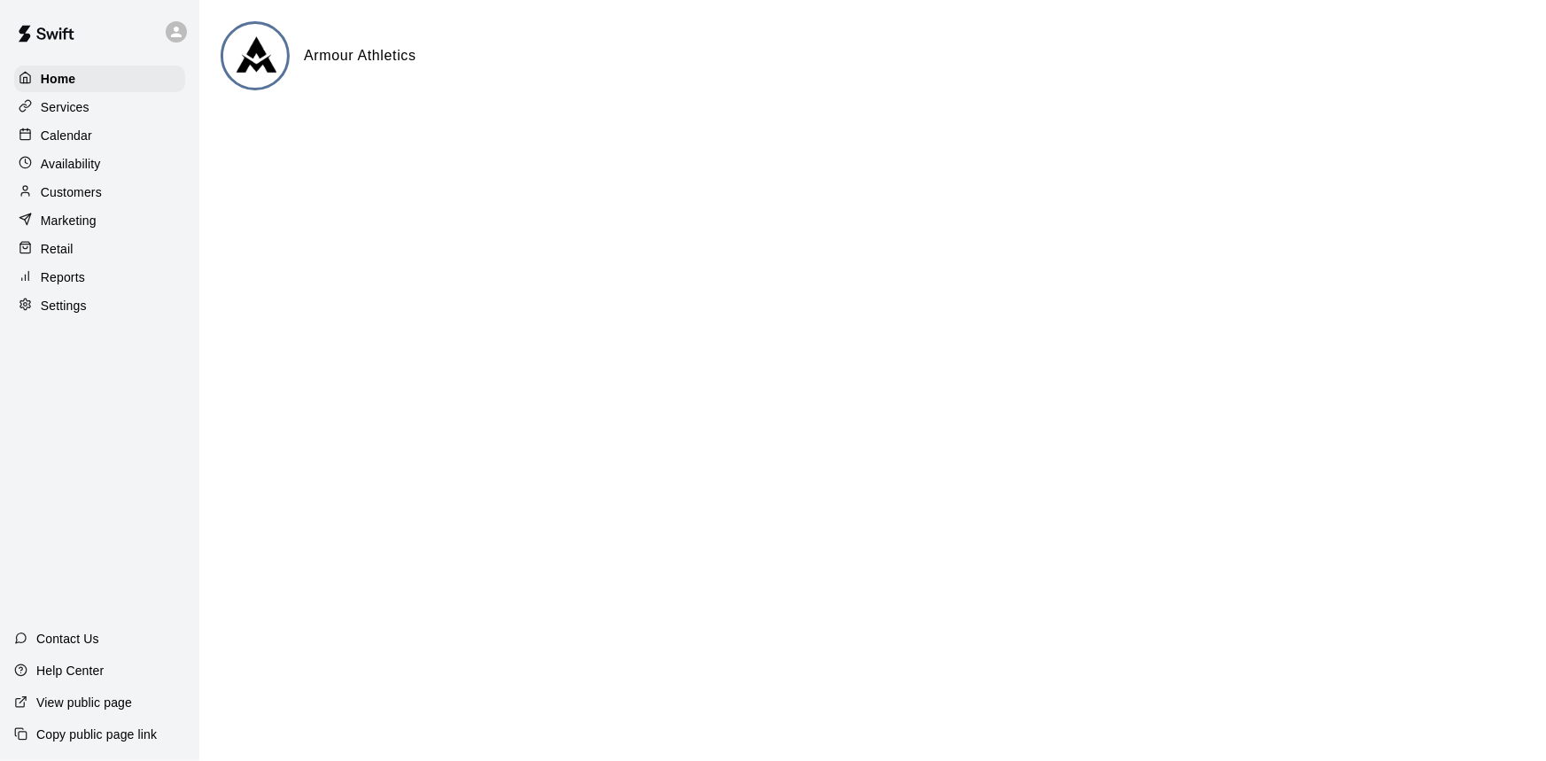
click at [74, 108] on p "Services" at bounding box center [65, 107] width 49 height 18
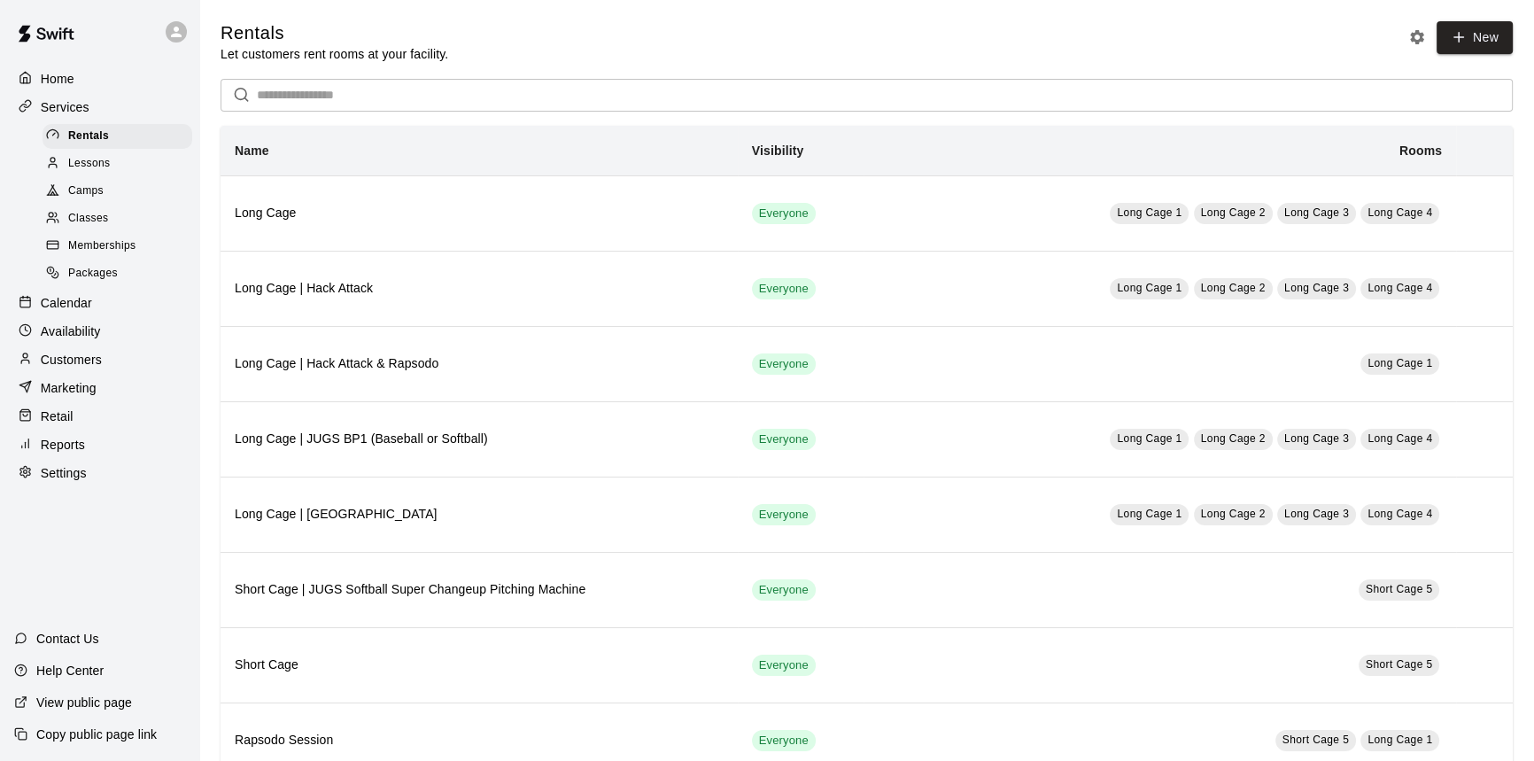
click at [125, 176] on div "Lessons" at bounding box center [118, 163] width 150 height 25
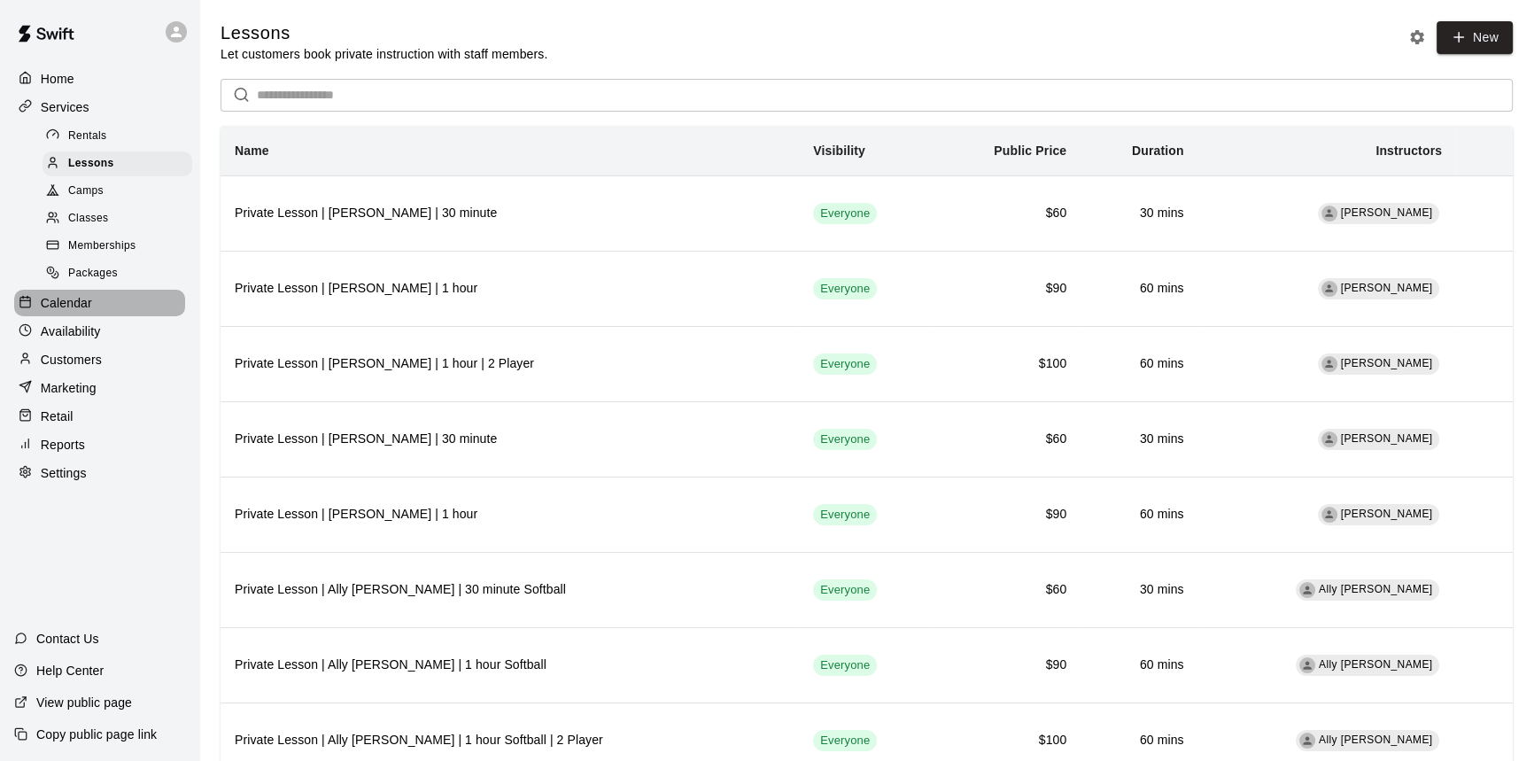
click at [86, 312] on p "Calendar" at bounding box center [66, 303] width 51 height 18
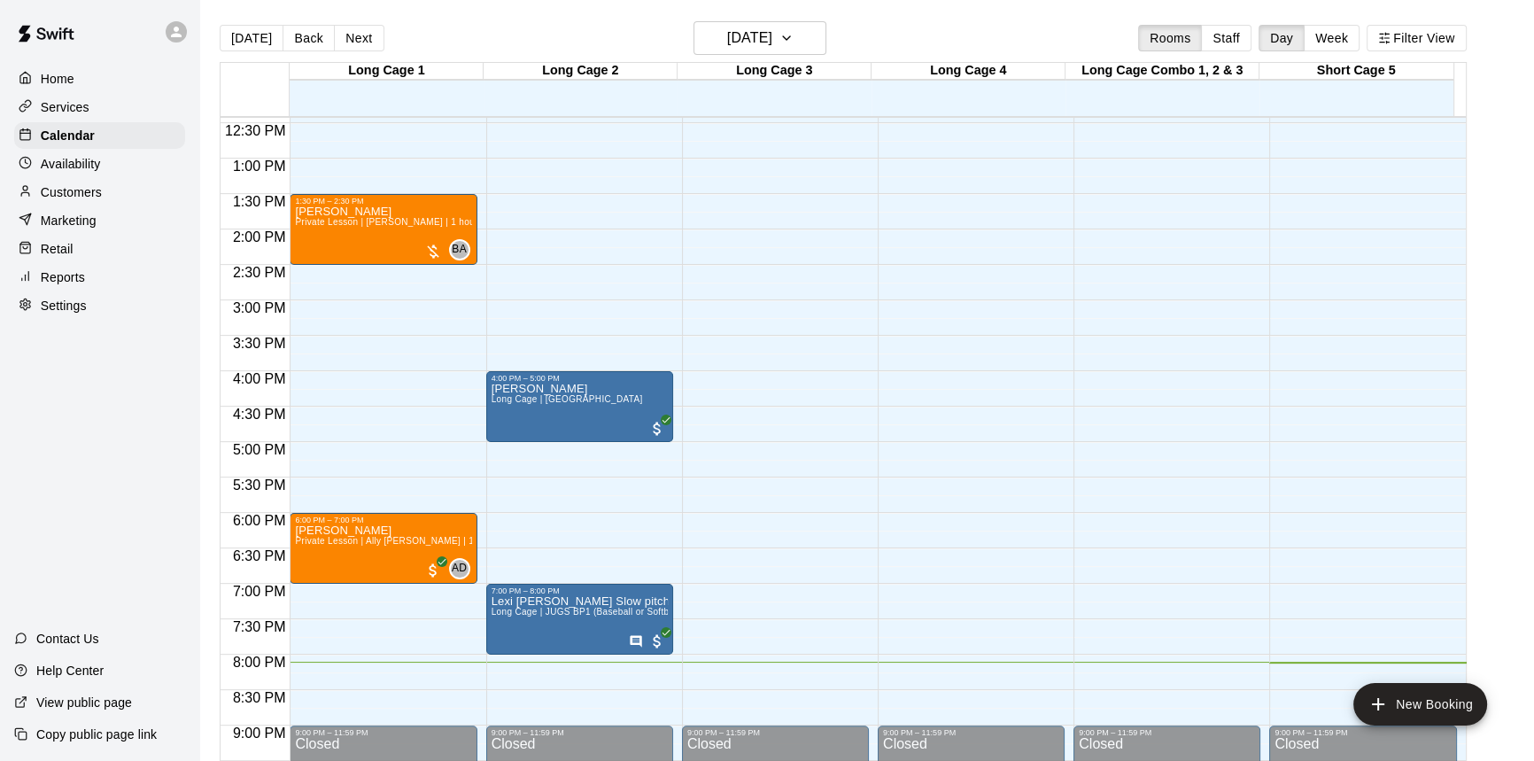
scroll to position [886, 0]
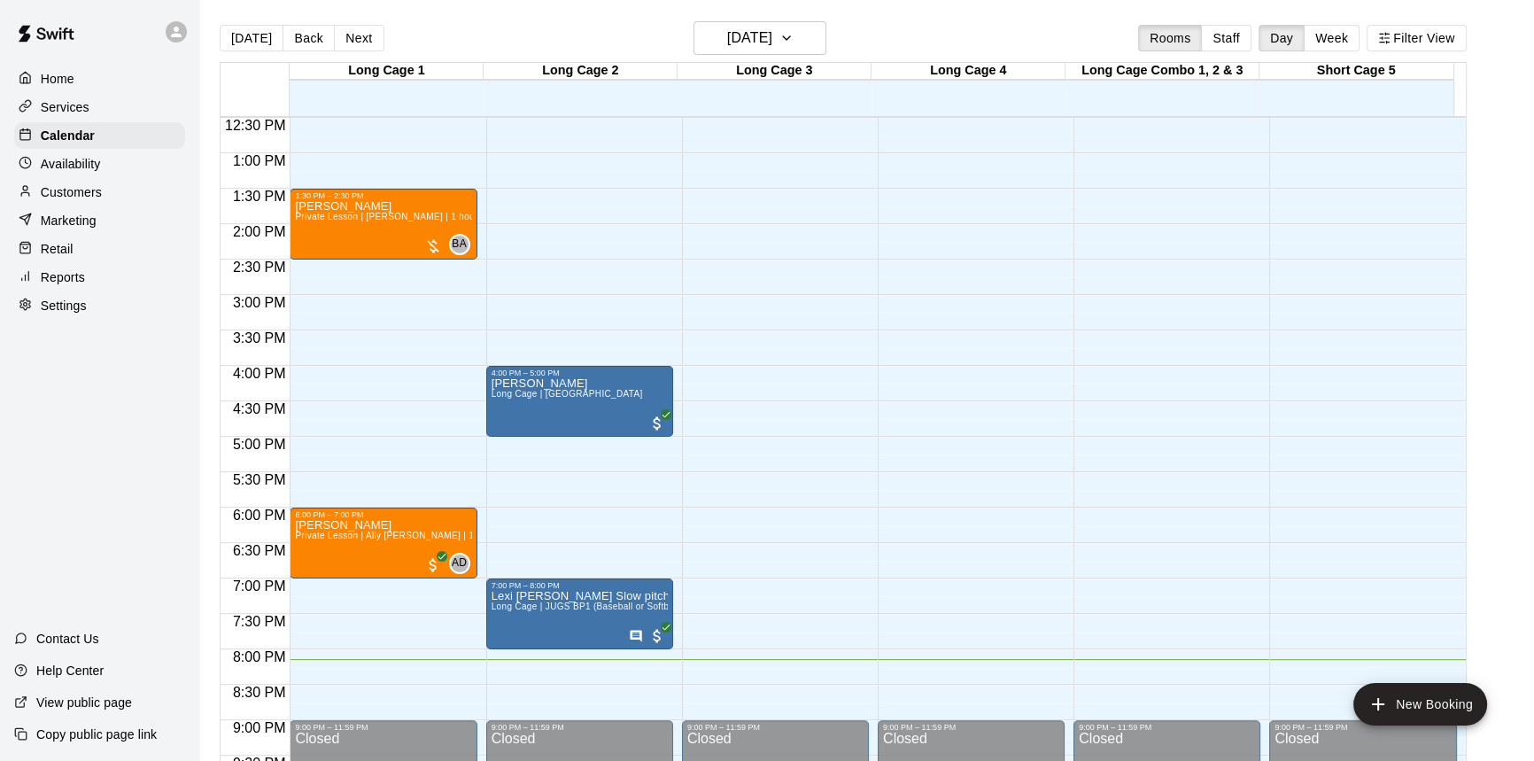
click at [111, 105] on div "Services" at bounding box center [99, 107] width 171 height 27
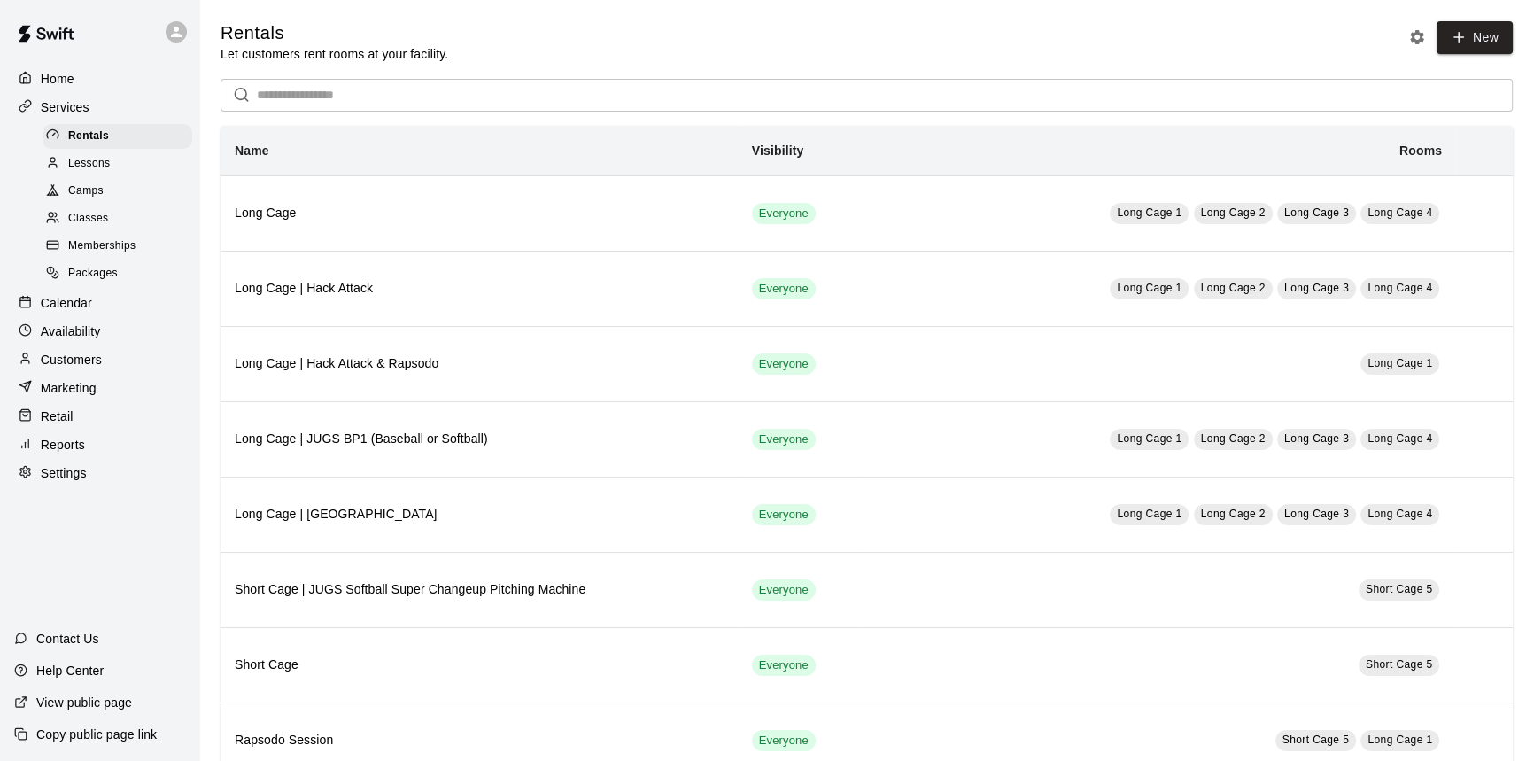
click at [74, 88] on div "Home" at bounding box center [99, 79] width 171 height 27
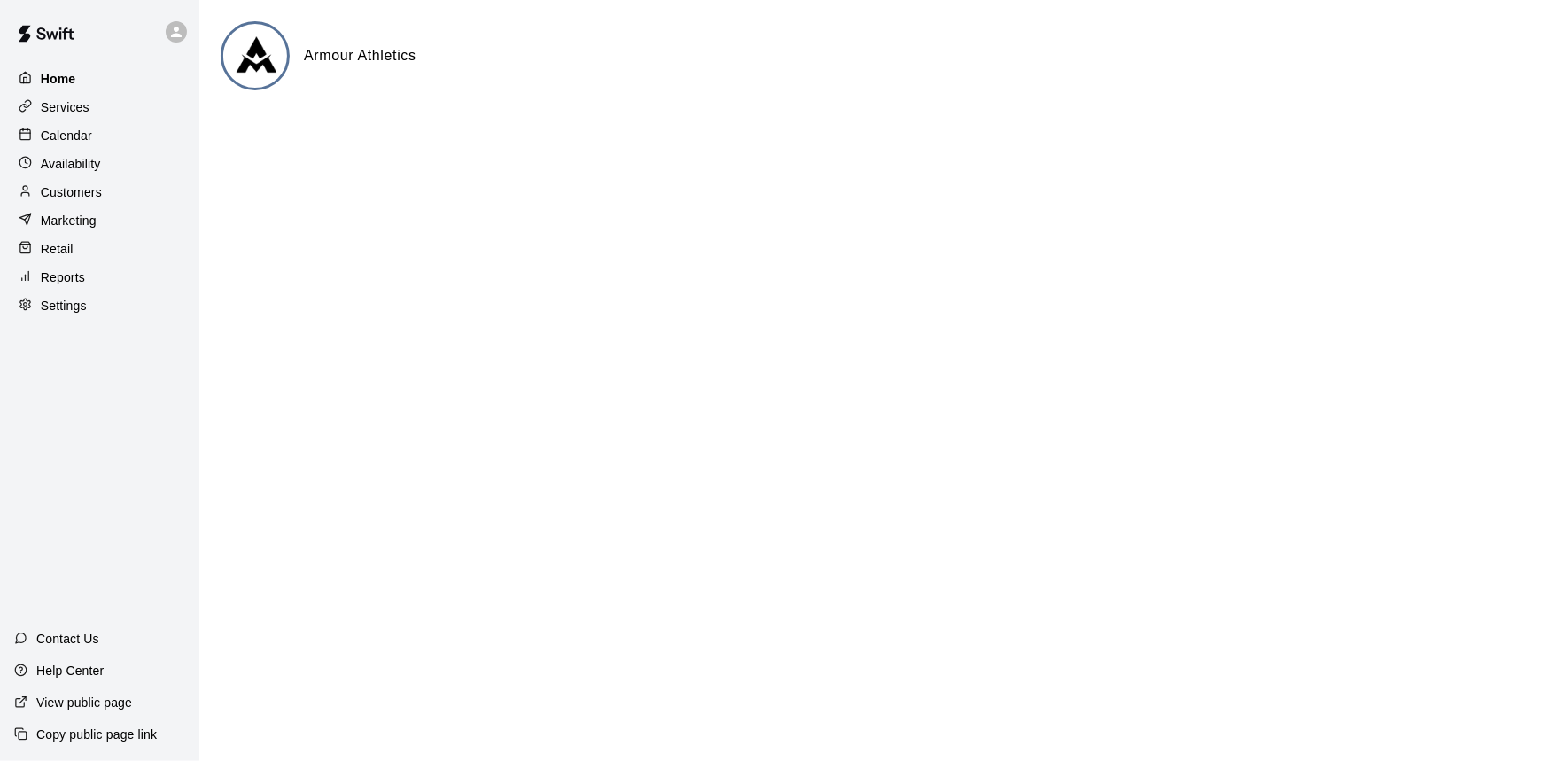
click at [117, 80] on div "Home" at bounding box center [99, 79] width 171 height 27
click at [44, 245] on p "Retail" at bounding box center [57, 249] width 33 height 18
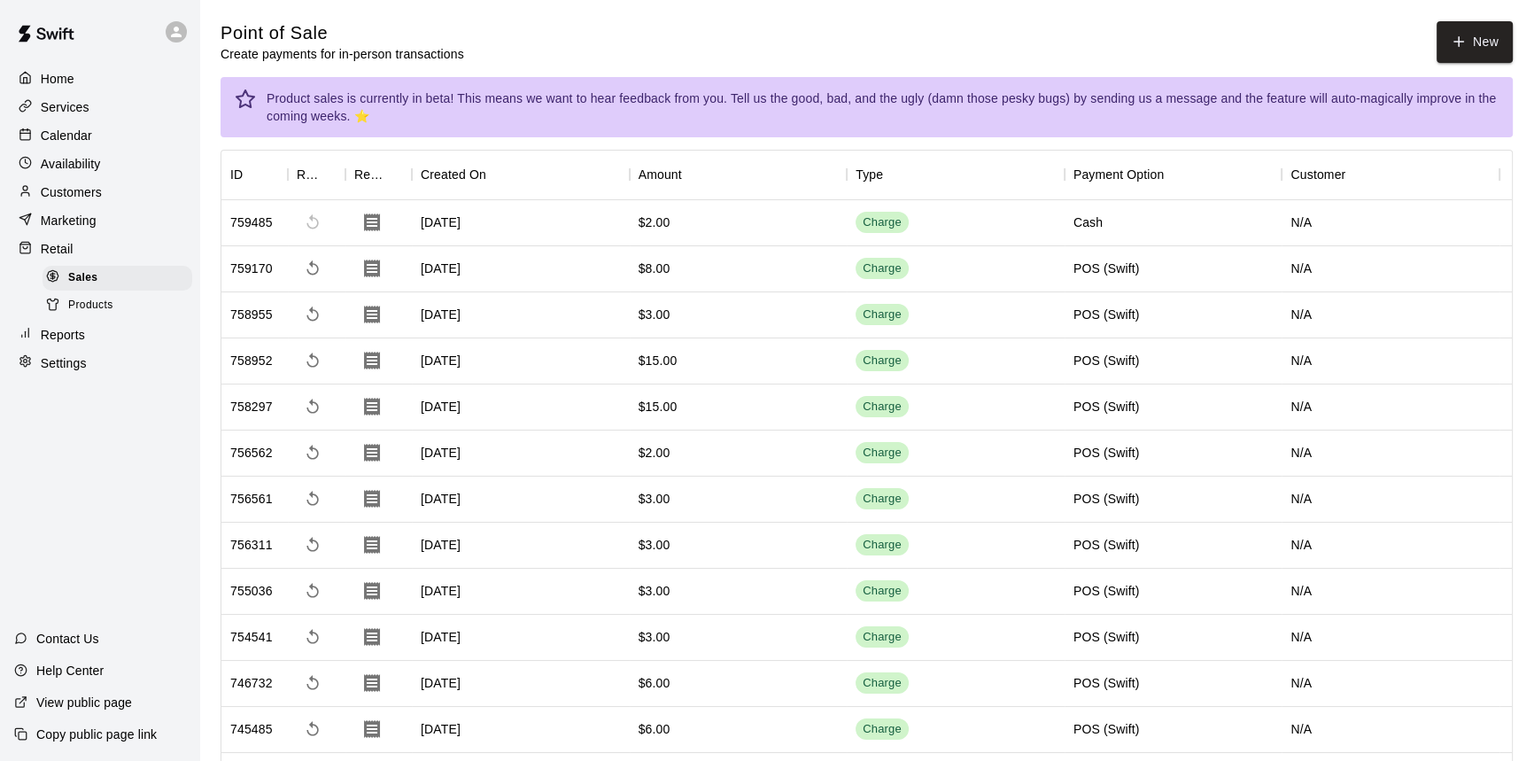
click at [107, 138] on div "Calendar" at bounding box center [99, 135] width 171 height 27
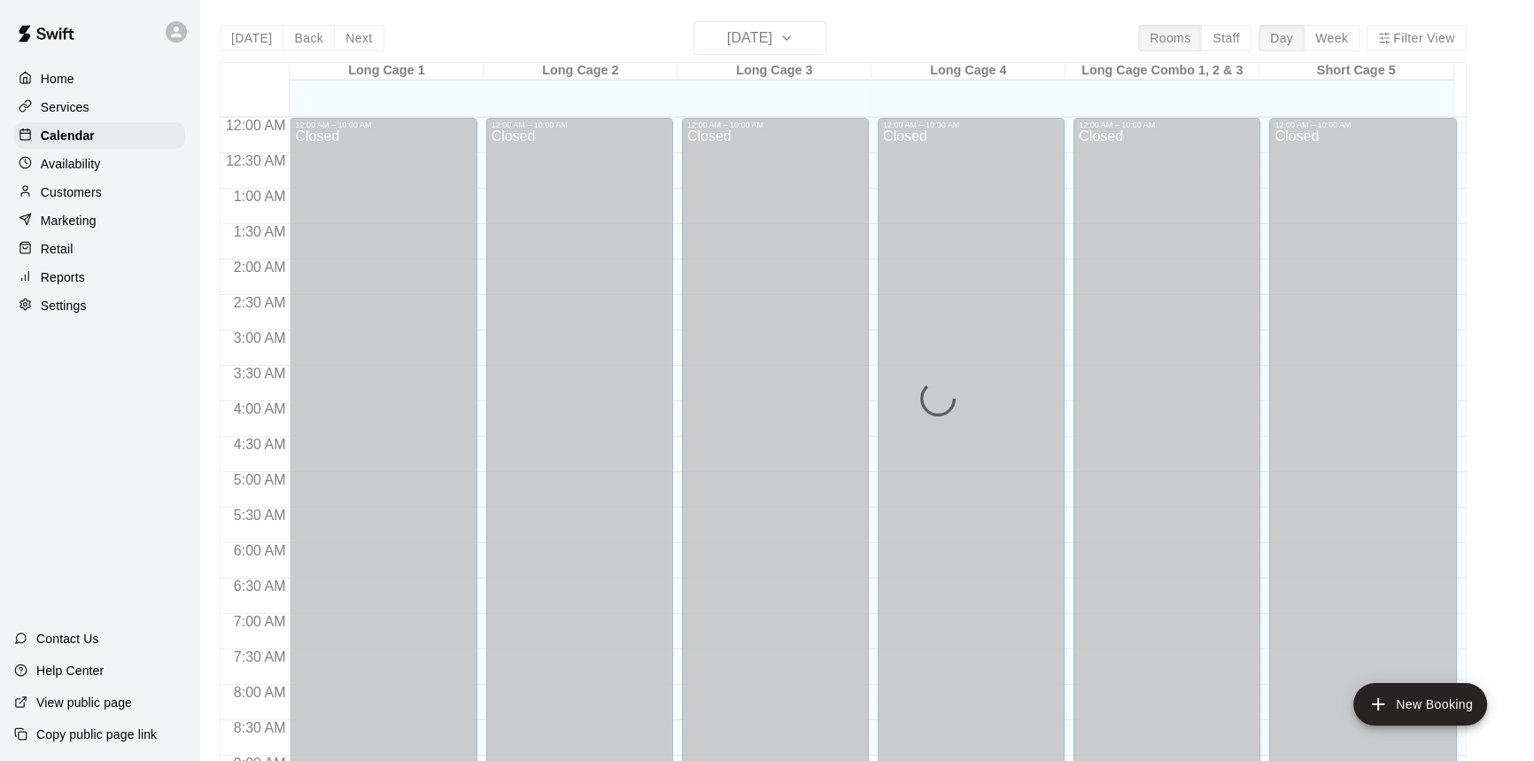
scroll to position [983, 0]
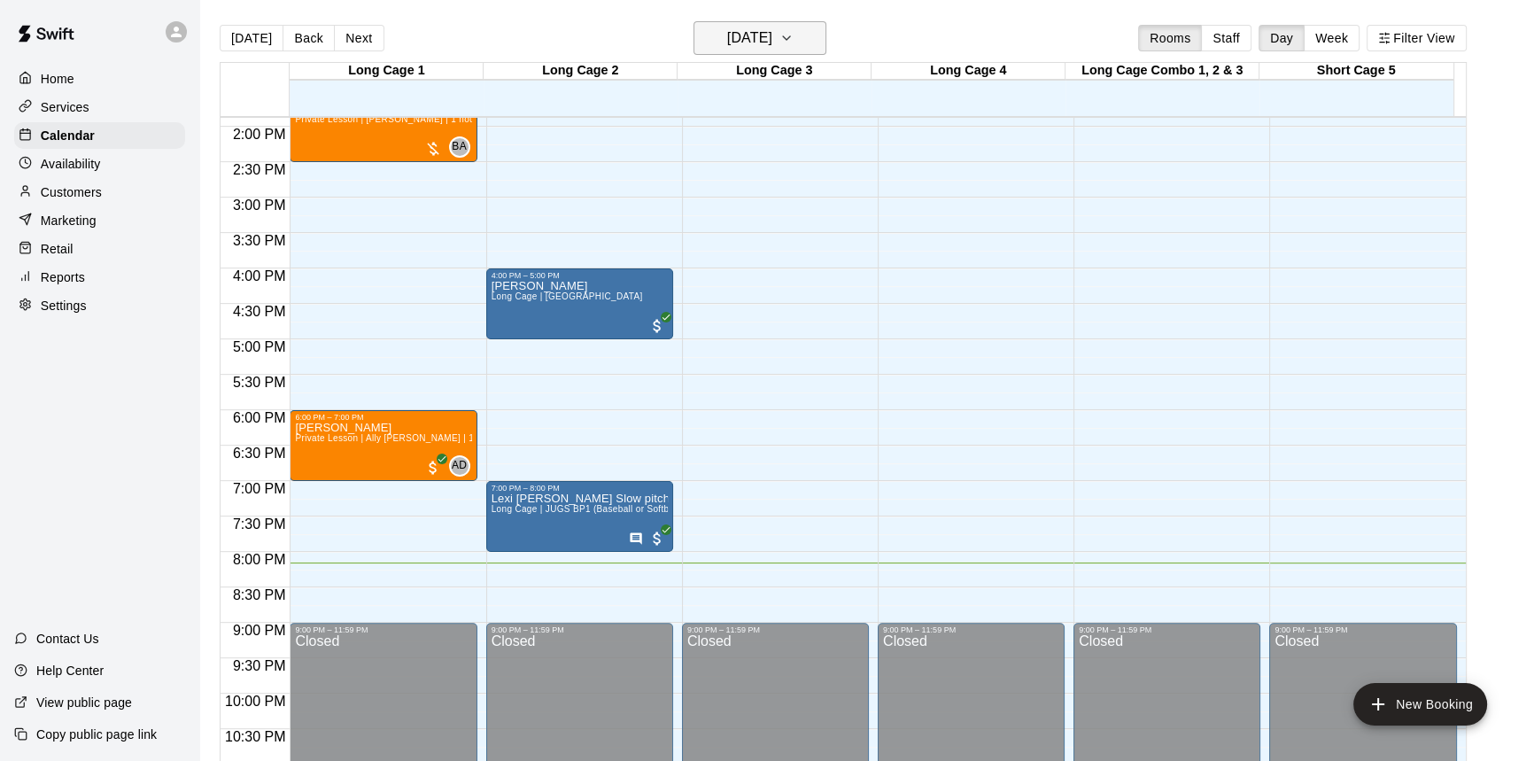
click at [794, 40] on icon "button" at bounding box center [786, 37] width 14 height 21
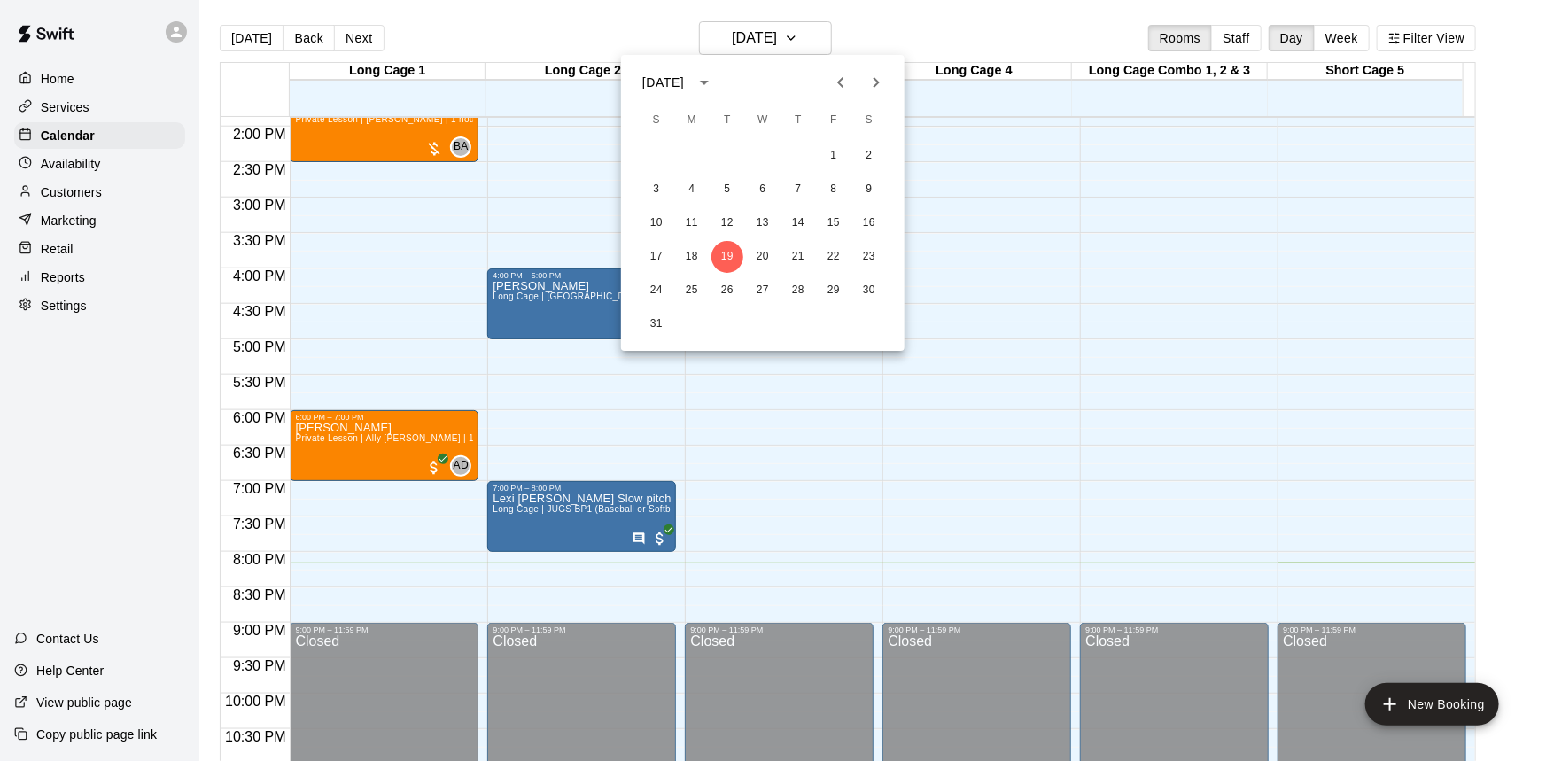
click at [1499, 298] on div at bounding box center [773, 380] width 1546 height 761
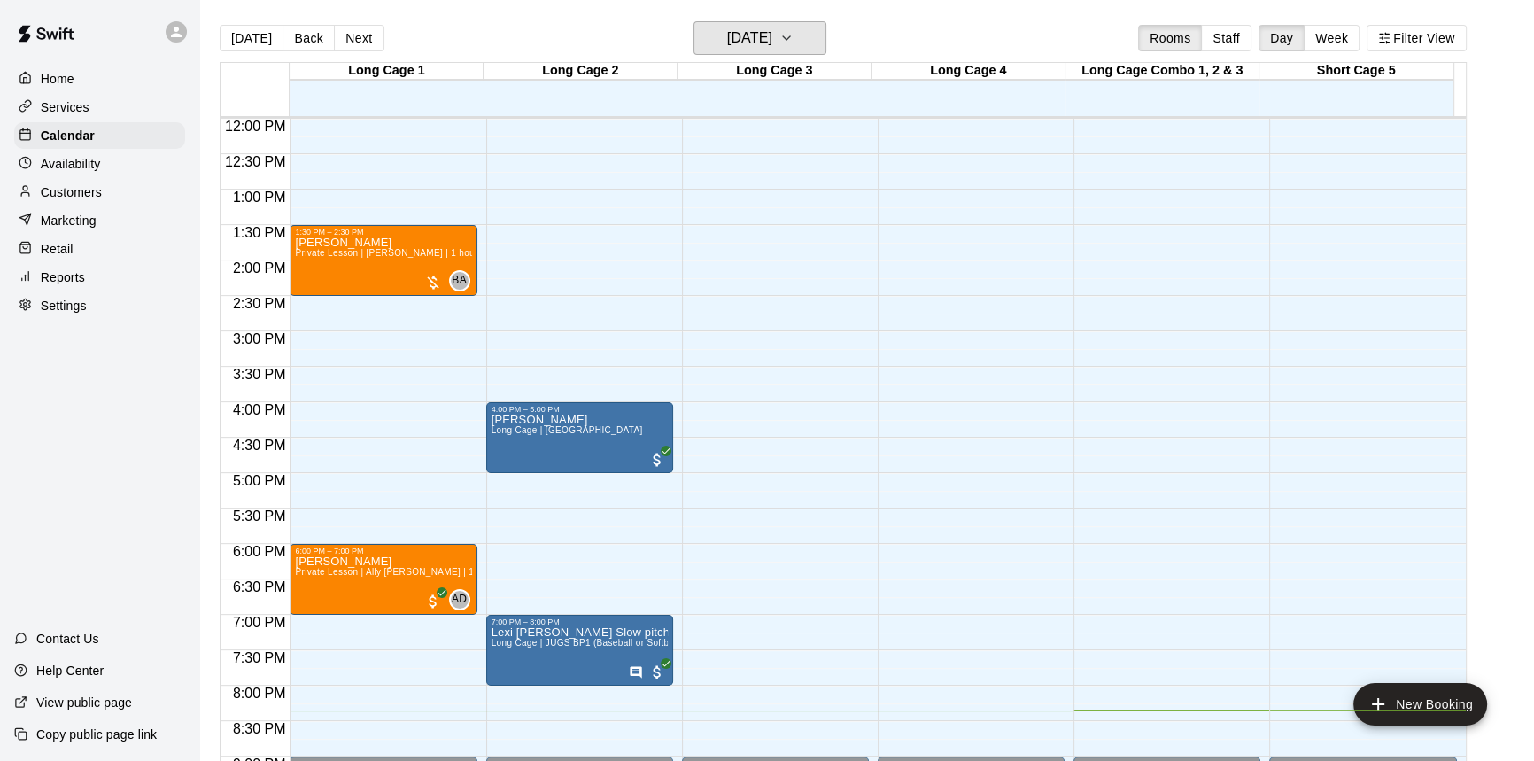
scroll to position [886, 0]
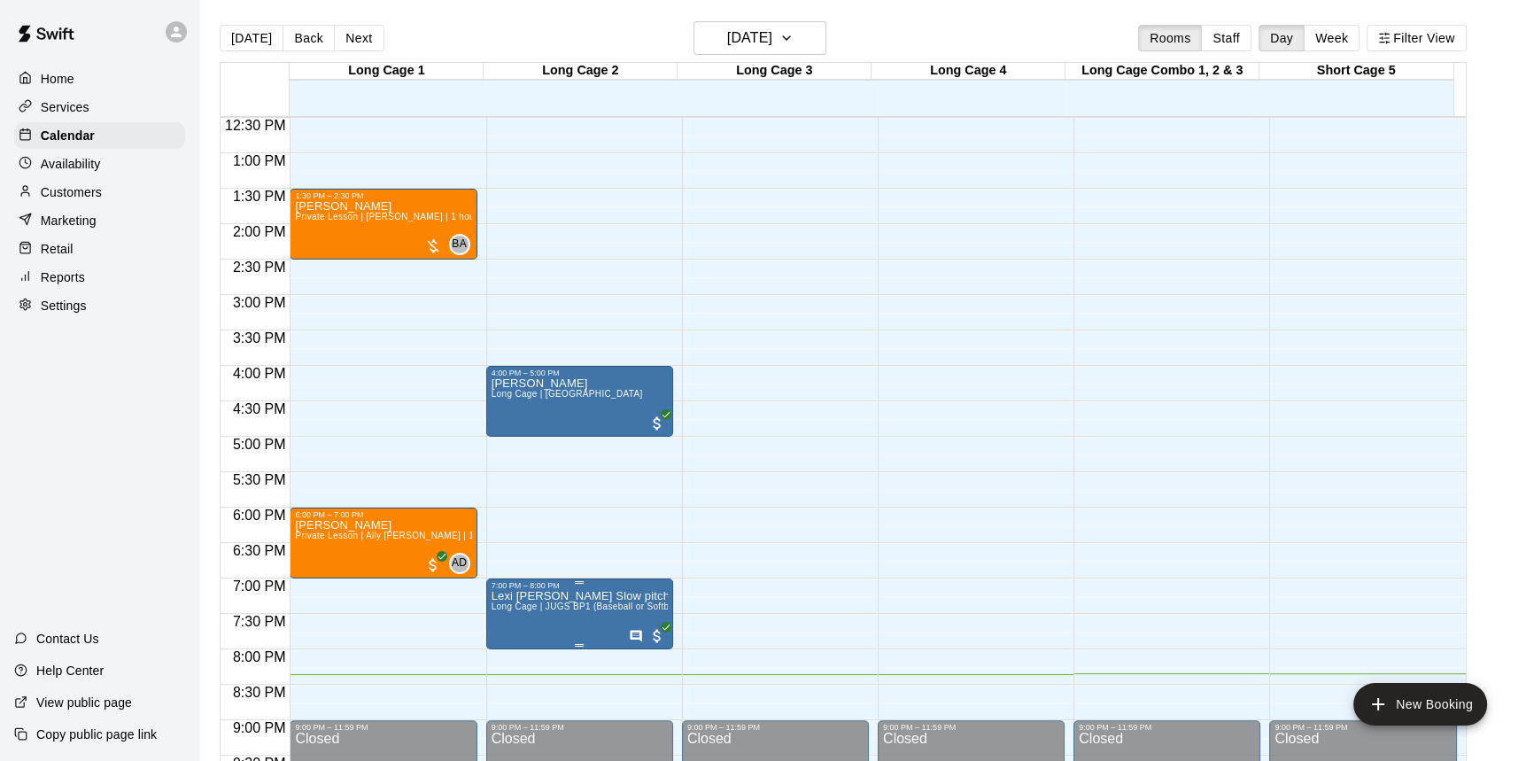
click at [635, 596] on p "Lexi [PERSON_NAME] Slow pitch SOFTBALL" at bounding box center [580, 596] width 176 height 0
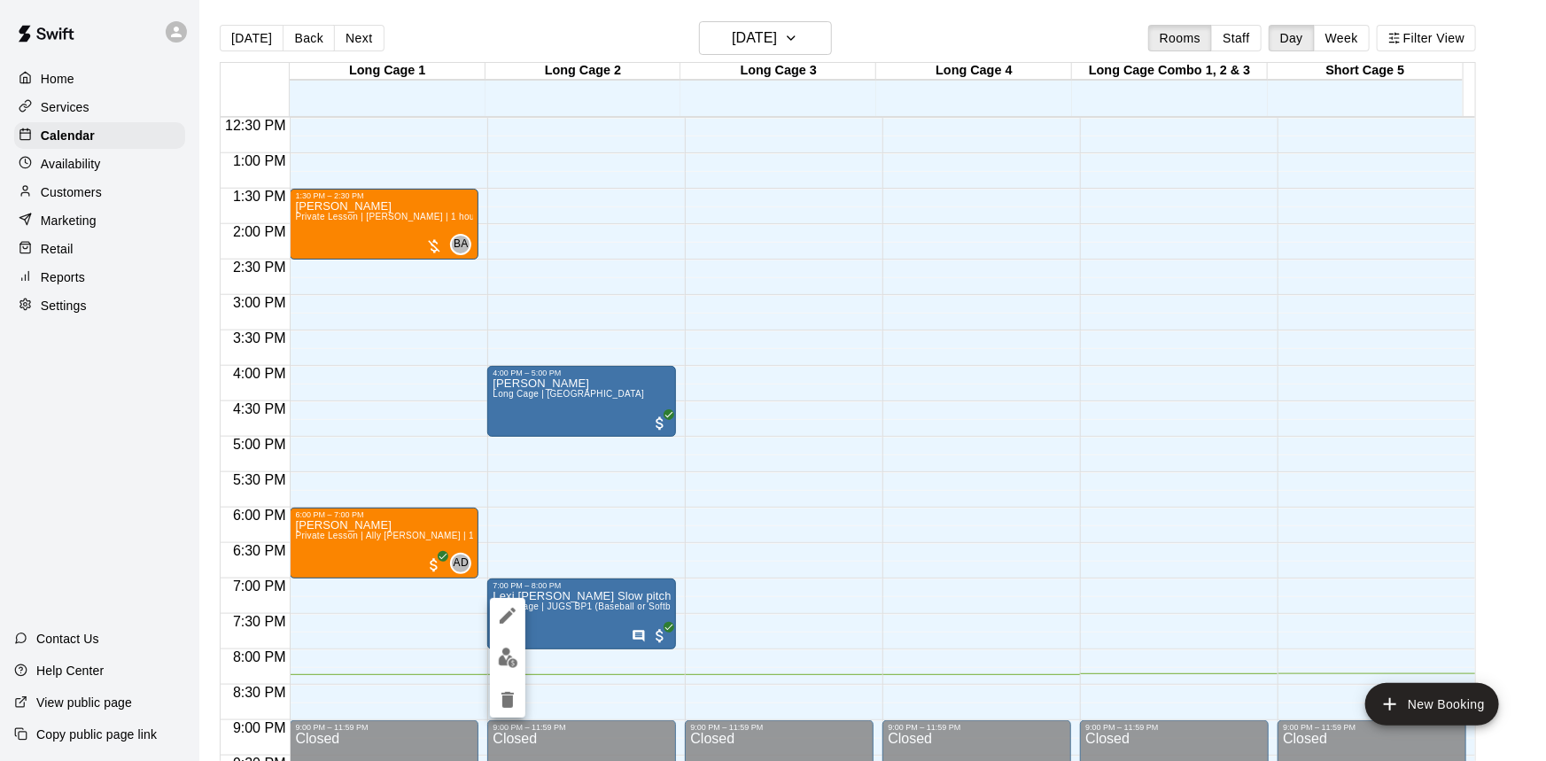
click at [976, 441] on div at bounding box center [773, 380] width 1546 height 761
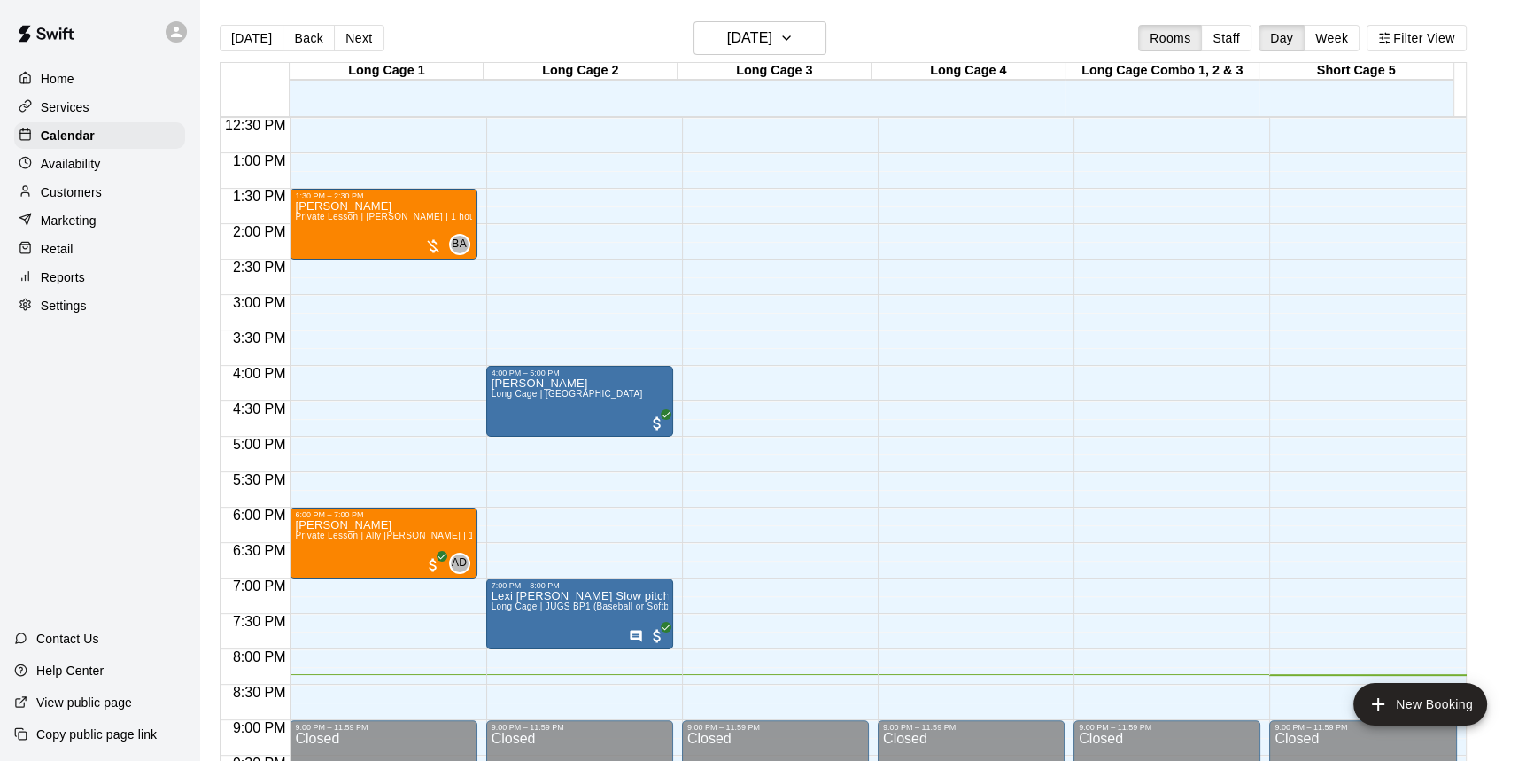
click at [104, 253] on div "Retail" at bounding box center [99, 249] width 171 height 27
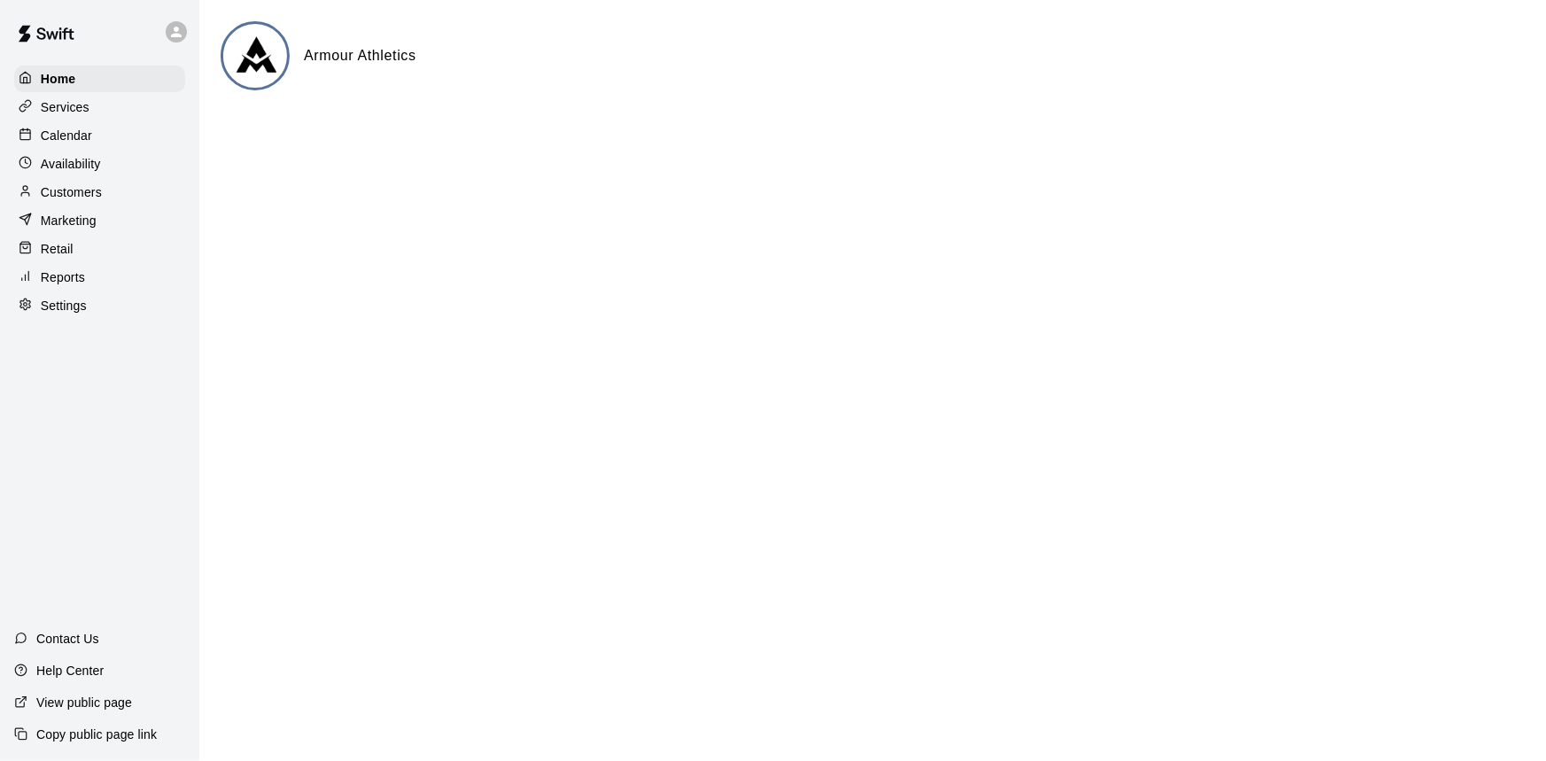
click at [108, 139] on div "Calendar" at bounding box center [99, 135] width 171 height 27
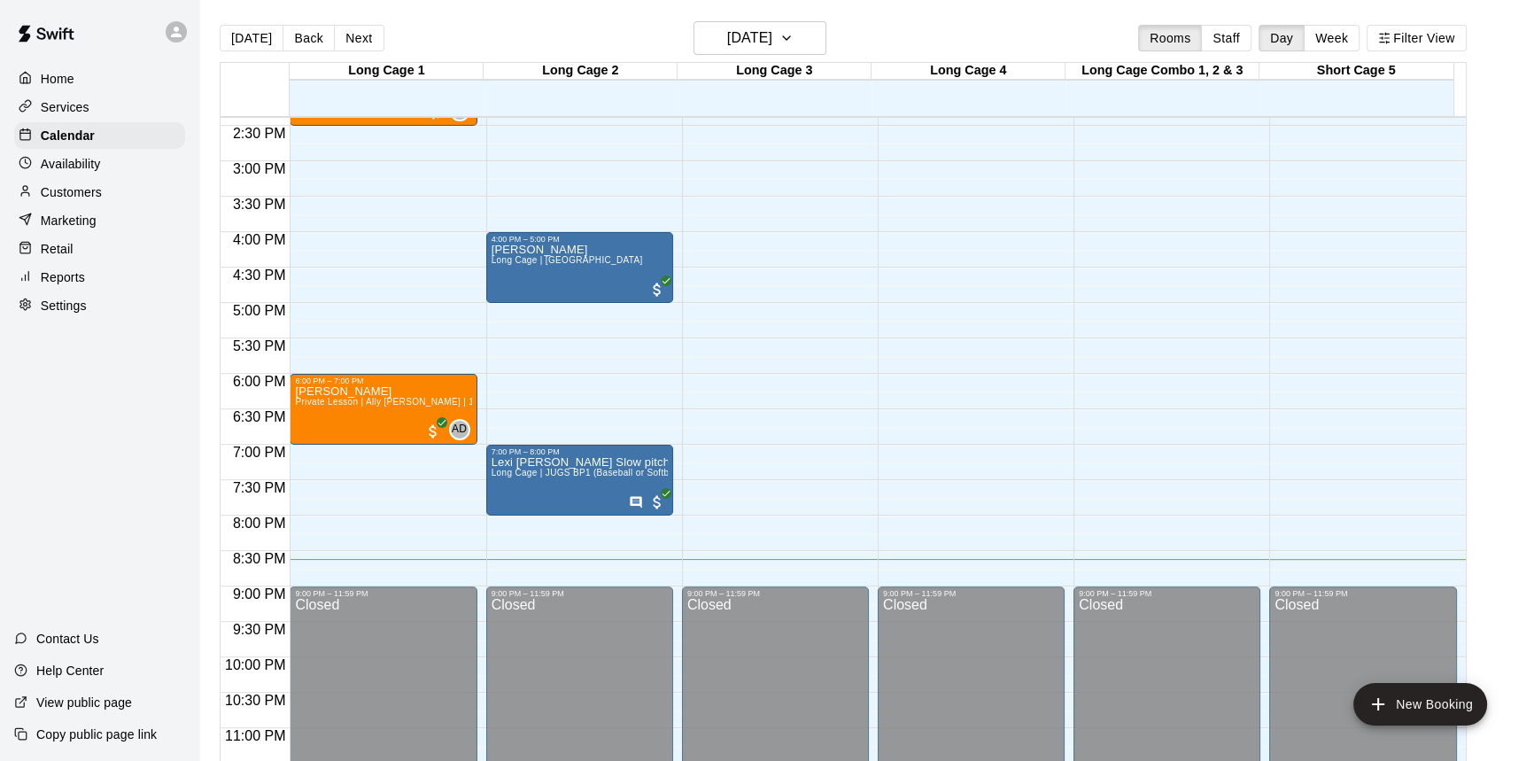
scroll to position [1036, 0]
